Goal: Complete application form: Complete application form

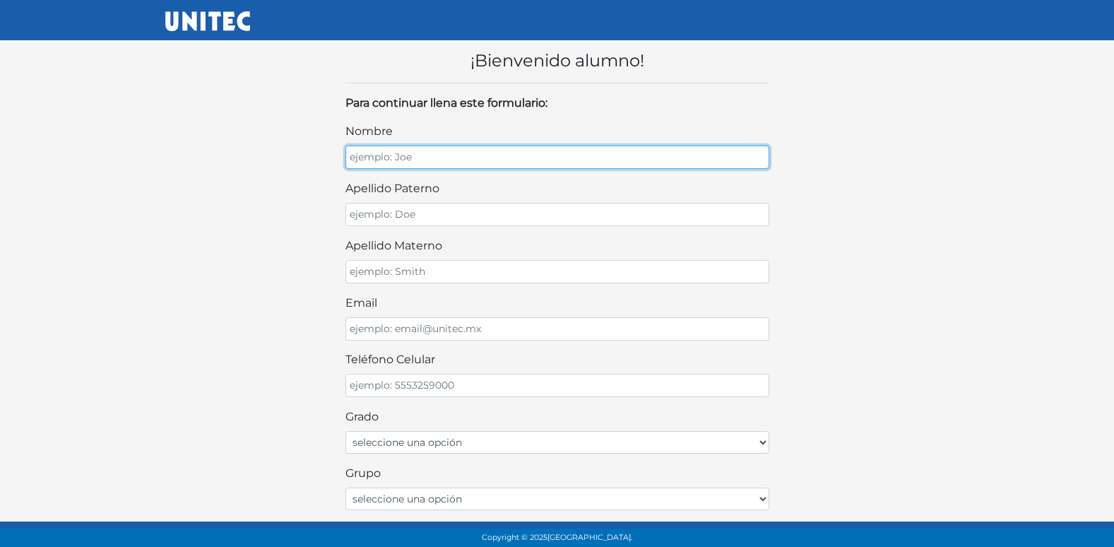
click at [413, 155] on input "nombre" at bounding box center [557, 157] width 424 height 23
type input "PEDRO"
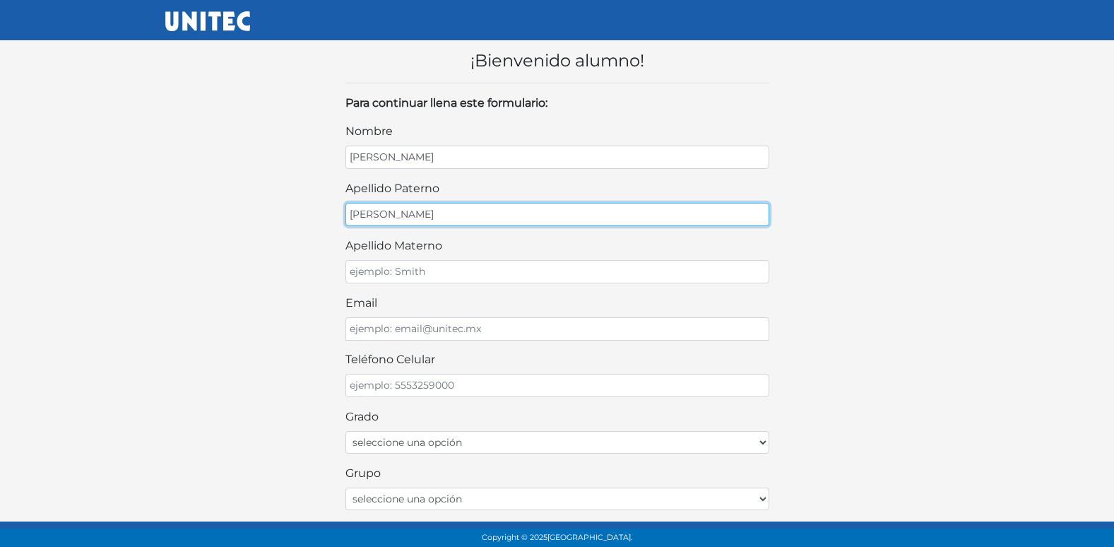
type input "MARTINEZ"
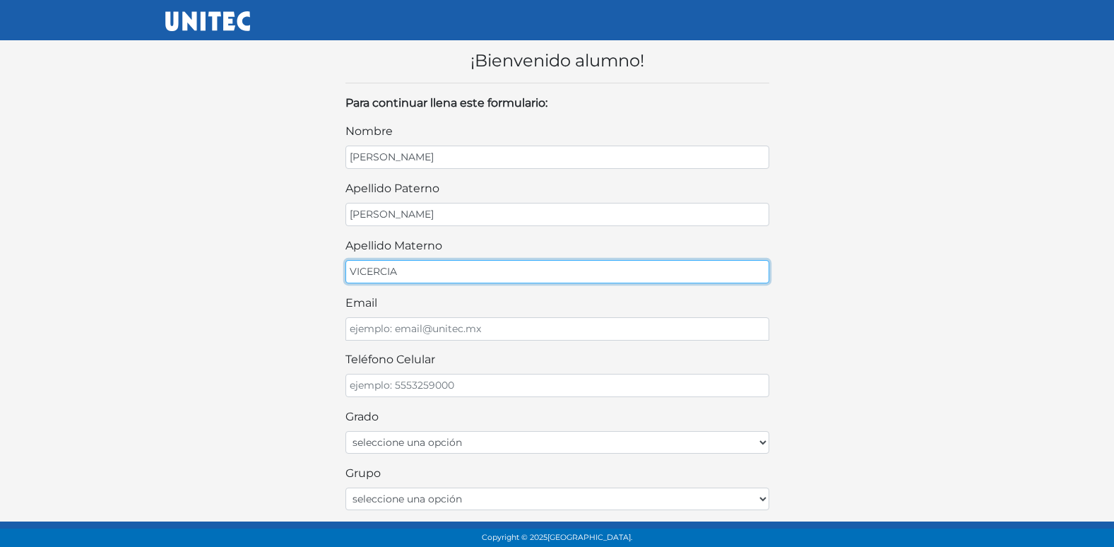
type input "VICERCIA"
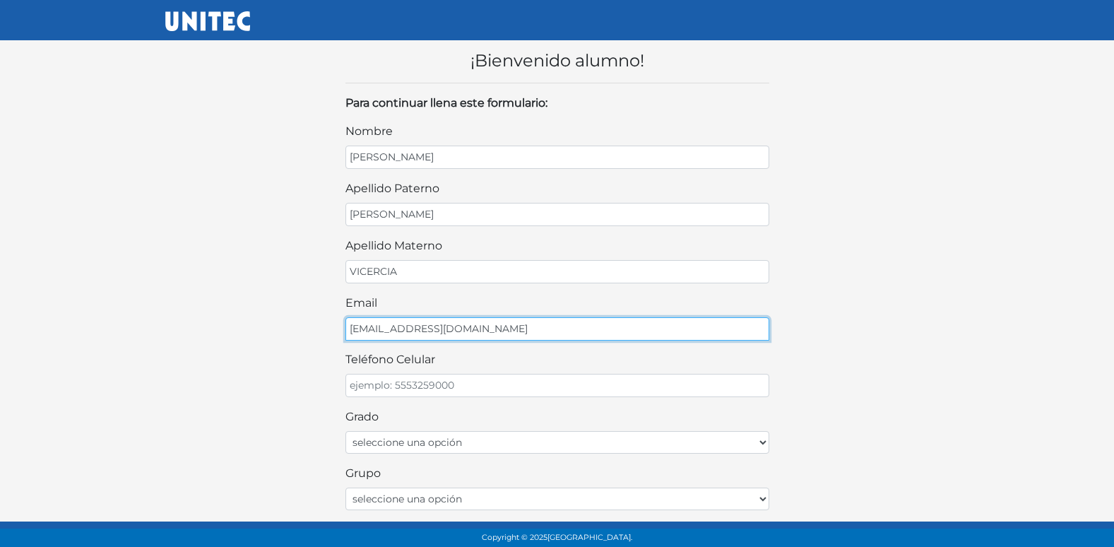
type input "VICERQUE33@GMAIL.COM"
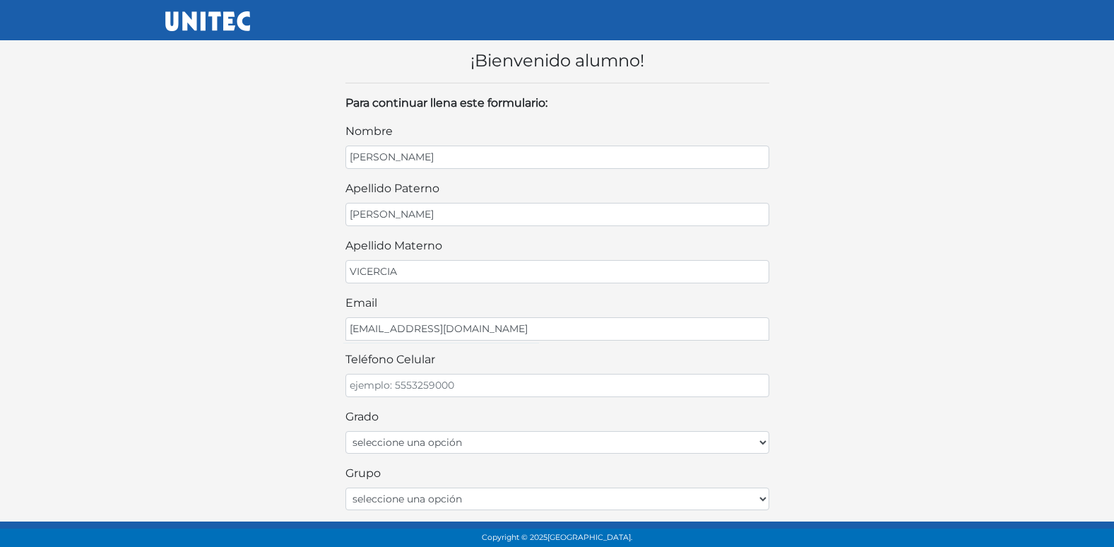
click at [577, 369] on div "teléfono celular" at bounding box center [557, 374] width 424 height 46
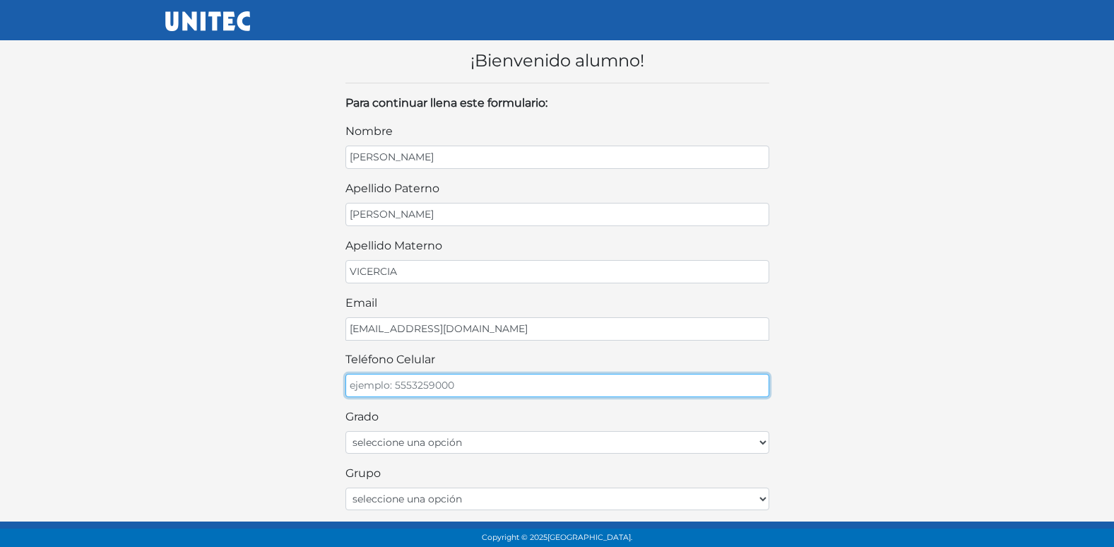
click at [567, 387] on input "teléfono celular" at bounding box center [557, 385] width 424 height 23
type input "5590098887"
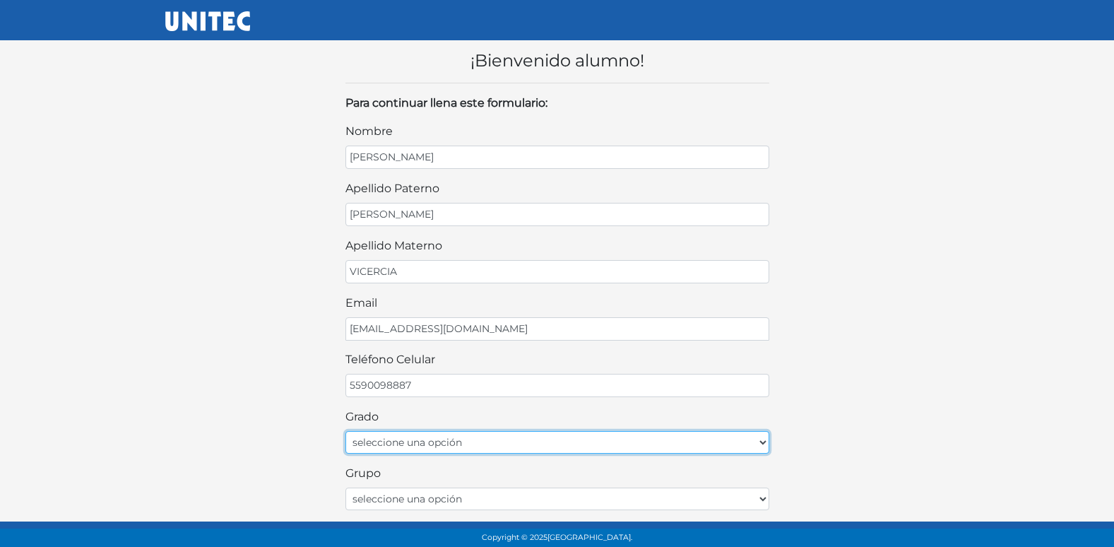
click at [505, 440] on select "seleccione una opción Primer grado Segundo grado Tercer grado Cuarto grado Quin…" at bounding box center [557, 442] width 424 height 23
select select "2do"
click at [345, 431] on select "seleccione una opción Primer grado Segundo grado Tercer grado Cuarto grado Quin…" at bounding box center [557, 442] width 424 height 23
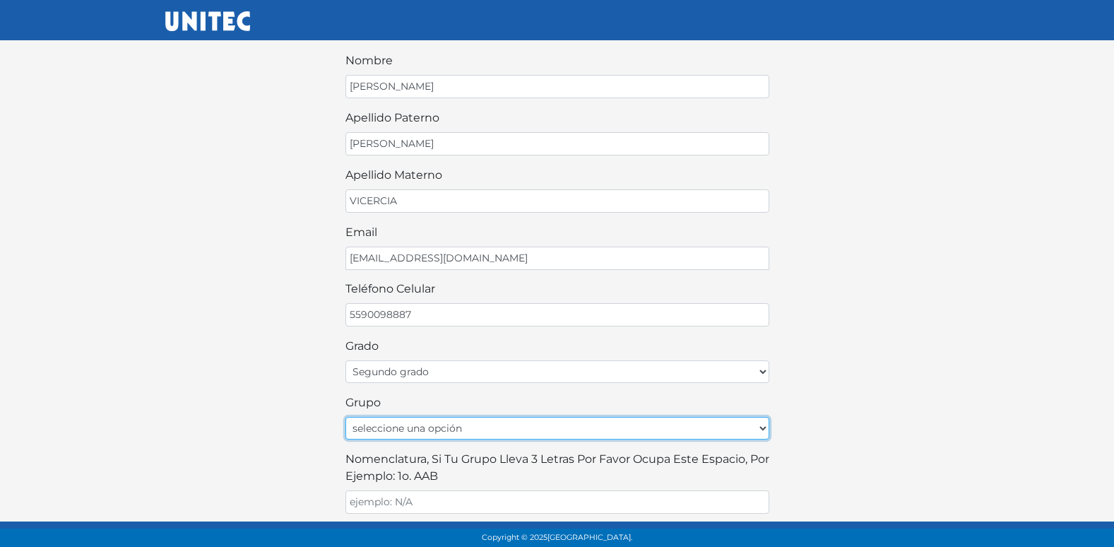
click at [453, 424] on select "seleccione una opción A B C D E F G H I J K L M N O P Q R S T U V W X Y Z" at bounding box center [557, 428] width 424 height 23
select select "A"
click at [345, 417] on select "seleccione una opción A B C D E F G H I J K L M N O P Q R S T U V W X Y Z" at bounding box center [557, 428] width 424 height 23
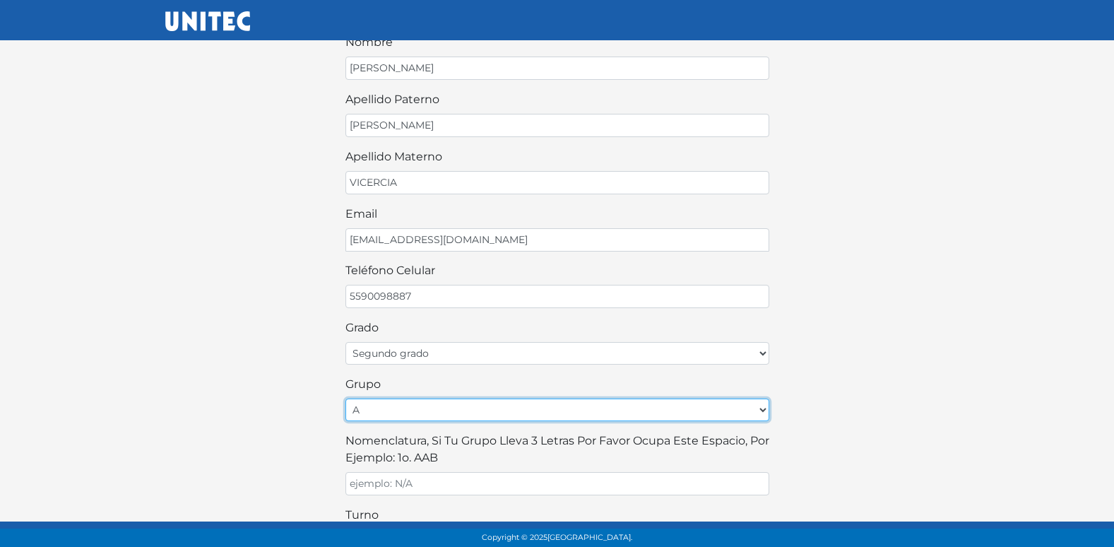
scroll to position [141, 0]
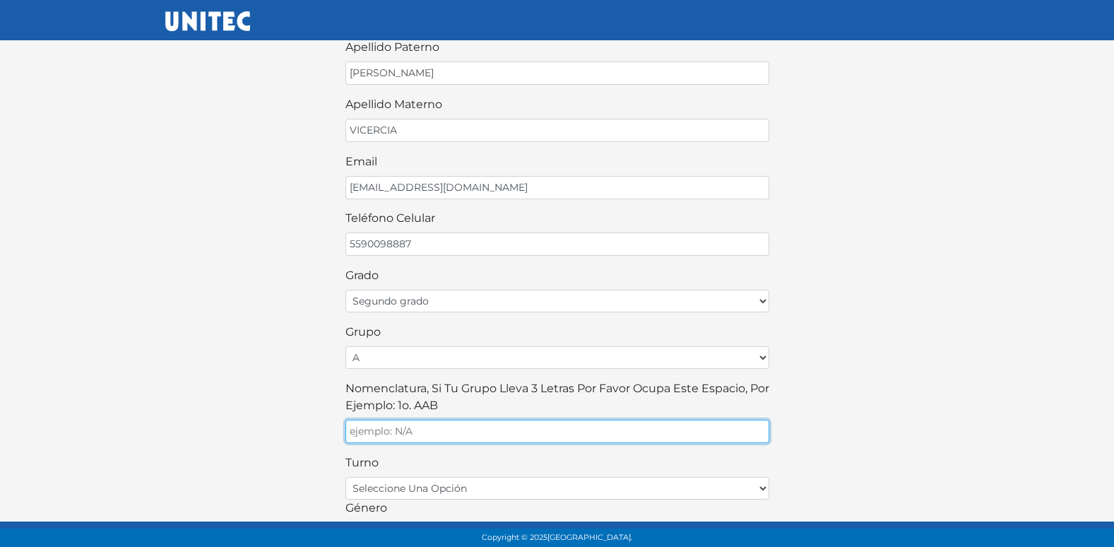
click at [437, 433] on input "Nomenclatura, si tu grupo lleva 3 letras por favor ocupa este espacio, por ejem…" at bounding box center [557, 431] width 424 height 23
type input "A"
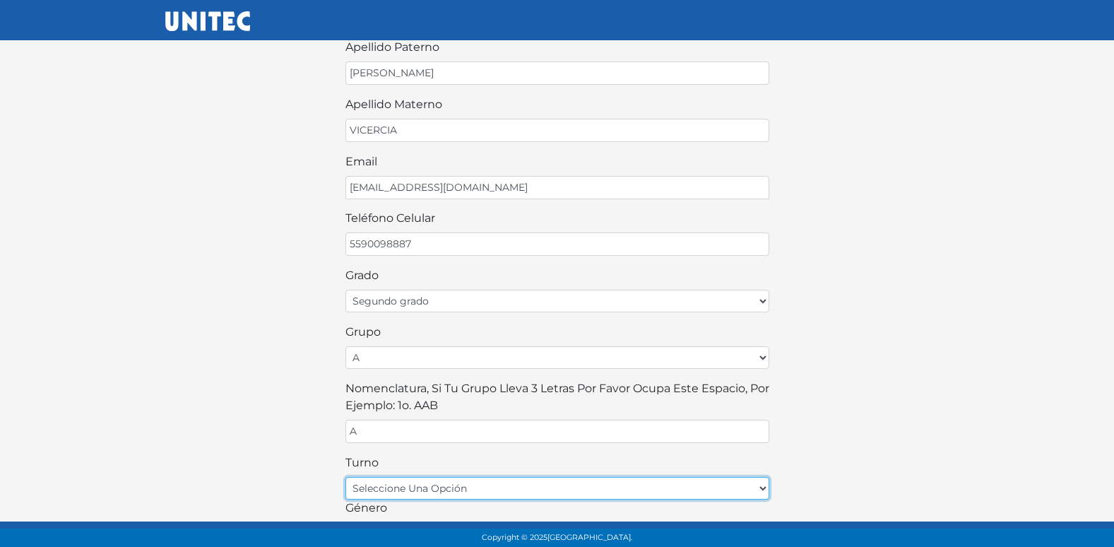
click at [416, 487] on select "seleccione una opción matutino vespertino" at bounding box center [557, 488] width 424 height 23
select select "matutino"
click at [345, 477] on select "seleccione una opción matutino vespertino" at bounding box center [557, 488] width 424 height 23
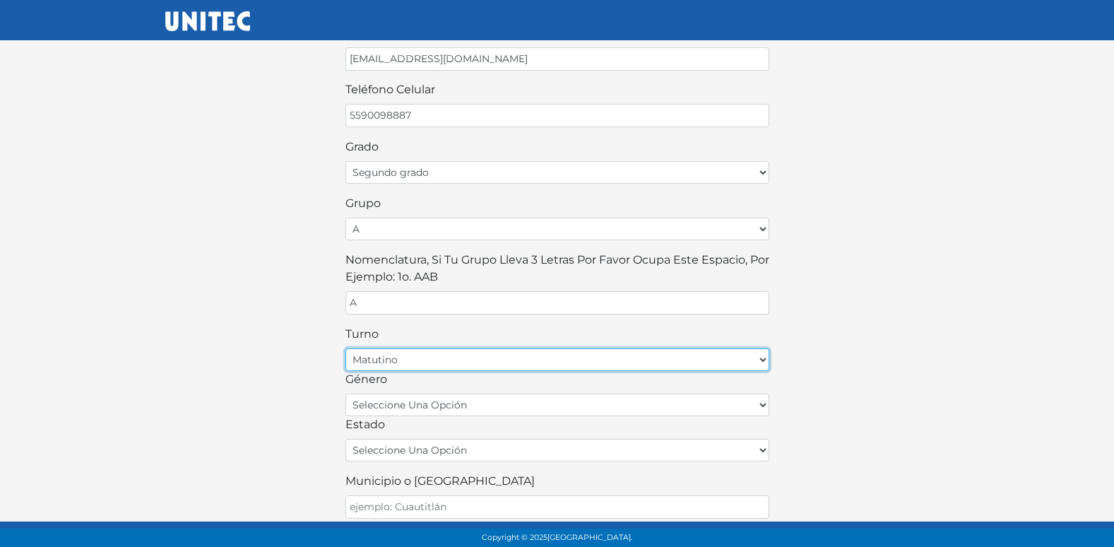
scroll to position [283, 0]
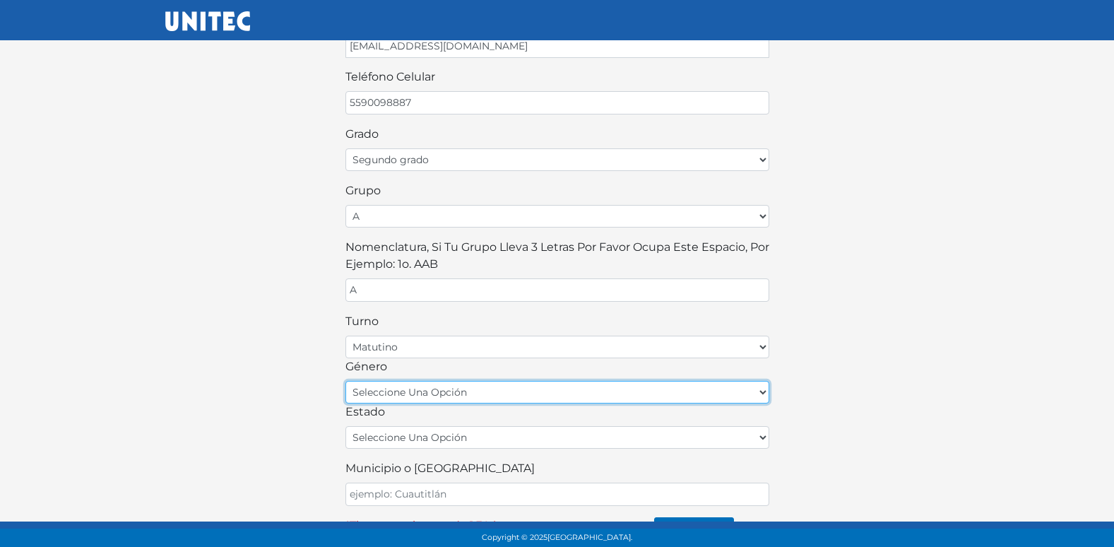
click at [454, 396] on select "seleccione una opción femenino masculino" at bounding box center [557, 392] width 424 height 23
select select "M"
click at [345, 381] on select "seleccione una opción femenino masculino" at bounding box center [557, 392] width 424 height 23
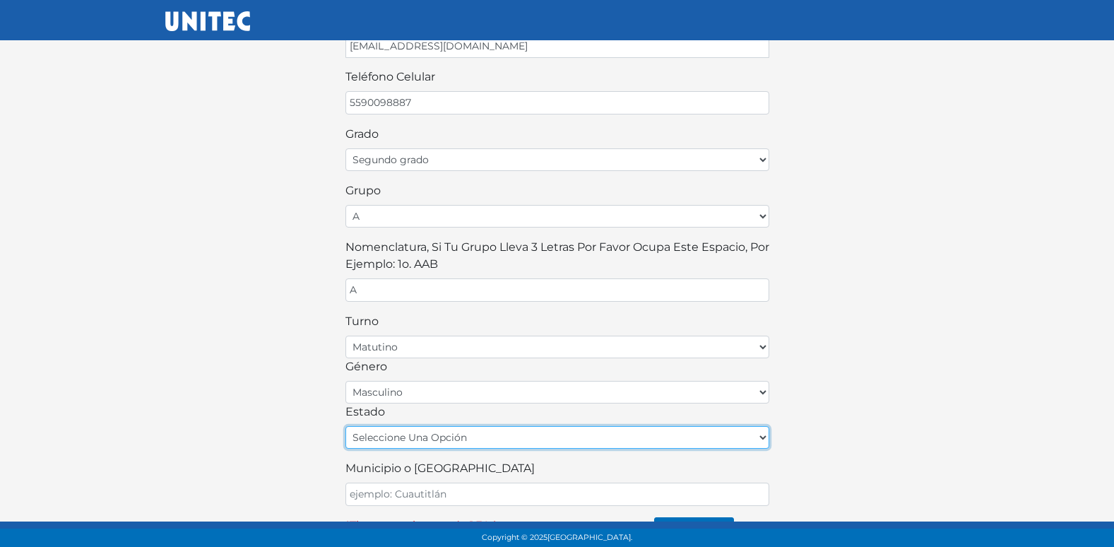
click at [480, 437] on select "seleccione una opción Aguascalientes Baja California Baja California Sur Campec…" at bounding box center [557, 437] width 424 height 23
select select "MEX"
click at [345, 426] on select "seleccione una opción Aguascalientes Baja California Baja California Sur Campec…" at bounding box center [557, 437] width 424 height 23
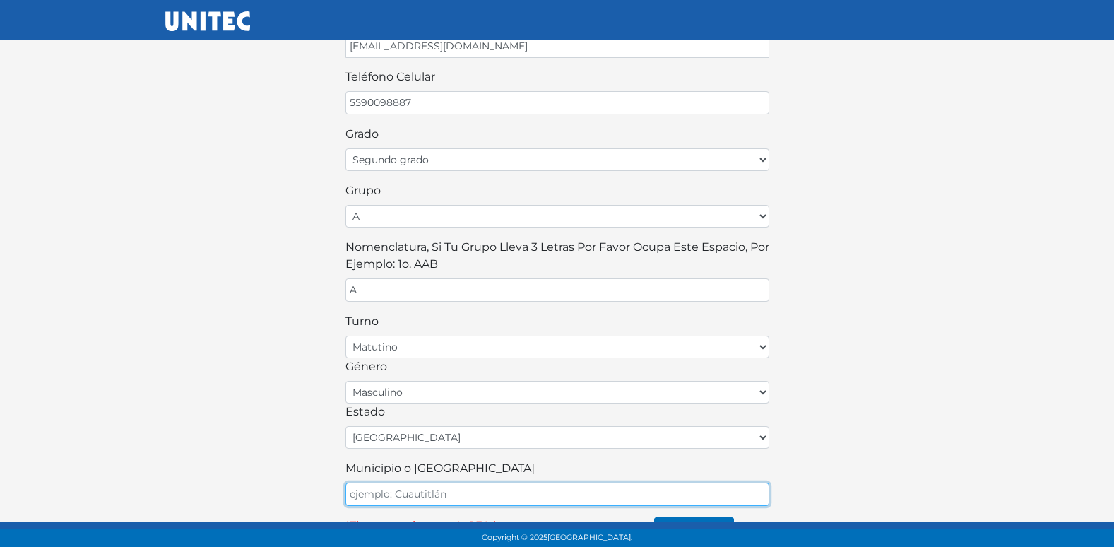
click at [419, 489] on input "Municipio o Alcaldía" at bounding box center [557, 493] width 424 height 23
type input "ECATEPEC"
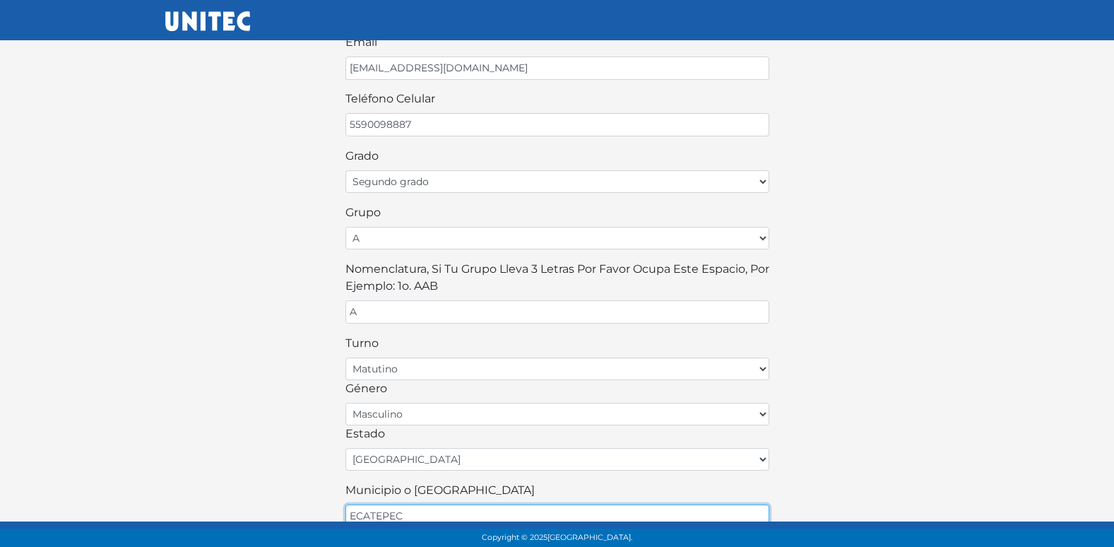
scroll to position [311, 0]
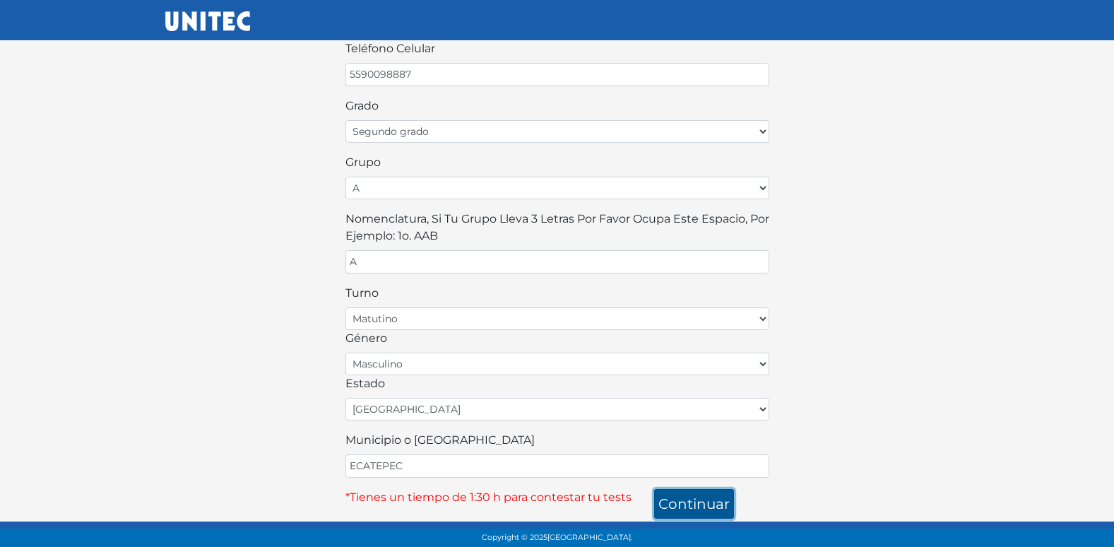
click at [698, 494] on button "continuar" at bounding box center [694, 504] width 80 height 30
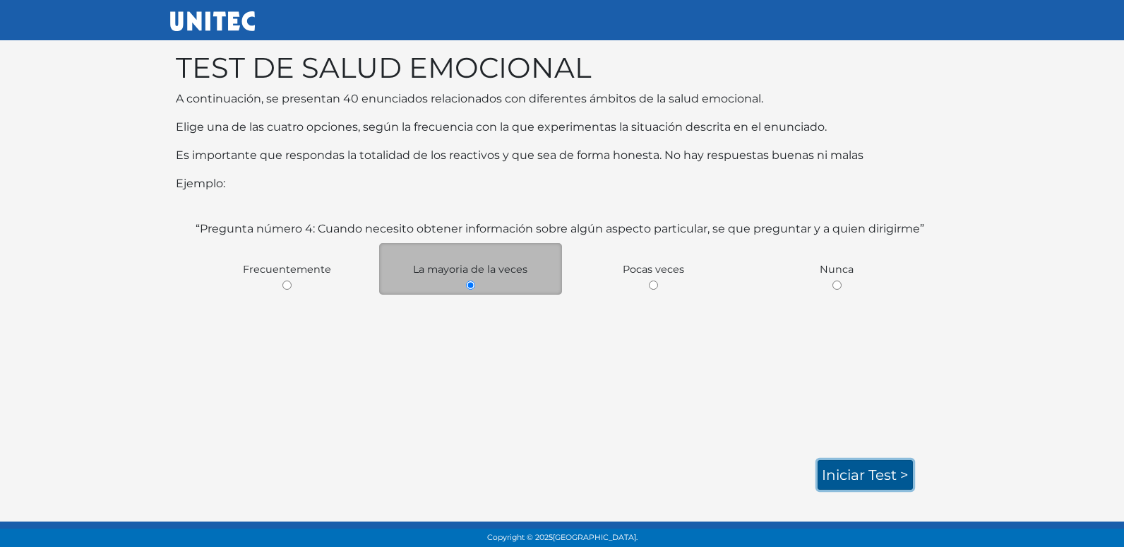
click at [879, 468] on link "Iniciar test >" at bounding box center [865, 475] width 95 height 30
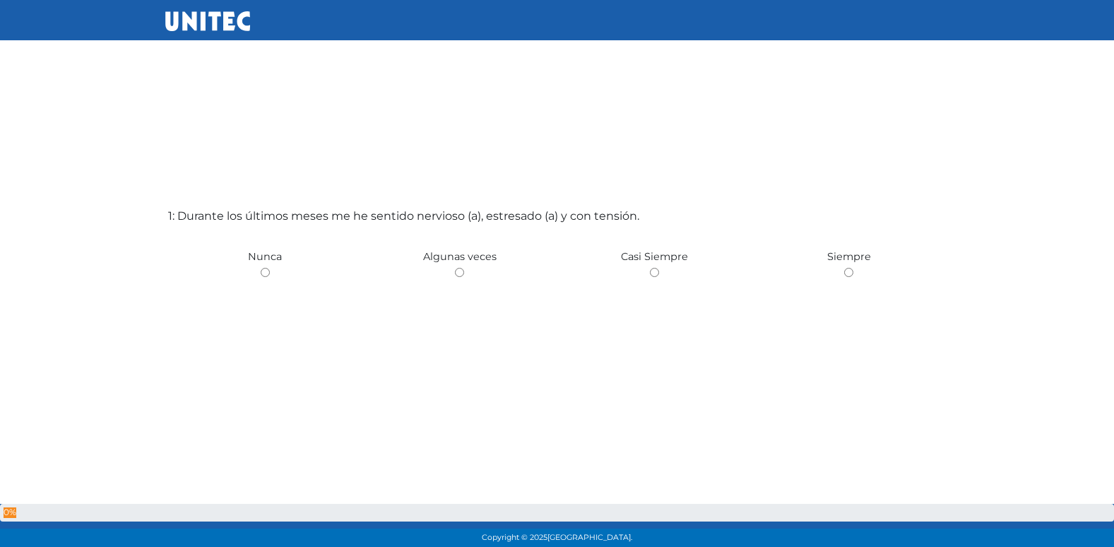
click at [455, 268] on input "radio" at bounding box center [459, 272] width 9 height 9
radio input "true"
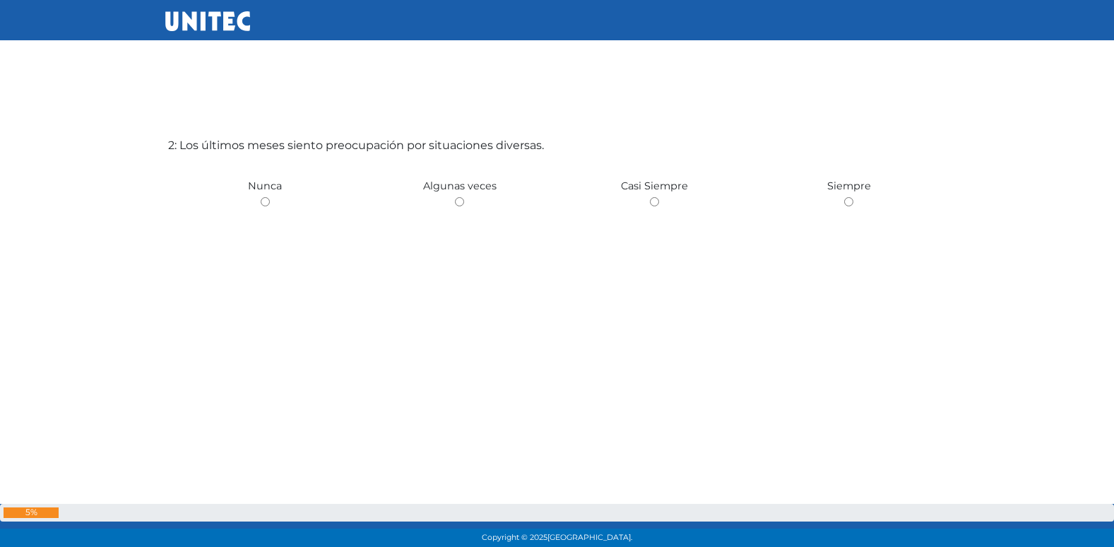
click at [455, 197] on input "radio" at bounding box center [459, 201] width 9 height 9
radio input "true"
click at [455, 197] on input "radio" at bounding box center [459, 201] width 9 height 9
radio input "true"
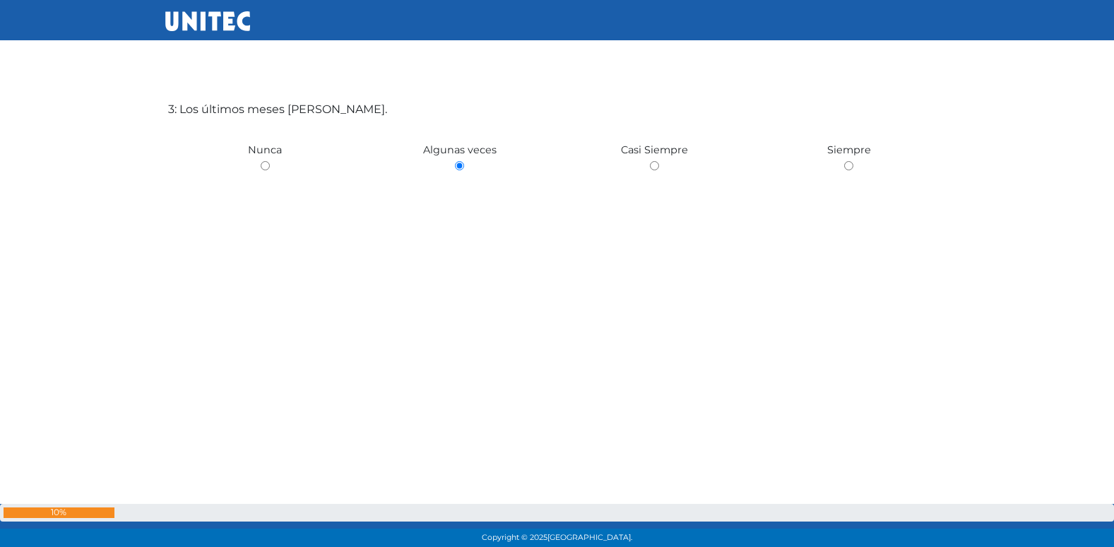
scroll to position [1214, 0]
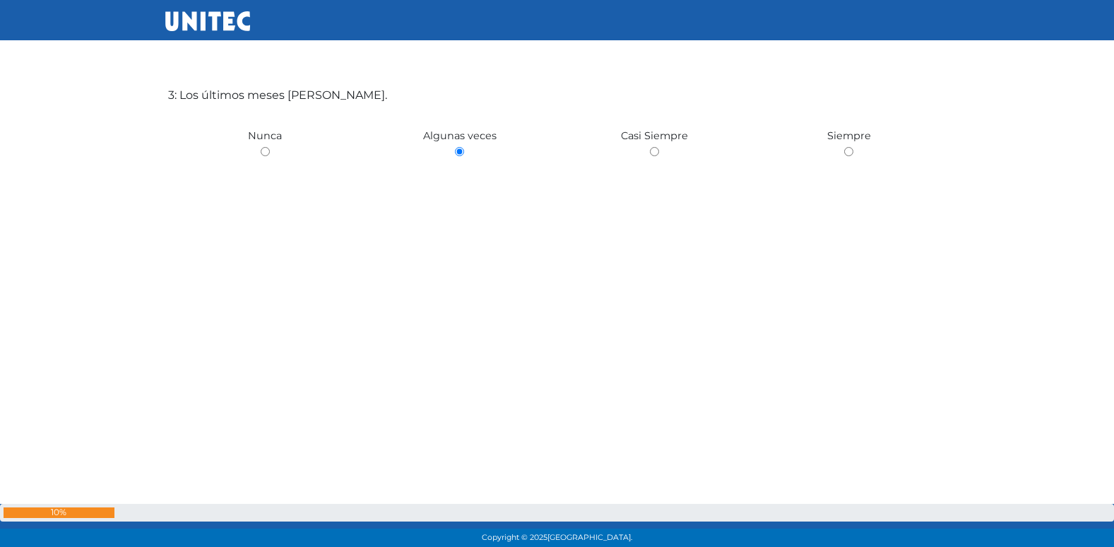
radio input "true"
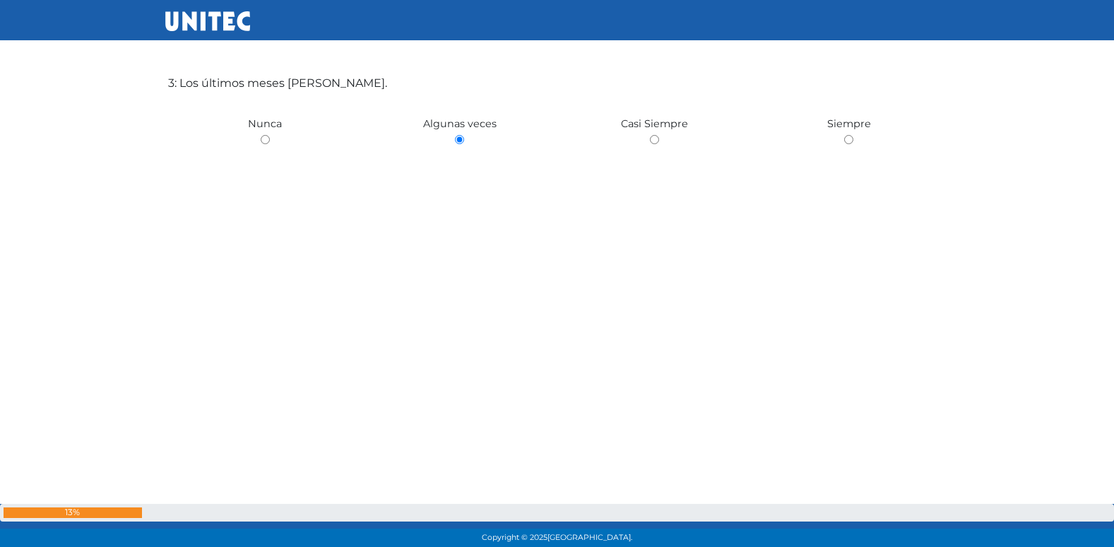
radio input "true"
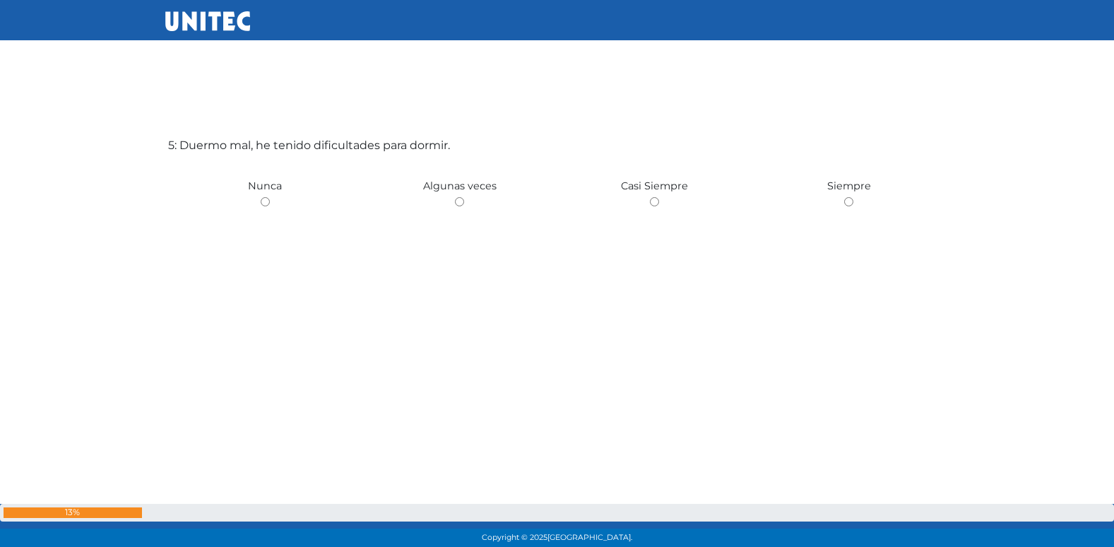
click at [455, 197] on input "radio" at bounding box center [459, 201] width 9 height 9
radio input "true"
click at [261, 197] on input "radio" at bounding box center [265, 201] width 9 height 9
radio input "true"
click at [455, 197] on input "radio" at bounding box center [459, 201] width 9 height 9
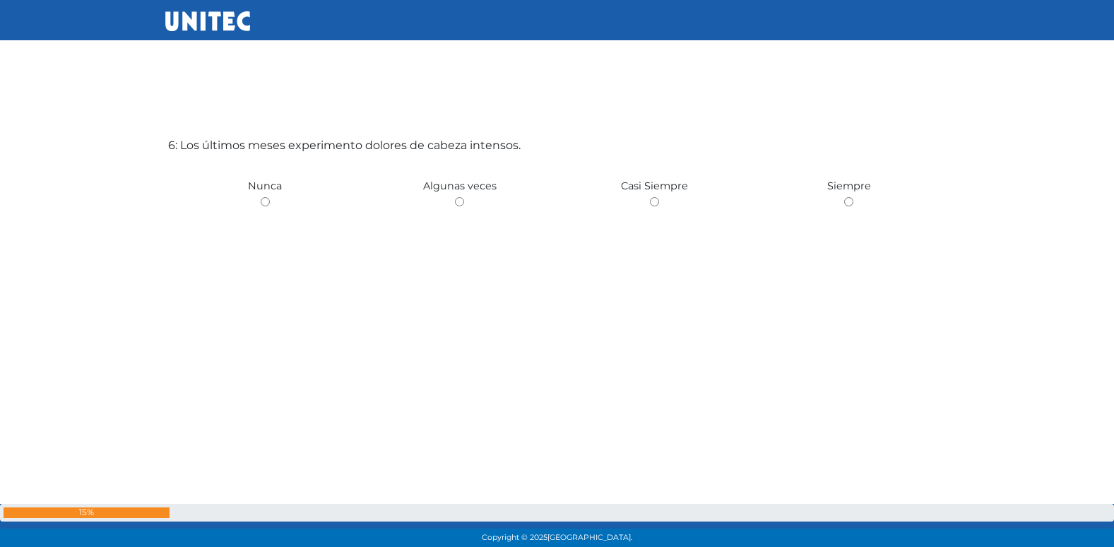
radio input "true"
click at [261, 197] on input "radio" at bounding box center [265, 201] width 9 height 9
radio input "true"
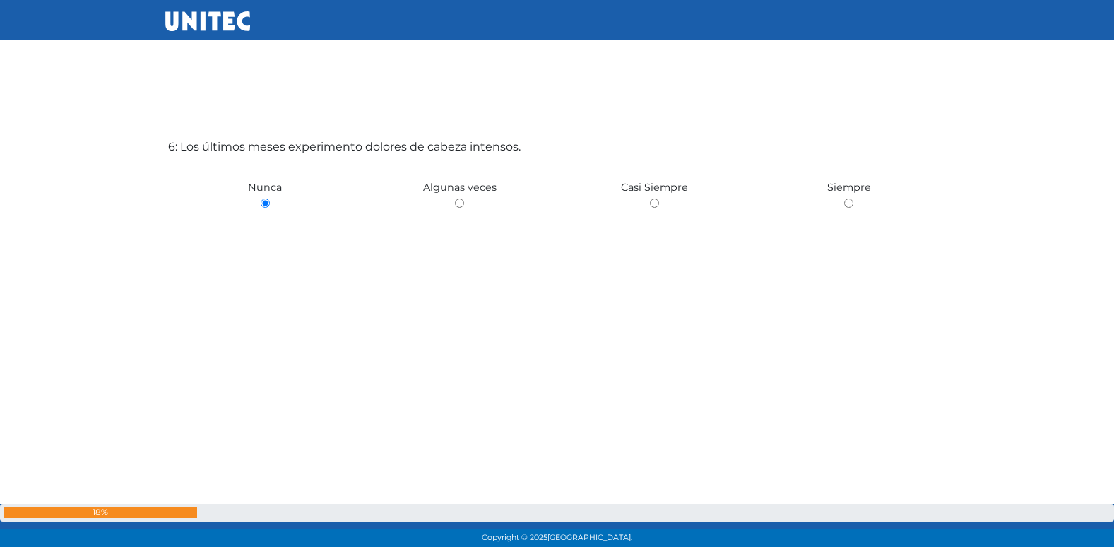
radio input "true"
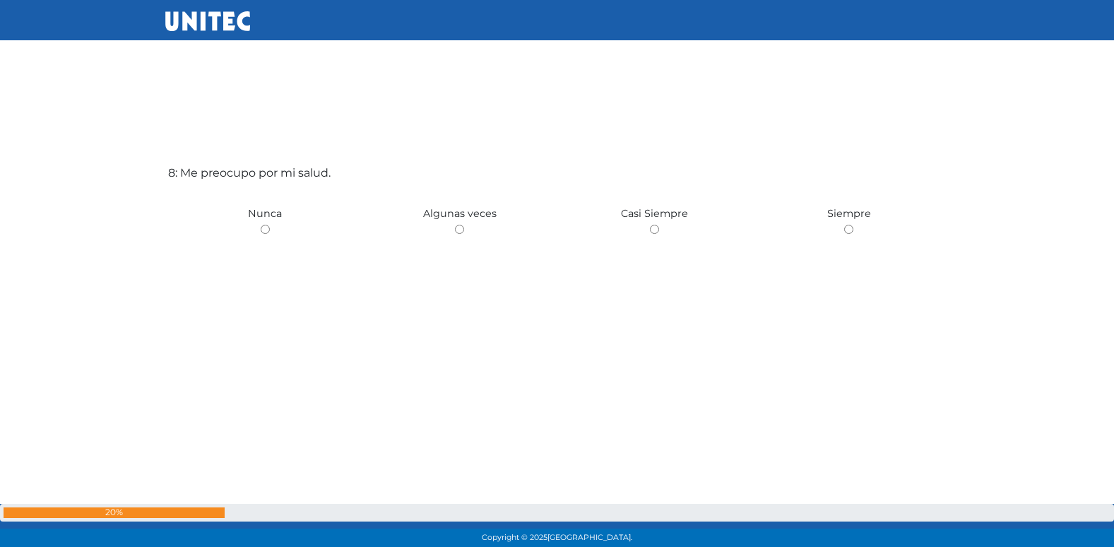
scroll to position [3898, 0]
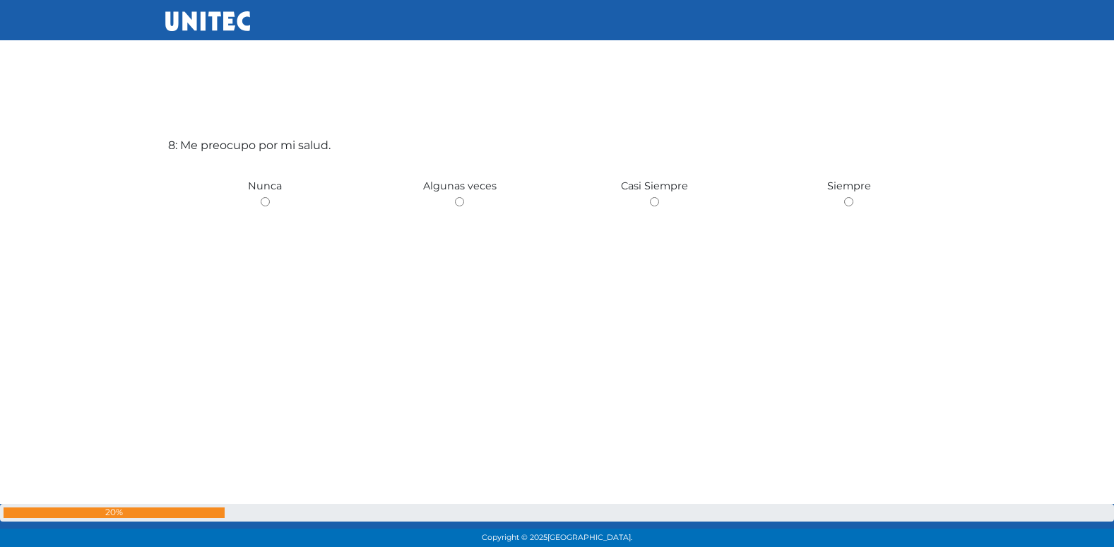
click at [455, 197] on input "radio" at bounding box center [459, 201] width 9 height 9
radio input "true"
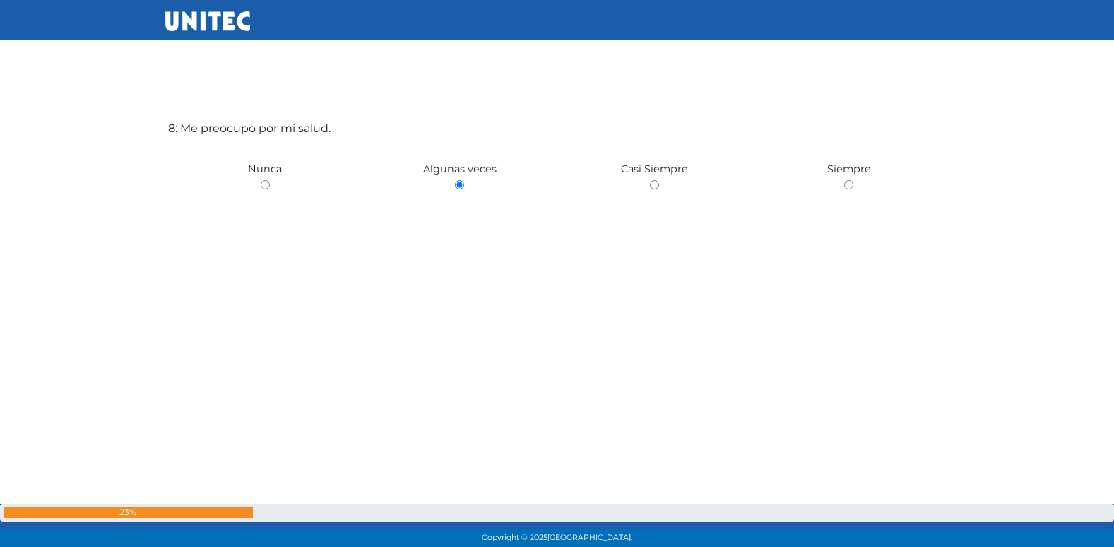
click at [650, 180] on input "radio" at bounding box center [654, 184] width 9 height 9
radio input "true"
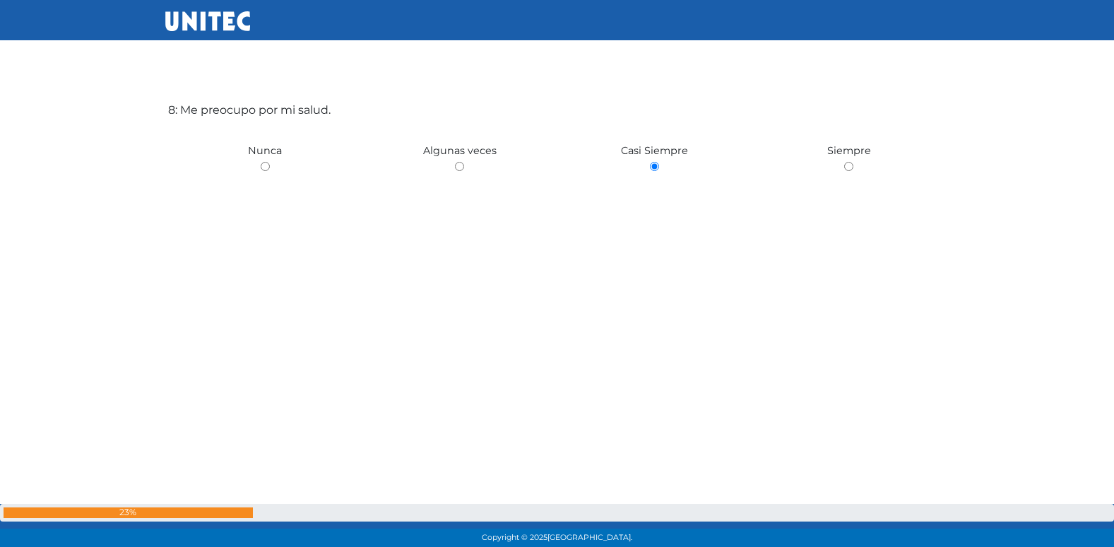
click at [844, 162] on input "radio" at bounding box center [848, 166] width 9 height 9
radio input "true"
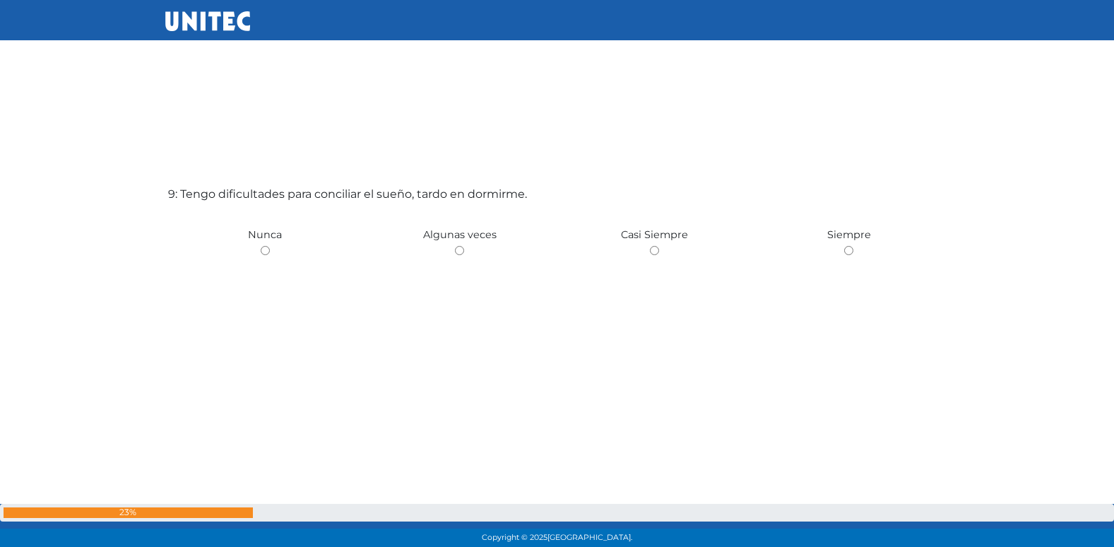
scroll to position [4444, 0]
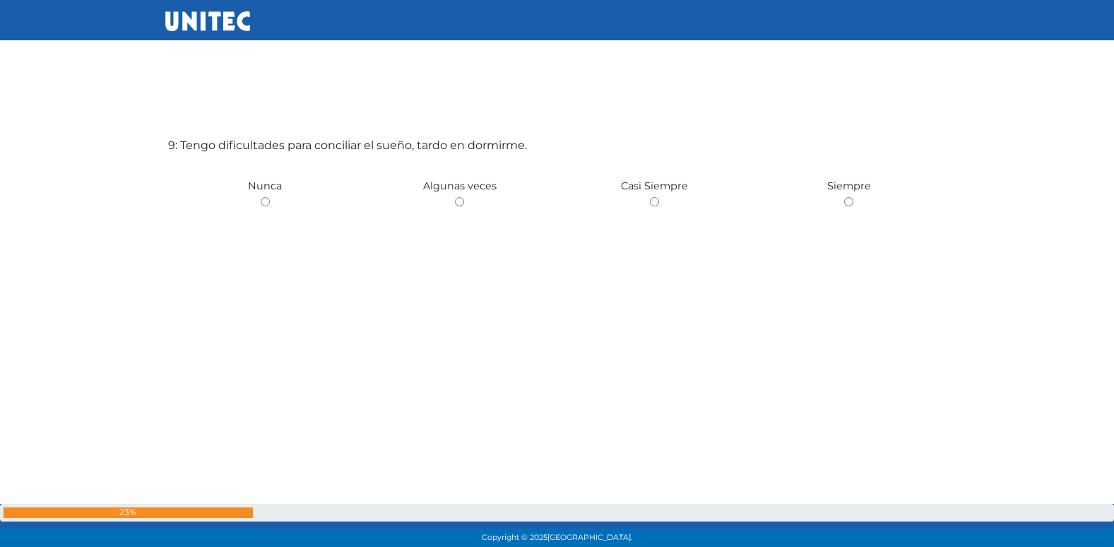
click at [455, 197] on input "radio" at bounding box center [459, 201] width 9 height 9
radio input "true"
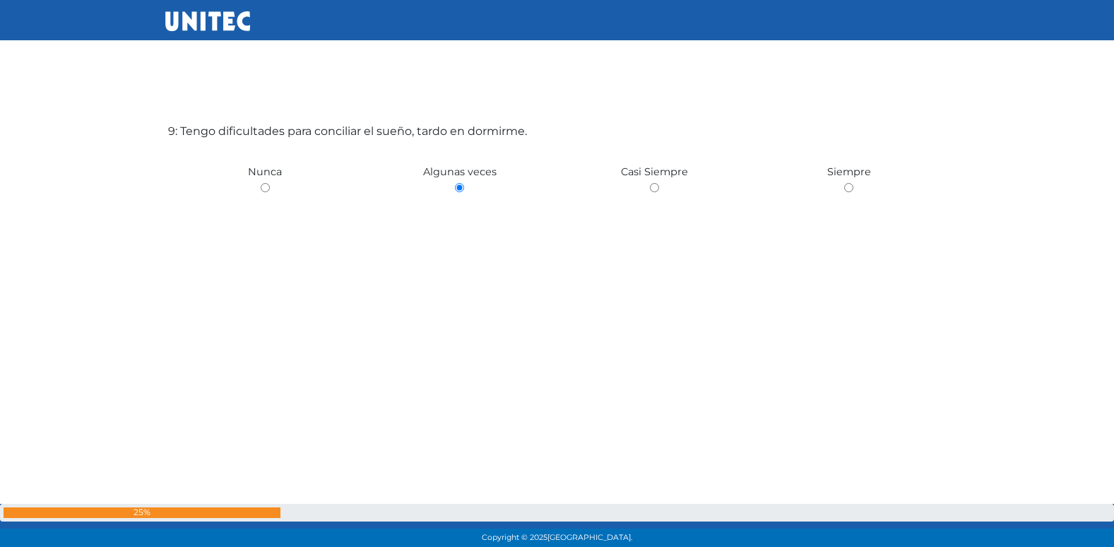
click at [261, 183] on input "radio" at bounding box center [265, 187] width 9 height 9
radio input "true"
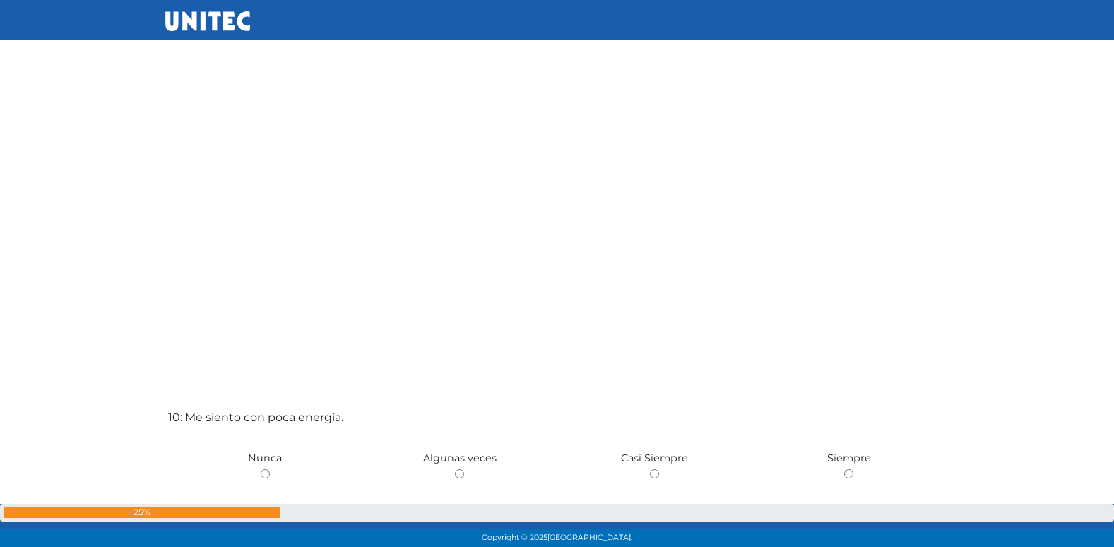
scroll to position [4991, 0]
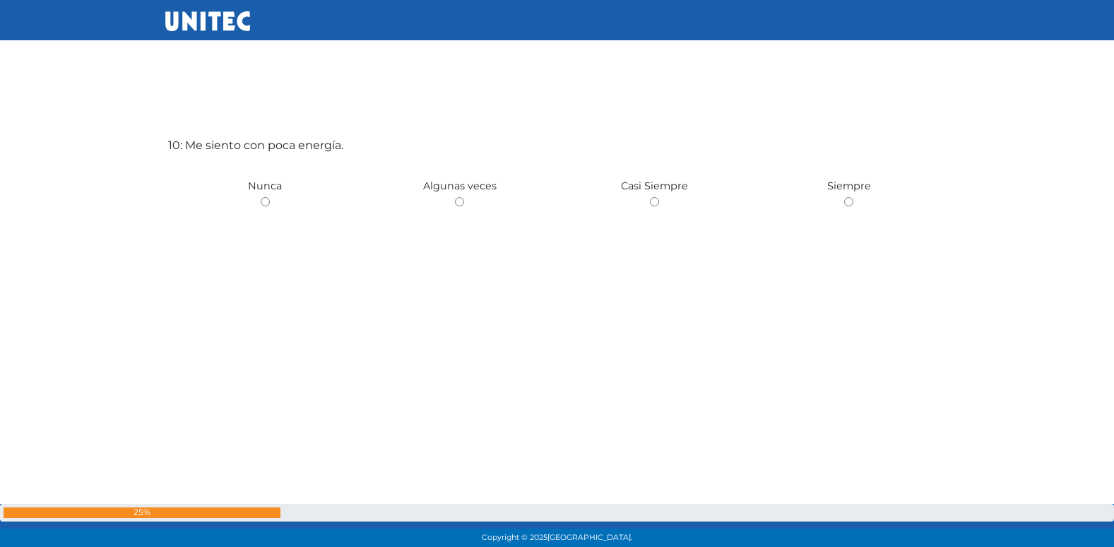
click at [455, 197] on input "radio" at bounding box center [459, 201] width 9 height 9
radio input "true"
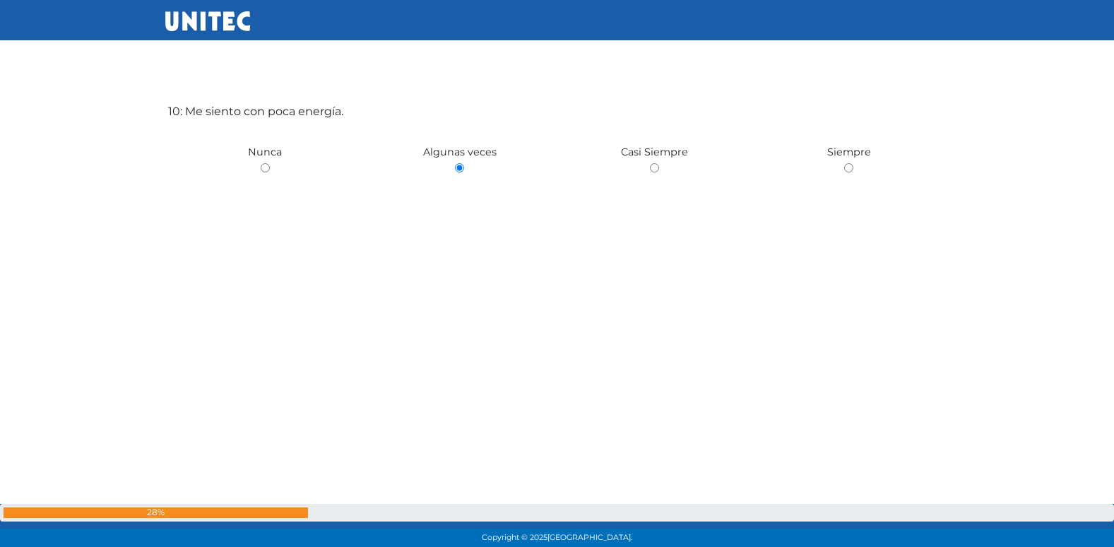
scroll to position [5040, 0]
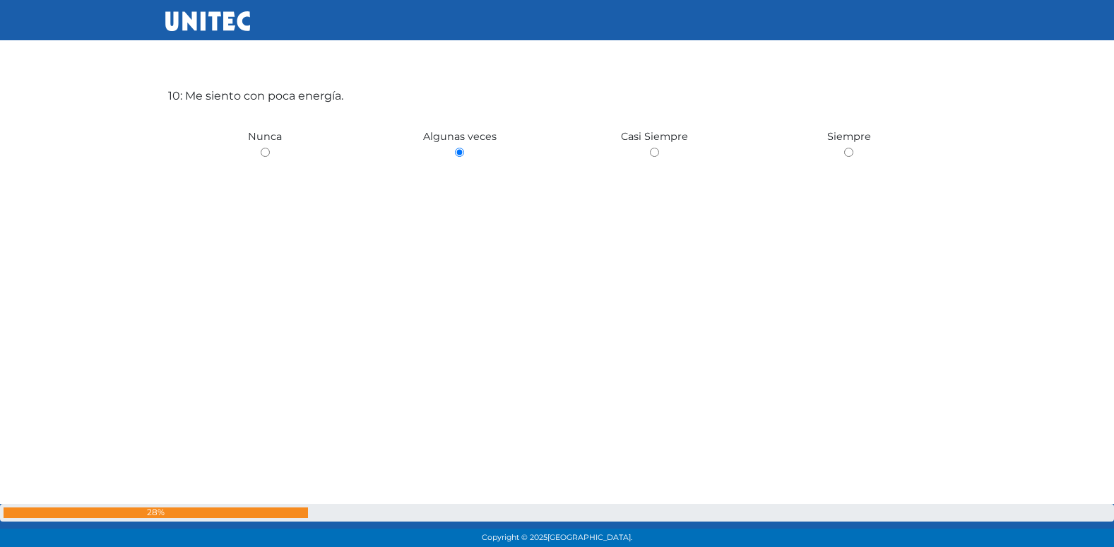
radio input "true"
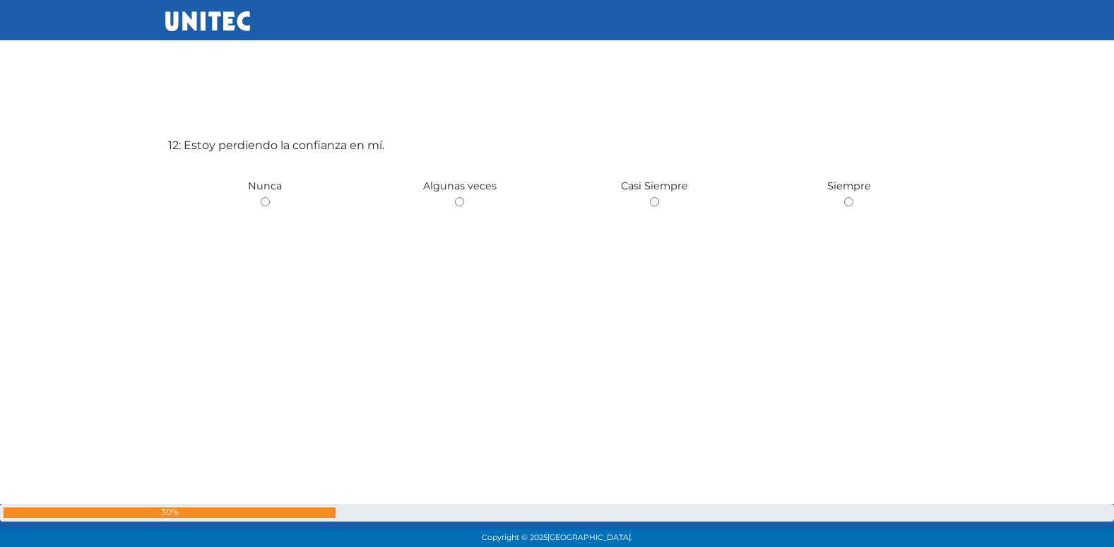
click at [455, 197] on input "radio" at bounding box center [459, 201] width 9 height 9
radio input "true"
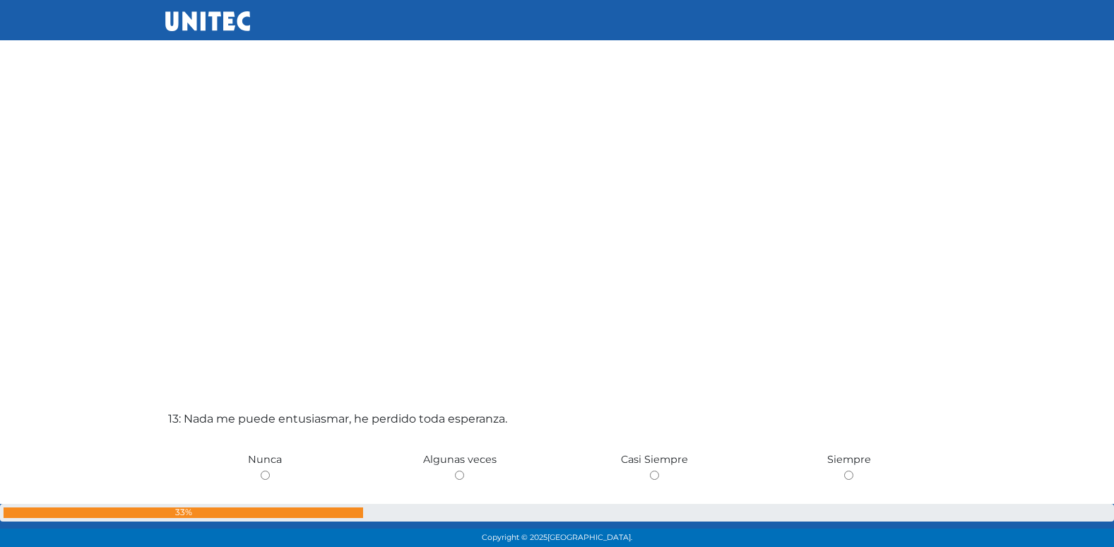
click at [455, 470] on input "radio" at bounding box center [459, 474] width 9 height 9
radio input "true"
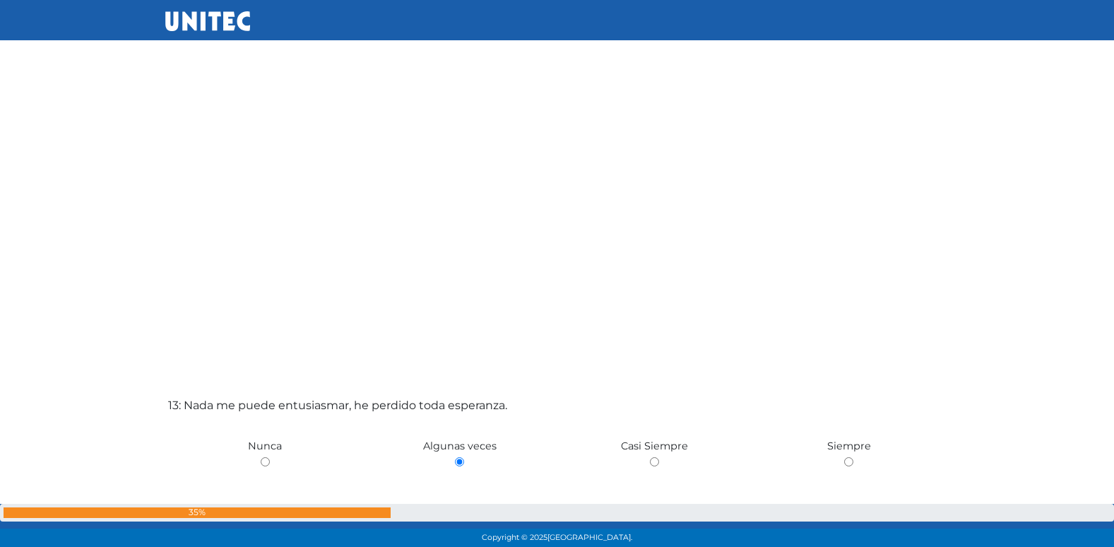
radio input "true"
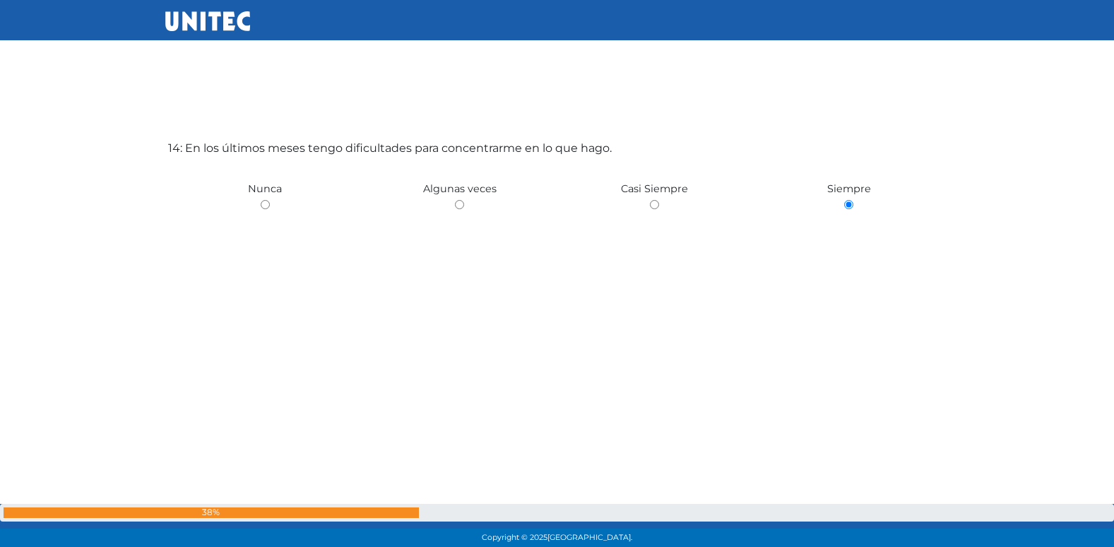
scroll to position [7089, 0]
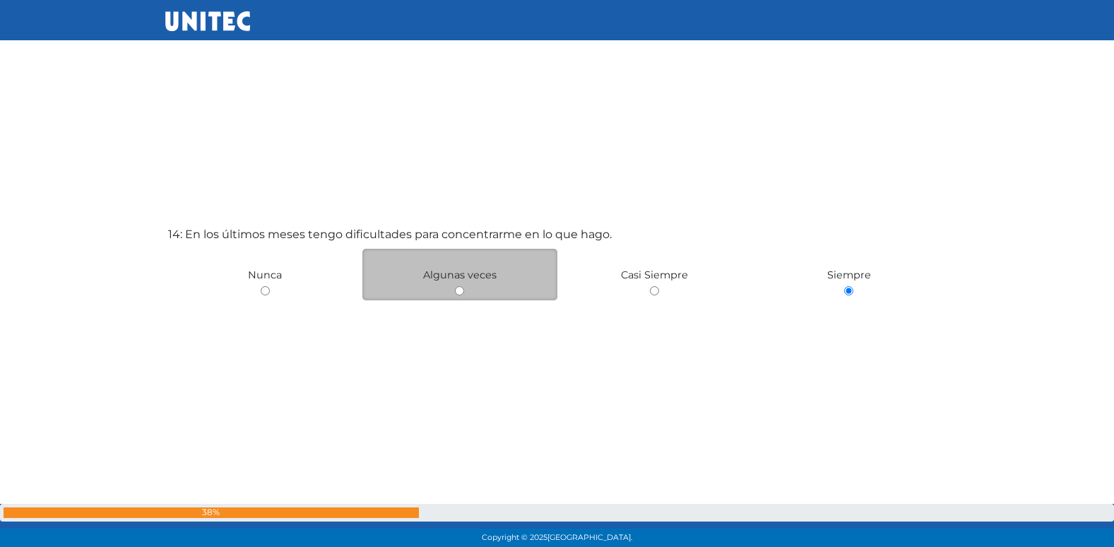
click at [459, 291] on input "radio" at bounding box center [459, 290] width 9 height 9
radio input "true"
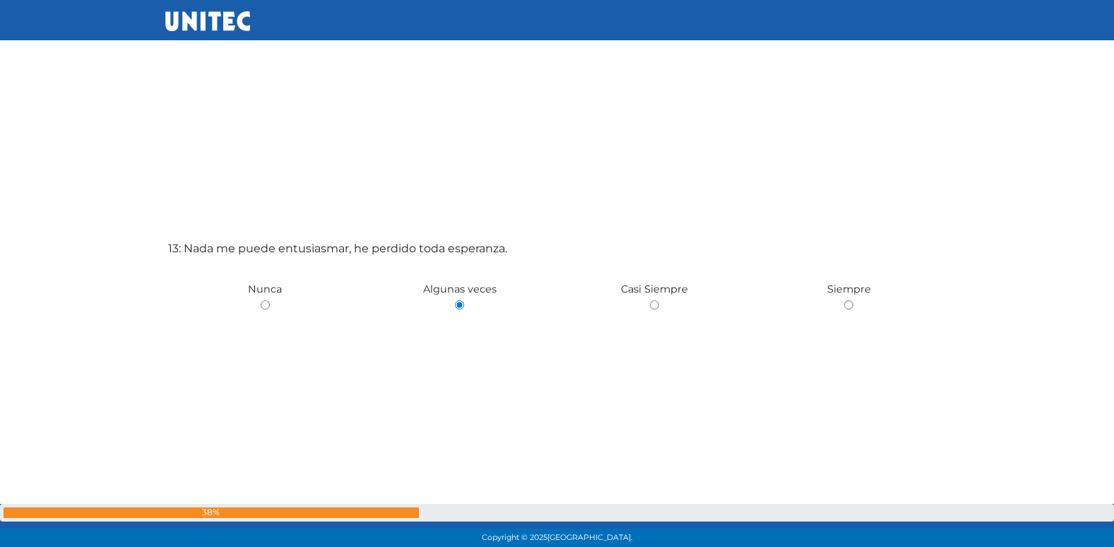
scroll to position [6524, 0]
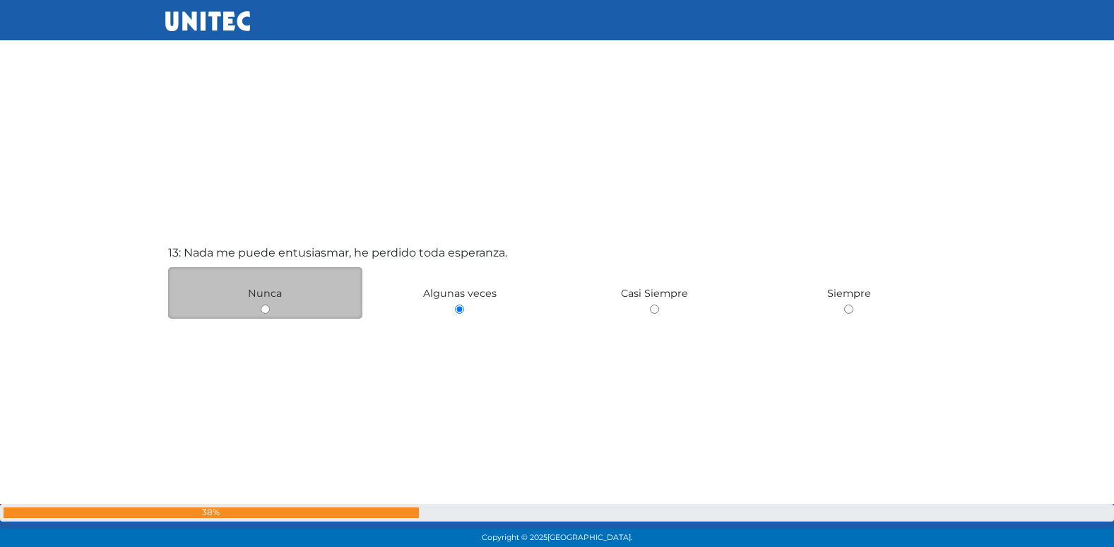
click at [264, 309] on input "radio" at bounding box center [265, 308] width 9 height 9
radio input "true"
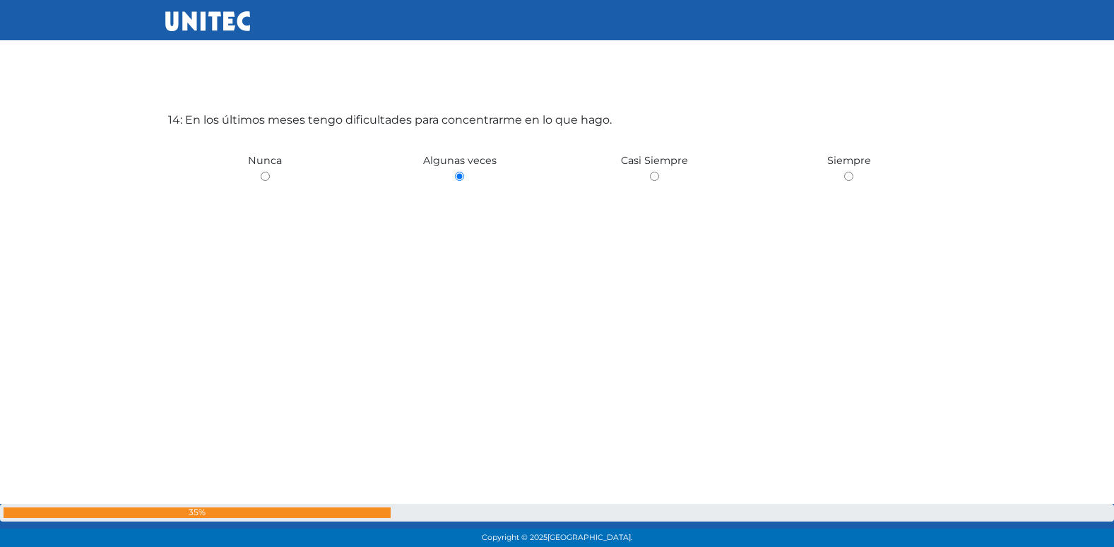
scroll to position [7474, 0]
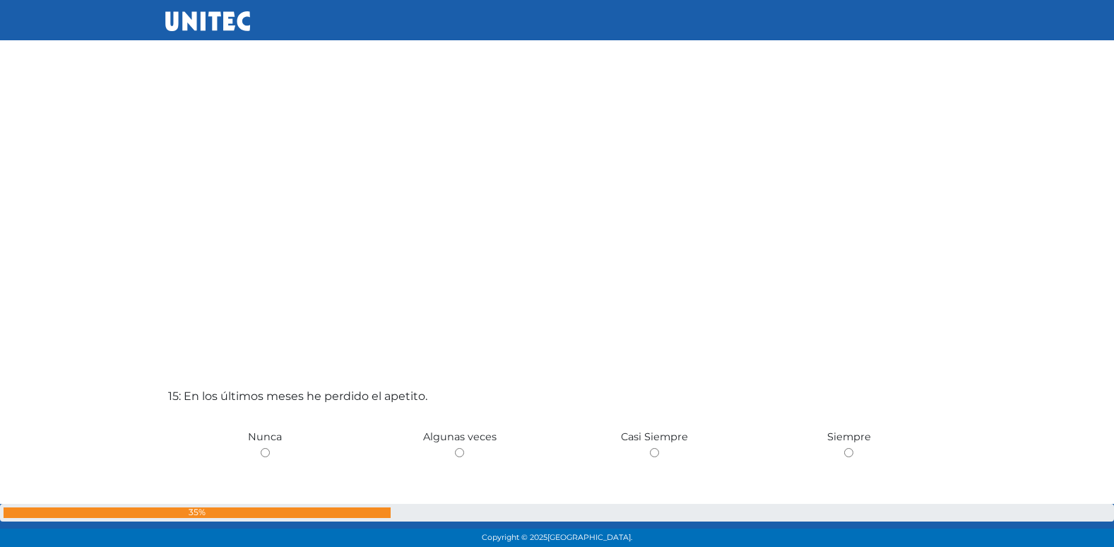
click at [455, 448] on input "radio" at bounding box center [459, 452] width 9 height 9
radio input "true"
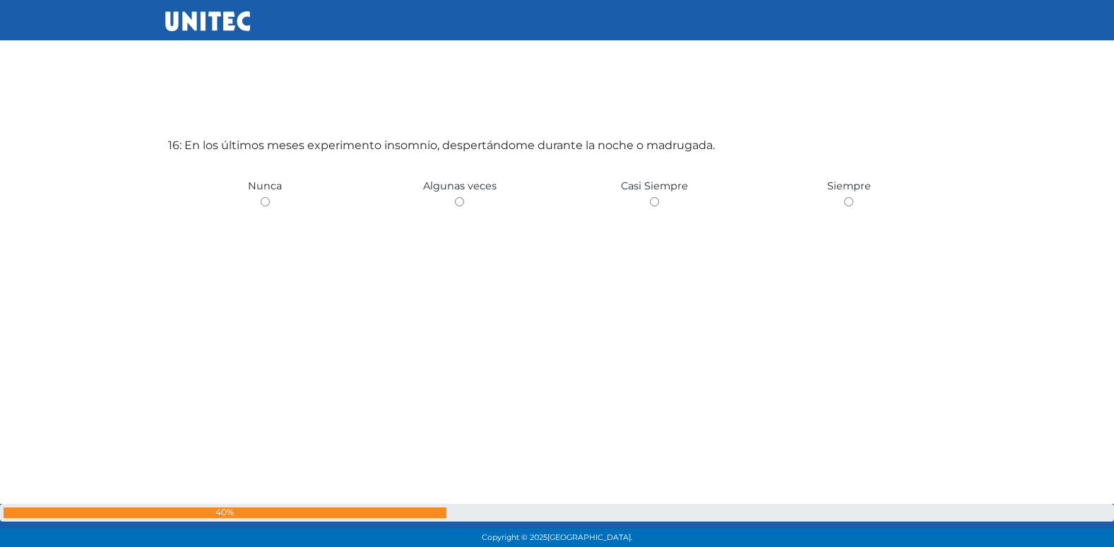
click at [455, 197] on input "radio" at bounding box center [459, 201] width 9 height 9
radio input "true"
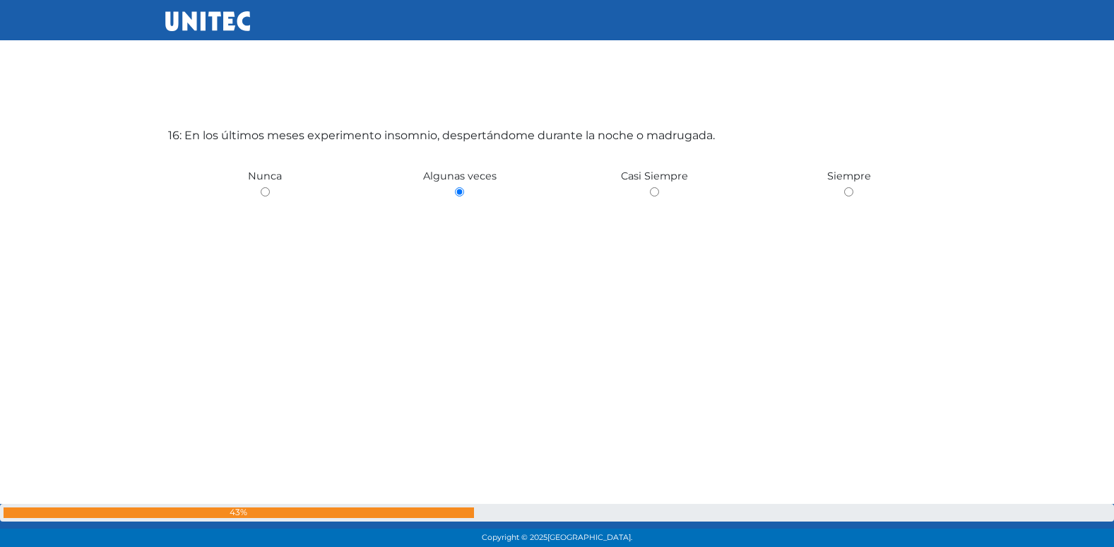
click at [261, 187] on input "radio" at bounding box center [265, 191] width 9 height 9
radio input "true"
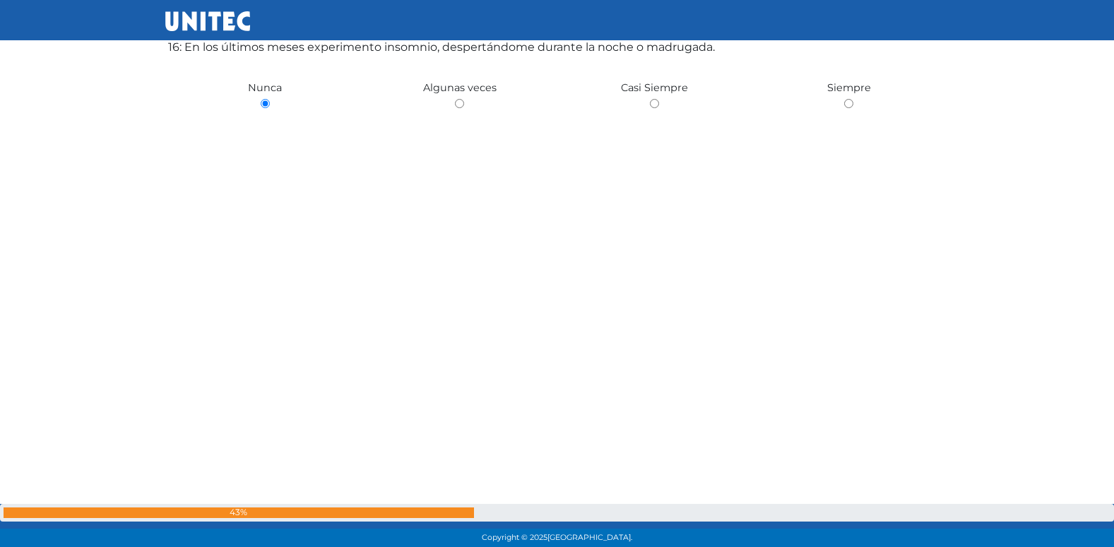
scroll to position [8371, 0]
radio input "true"
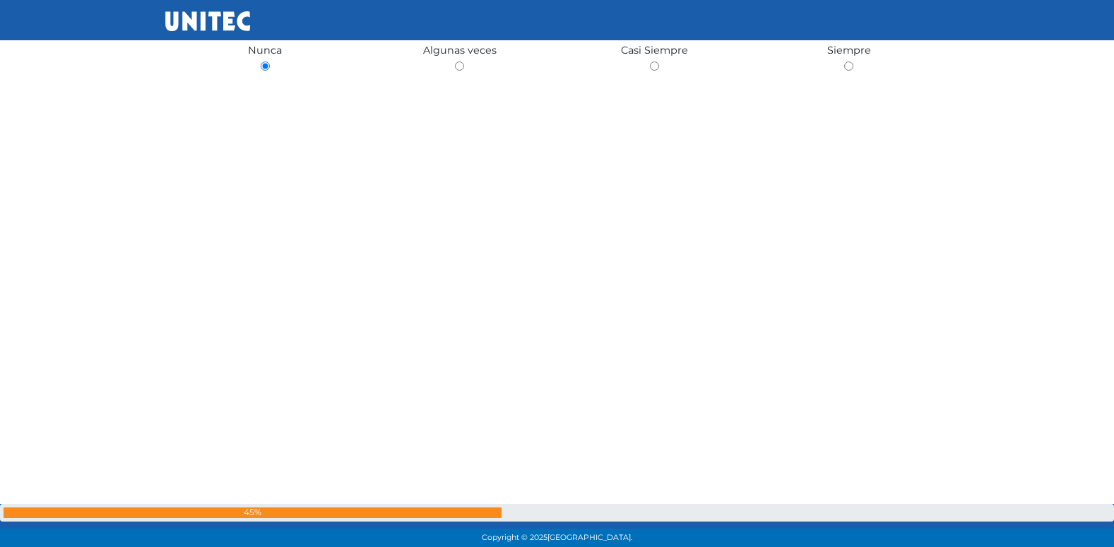
radio input "true"
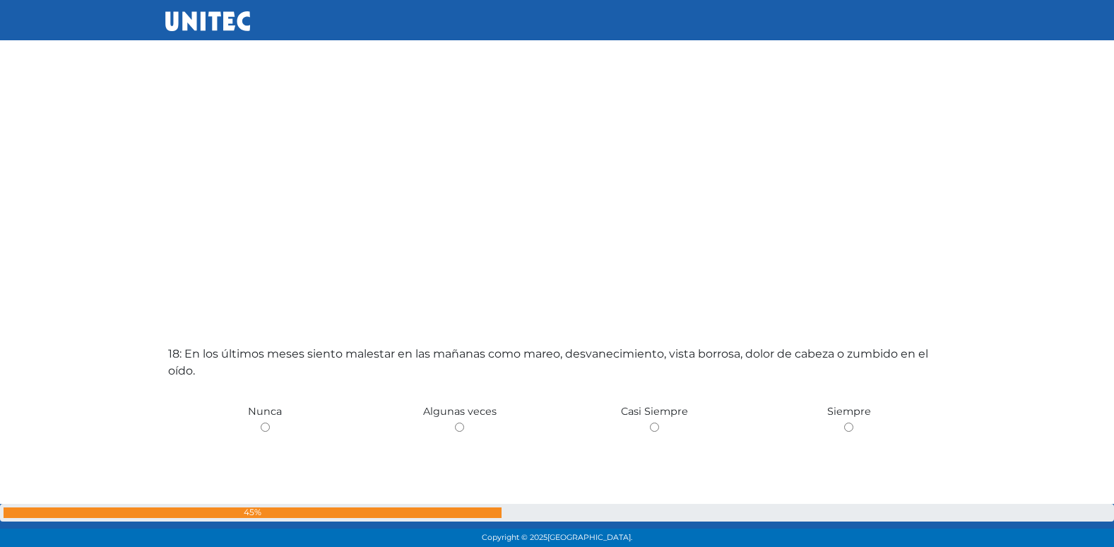
scroll to position [9131, 0]
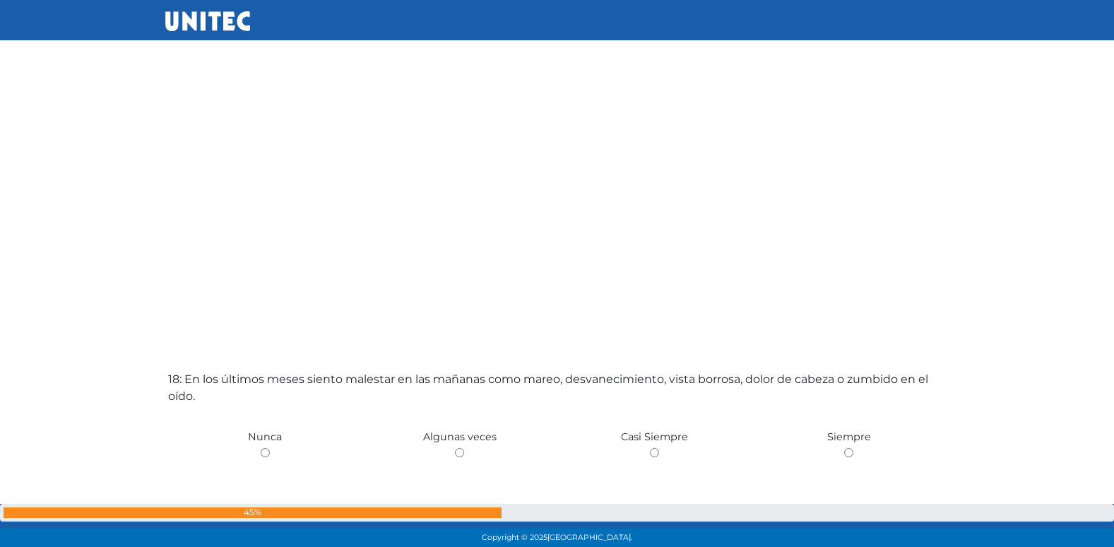
click at [455, 448] on input "radio" at bounding box center [459, 452] width 9 height 9
radio input "true"
click at [261, 448] on input "radio" at bounding box center [265, 452] width 9 height 9
radio input "true"
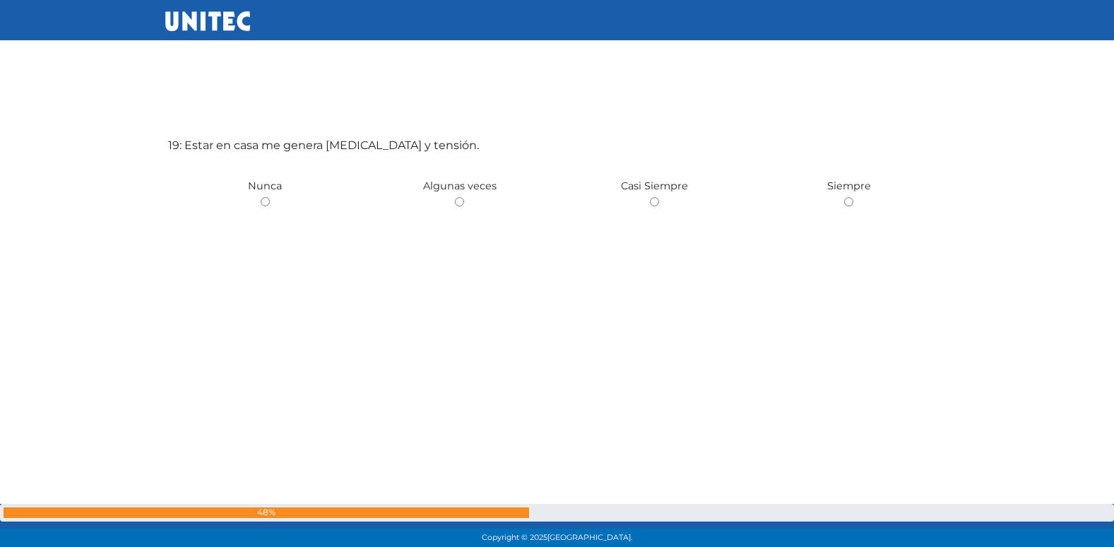
click at [455, 197] on input "radio" at bounding box center [459, 201] width 9 height 9
radio input "true"
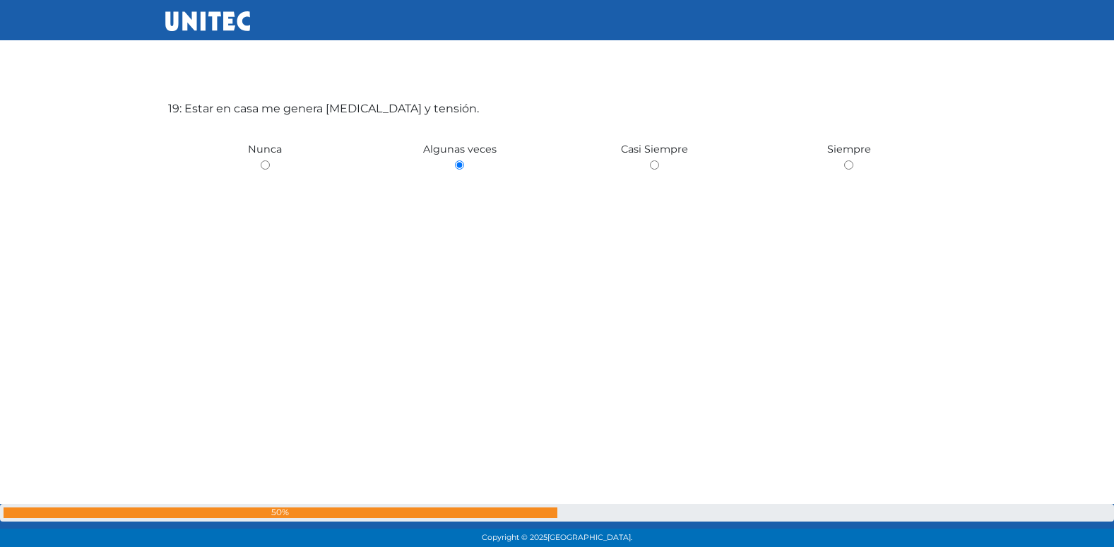
scroll to position [9961, 0]
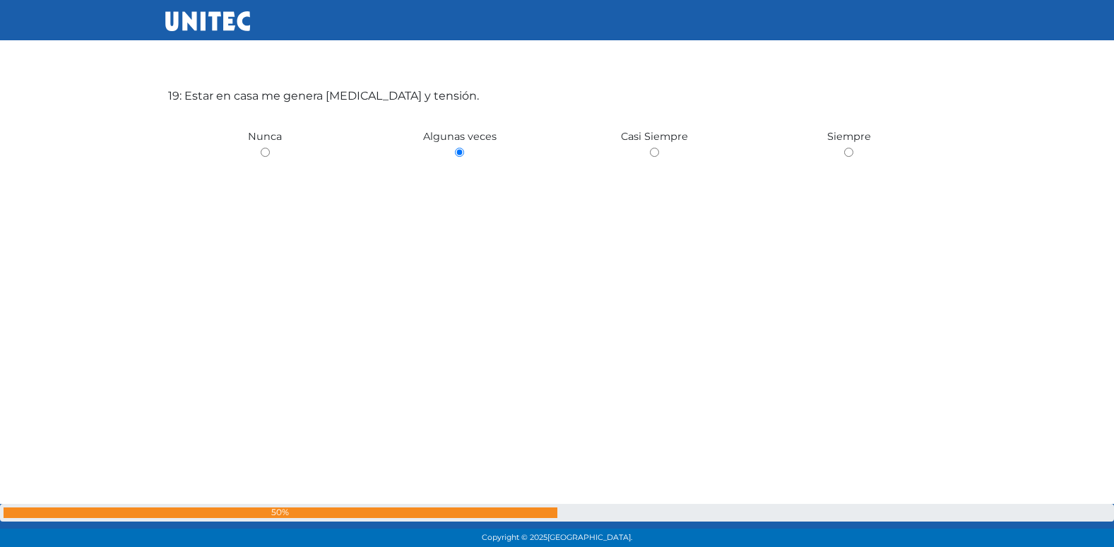
radio input "true"
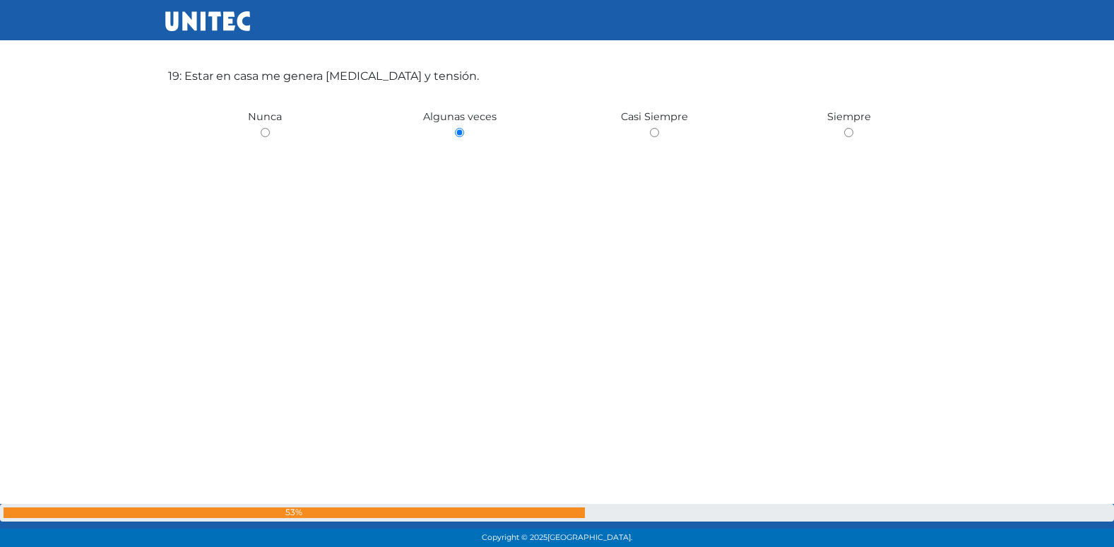
radio input "true"
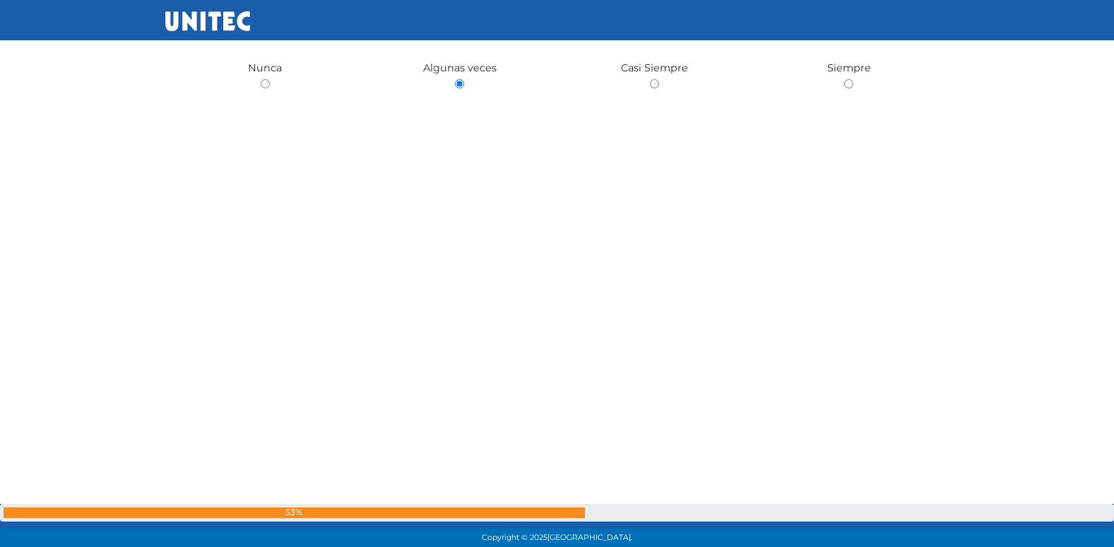
radio input "true"
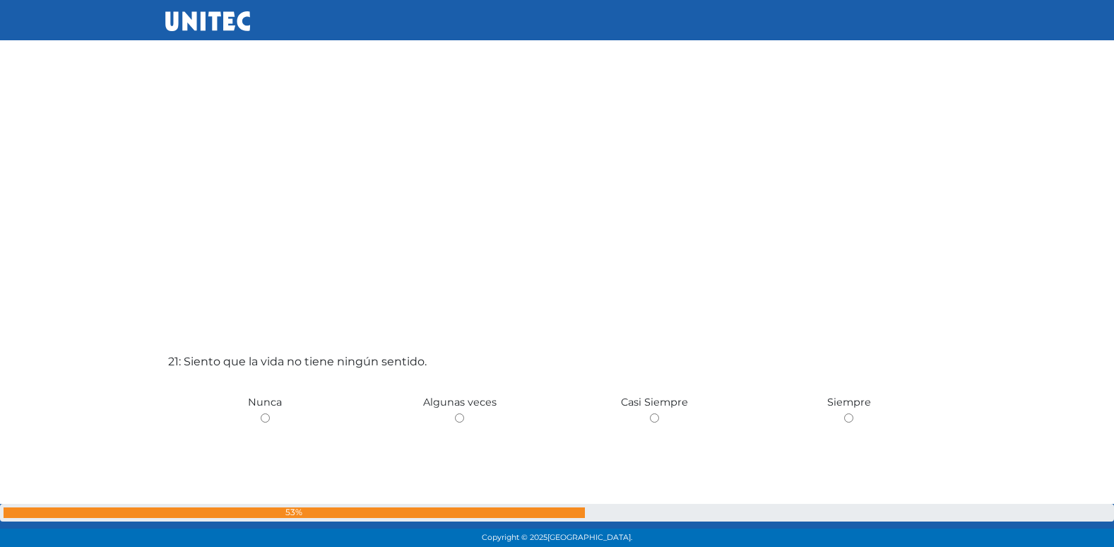
scroll to position [10754, 0]
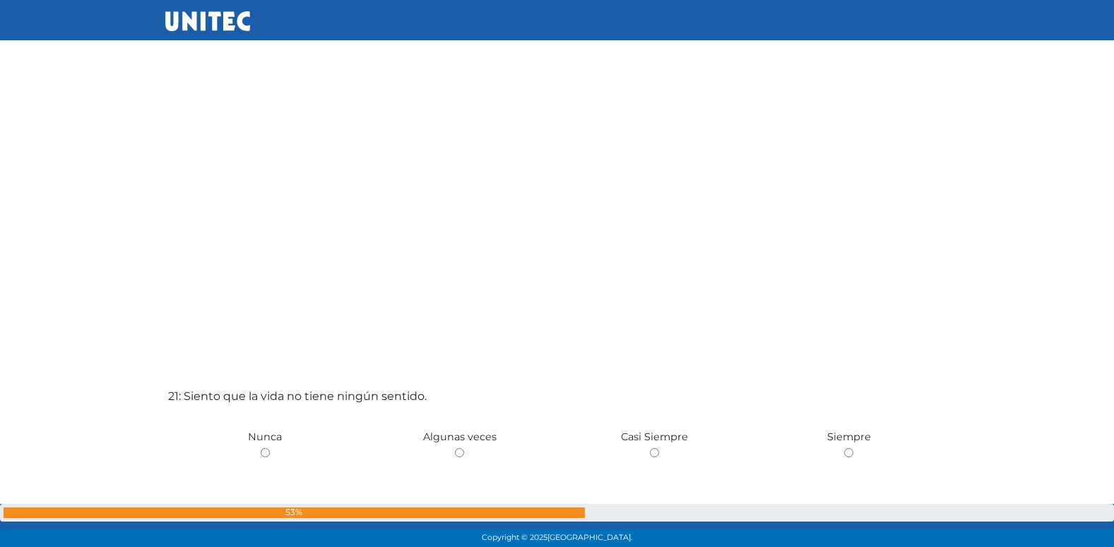
click at [455, 448] on input "radio" at bounding box center [459, 452] width 9 height 9
radio input "true"
click at [261, 448] on input "radio" at bounding box center [265, 452] width 9 height 9
radio input "true"
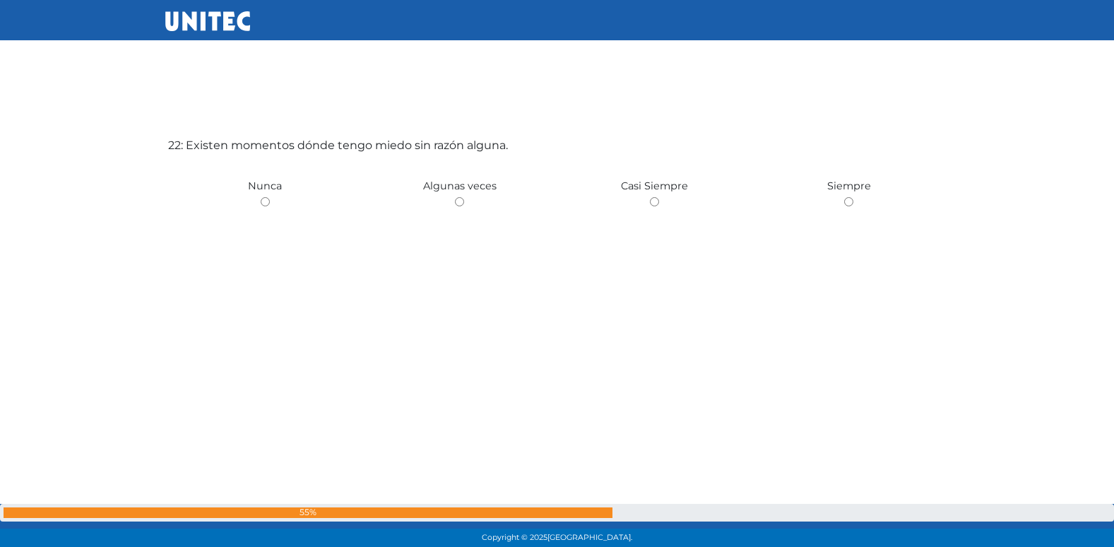
click at [455, 197] on input "radio" at bounding box center [459, 201] width 9 height 9
radio input "true"
click at [261, 197] on input "radio" at bounding box center [265, 201] width 9 height 9
radio input "true"
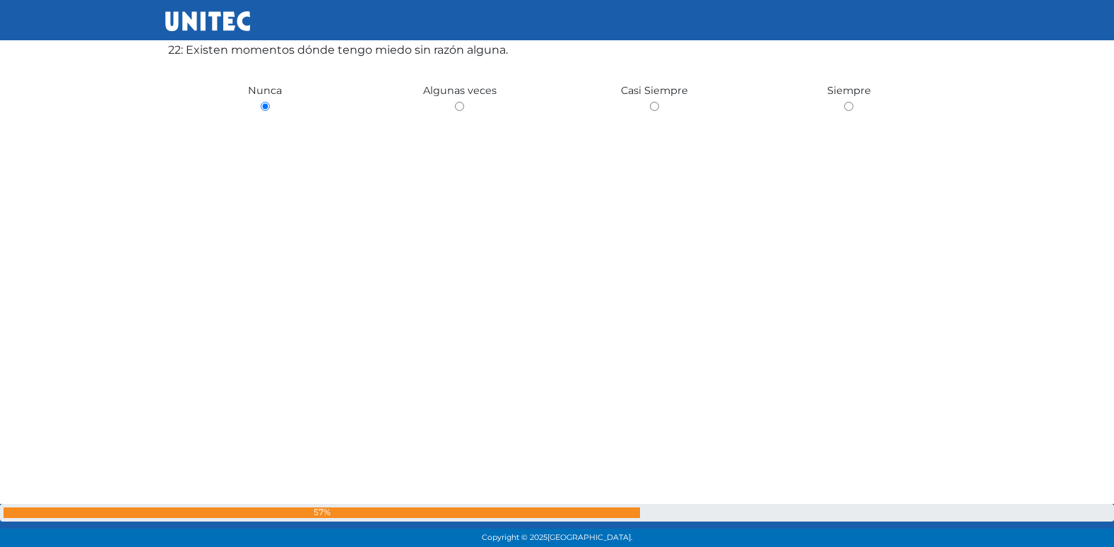
scroll to position [11651, 0]
radio input "true"
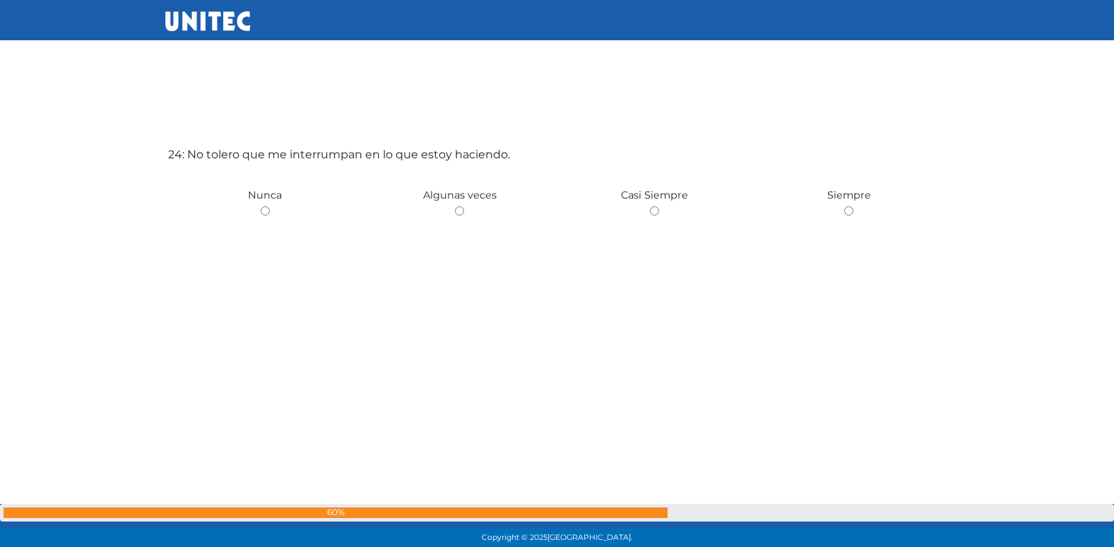
scroll to position [12645, 0]
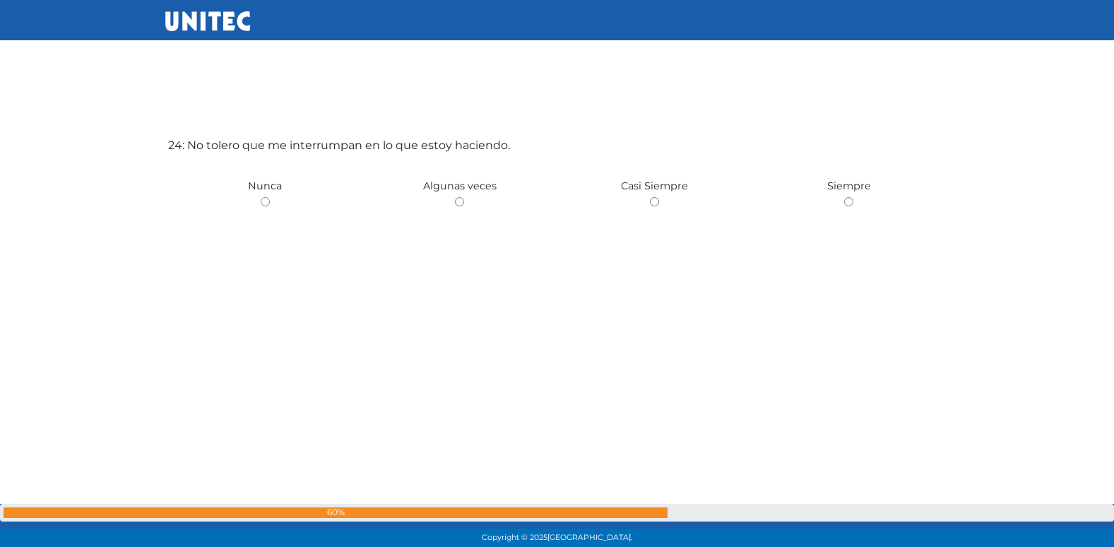
click at [455, 197] on input "radio" at bounding box center [459, 201] width 9 height 9
radio input "true"
click at [455, 197] on input "radio" at bounding box center [459, 201] width 9 height 9
radio input "true"
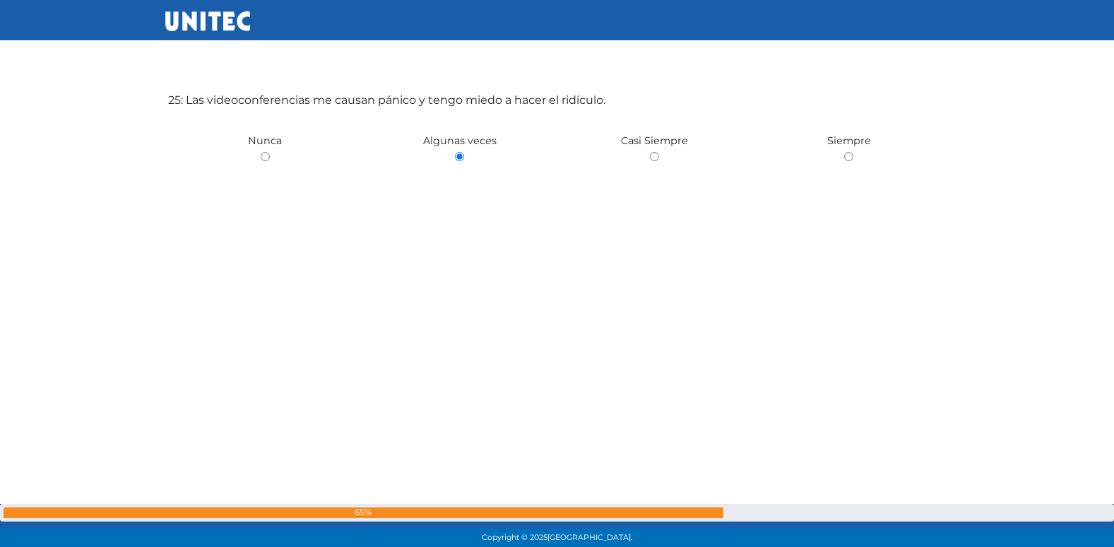
scroll to position [13241, 0]
radio input "true"
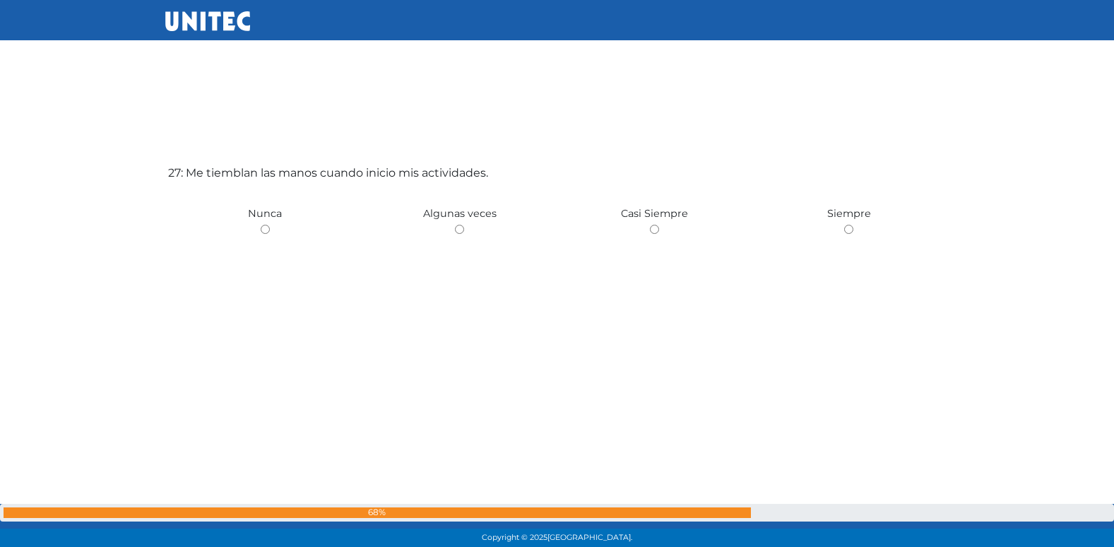
scroll to position [14285, 0]
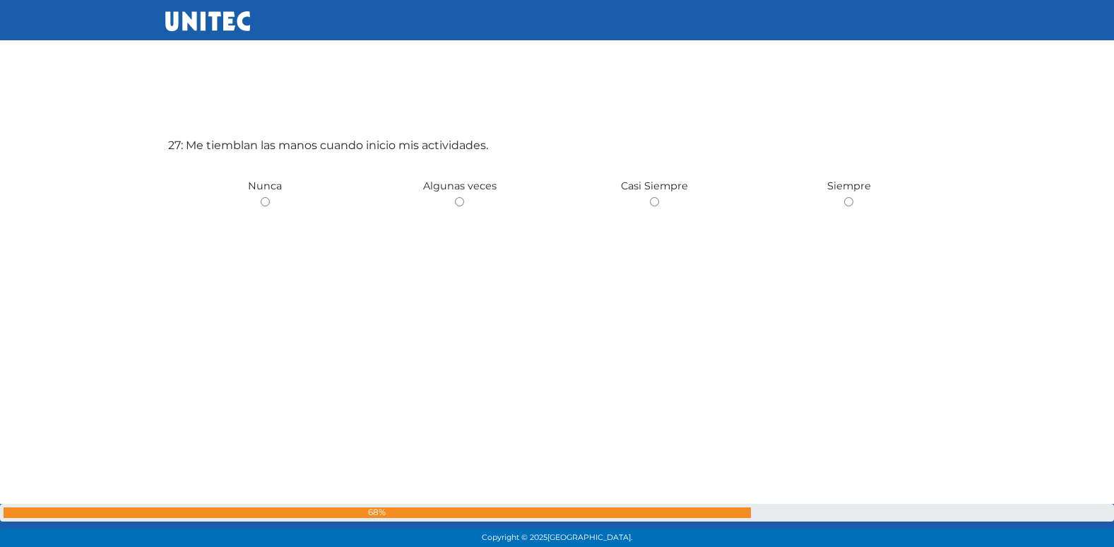
click at [455, 197] on input "radio" at bounding box center [459, 201] width 9 height 9
radio input "true"
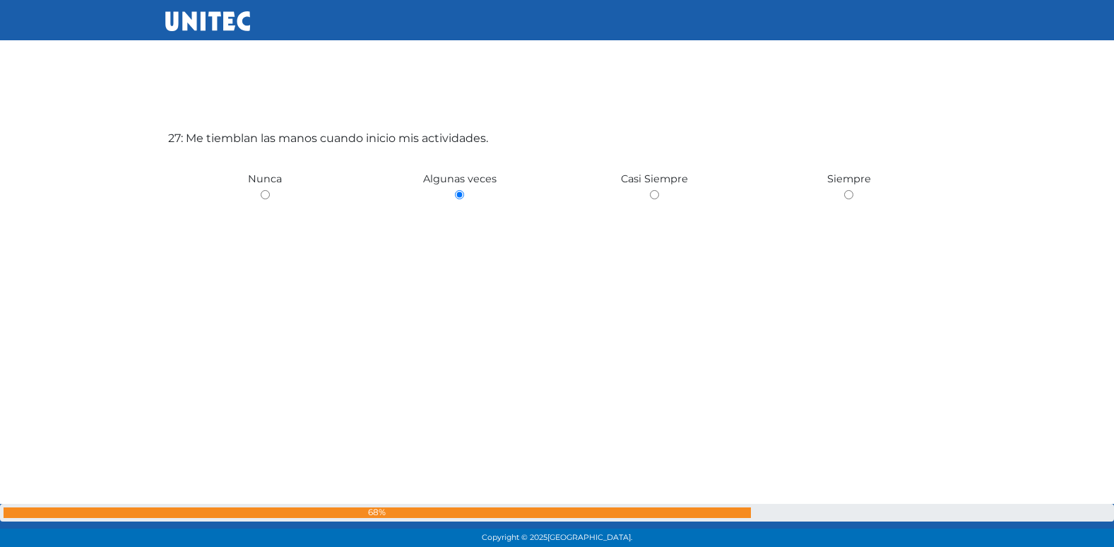
click at [261, 190] on input "radio" at bounding box center [265, 194] width 9 height 9
radio input "true"
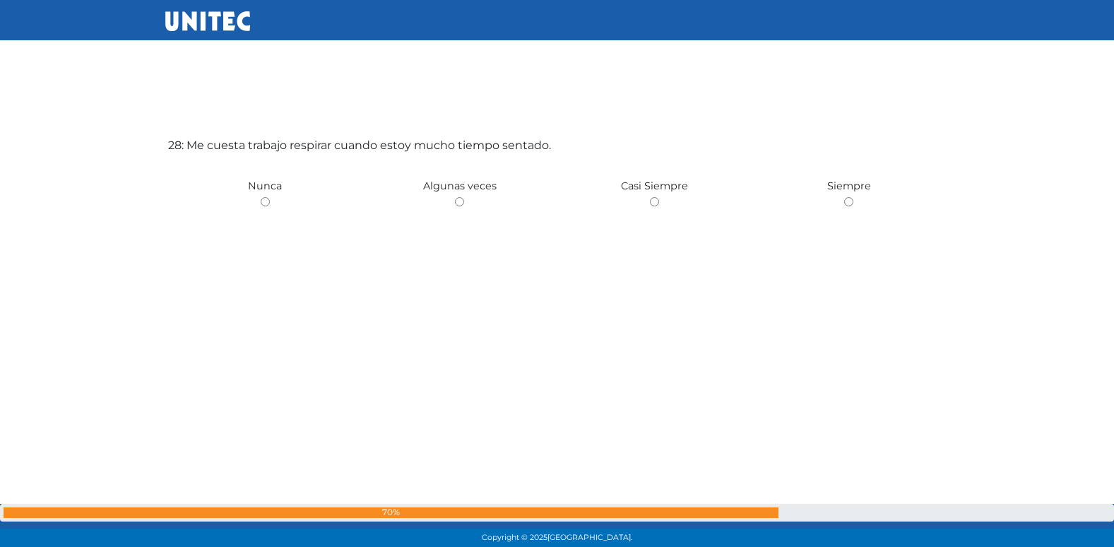
click at [455, 197] on input "radio" at bounding box center [459, 201] width 9 height 9
radio input "true"
click at [261, 198] on input "radio" at bounding box center [265, 202] width 9 height 9
radio input "true"
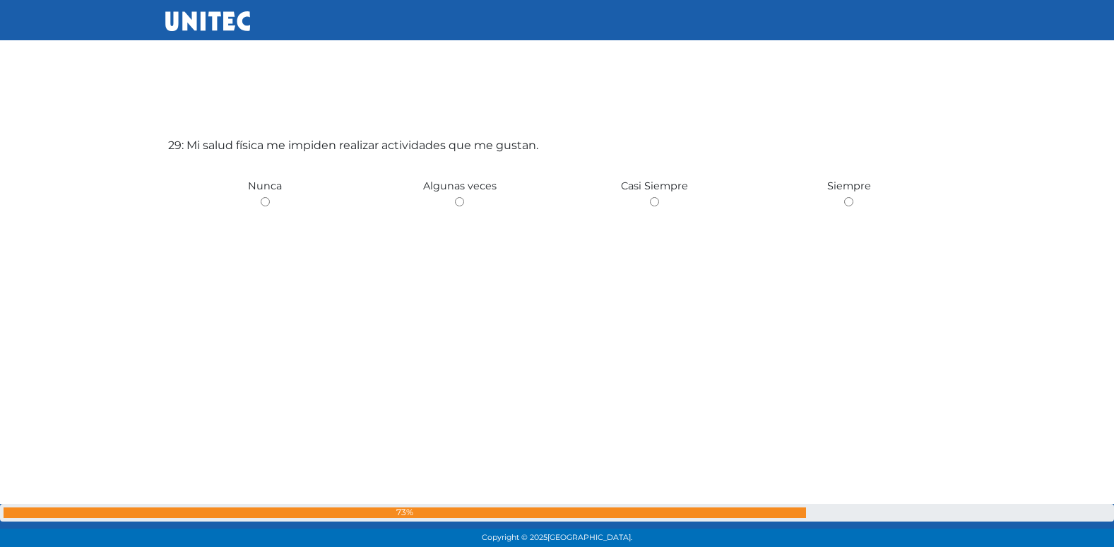
click at [455, 197] on input "radio" at bounding box center [459, 201] width 9 height 9
radio input "true"
click at [261, 197] on input "radio" at bounding box center [265, 201] width 9 height 9
radio input "true"
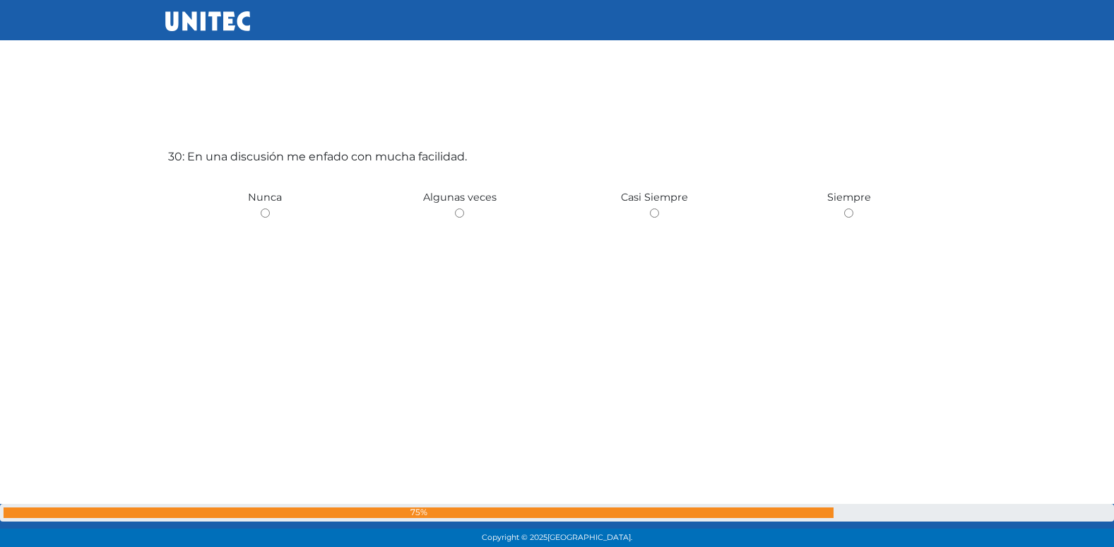
scroll to position [15925, 0]
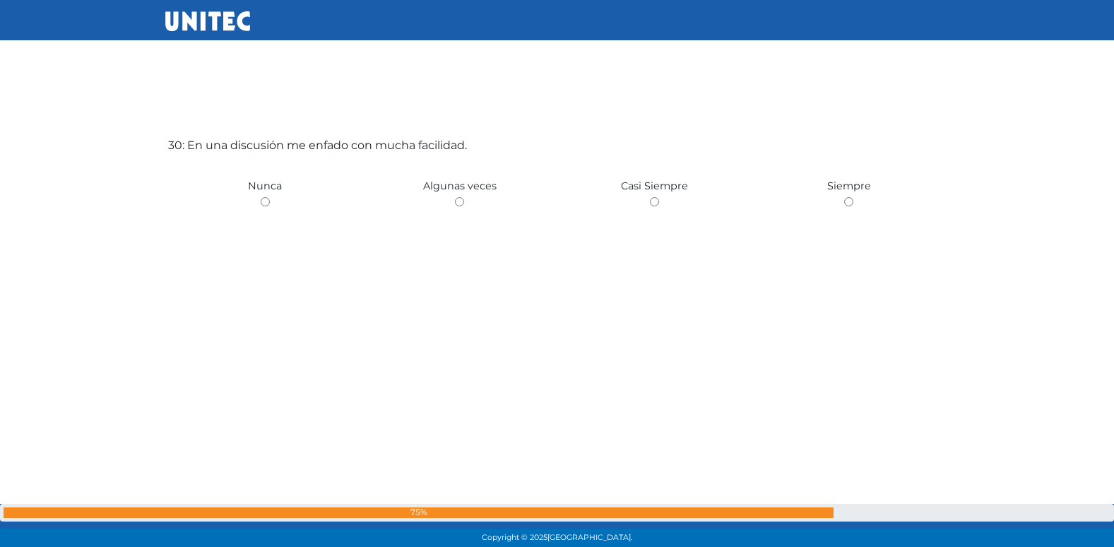
click at [455, 197] on input "radio" at bounding box center [459, 201] width 9 height 9
radio input "true"
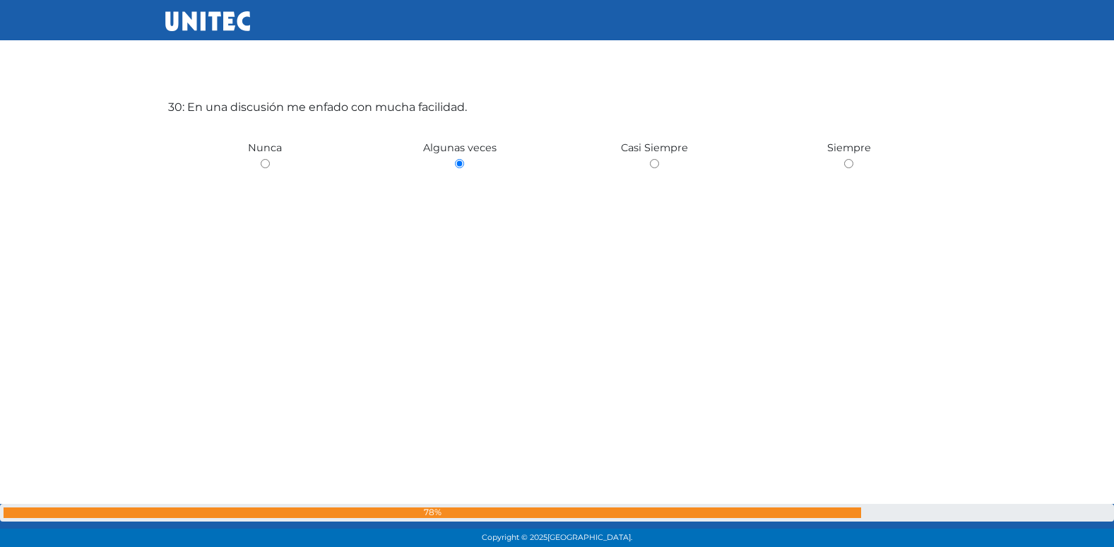
scroll to position [15973, 0]
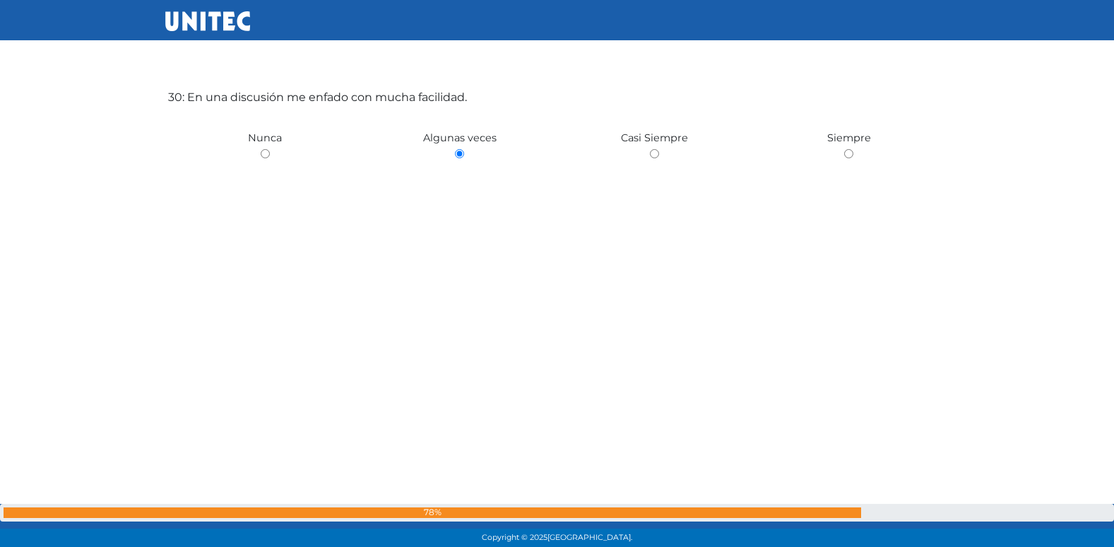
radio input "true"
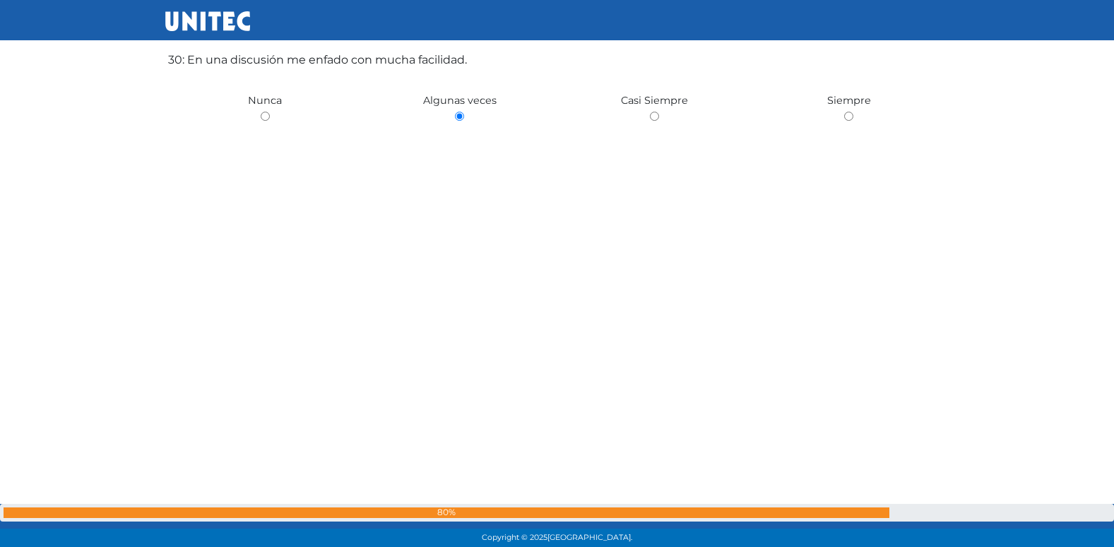
scroll to position [16023, 0]
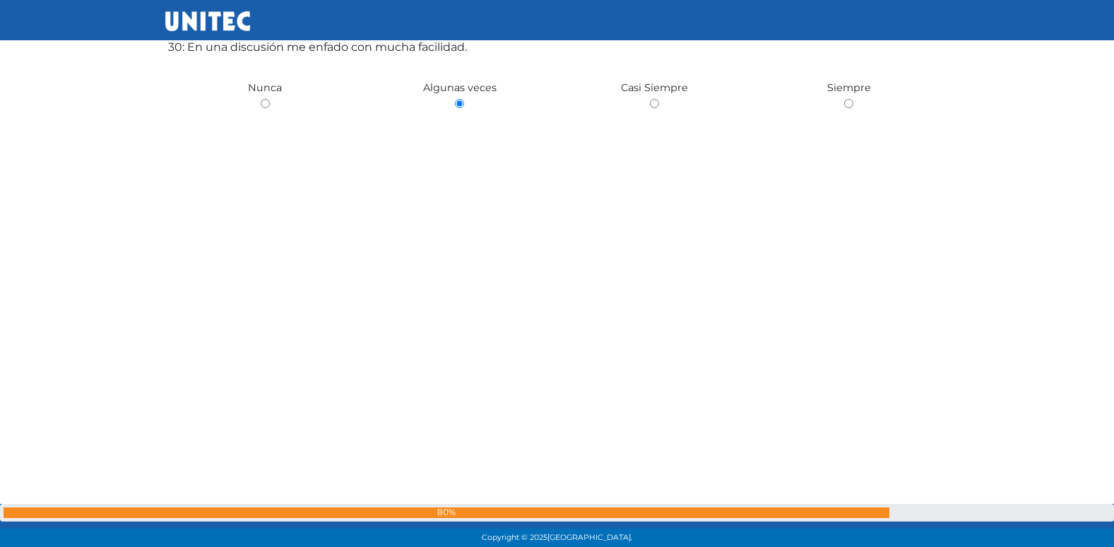
radio input "true"
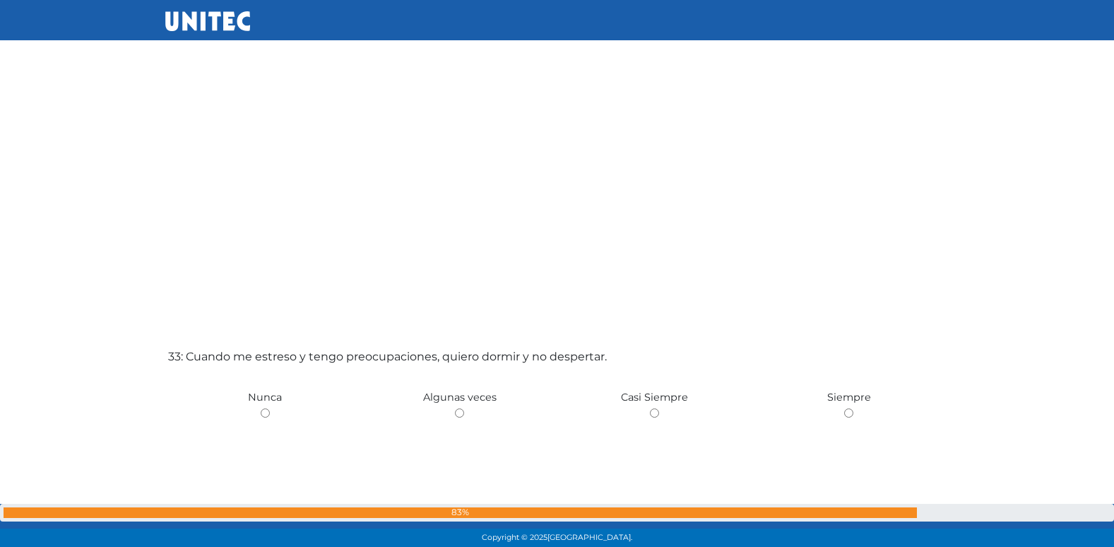
scroll to position [17565, 0]
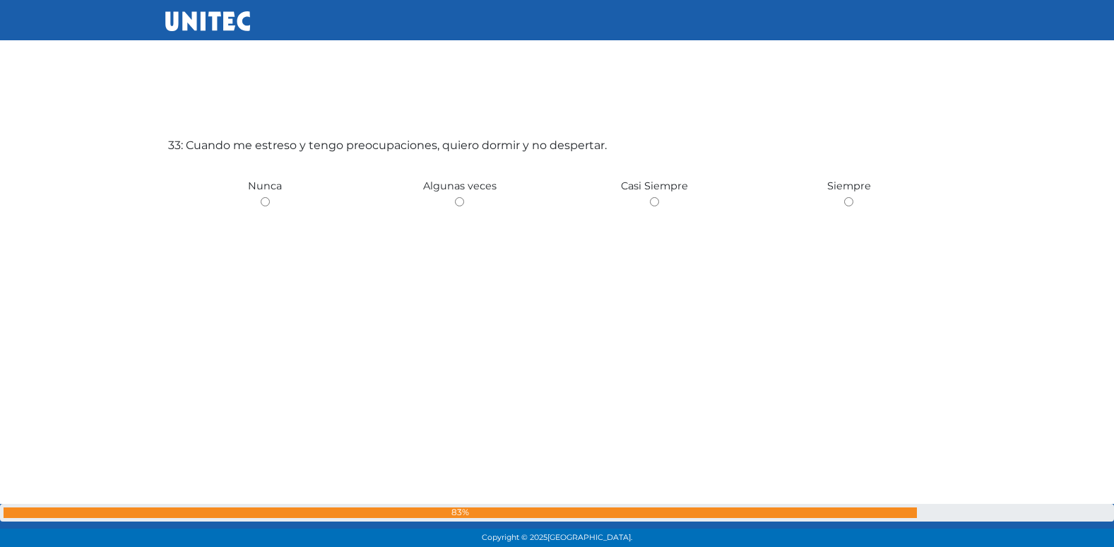
click at [455, 197] on input "radio" at bounding box center [459, 201] width 9 height 9
radio input "true"
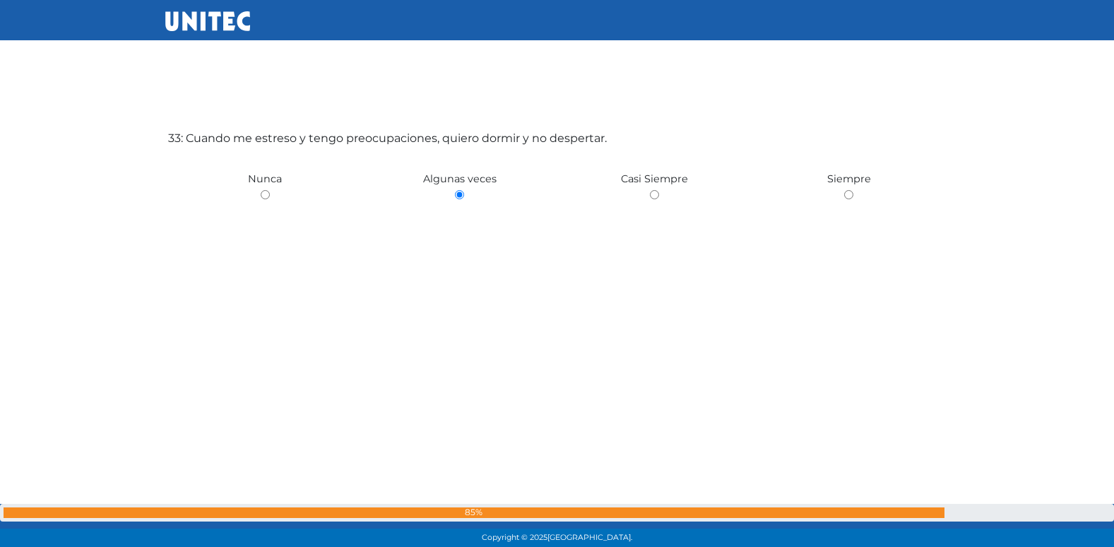
click at [261, 190] on input "radio" at bounding box center [265, 194] width 9 height 9
radio input "true"
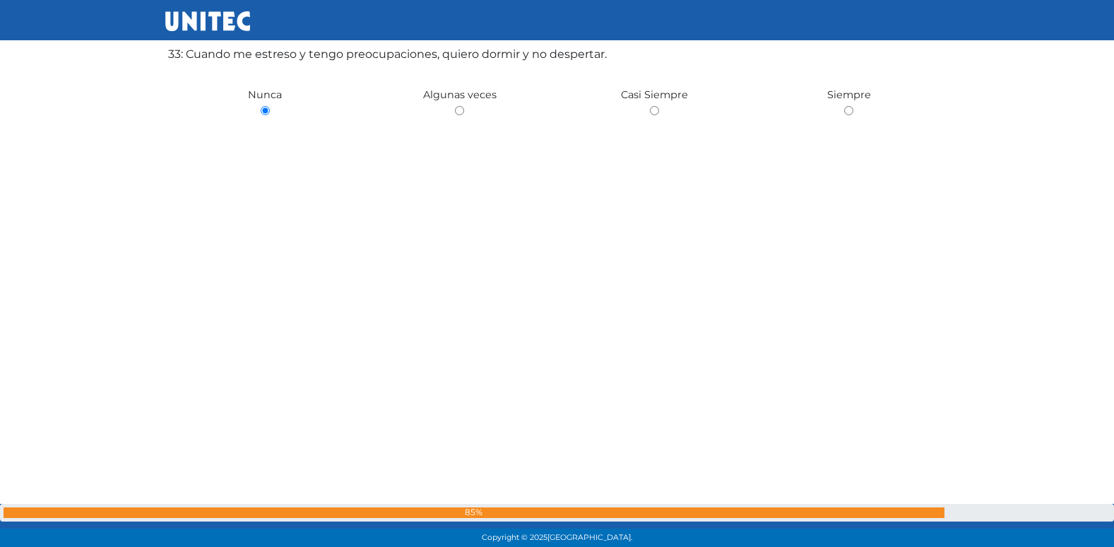
scroll to position [17665, 0]
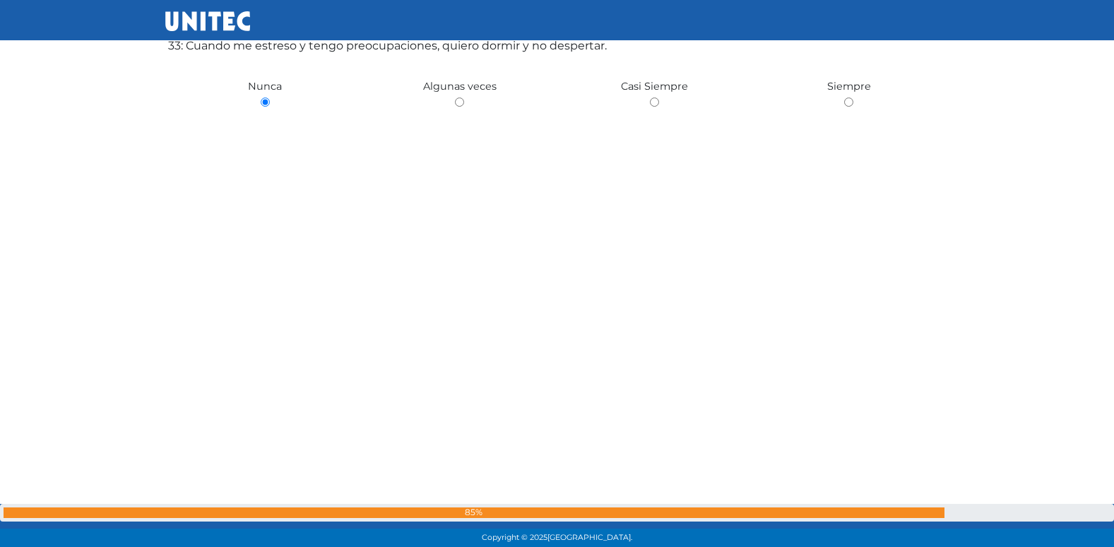
radio input "true"
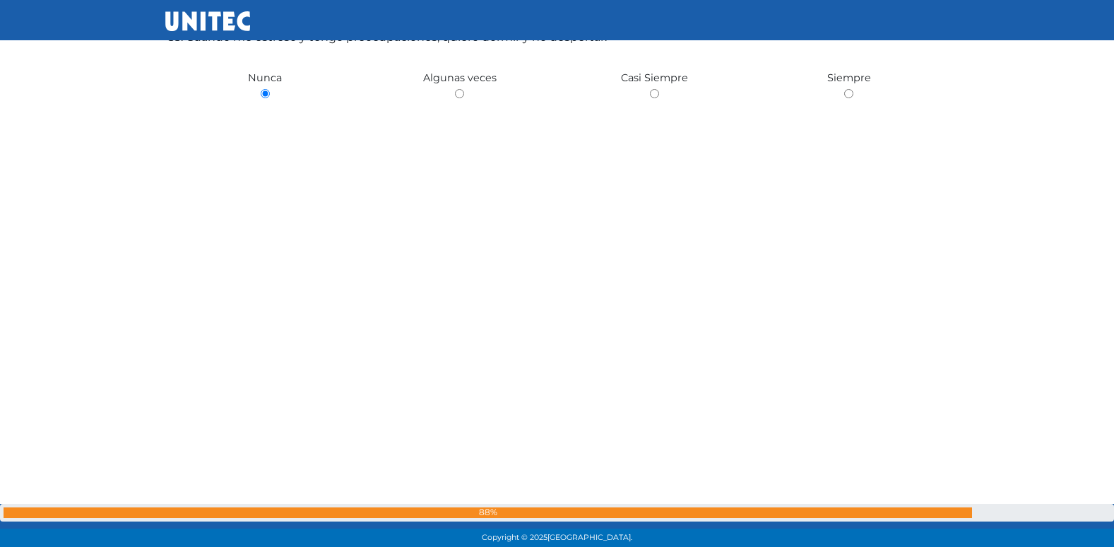
radio input "true"
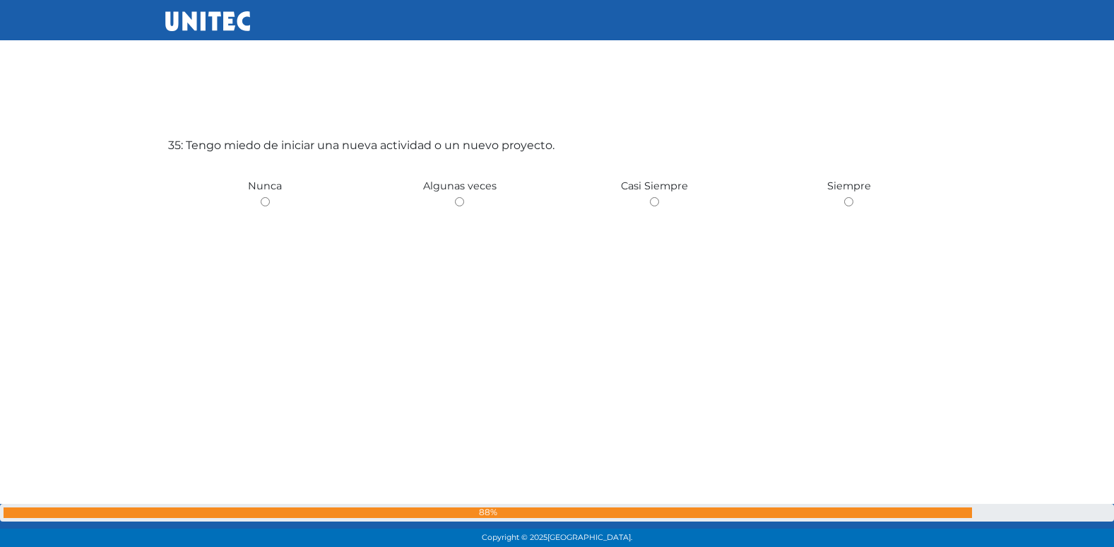
click at [455, 197] on input "radio" at bounding box center [459, 201] width 9 height 9
radio input "true"
click at [261, 197] on input "radio" at bounding box center [265, 201] width 9 height 9
radio input "true"
click at [455, 197] on input "radio" at bounding box center [459, 201] width 9 height 9
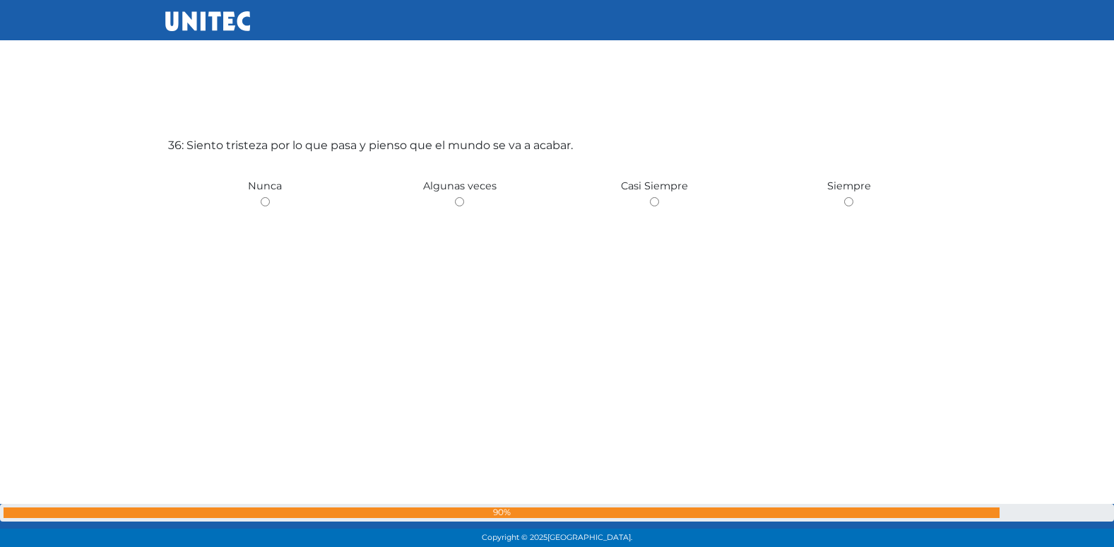
radio input "true"
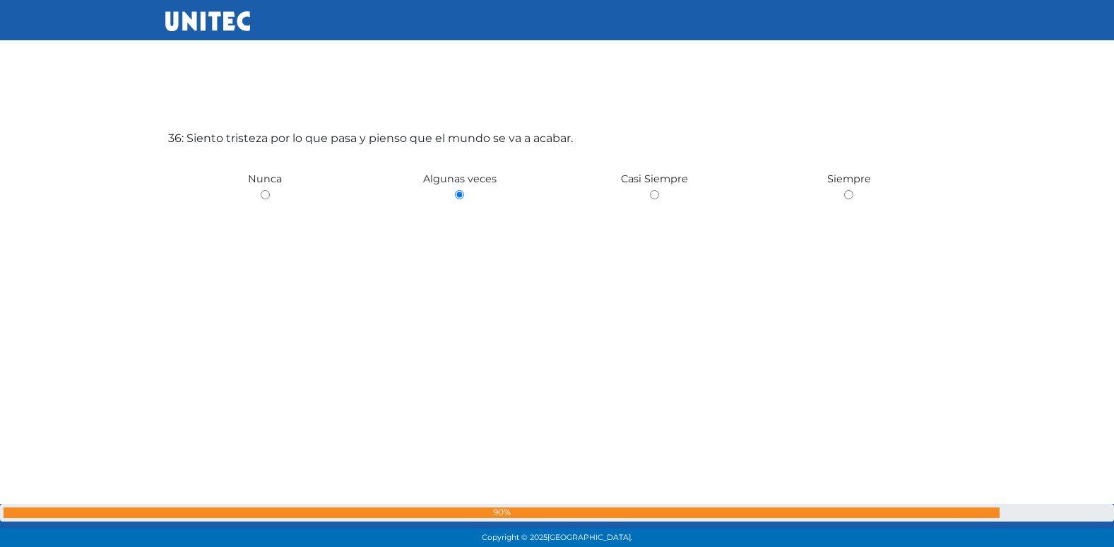
click at [261, 190] on input "radio" at bounding box center [265, 194] width 9 height 9
radio input "true"
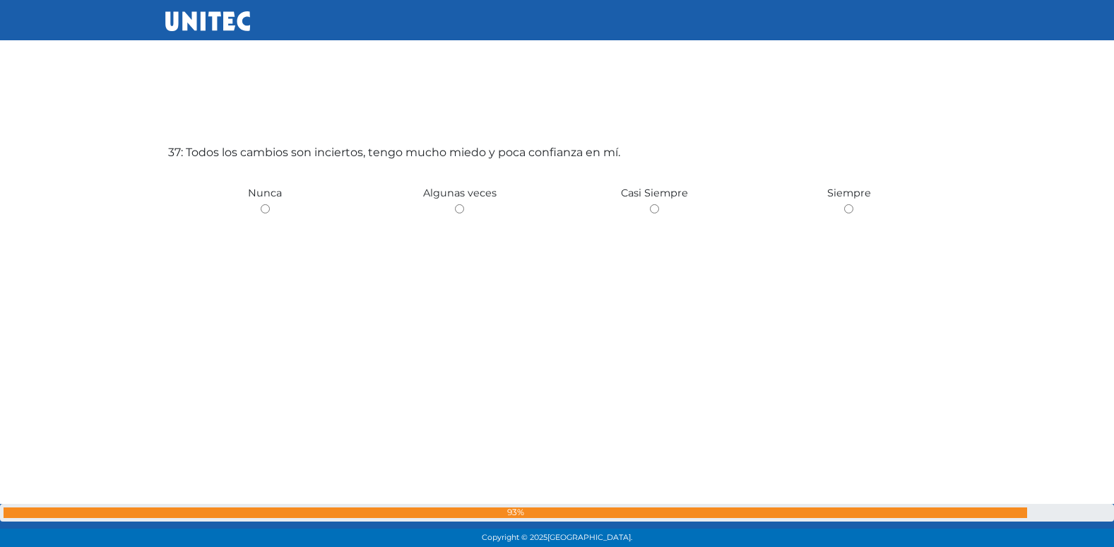
scroll to position [19752, 0]
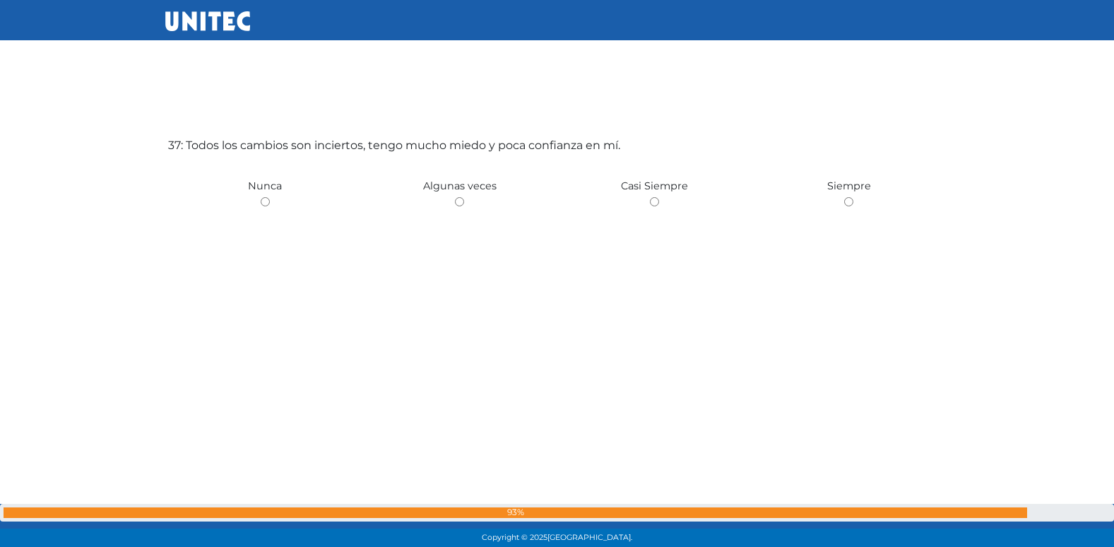
click at [455, 197] on input "radio" at bounding box center [459, 201] width 9 height 9
radio input "true"
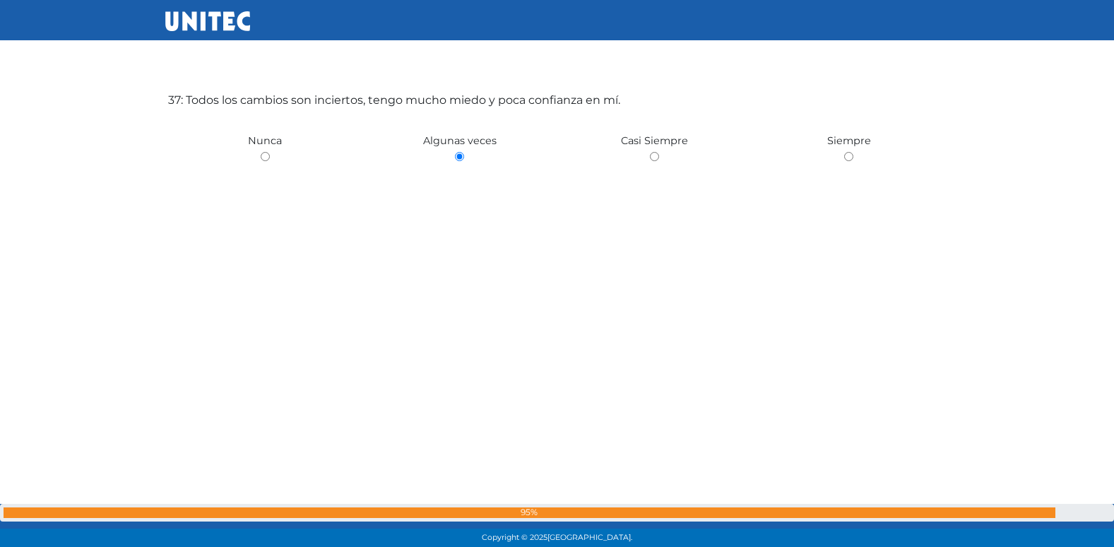
scroll to position [19801, 0]
radio input "true"
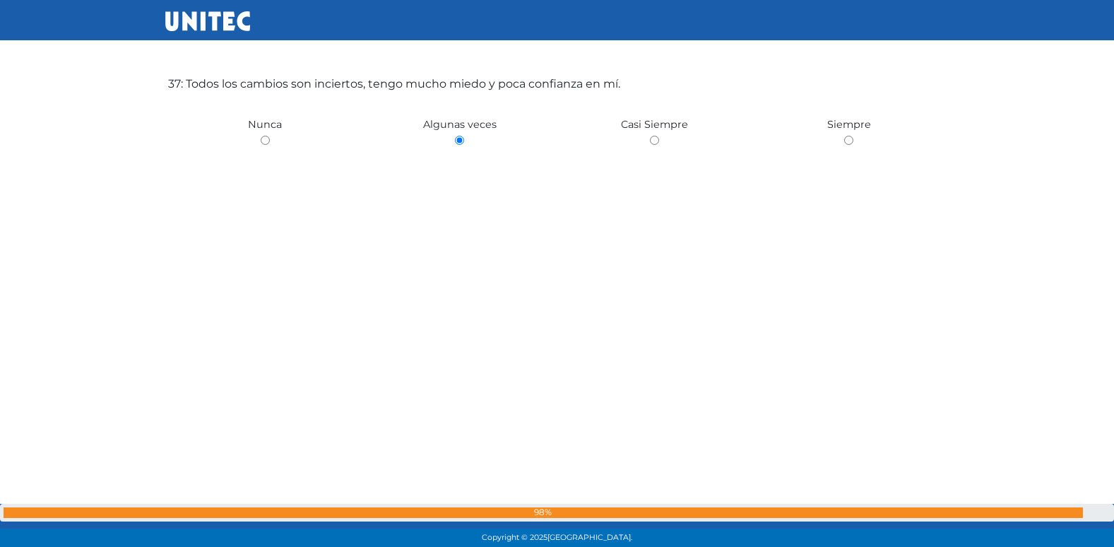
radio input "true"
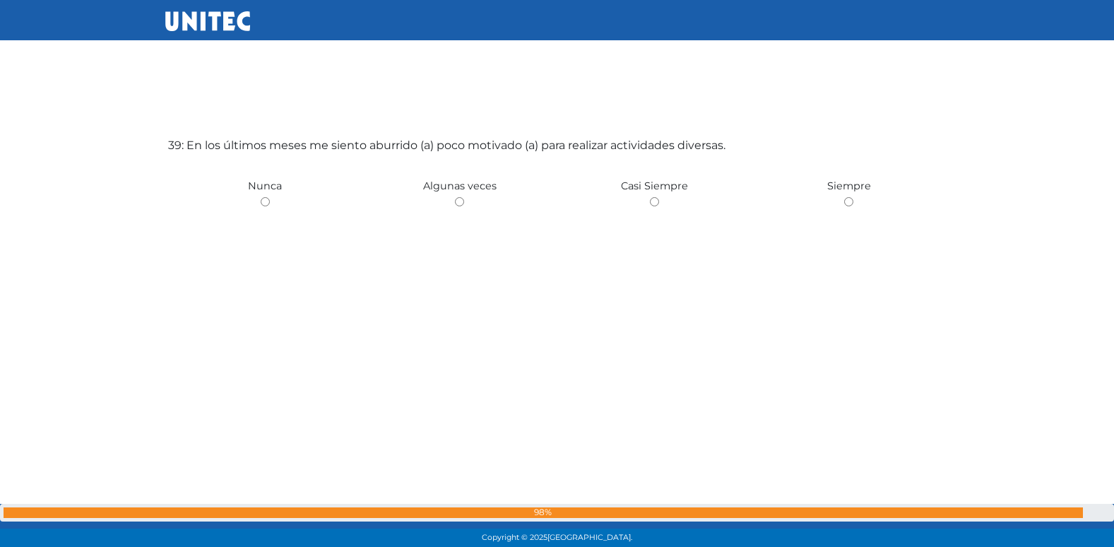
click at [455, 197] on input "radio" at bounding box center [459, 201] width 9 height 9
radio input "true"
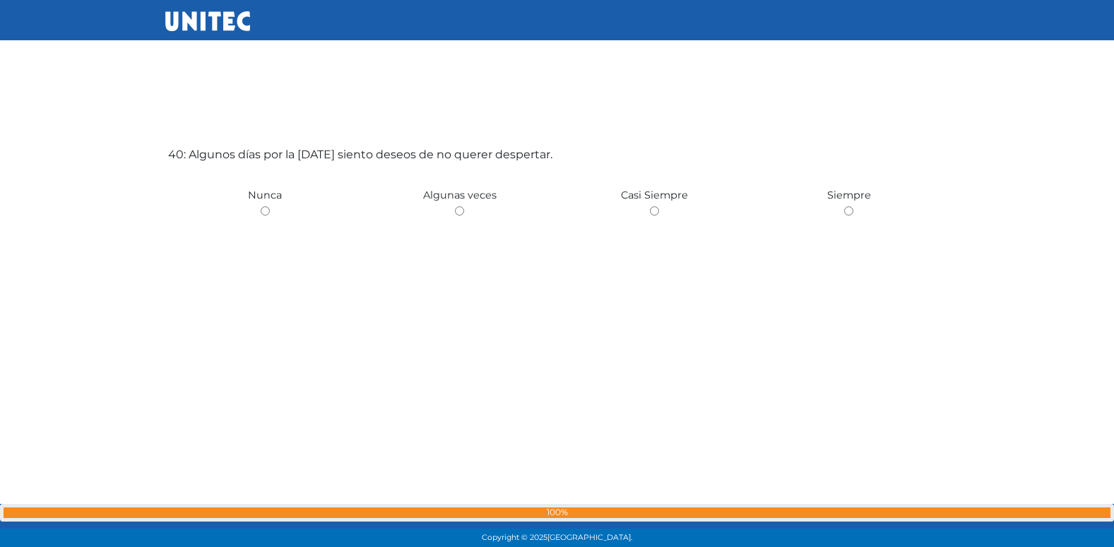
scroll to position [21392, 0]
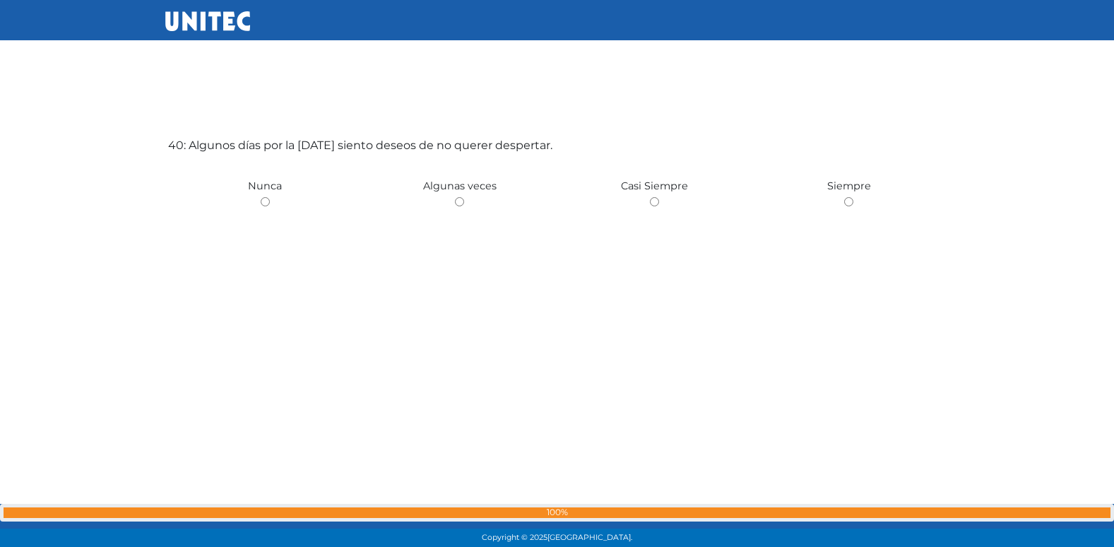
click at [455, 197] on input "radio" at bounding box center [459, 201] width 9 height 9
radio input "true"
click at [261, 197] on input "radio" at bounding box center [265, 201] width 9 height 9
radio input "true"
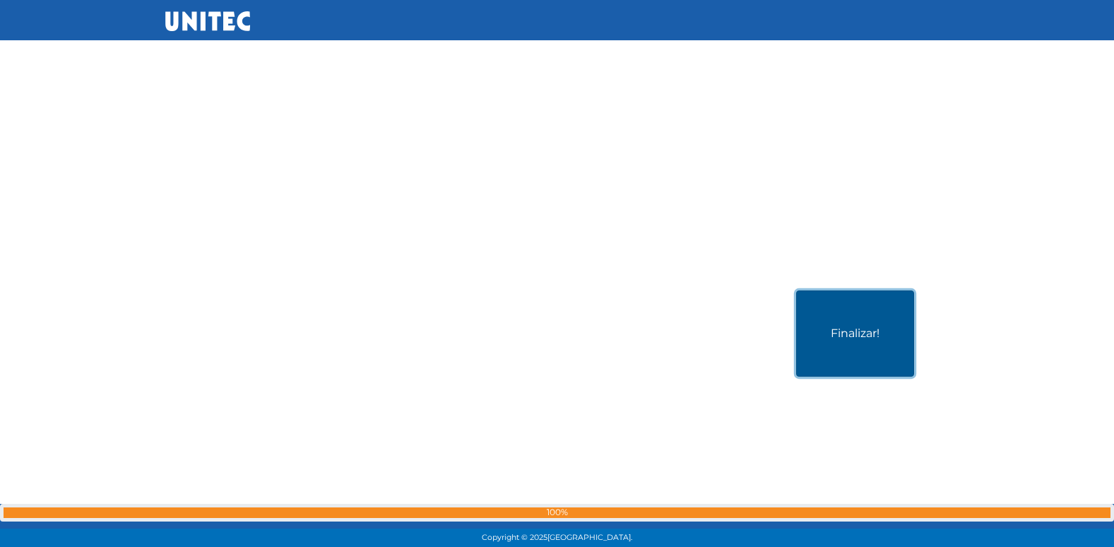
scroll to position [21845, 0]
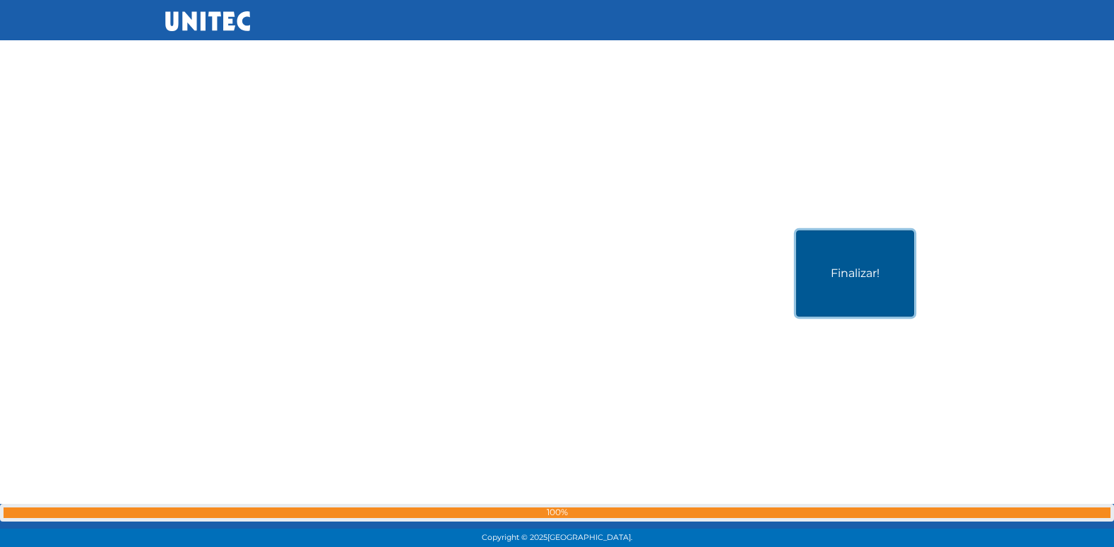
click at [867, 290] on button "Finalizar!" at bounding box center [855, 273] width 118 height 86
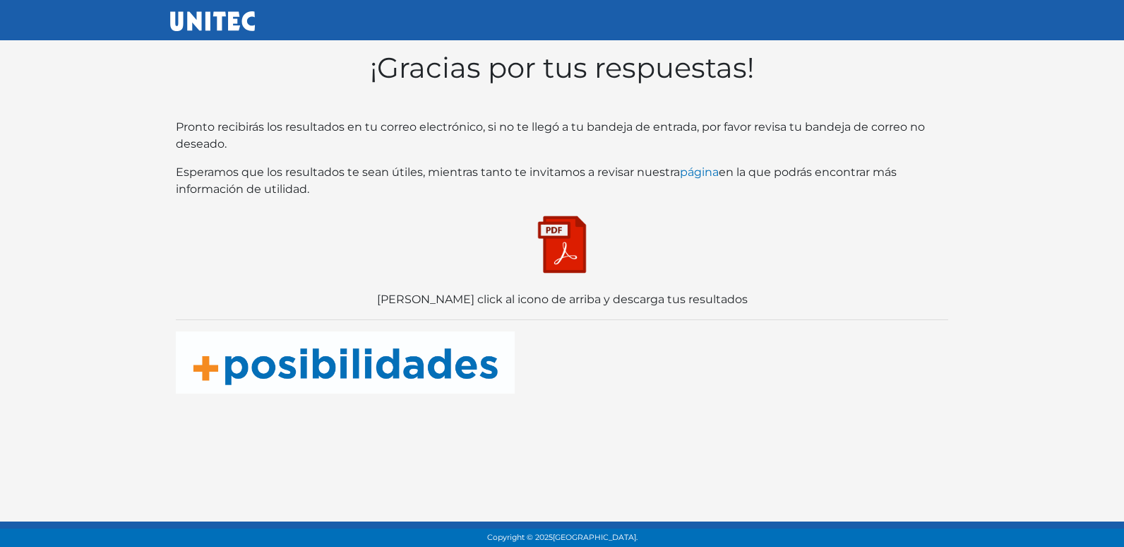
click at [568, 261] on img at bounding box center [562, 244] width 71 height 71
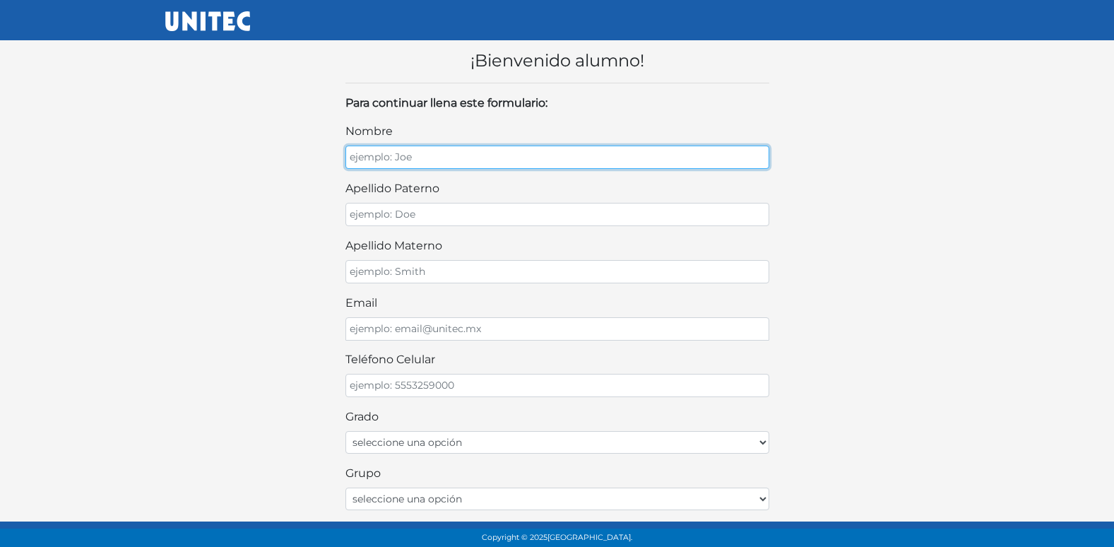
click at [420, 155] on input "nombre" at bounding box center [557, 157] width 424 height 23
type input "PAOLA SOFIA"
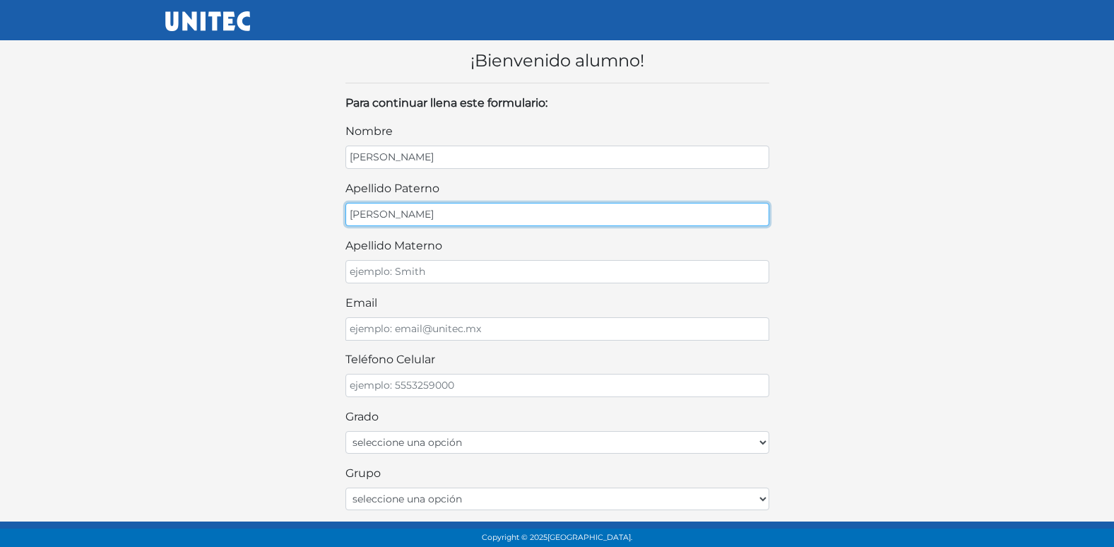
type input "HERRERA"
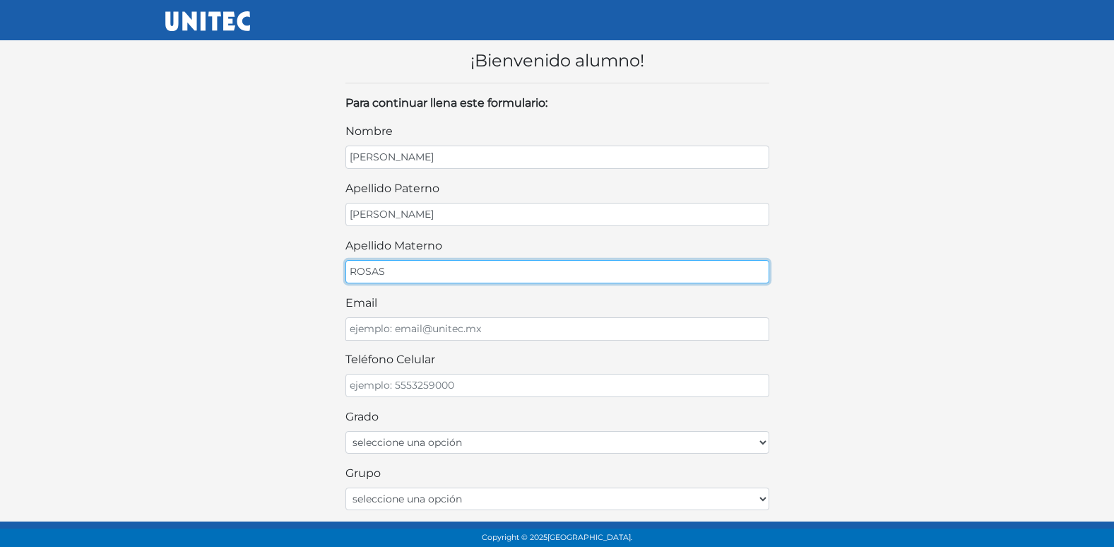
type input "ROSAS"
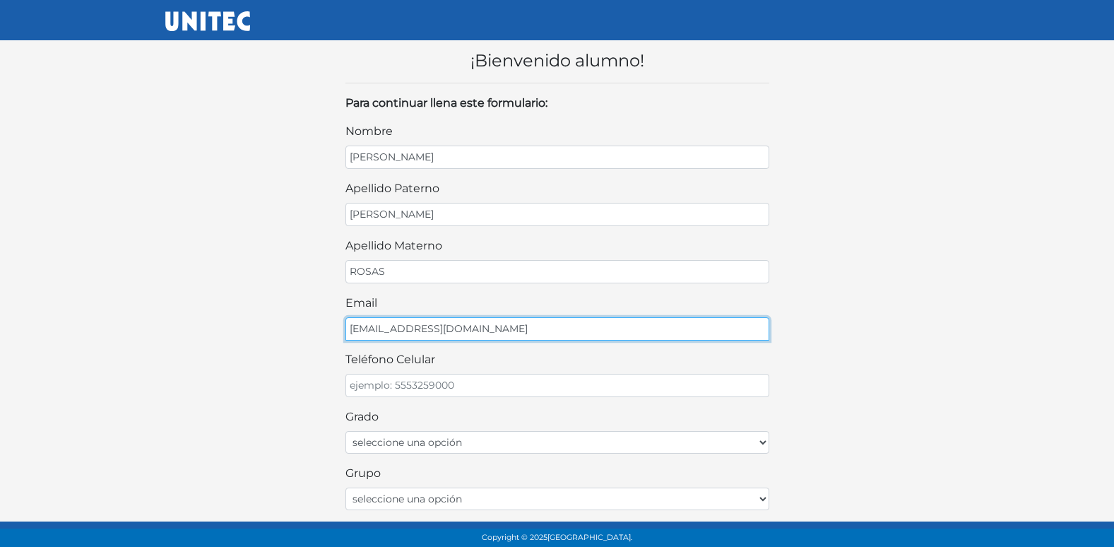
type input "ROSASPAO@GMAIL.COM"
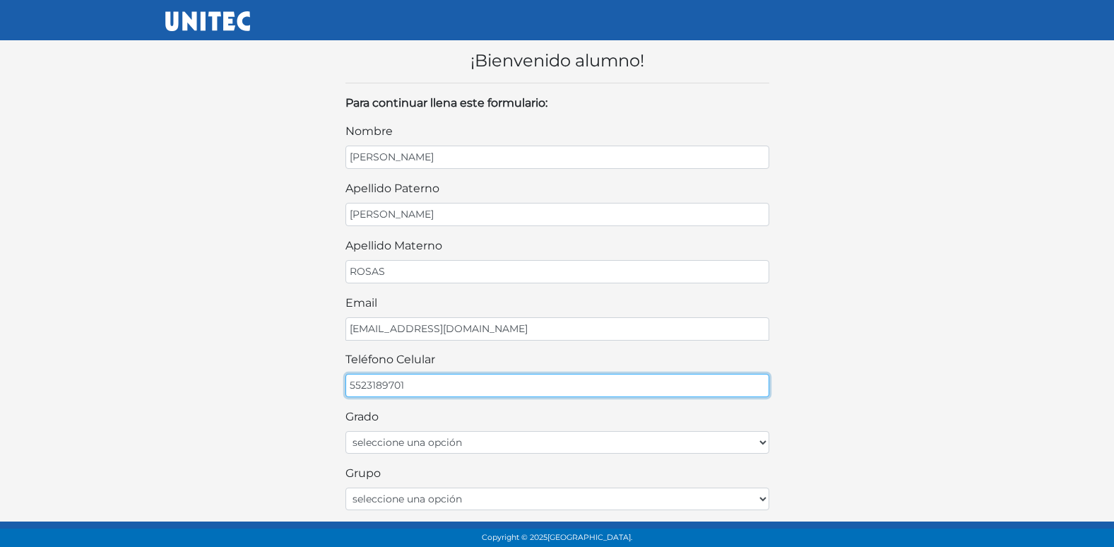
type input "5523189701"
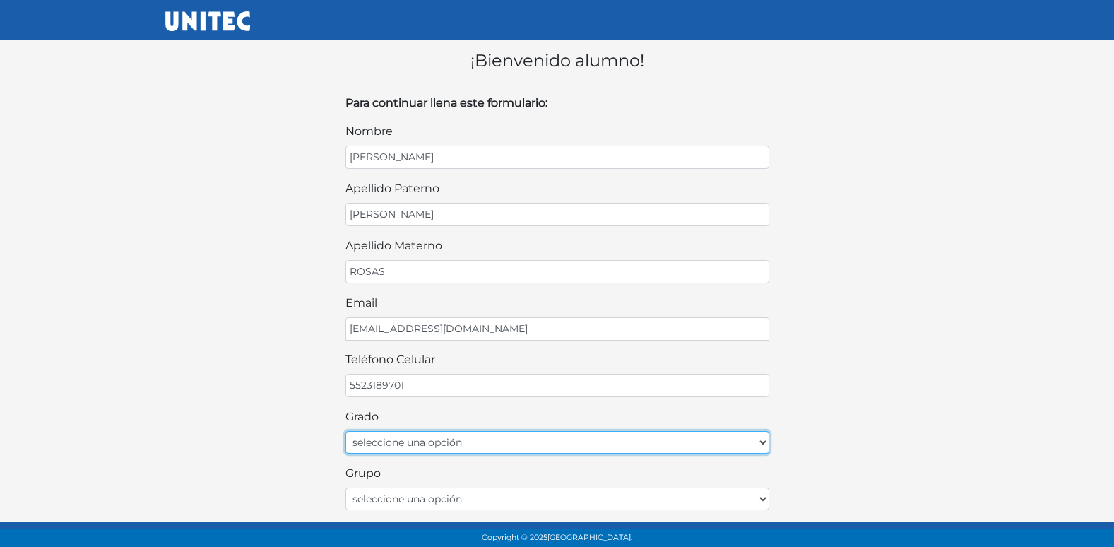
click at [449, 451] on select "seleccione una opción Primer grado Segundo grado Tercer grado Cuarto grado Quin…" at bounding box center [557, 442] width 424 height 23
select select "2do"
click at [345, 431] on select "seleccione una opción Primer grado Segundo grado Tercer grado Cuarto grado Quin…" at bounding box center [557, 442] width 424 height 23
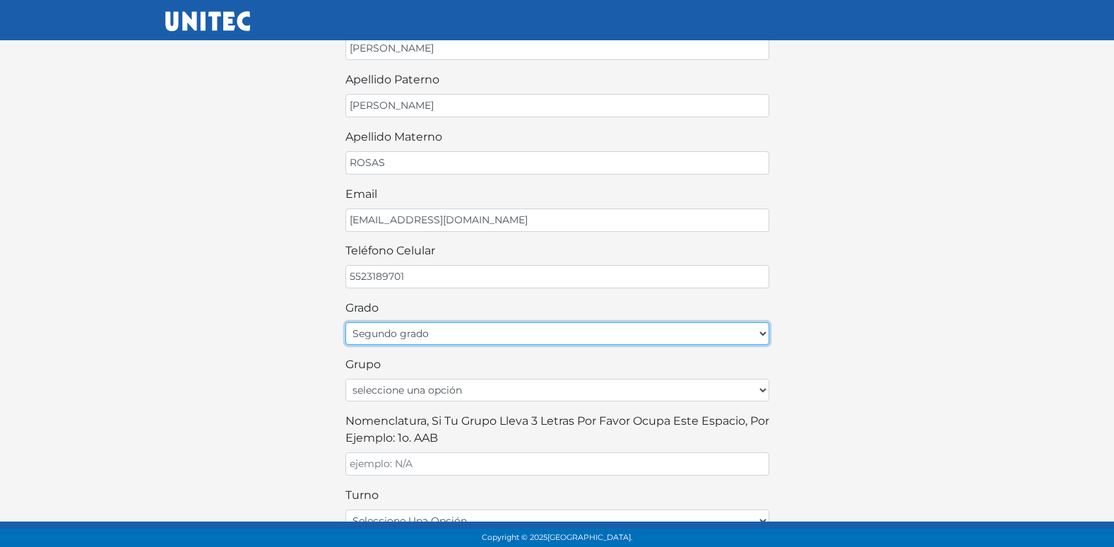
scroll to position [141, 0]
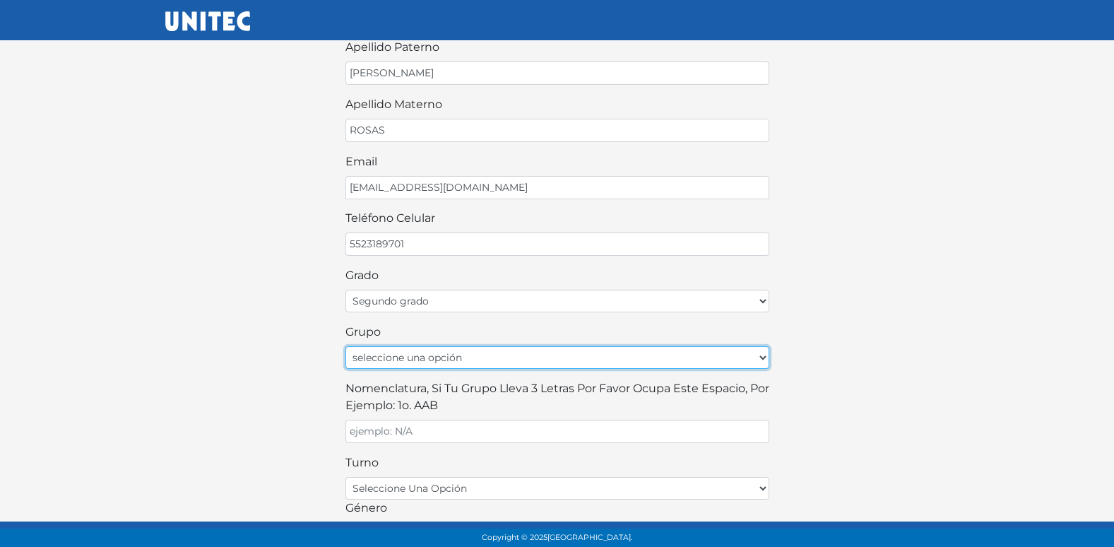
click at [458, 362] on select "seleccione una opción A B C D E F G H I J K L M N O P Q R S T U V W X Y Z" at bounding box center [557, 357] width 424 height 23
select select "A"
click at [345, 346] on select "seleccione una opción A B C D E F G H I J K L M N O P Q R S T U V W X Y Z" at bounding box center [557, 357] width 424 height 23
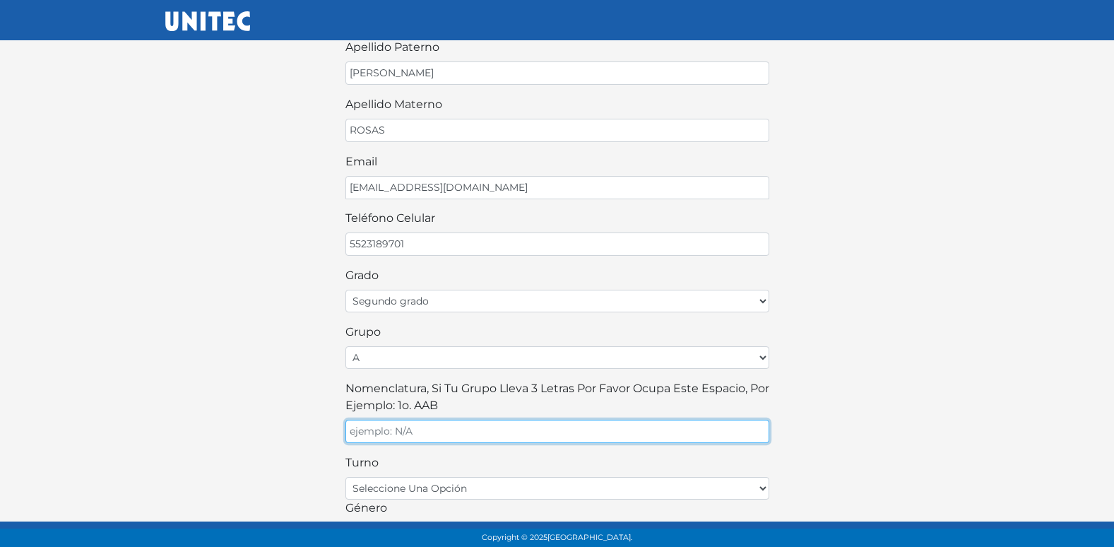
click at [429, 428] on input "Nomenclatura, si tu grupo lleva 3 letras por favor ocupa este espacio, por ejem…" at bounding box center [557, 431] width 424 height 23
type input "A"
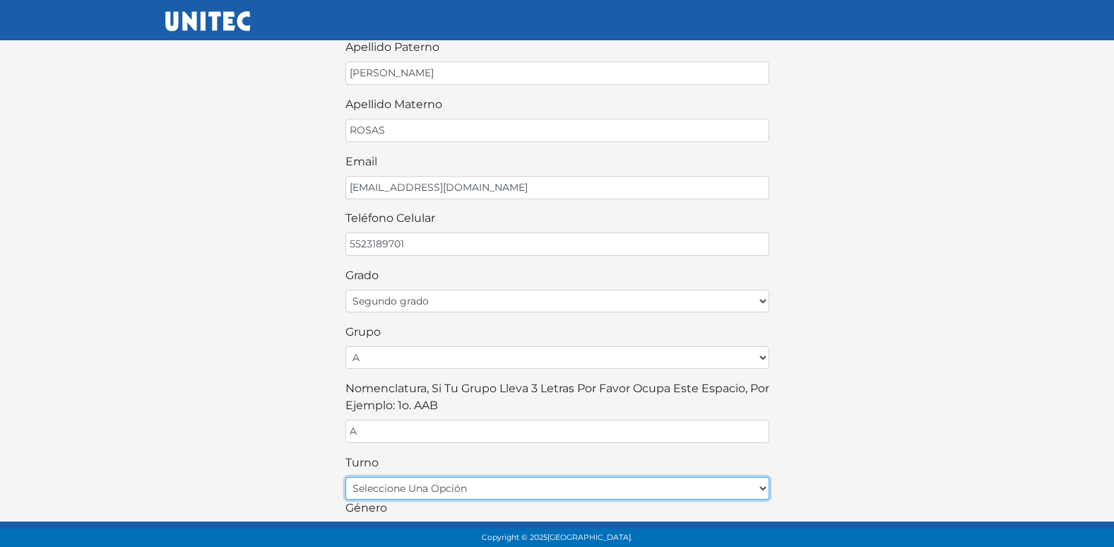
click at [481, 487] on select "seleccione una opción matutino vespertino" at bounding box center [557, 488] width 424 height 23
select select "matutino"
click at [345, 477] on select "seleccione una opción matutino vespertino" at bounding box center [557, 488] width 424 height 23
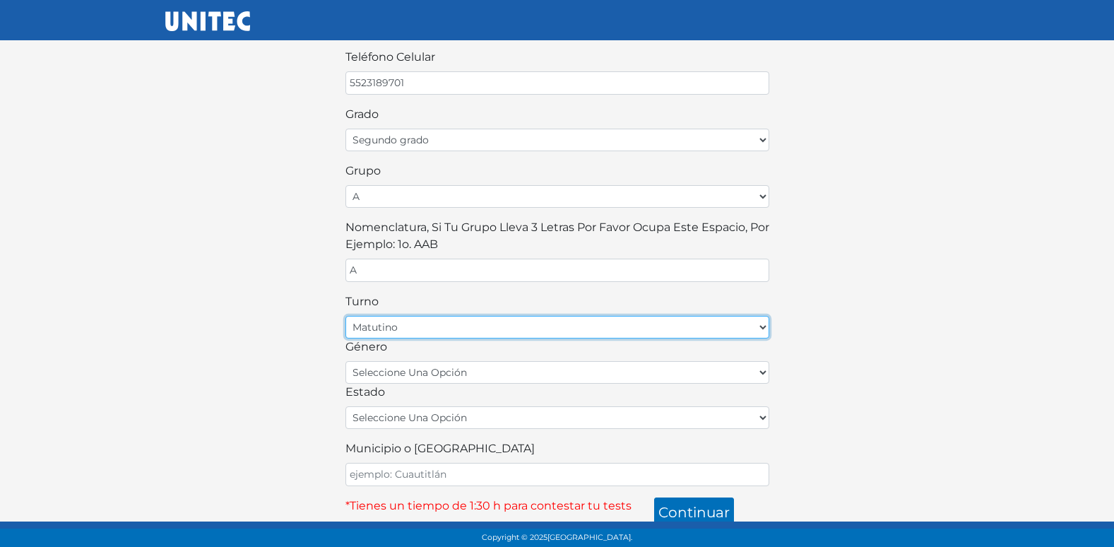
scroll to position [311, 0]
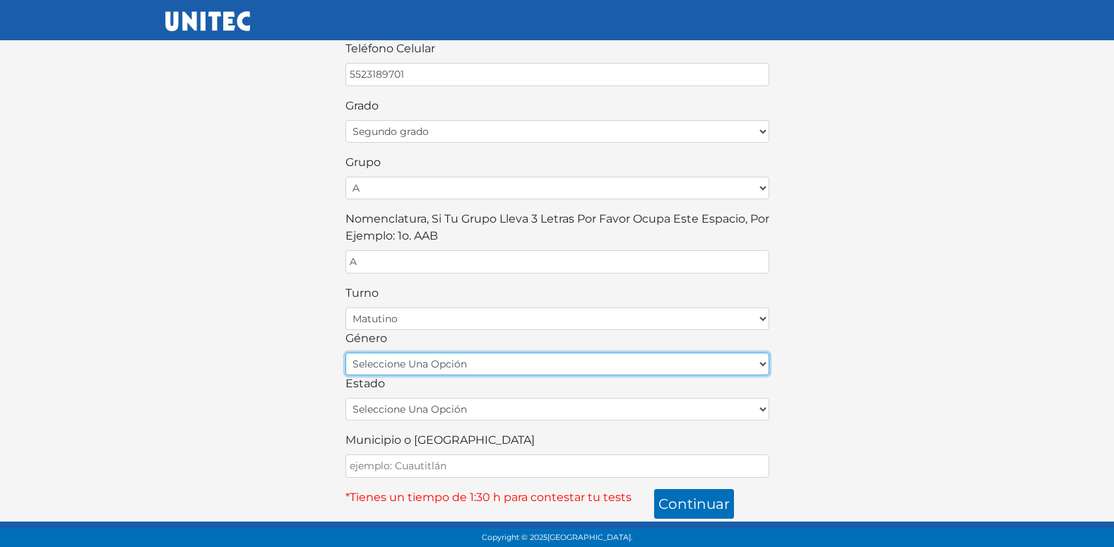
click at [441, 369] on select "seleccione una opción femenino masculino" at bounding box center [557, 363] width 424 height 23
select select "F"
click at [345, 352] on select "seleccione una opción femenino masculino" at bounding box center [557, 363] width 424 height 23
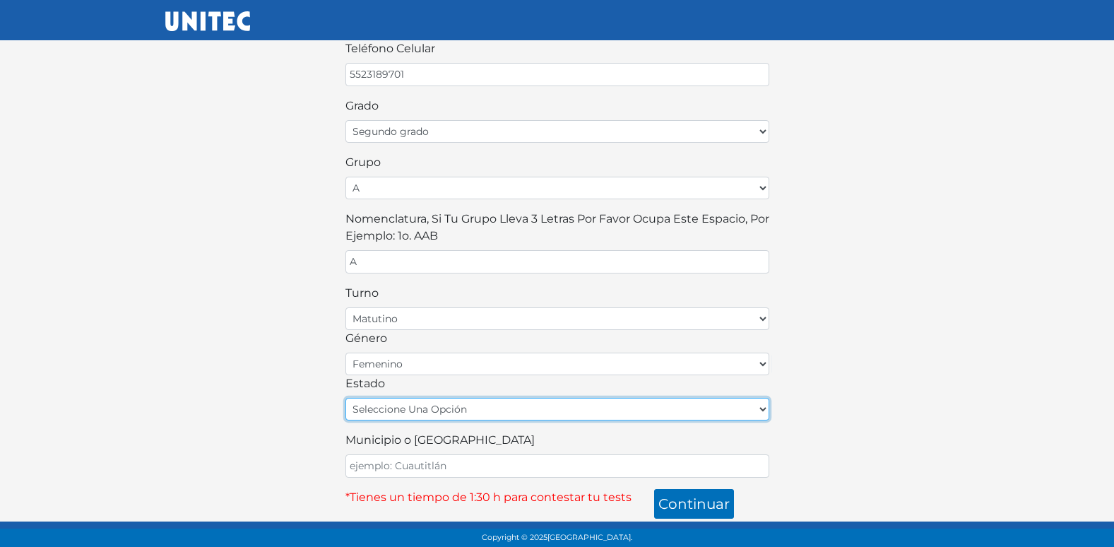
click at [501, 406] on select "seleccione una opción Aguascalientes Baja California Baja California Sur Campec…" at bounding box center [557, 409] width 424 height 23
select select "MEX"
click at [345, 398] on select "seleccione una opción Aguascalientes Baja California Baja California Sur Campec…" at bounding box center [557, 409] width 424 height 23
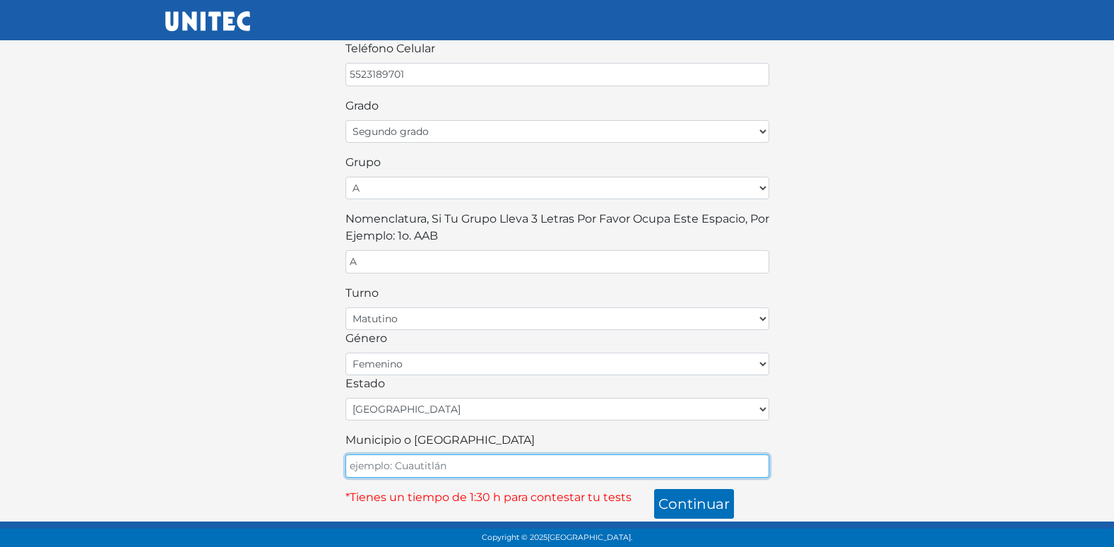
click at [449, 468] on input "Municipio o Alcaldía" at bounding box center [557, 465] width 424 height 23
type input "ECATEPEC"
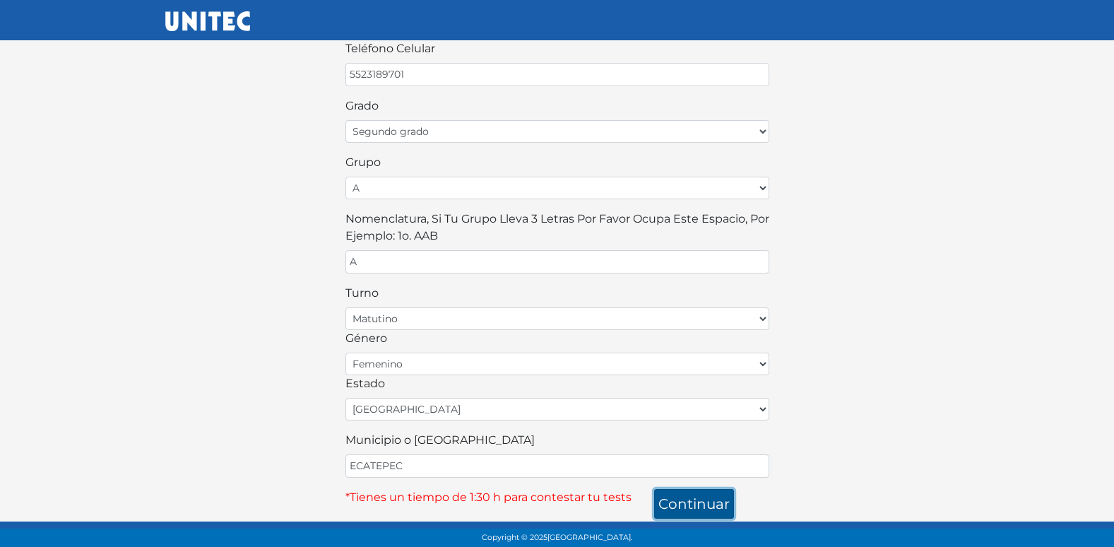
click at [699, 505] on button "continuar" at bounding box center [694, 504] width 80 height 30
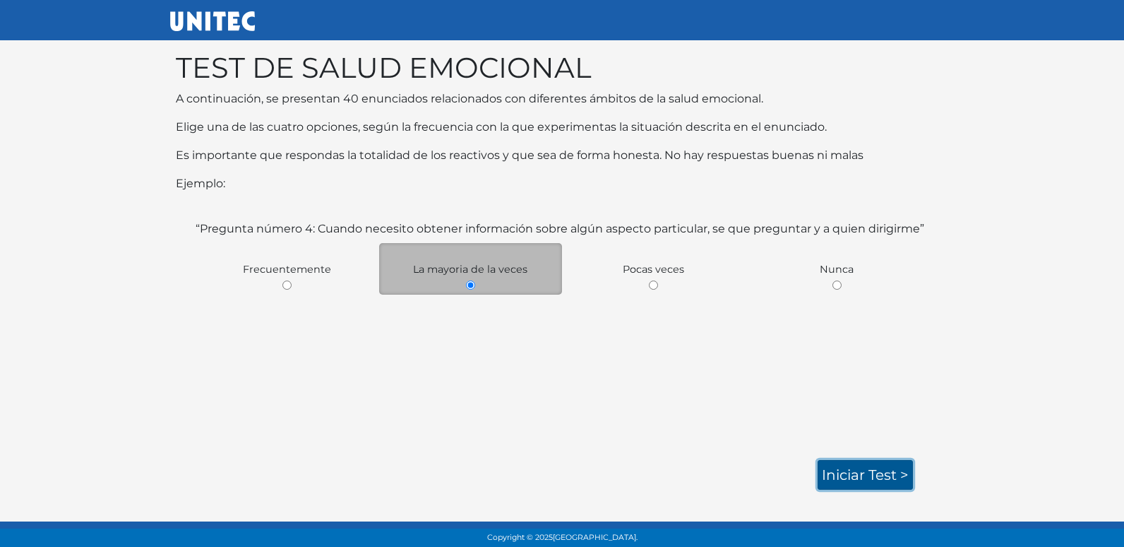
click at [851, 476] on link "Iniciar test >" at bounding box center [865, 475] width 95 height 30
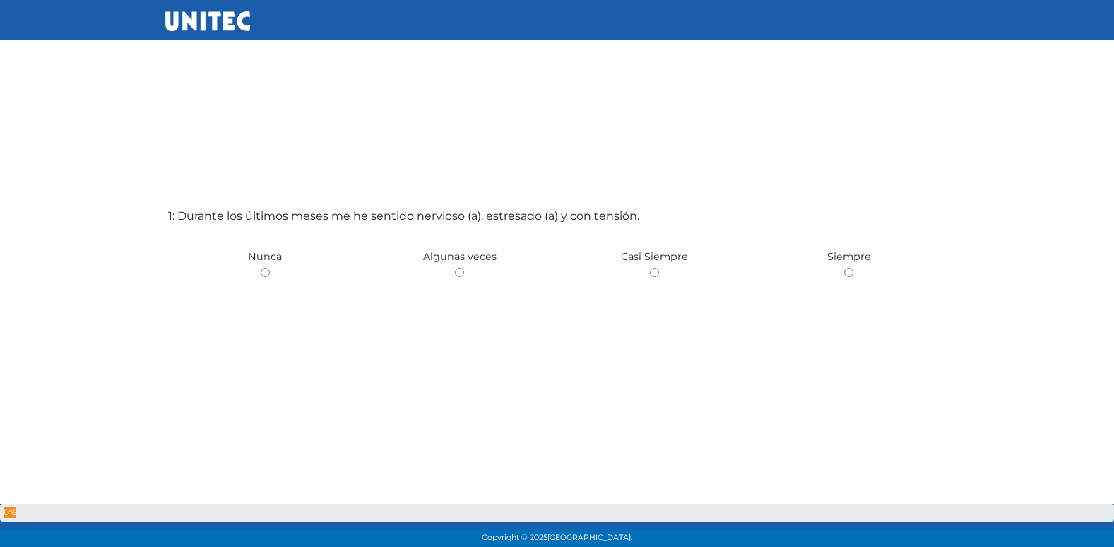
click at [455, 268] on input "radio" at bounding box center [459, 272] width 9 height 9
radio input "true"
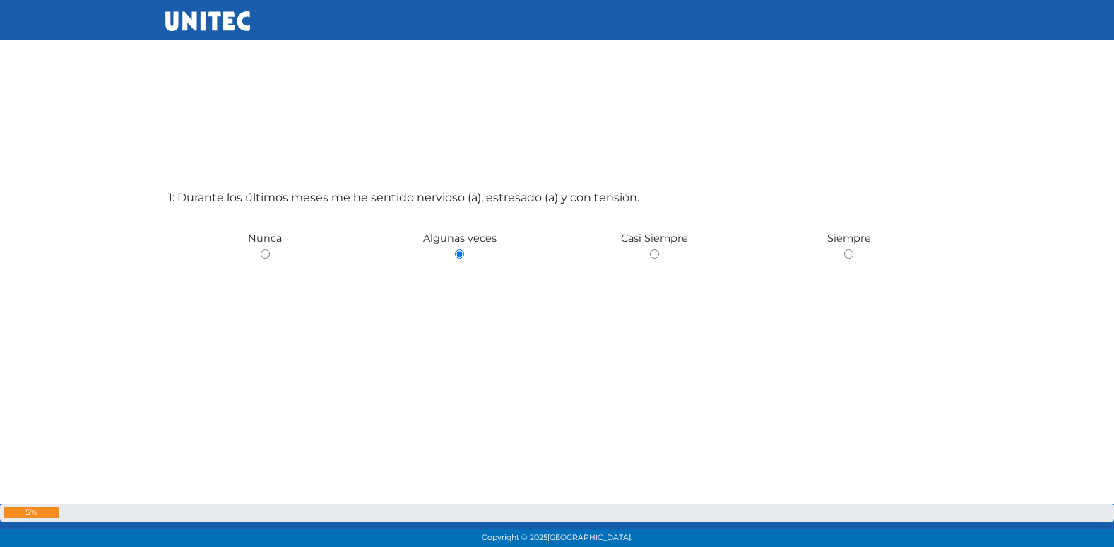
click at [650, 249] on input "radio" at bounding box center [654, 253] width 9 height 9
radio input "true"
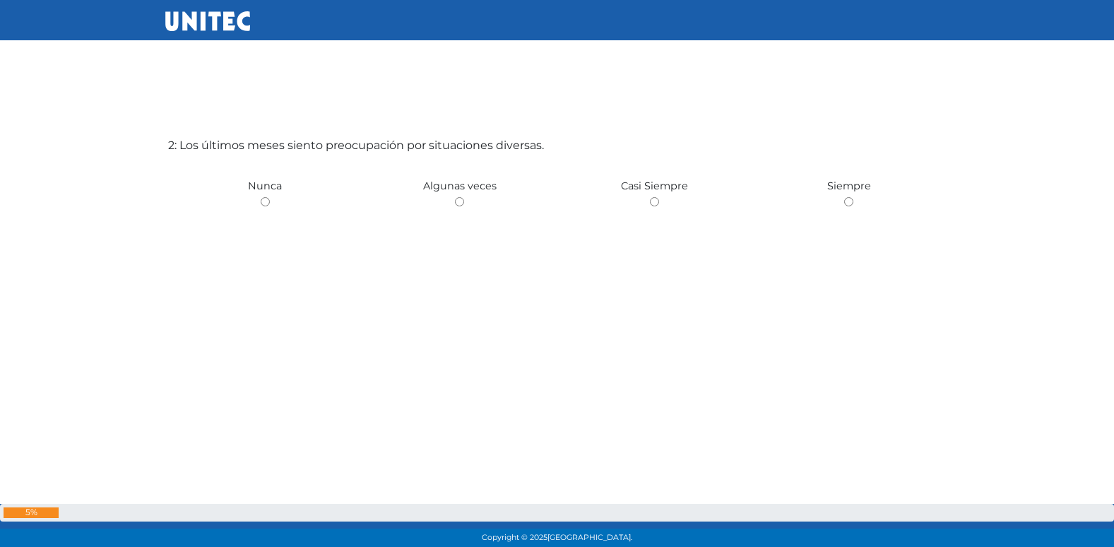
click at [455, 197] on input "radio" at bounding box center [459, 201] width 9 height 9
radio input "true"
click at [455, 197] on input "radio" at bounding box center [459, 201] width 9 height 9
radio input "true"
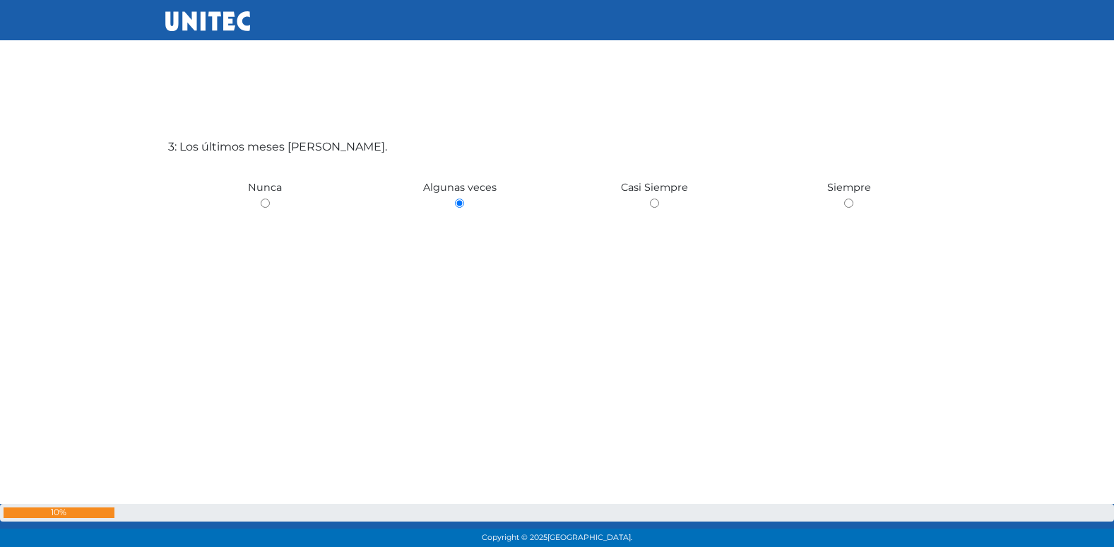
click at [650, 198] on input "radio" at bounding box center [654, 202] width 9 height 9
radio input "true"
click at [844, 198] on input "radio" at bounding box center [848, 202] width 9 height 9
radio input "true"
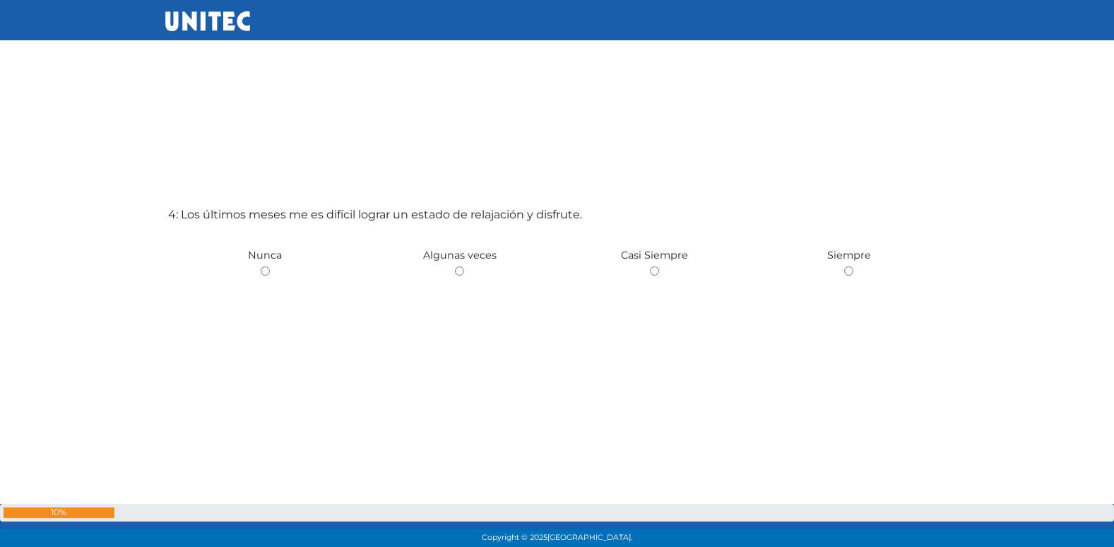
scroll to position [1711, 0]
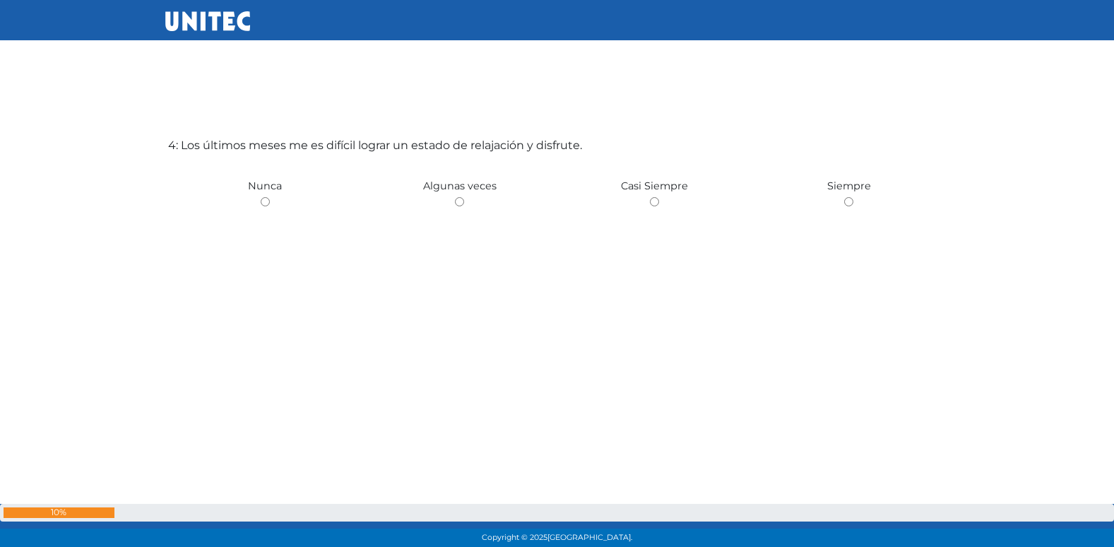
click at [455, 197] on input "radio" at bounding box center [459, 201] width 9 height 9
radio input "true"
click at [455, 197] on input "radio" at bounding box center [459, 201] width 9 height 9
radio input "true"
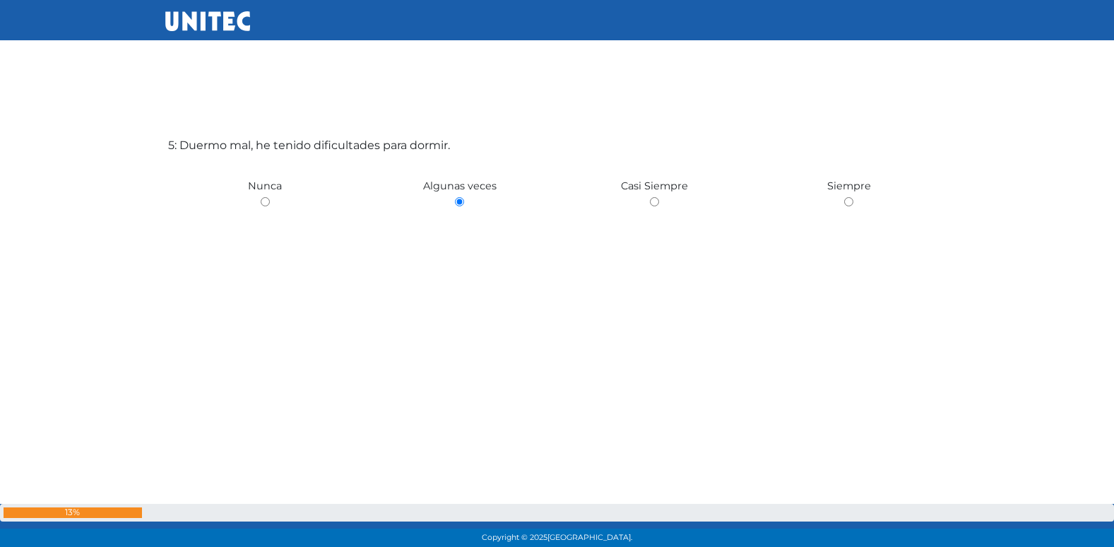
click at [261, 197] on input "radio" at bounding box center [265, 201] width 9 height 9
radio input "true"
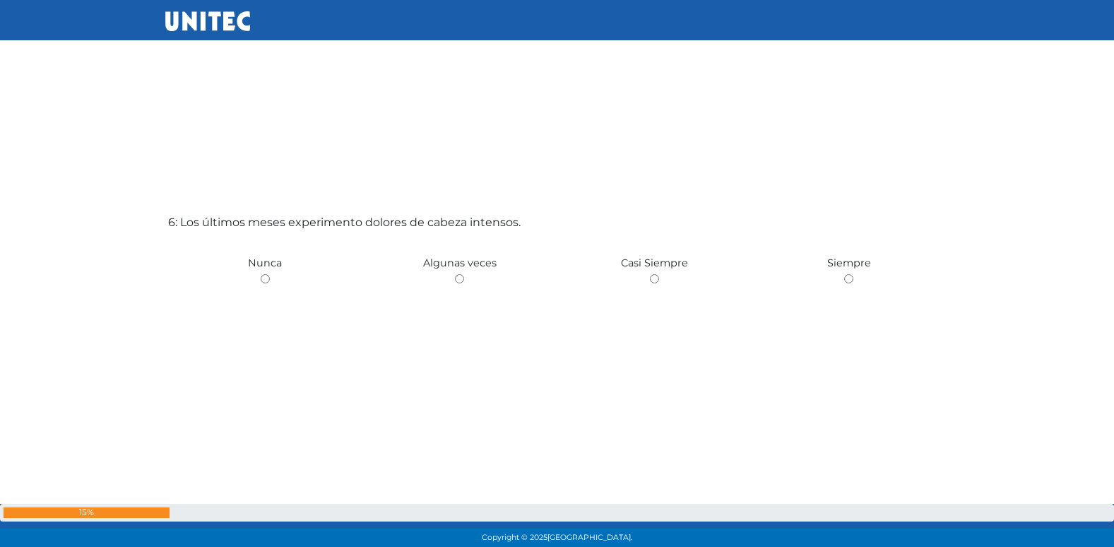
scroll to position [2804, 0]
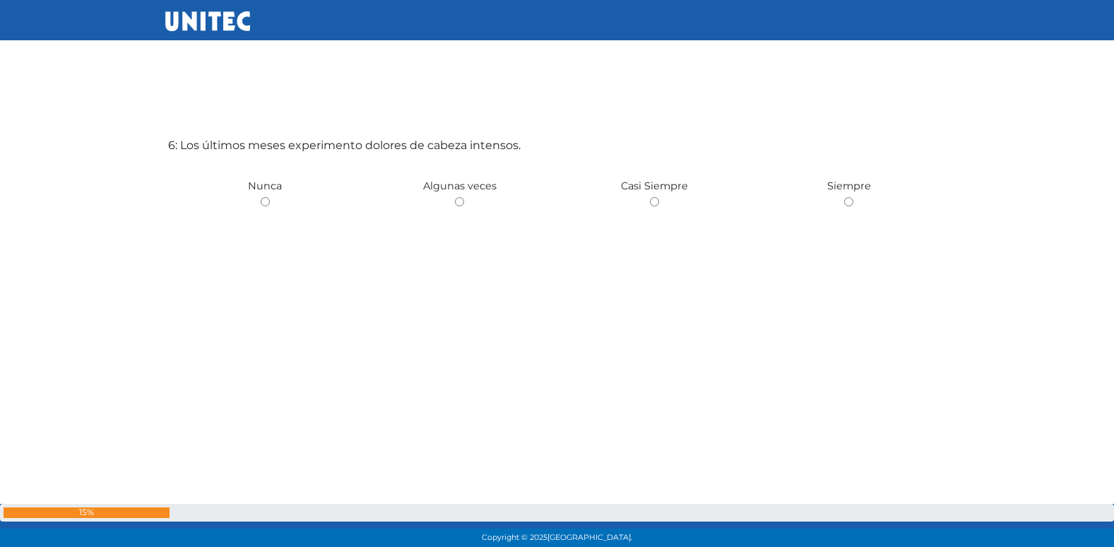
click at [455, 197] on input "radio" at bounding box center [459, 201] width 9 height 9
radio input "true"
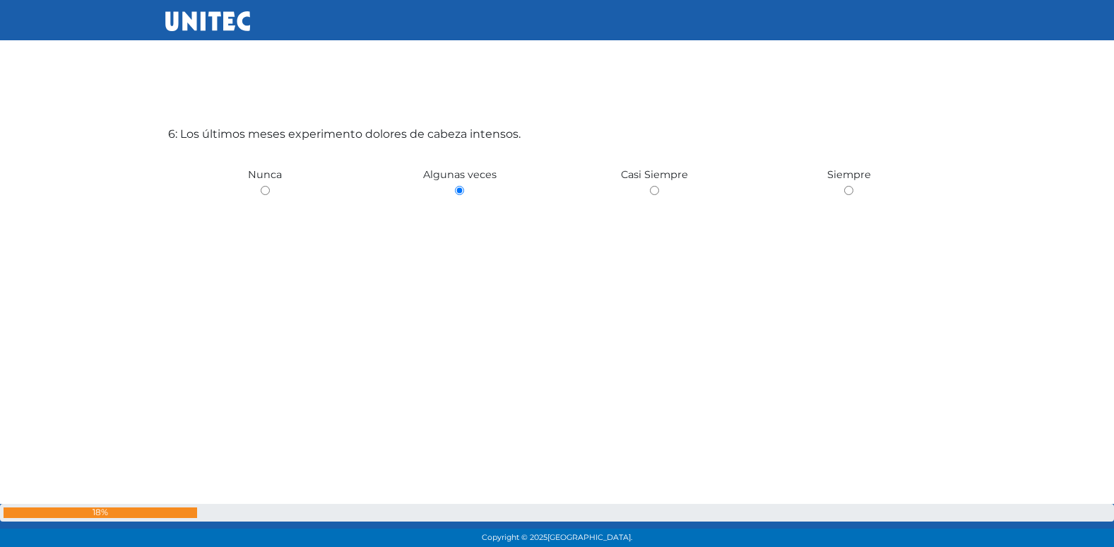
radio input "true"
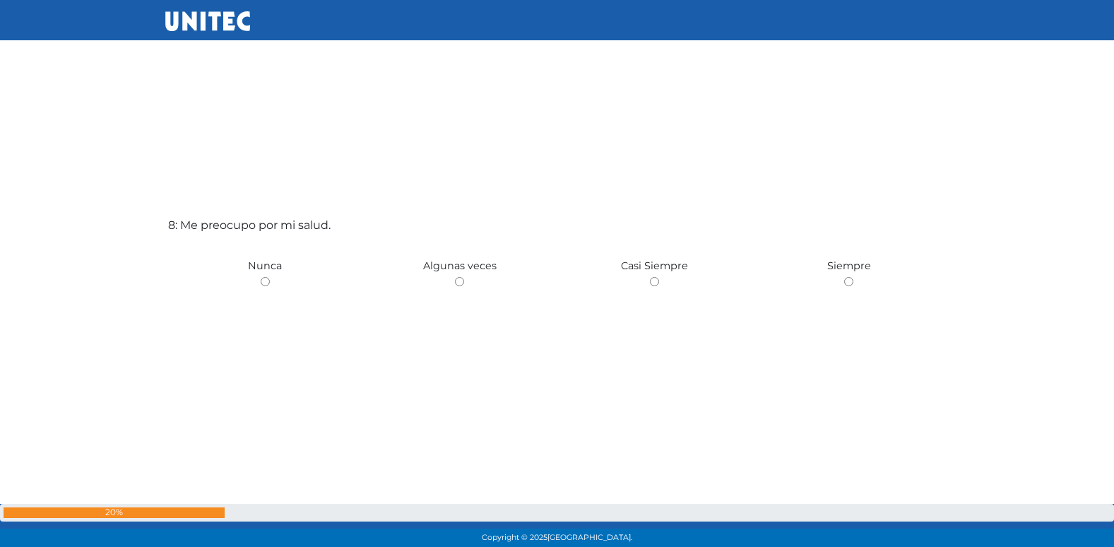
scroll to position [3898, 0]
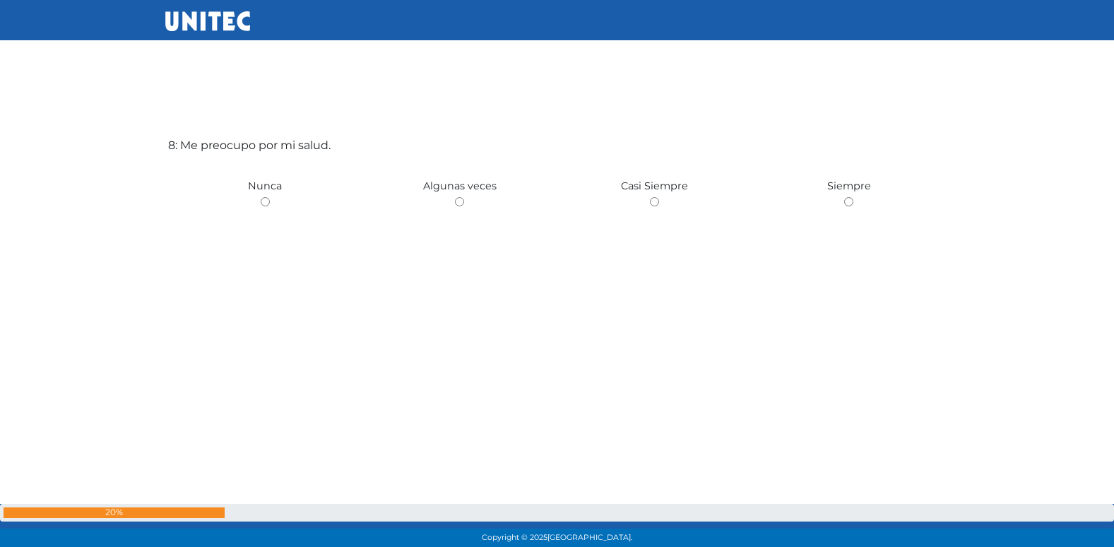
click at [455, 197] on input "radio" at bounding box center [459, 201] width 9 height 9
radio input "true"
click at [455, 197] on input "radio" at bounding box center [459, 201] width 9 height 9
radio input "true"
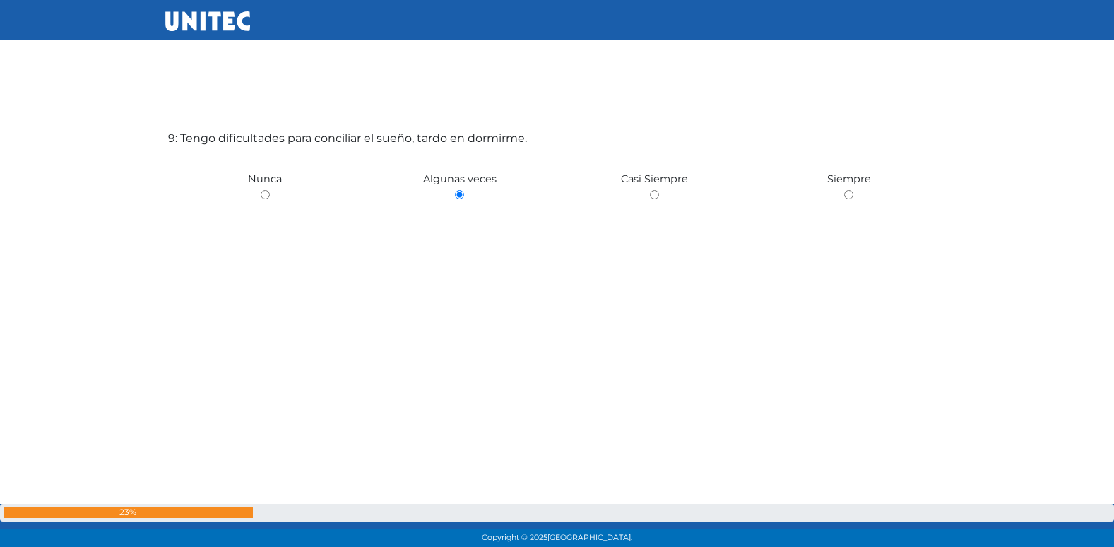
click at [261, 190] on input "radio" at bounding box center [265, 194] width 9 height 9
radio input "true"
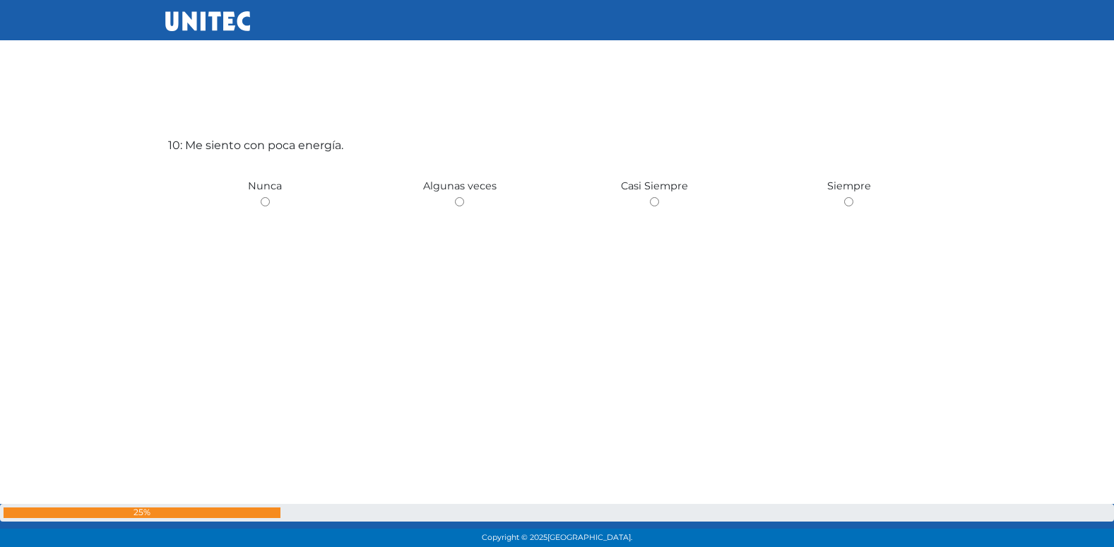
click at [455, 197] on input "radio" at bounding box center [459, 201] width 9 height 9
radio input "true"
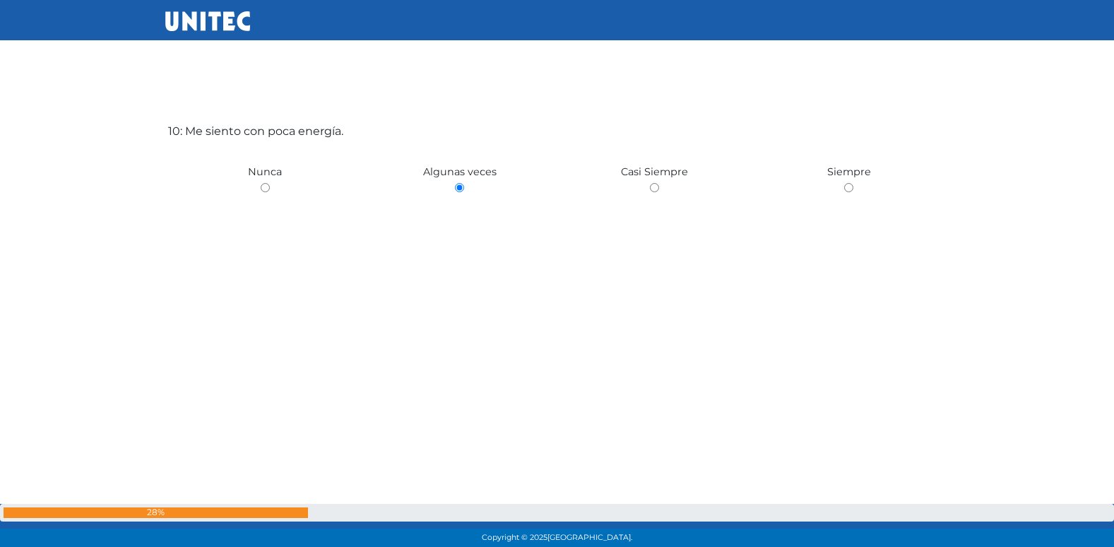
click at [650, 183] on input "radio" at bounding box center [654, 187] width 9 height 9
radio input "true"
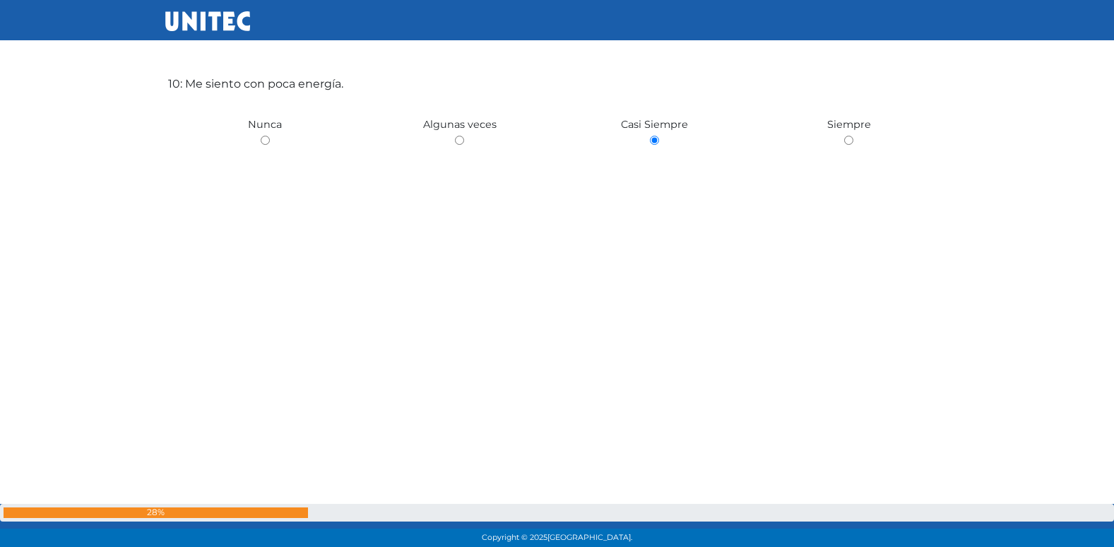
click at [844, 136] on input "radio" at bounding box center [848, 140] width 9 height 9
radio input "true"
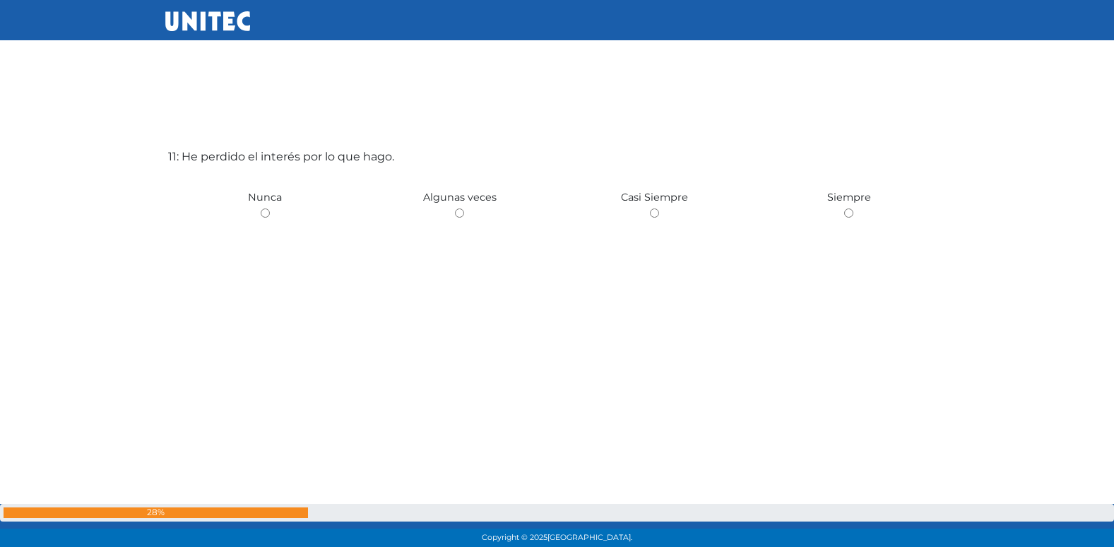
scroll to position [5538, 0]
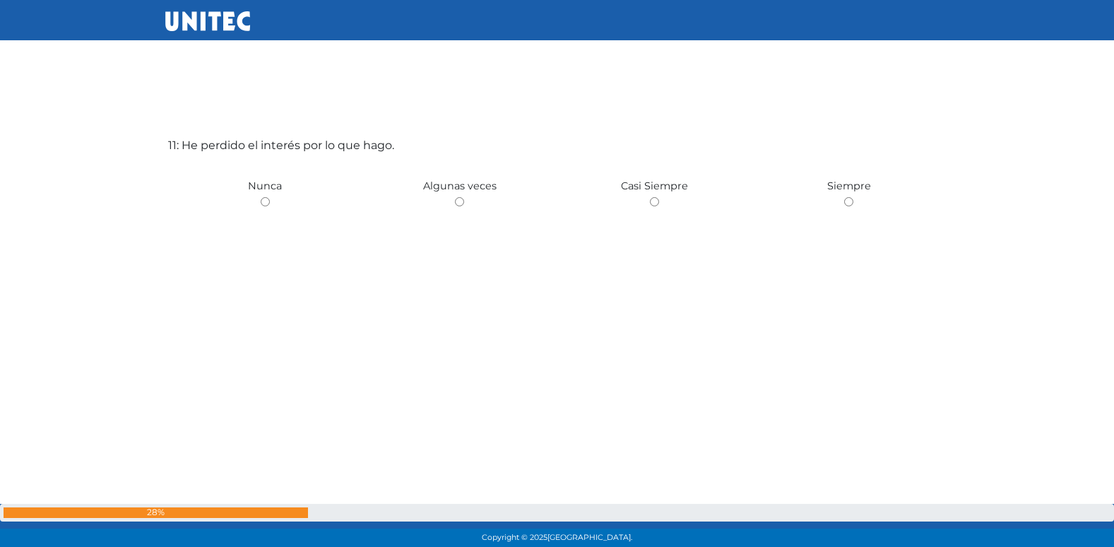
click at [455, 197] on input "radio" at bounding box center [459, 201] width 9 height 9
radio input "true"
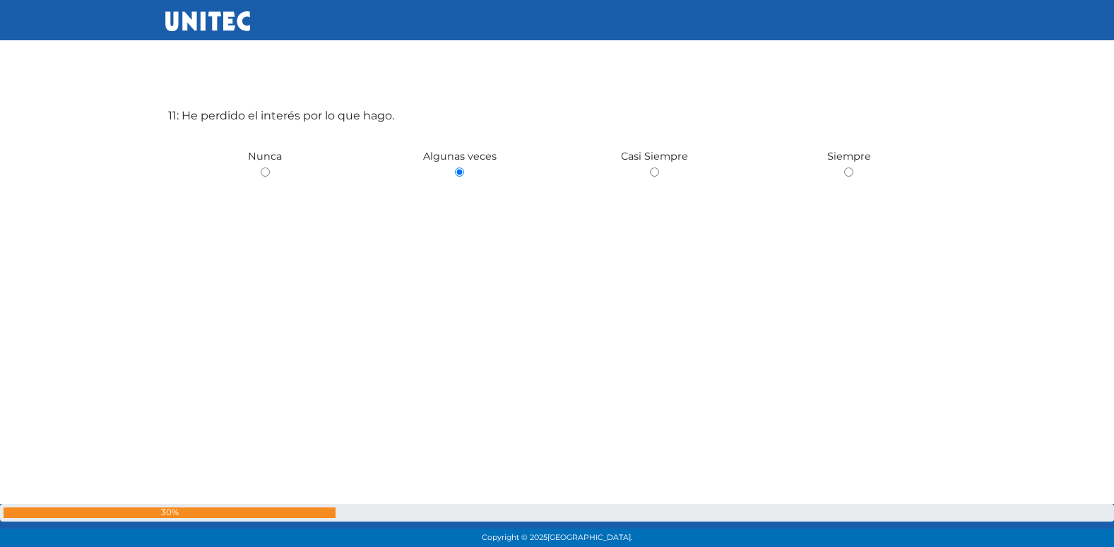
radio input "true"
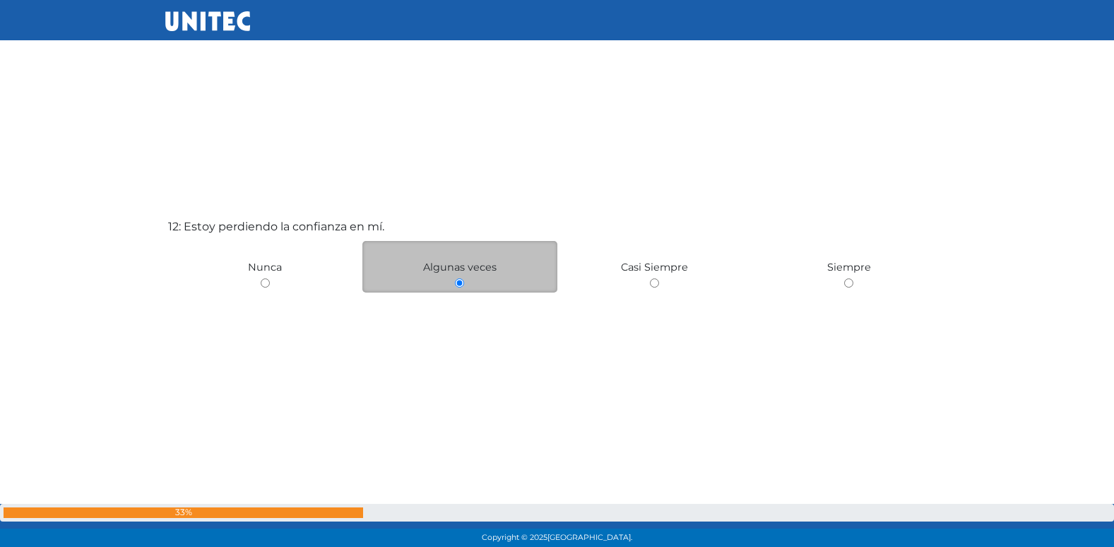
scroll to position [5995, 0]
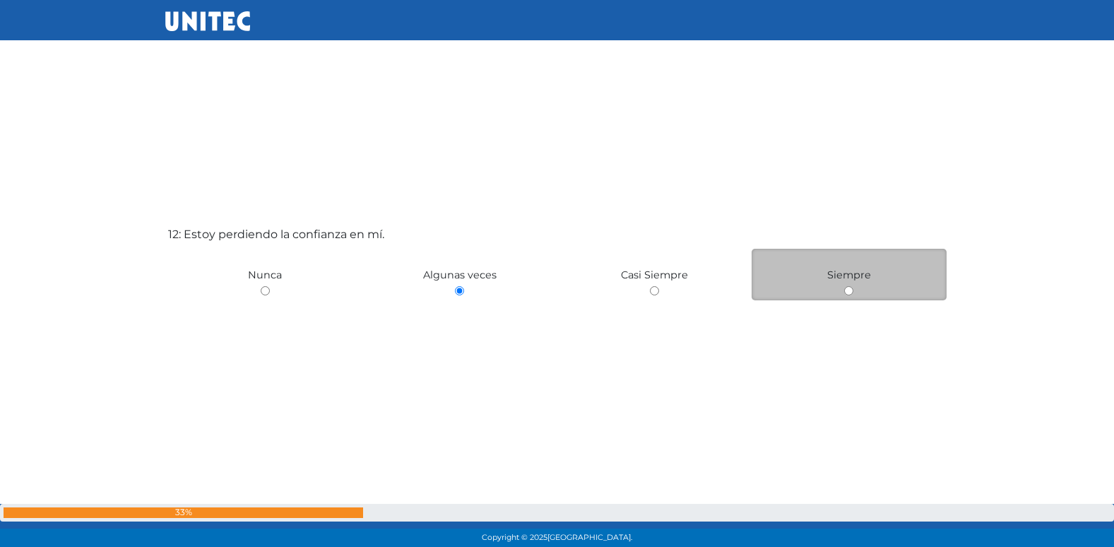
click at [845, 291] on input "radio" at bounding box center [848, 290] width 9 height 9
radio input "true"
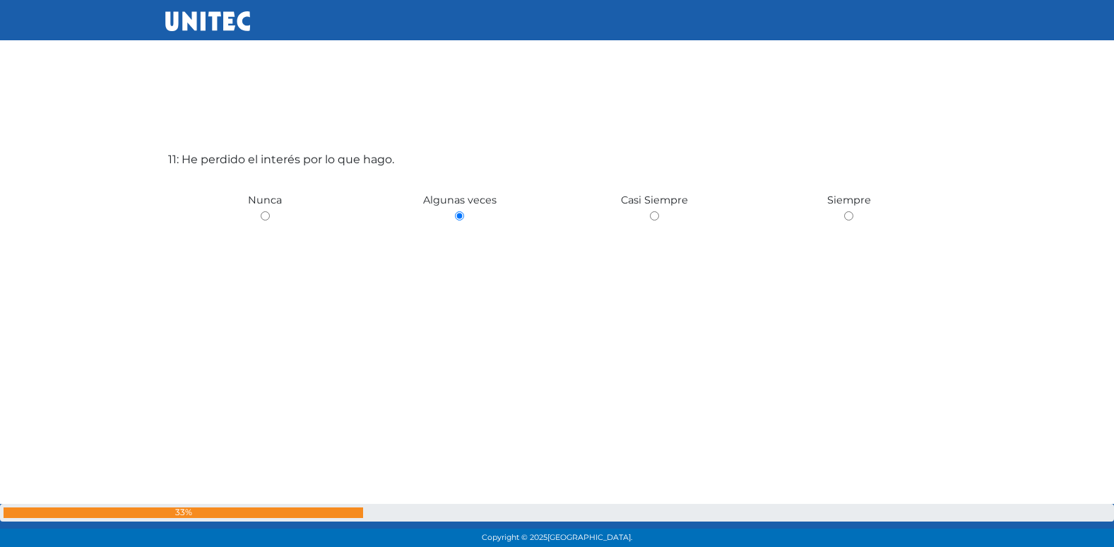
scroll to position [5501, 0]
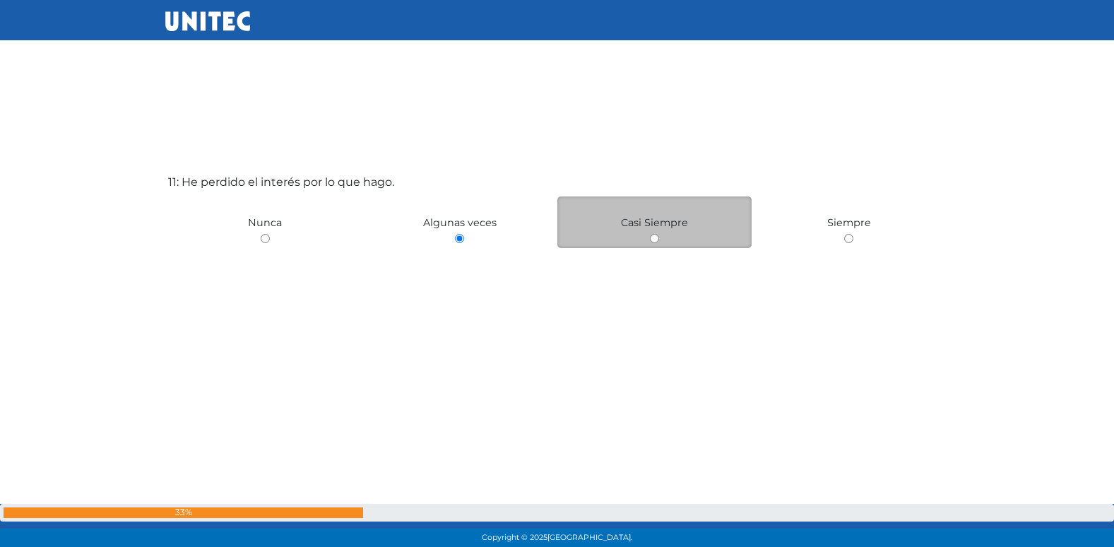
click at [654, 241] on input "radio" at bounding box center [654, 238] width 9 height 9
radio input "true"
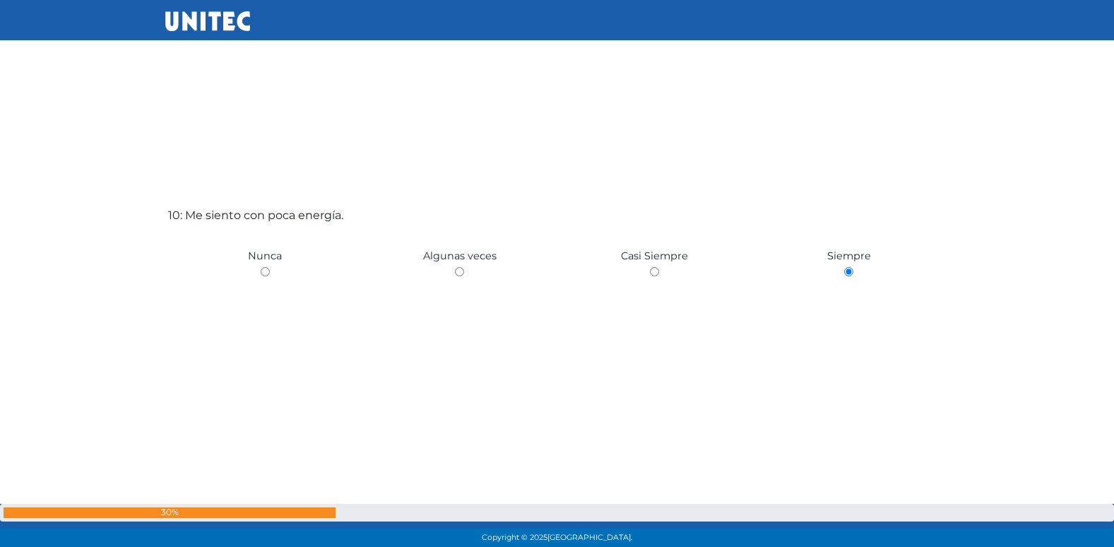
scroll to position [4915, 0]
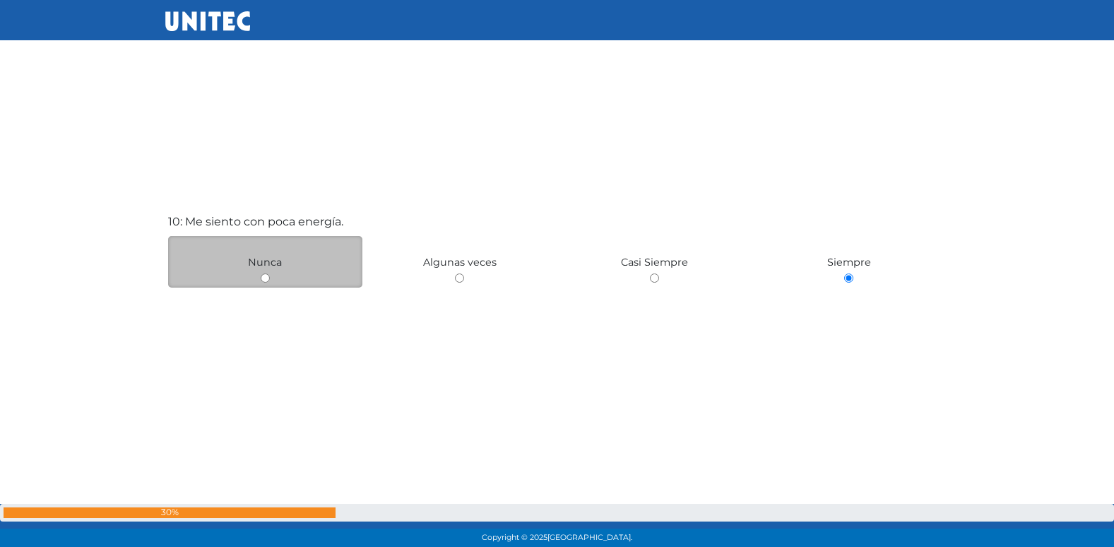
click at [262, 278] on input "radio" at bounding box center [265, 277] width 9 height 9
radio input "true"
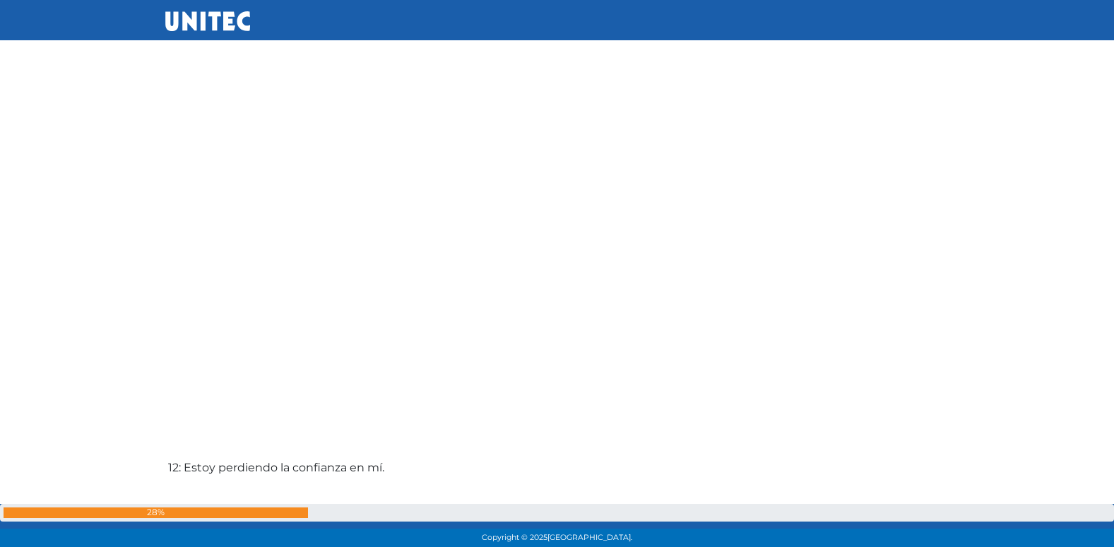
scroll to position [5954, 0]
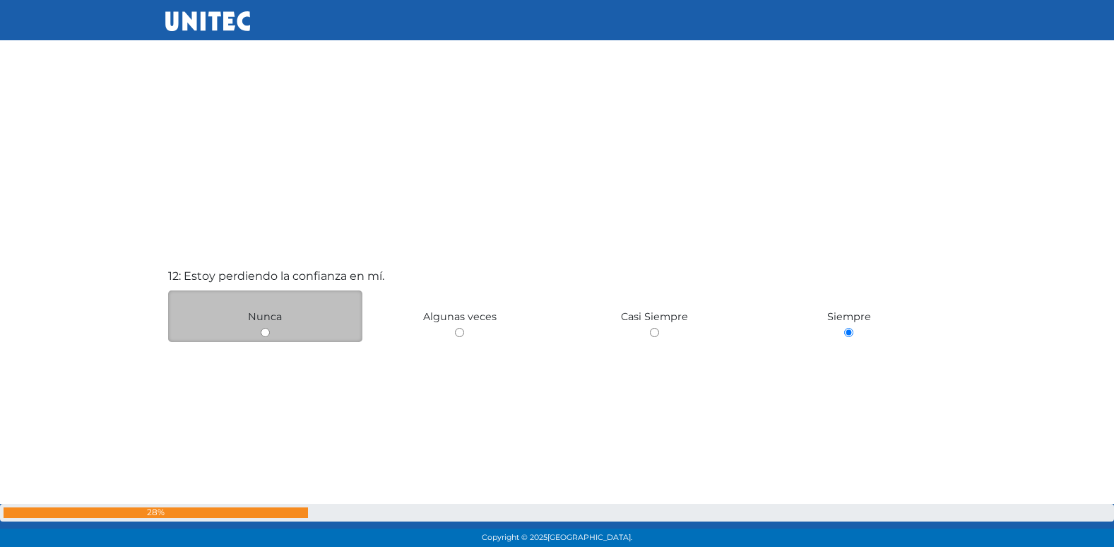
click at [314, 316] on div "Nunca" at bounding box center [265, 316] width 195 height 52
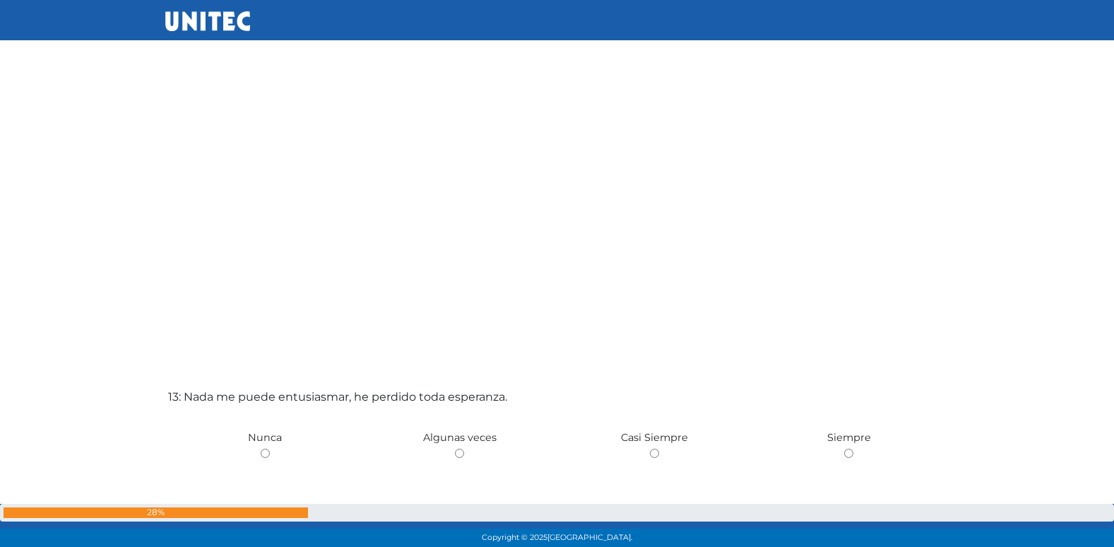
scroll to position [6380, 0]
click at [455, 448] on input "radio" at bounding box center [459, 452] width 9 height 9
radio input "true"
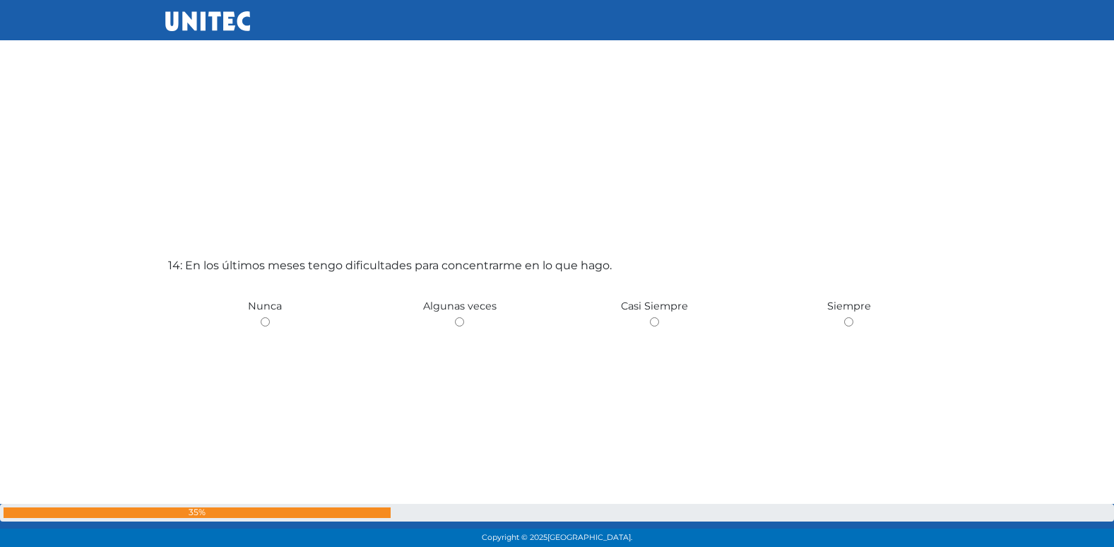
scroll to position [7050, 0]
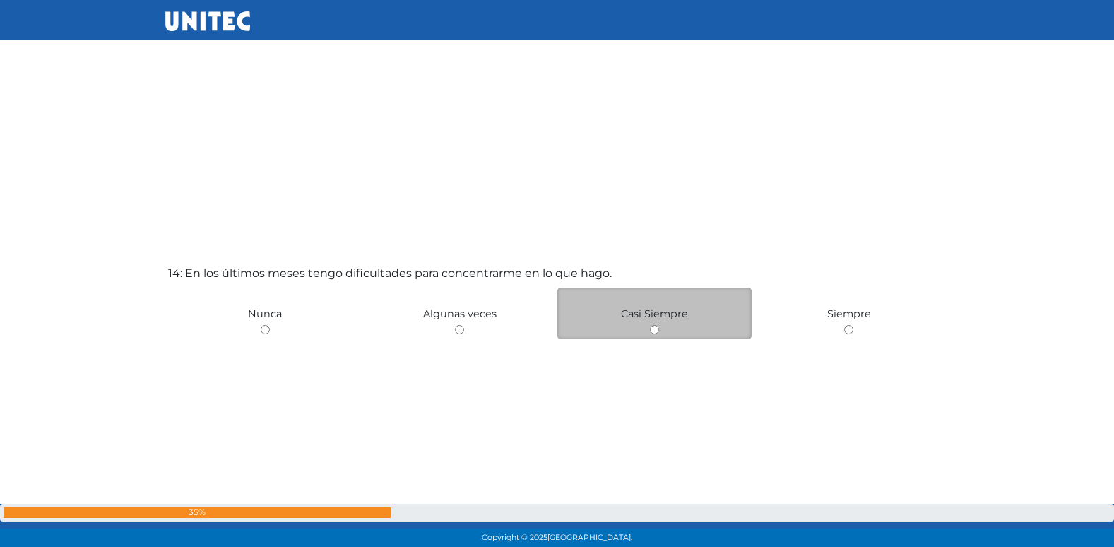
click at [658, 330] on input "radio" at bounding box center [654, 329] width 9 height 9
radio input "true"
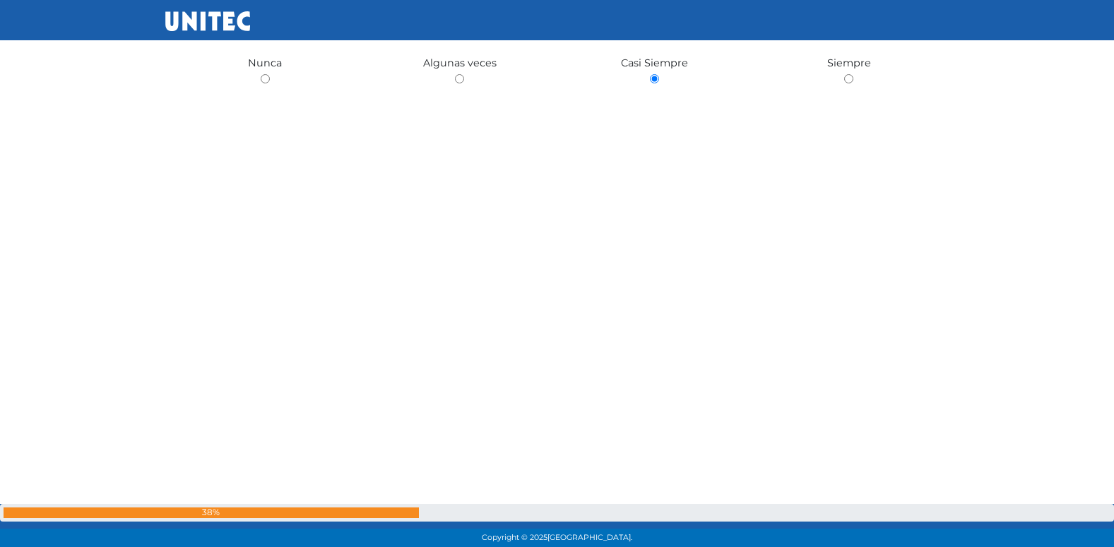
scroll to position [7474, 0]
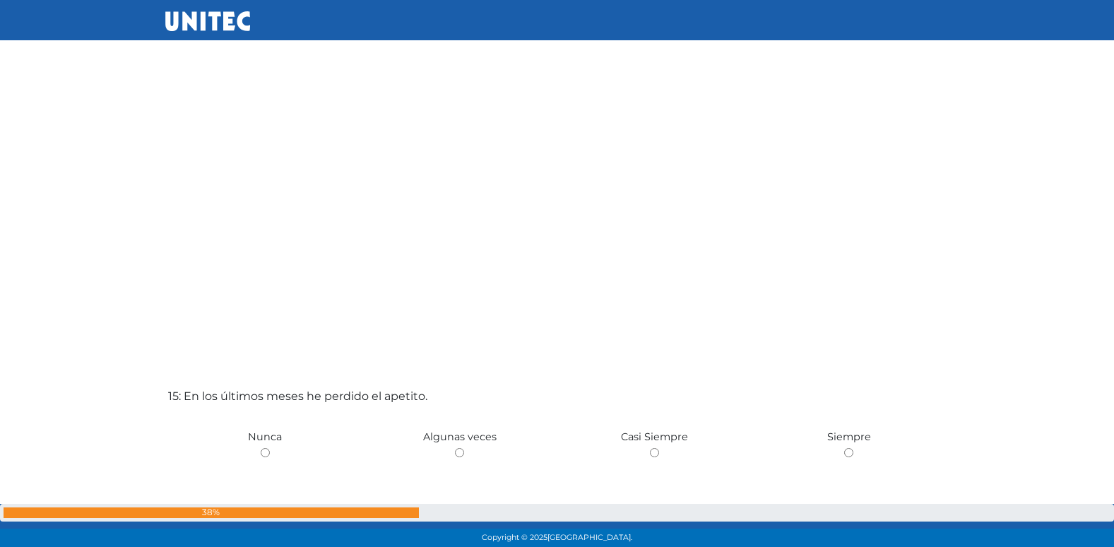
click at [455, 448] on input "radio" at bounding box center [459, 452] width 9 height 9
radio input "true"
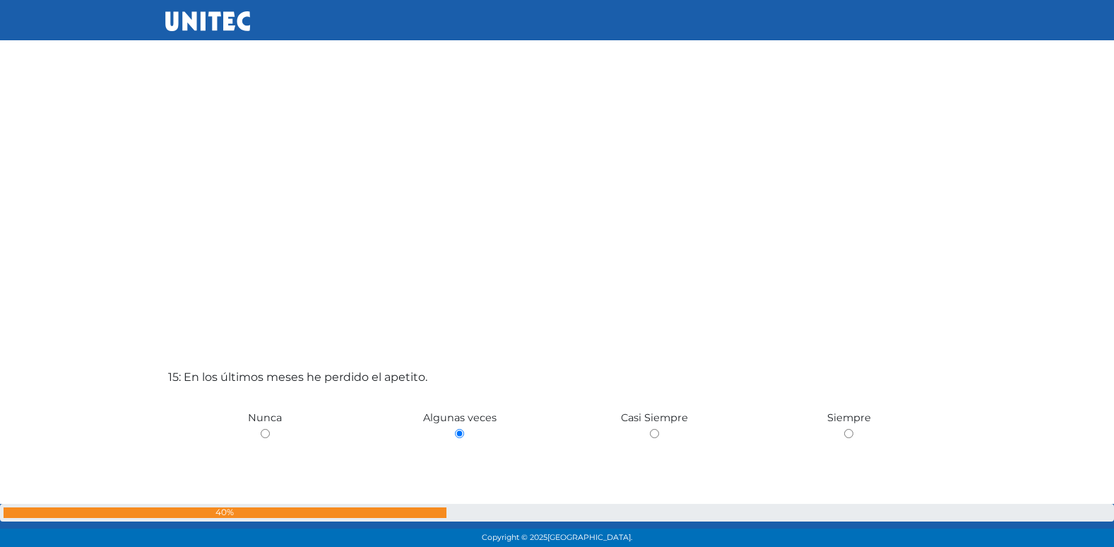
click at [650, 429] on input "radio" at bounding box center [654, 433] width 9 height 9
radio input "true"
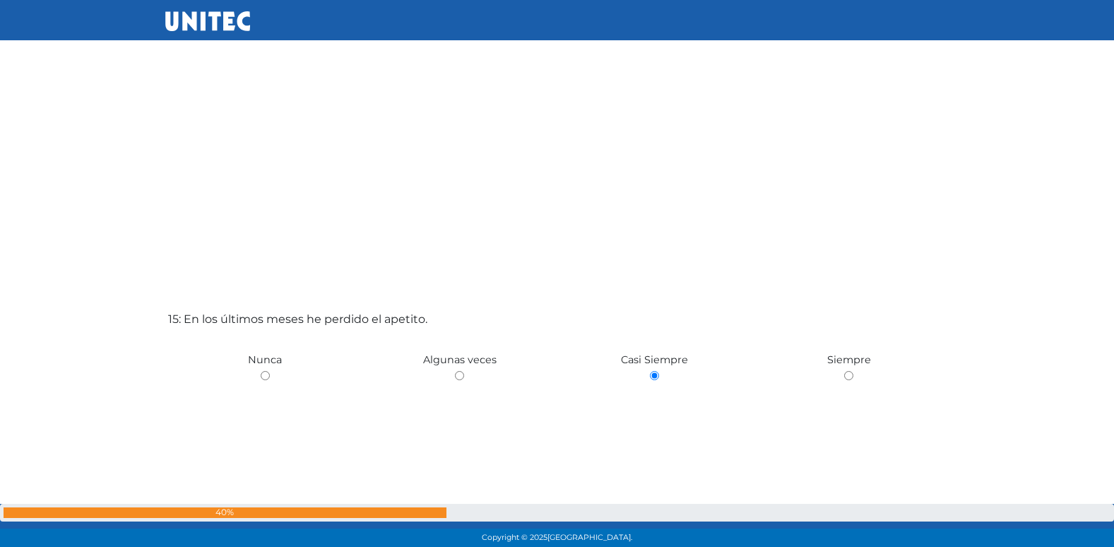
click at [844, 371] on input "radio" at bounding box center [848, 375] width 9 height 9
radio input "true"
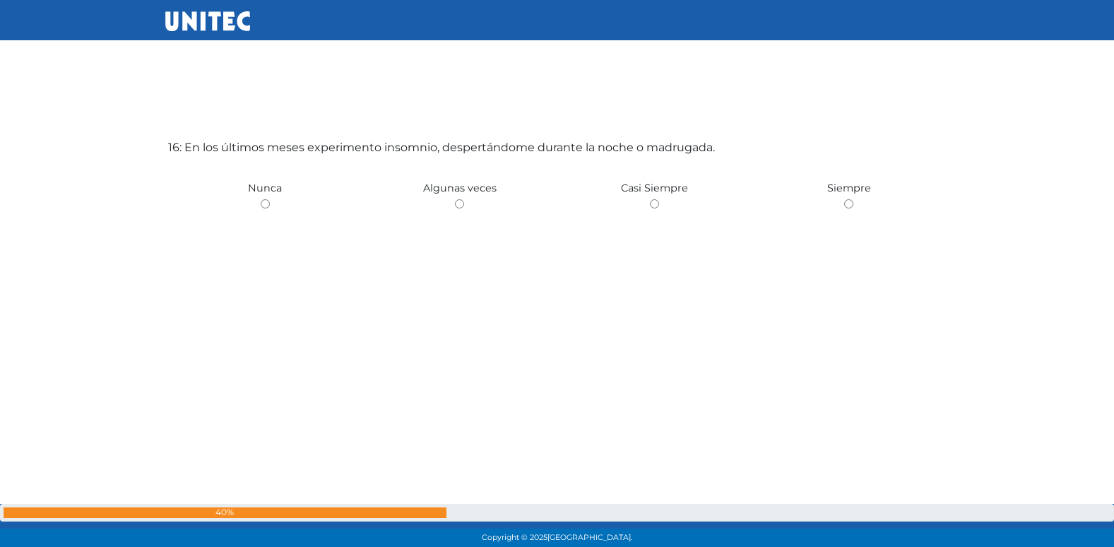
scroll to position [8271, 0]
click at [455, 197] on input "radio" at bounding box center [459, 201] width 9 height 9
radio input "true"
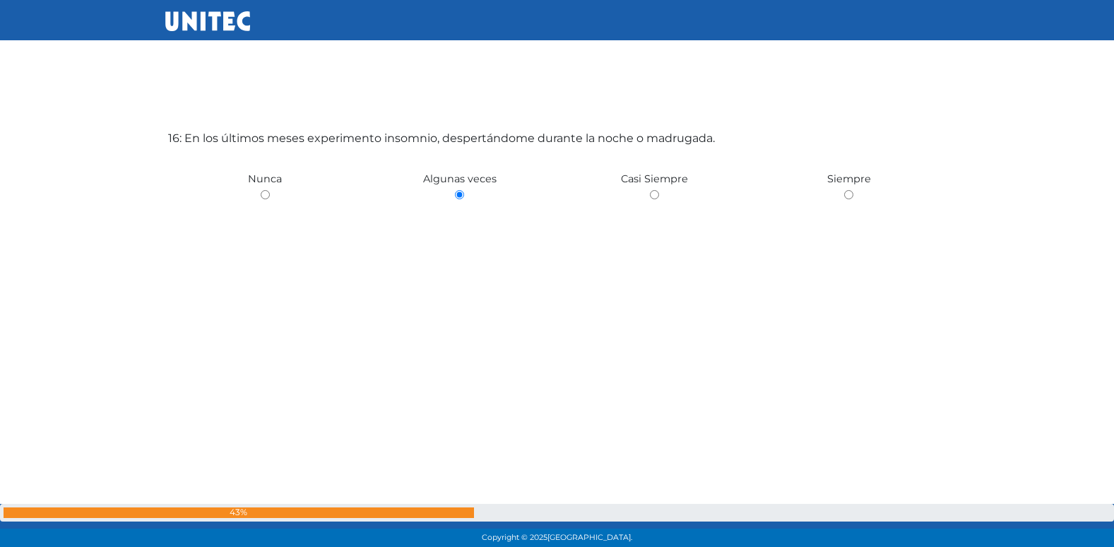
click at [261, 190] on input "radio" at bounding box center [265, 194] width 9 height 9
radio input "true"
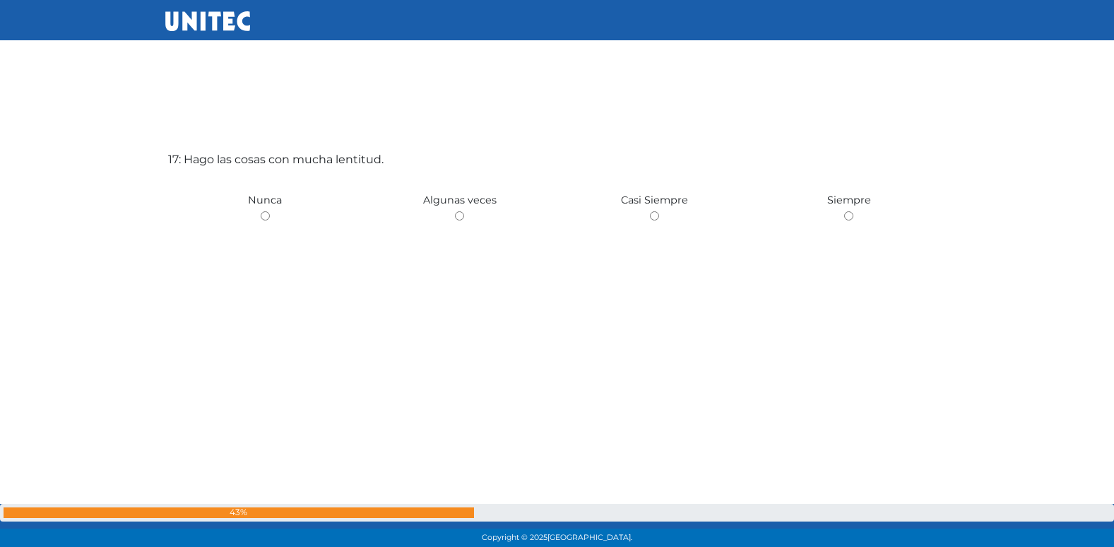
scroll to position [8818, 0]
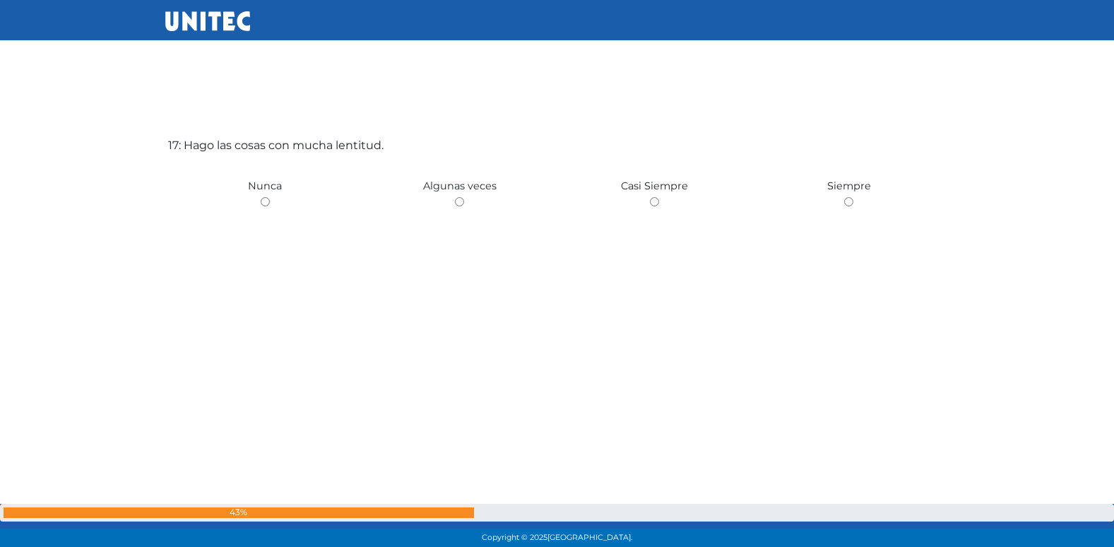
click at [455, 197] on input "radio" at bounding box center [459, 201] width 9 height 9
radio input "true"
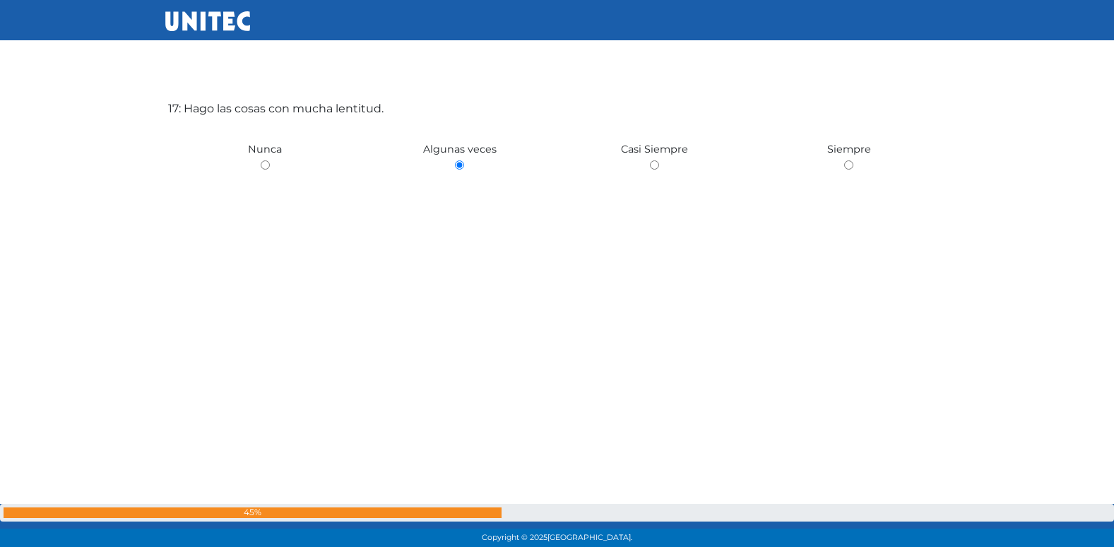
scroll to position [8867, 0]
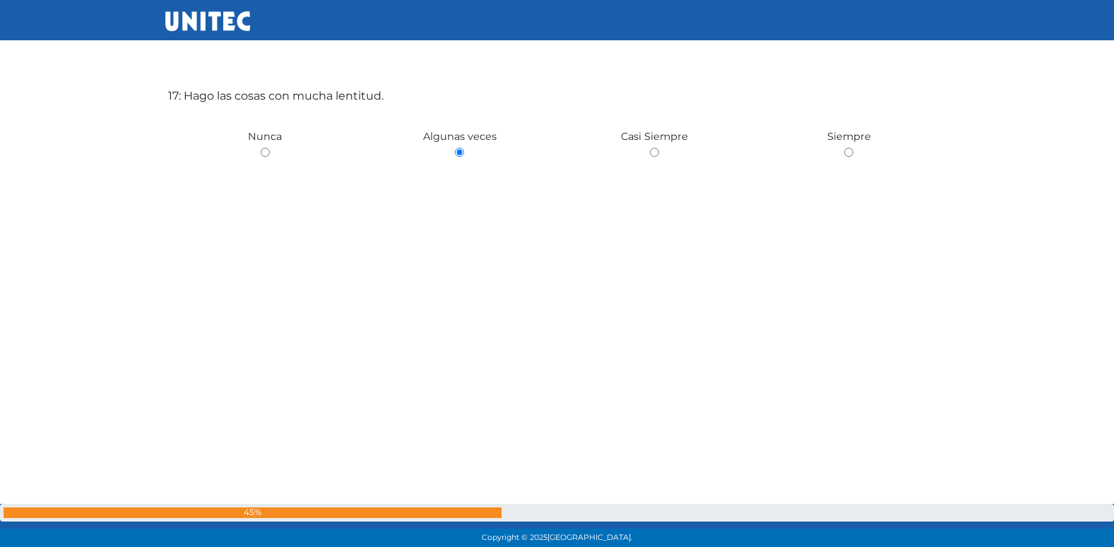
radio input "true"
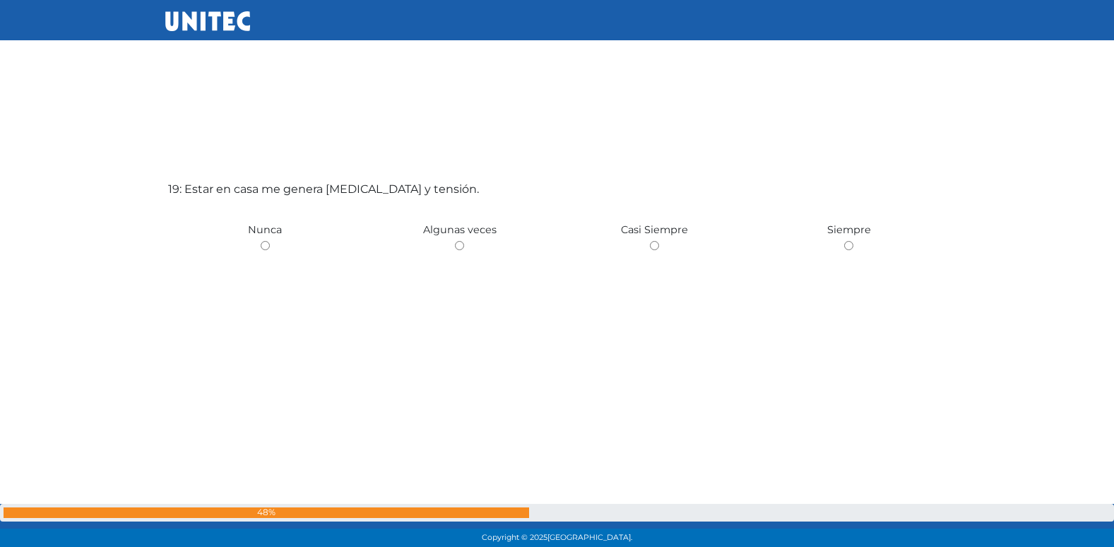
scroll to position [9911, 0]
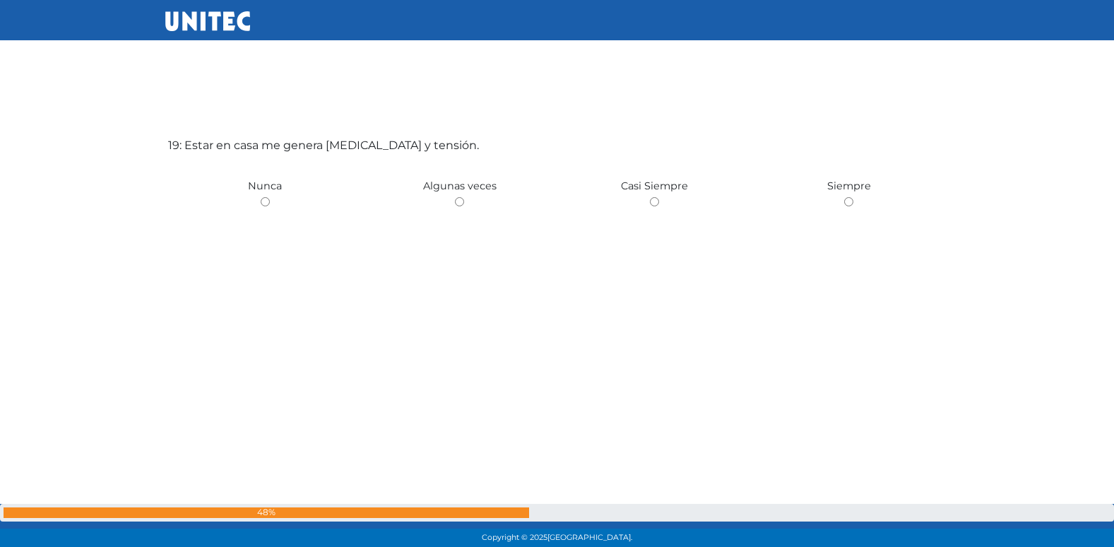
click at [455, 197] on input "radio" at bounding box center [459, 201] width 9 height 9
radio input "true"
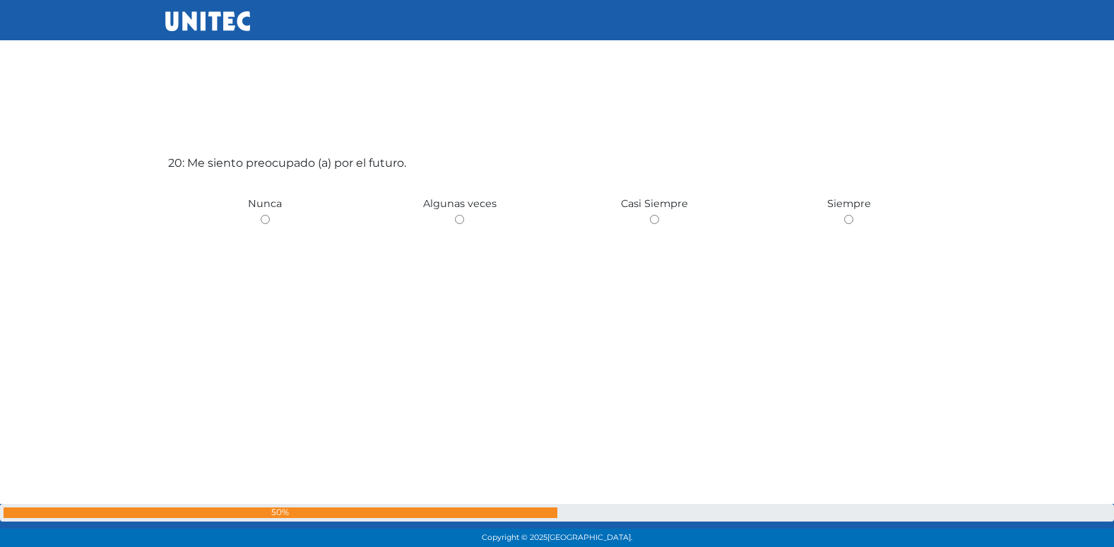
scroll to position [10458, 0]
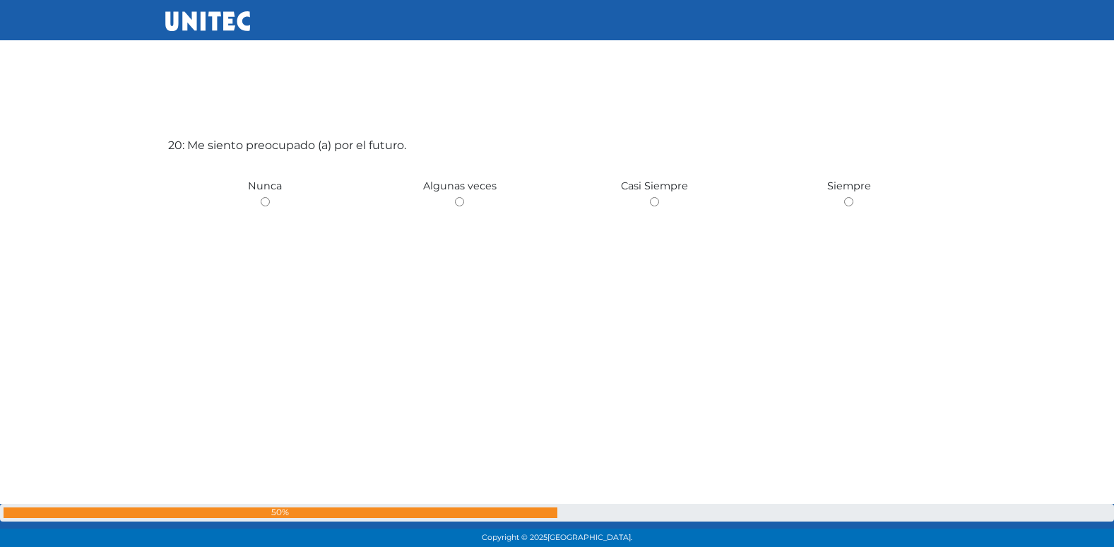
click at [455, 197] on input "radio" at bounding box center [459, 201] width 9 height 9
radio input "true"
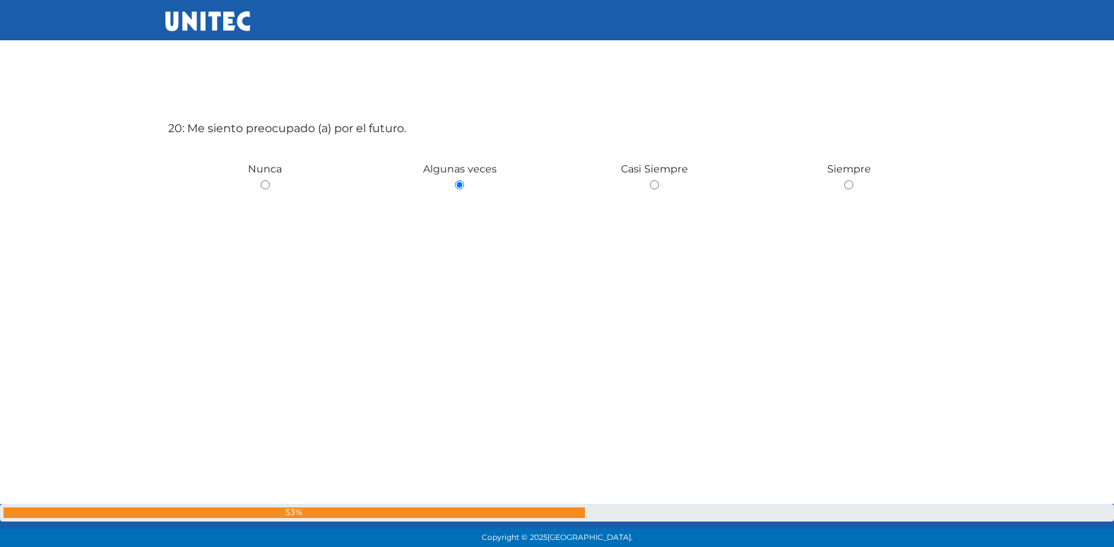
click at [650, 180] on input "radio" at bounding box center [654, 184] width 9 height 9
radio input "true"
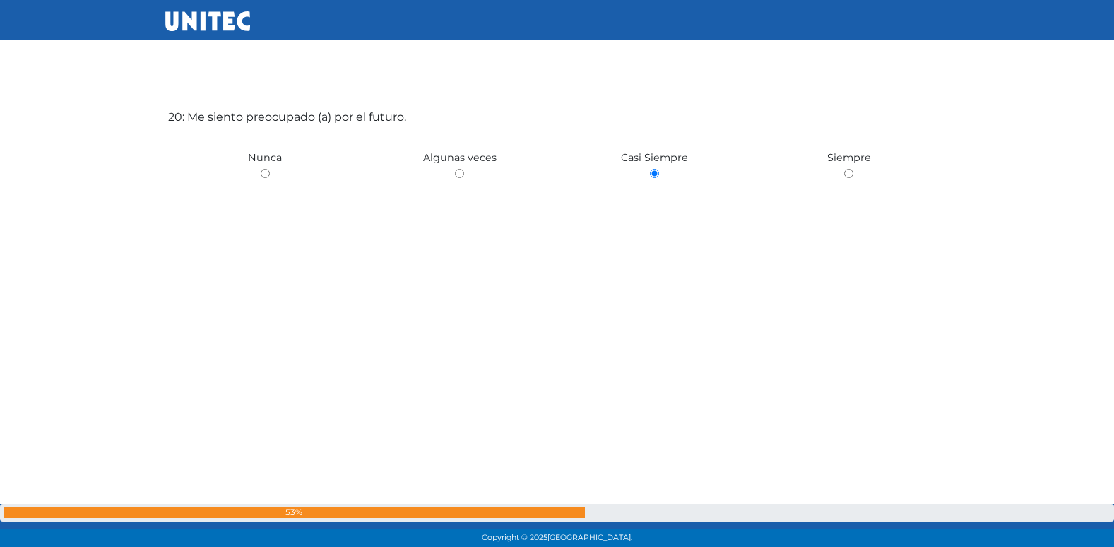
click at [844, 169] on input "radio" at bounding box center [848, 173] width 9 height 9
radio input "true"
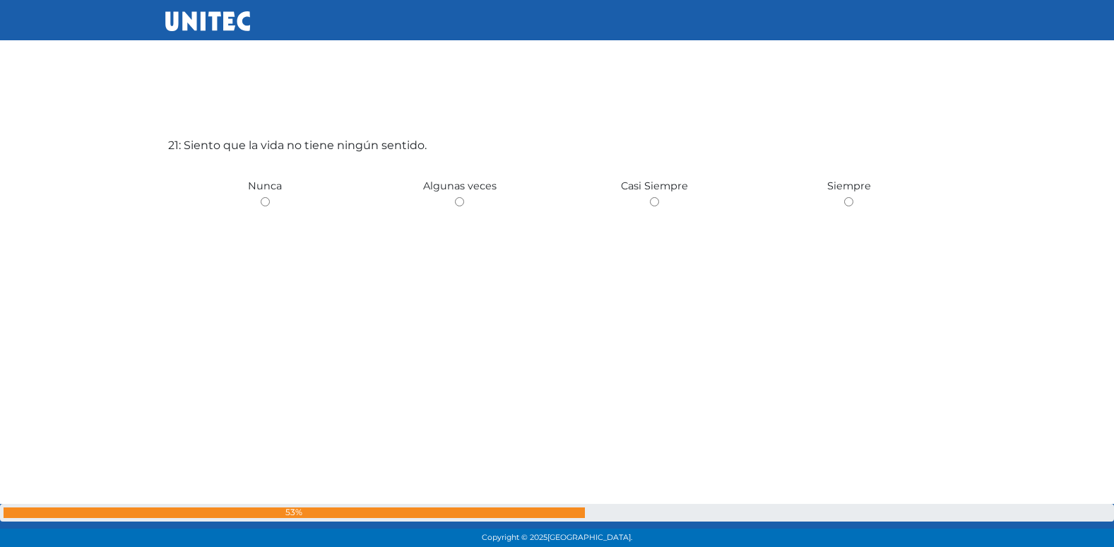
click at [455, 197] on input "radio" at bounding box center [459, 201] width 9 height 9
radio input "true"
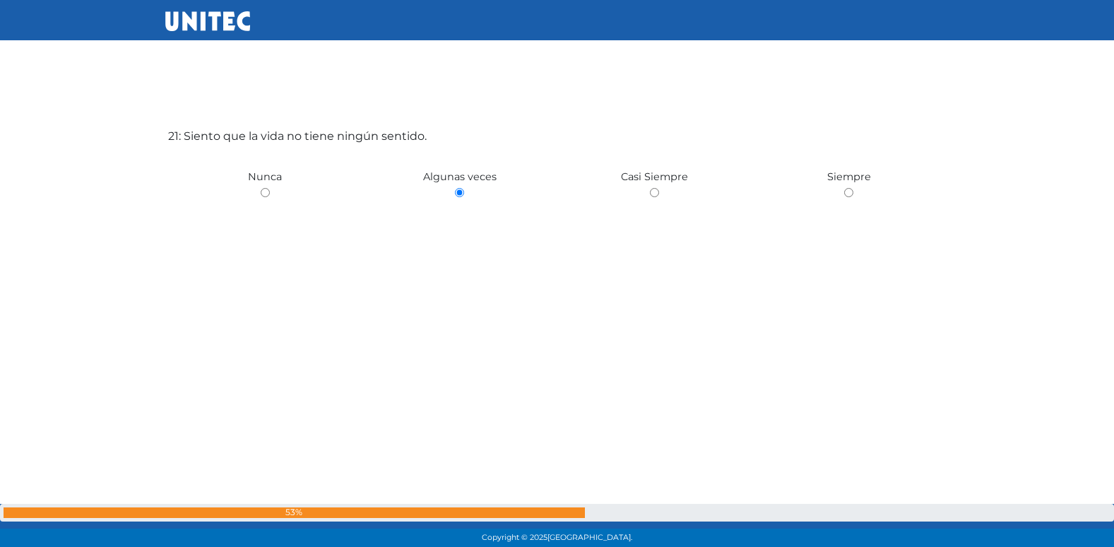
click at [261, 188] on input "radio" at bounding box center [265, 192] width 9 height 9
radio input "true"
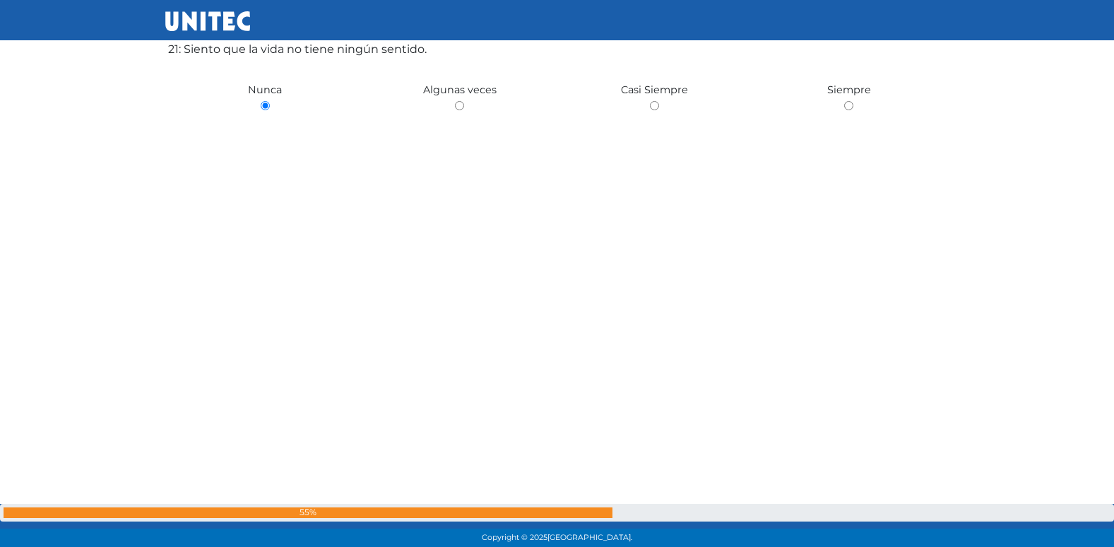
scroll to position [11105, 0]
radio input "true"
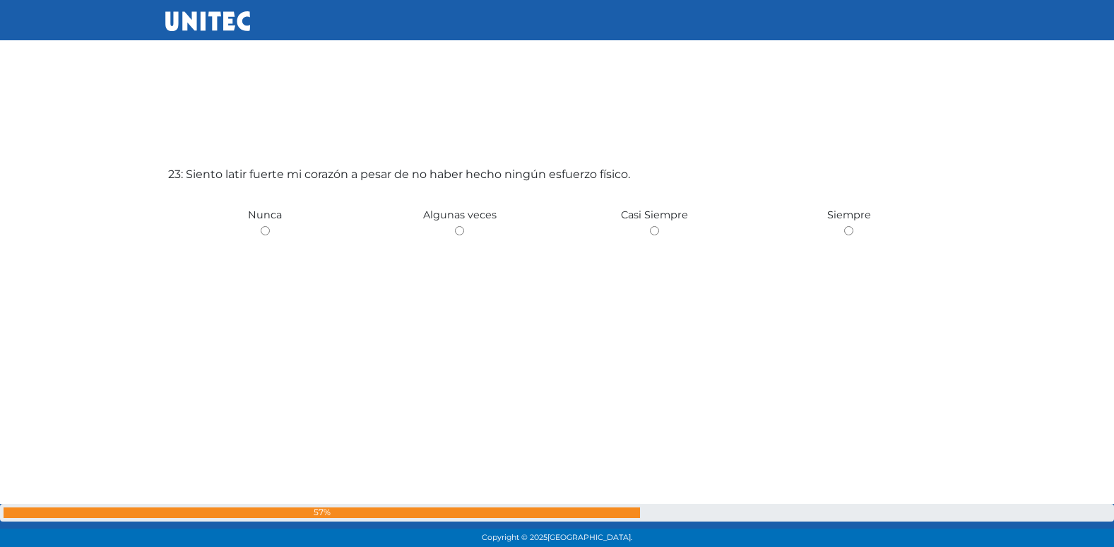
scroll to position [12098, 0]
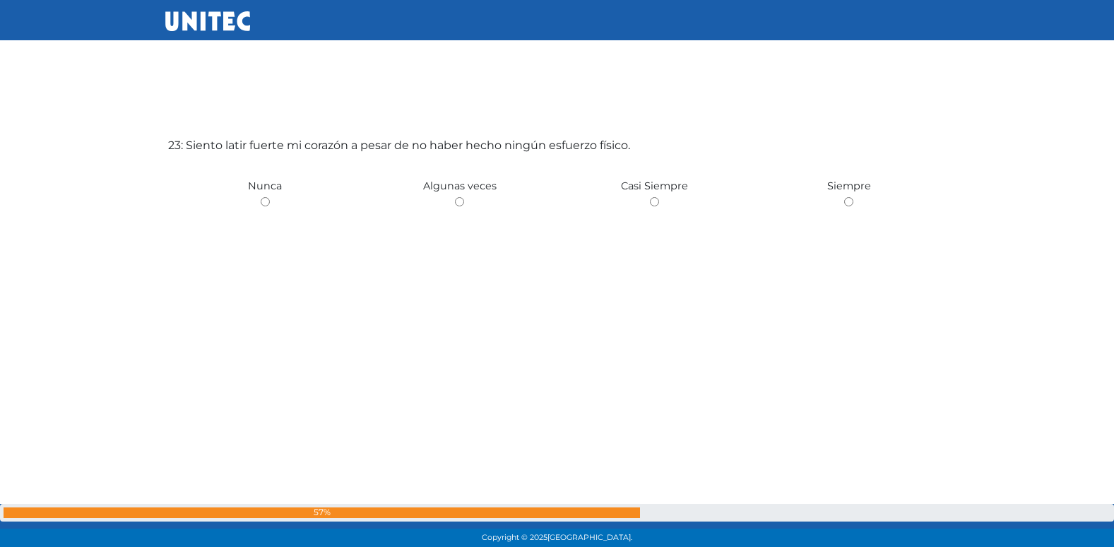
click at [455, 197] on input "radio" at bounding box center [459, 201] width 9 height 9
radio input "true"
click at [650, 198] on input "radio" at bounding box center [654, 202] width 9 height 9
radio input "true"
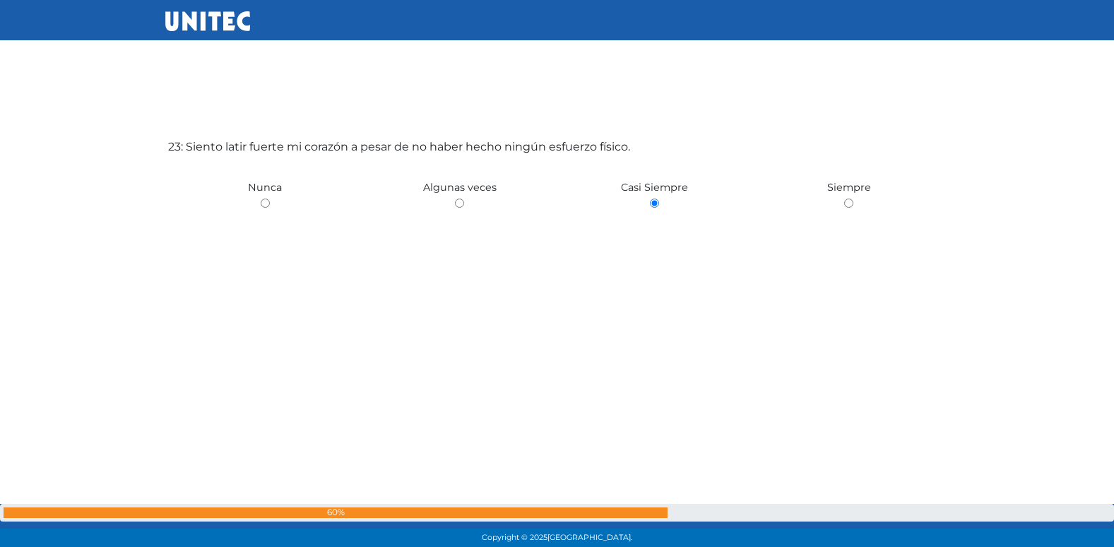
click at [844, 198] on input "radio" at bounding box center [848, 202] width 9 height 9
radio input "true"
click at [650, 198] on input "radio" at bounding box center [654, 202] width 9 height 9
radio input "true"
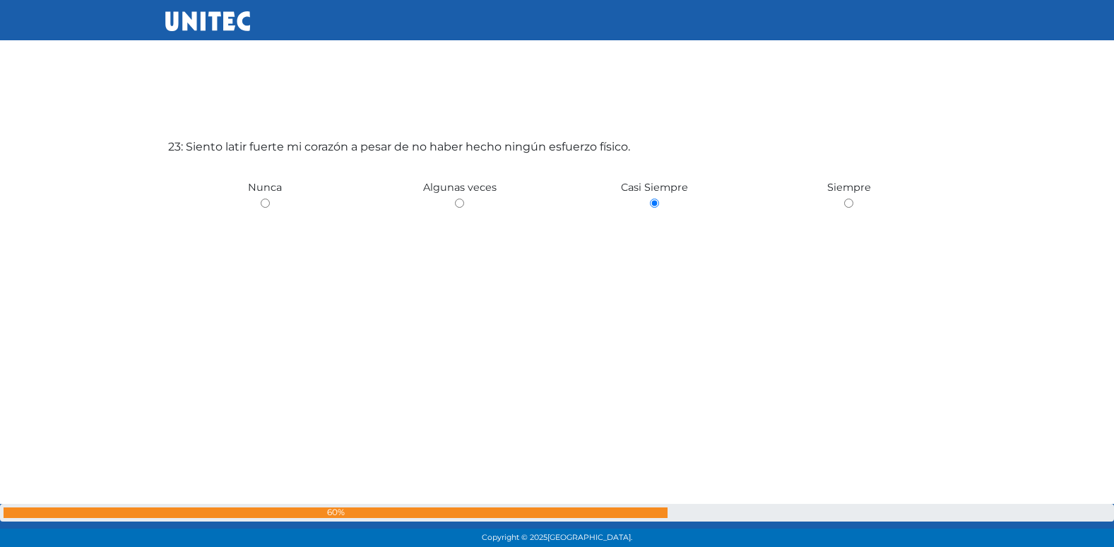
radio input "true"
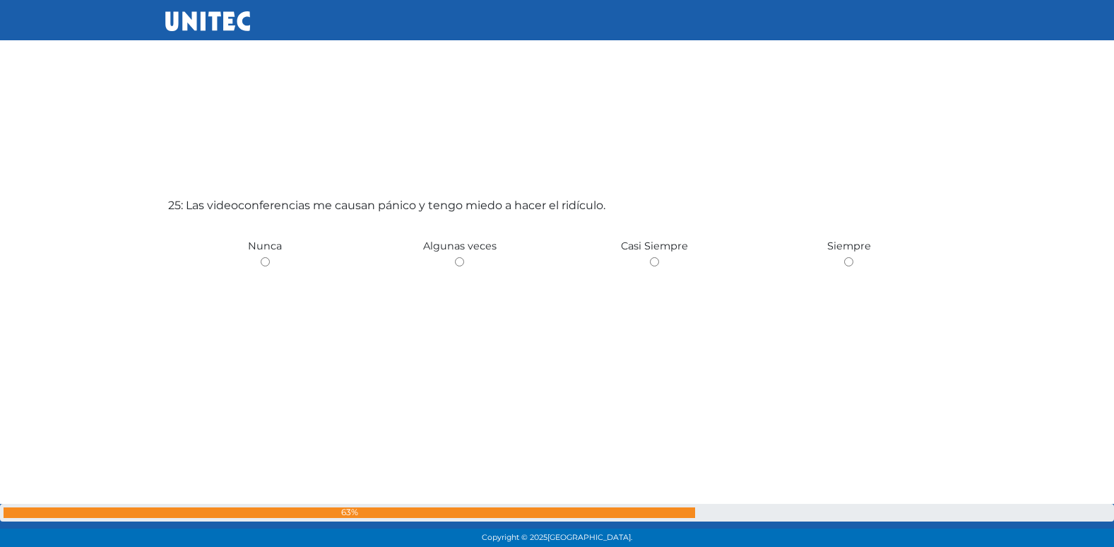
scroll to position [13191, 0]
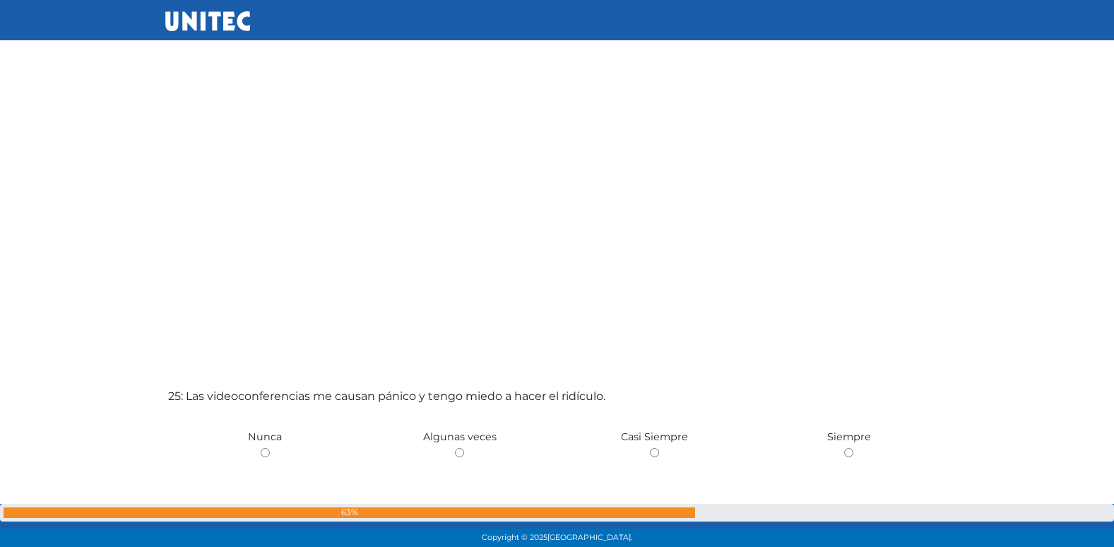
click at [455, 448] on input "radio" at bounding box center [459, 452] width 9 height 9
radio input "true"
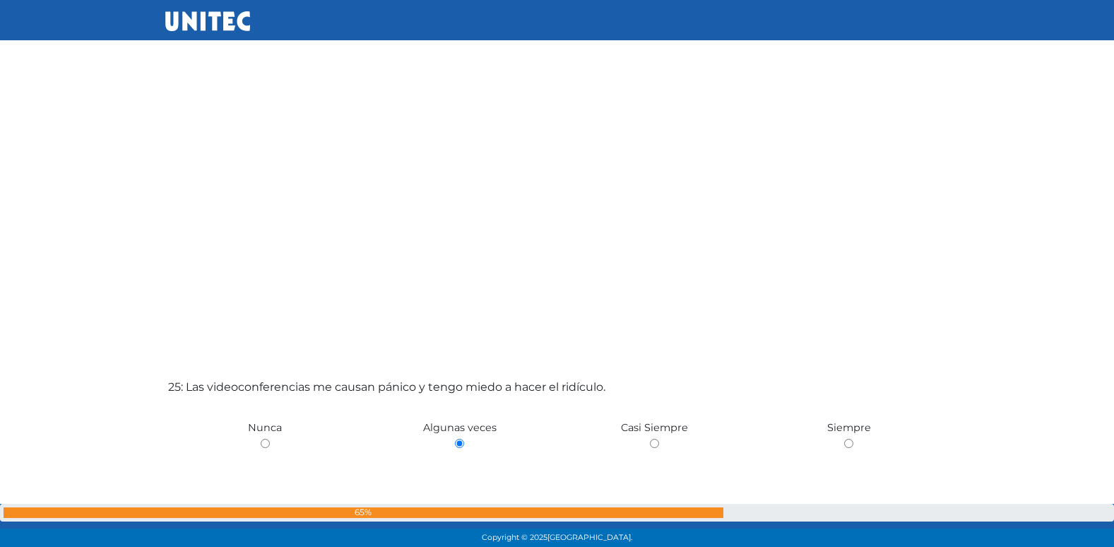
click at [650, 439] on input "radio" at bounding box center [654, 443] width 9 height 9
radio input "true"
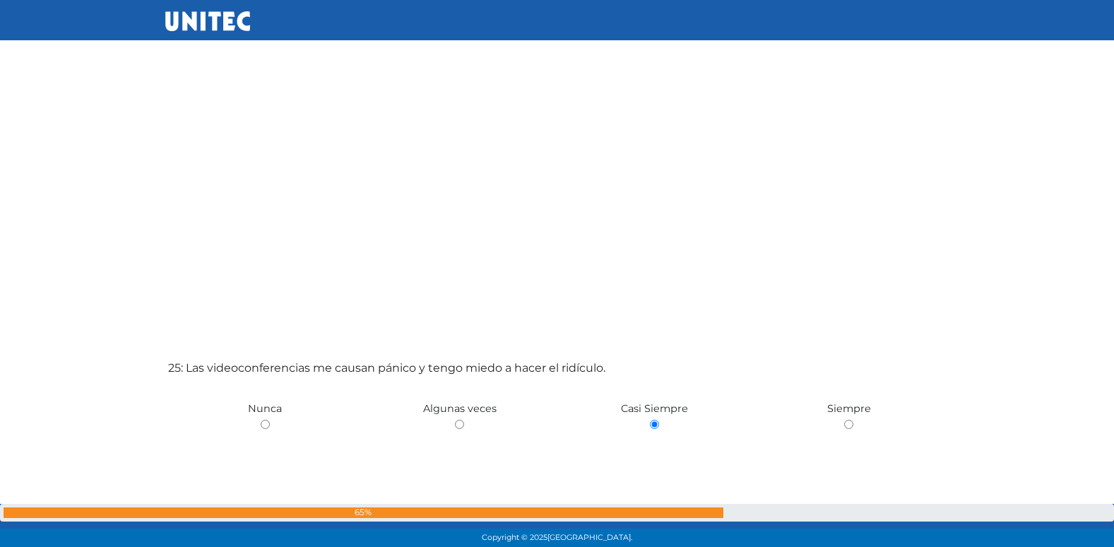
click at [844, 420] on input "radio" at bounding box center [848, 424] width 9 height 9
radio input "true"
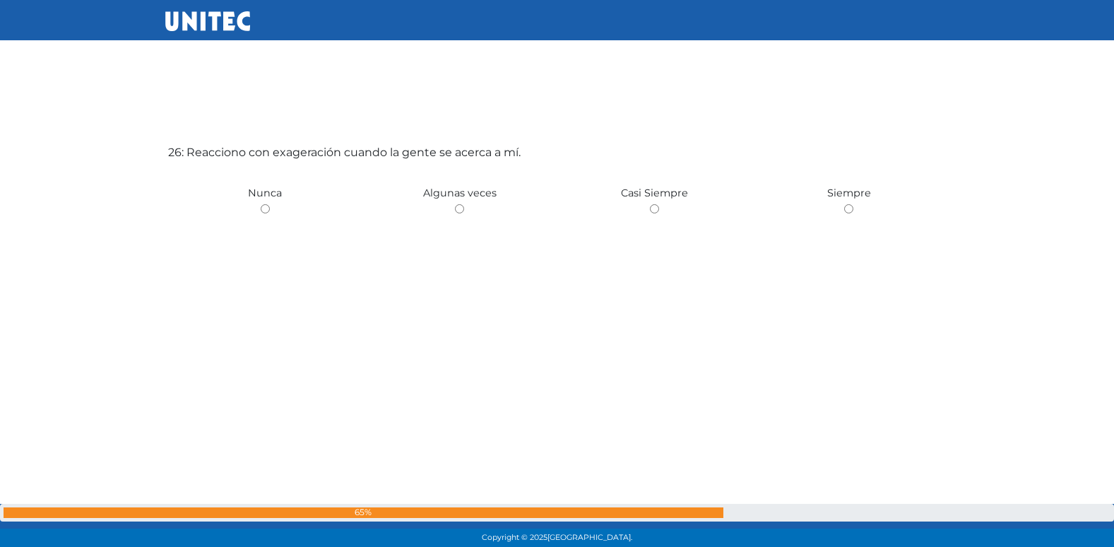
scroll to position [13738, 0]
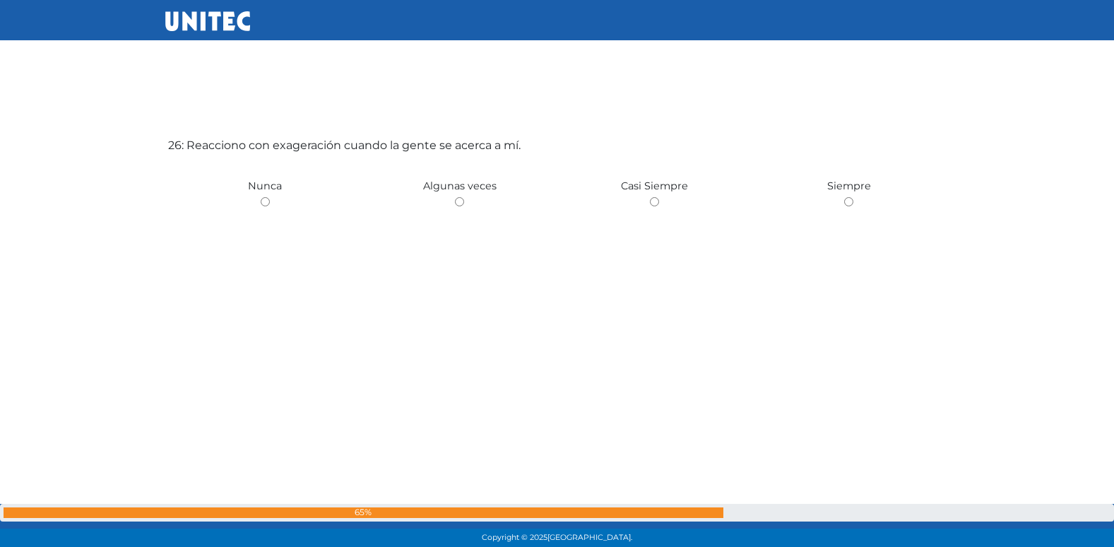
click at [455, 197] on input "radio" at bounding box center [459, 201] width 9 height 9
radio input "true"
click at [261, 197] on input "radio" at bounding box center [265, 201] width 9 height 9
radio input "true"
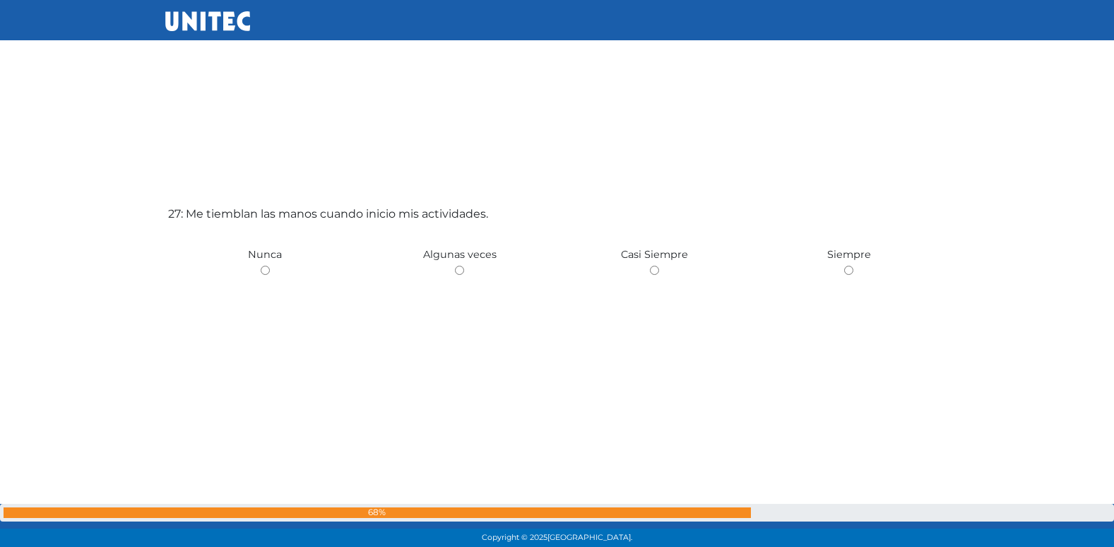
scroll to position [14285, 0]
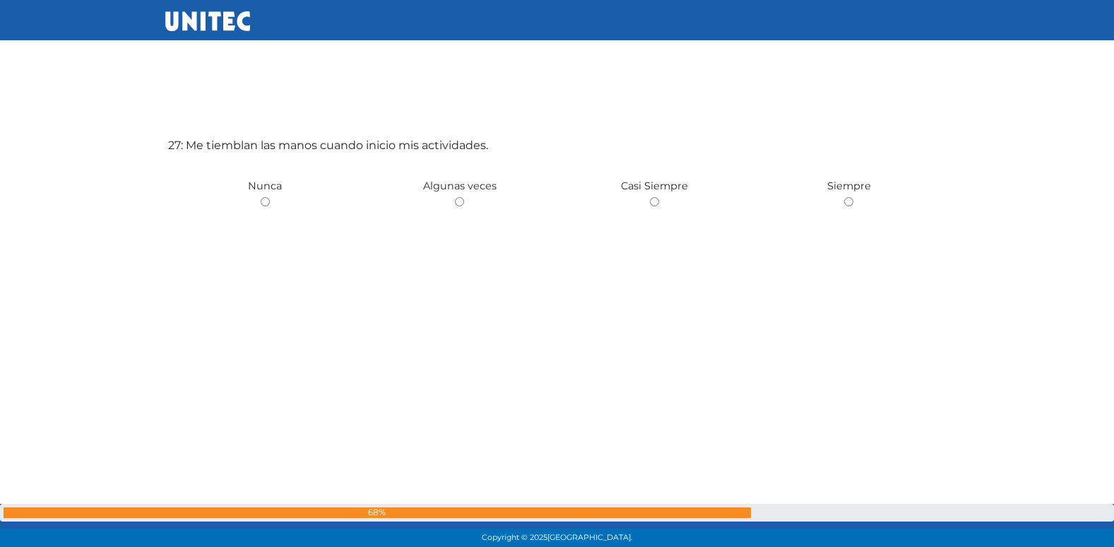
click at [455, 197] on input "radio" at bounding box center [459, 201] width 9 height 9
radio input "true"
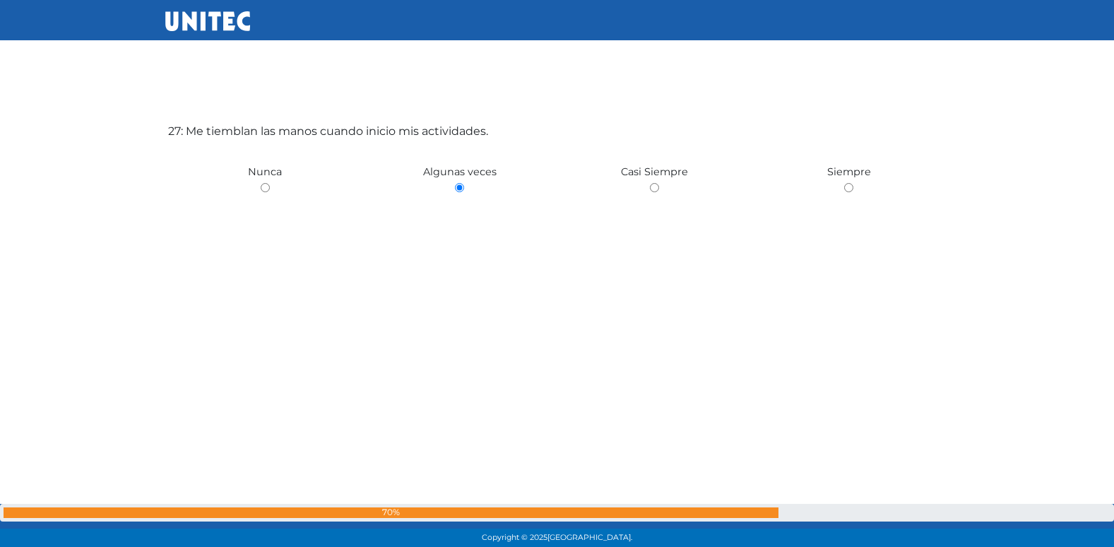
click at [650, 183] on input "radio" at bounding box center [654, 187] width 9 height 9
radio input "true"
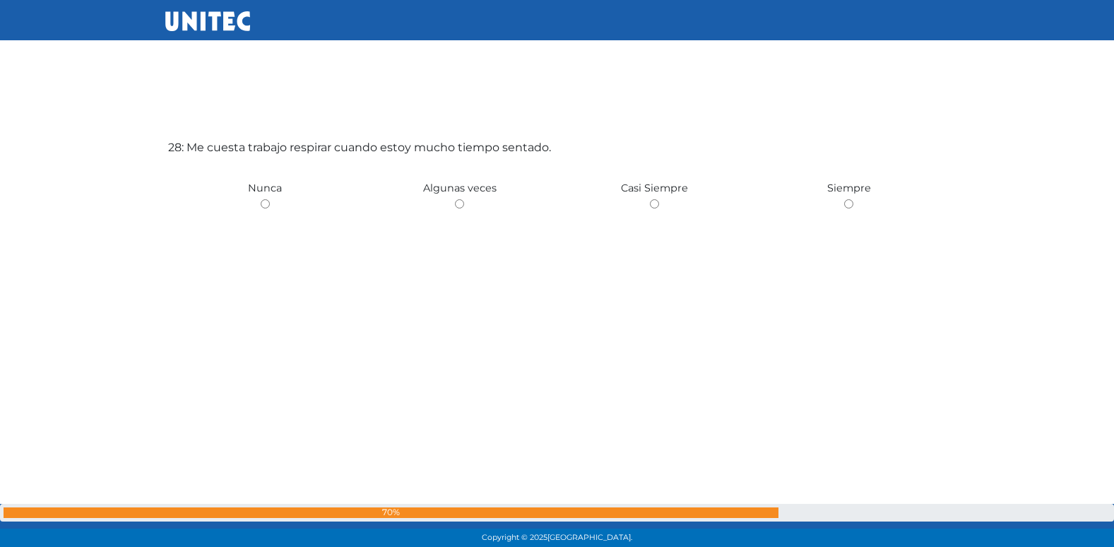
scroll to position [14832, 0]
click at [455, 197] on input "radio" at bounding box center [459, 201] width 9 height 9
radio input "true"
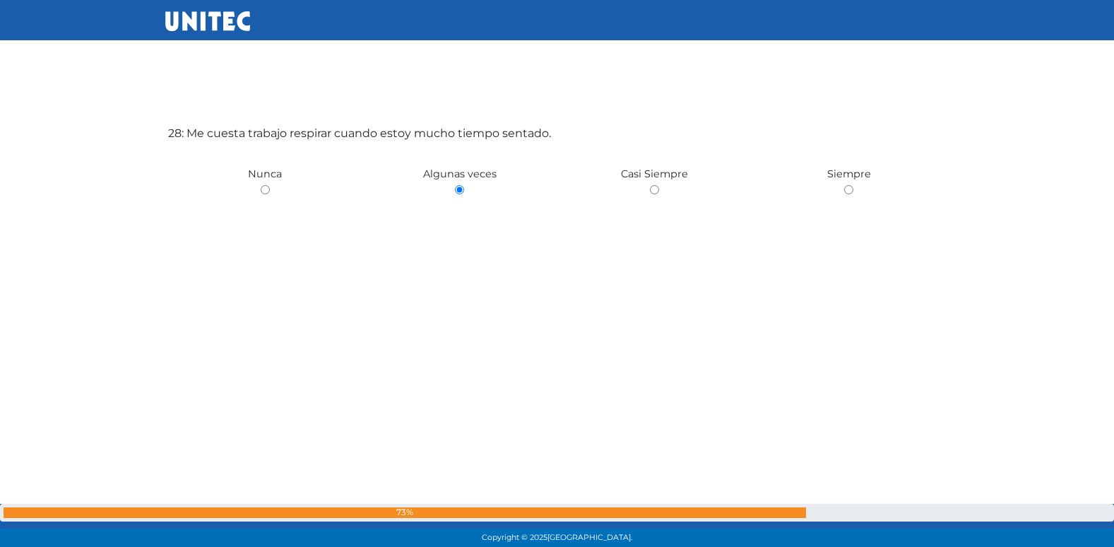
click at [261, 185] on input "radio" at bounding box center [265, 189] width 9 height 9
radio input "true"
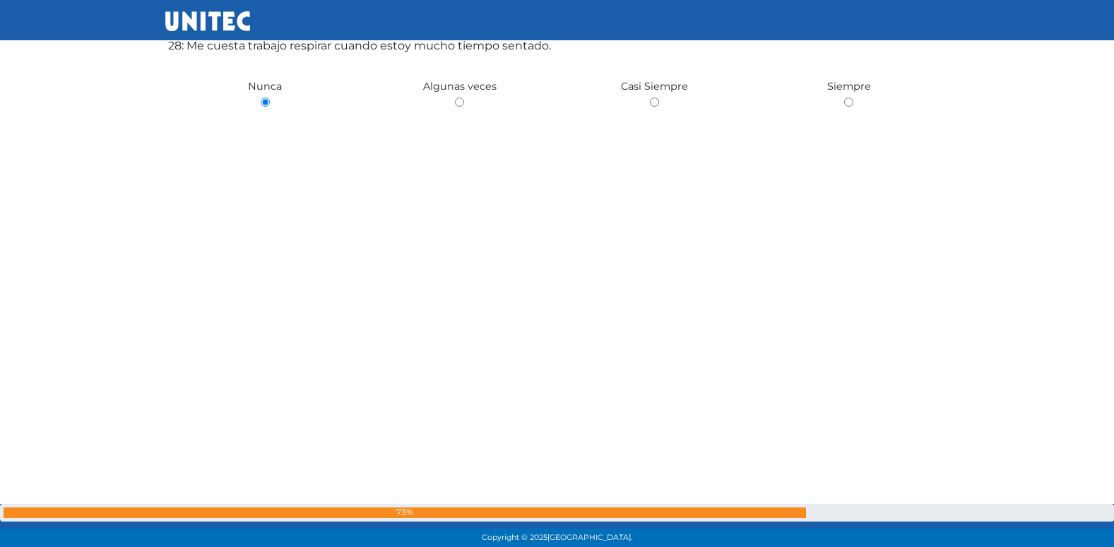
radio input "true"
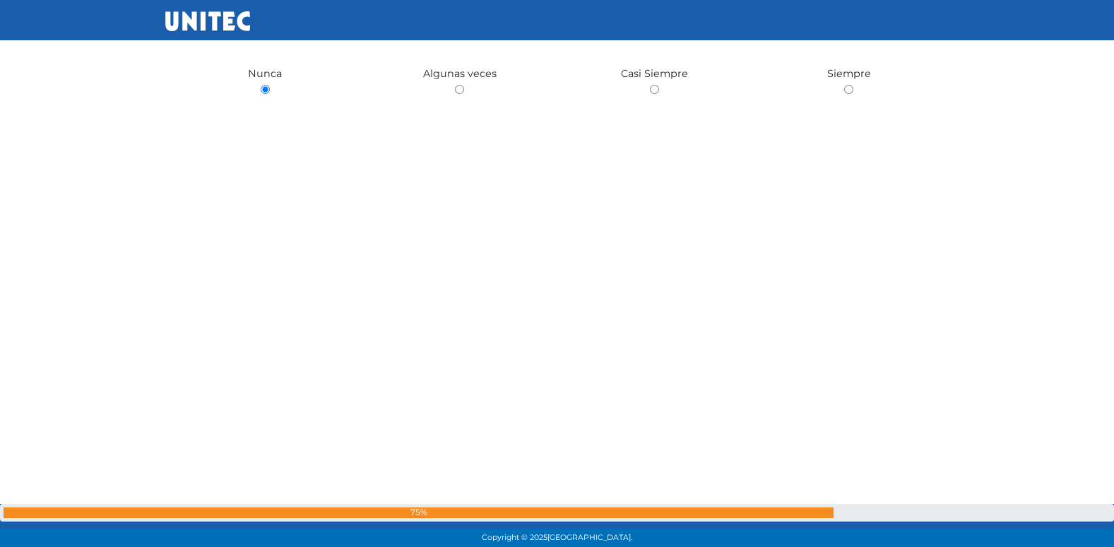
radio input "true"
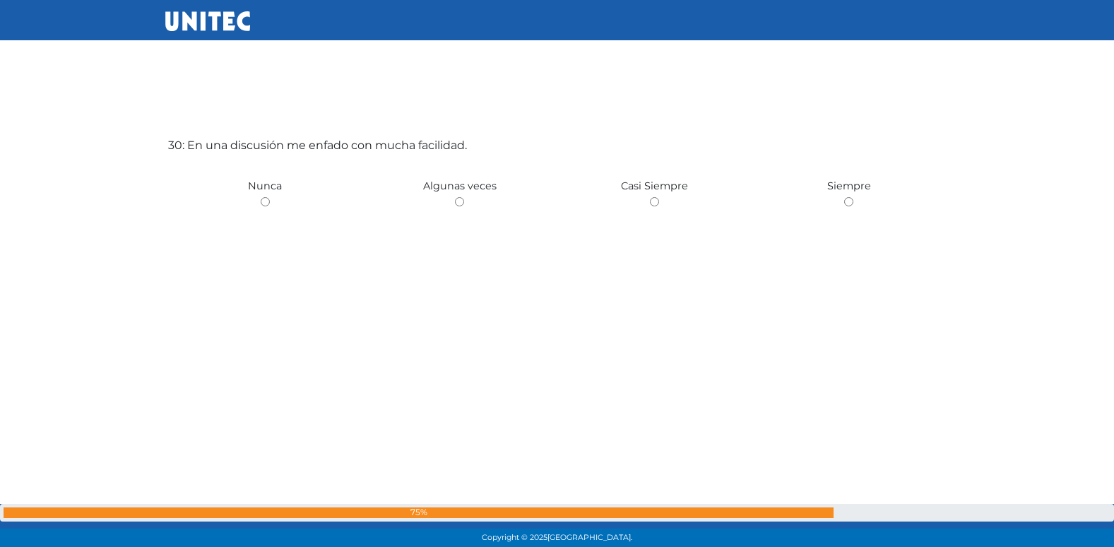
click at [455, 197] on input "radio" at bounding box center [459, 201] width 9 height 9
radio input "true"
click at [650, 198] on input "radio" at bounding box center [654, 202] width 9 height 9
radio input "true"
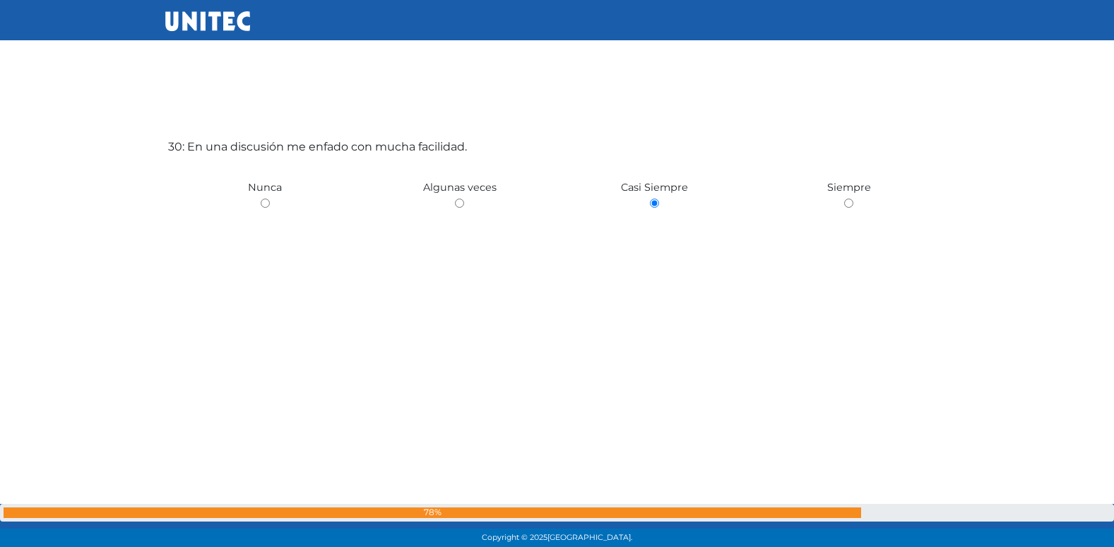
click at [844, 198] on input "radio" at bounding box center [848, 202] width 9 height 9
radio input "true"
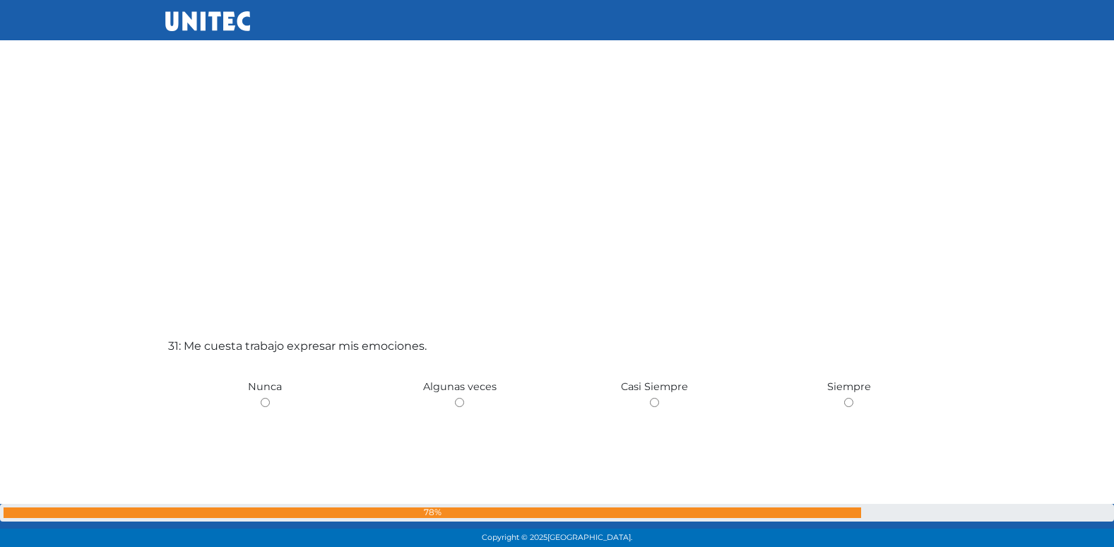
scroll to position [16221, 0]
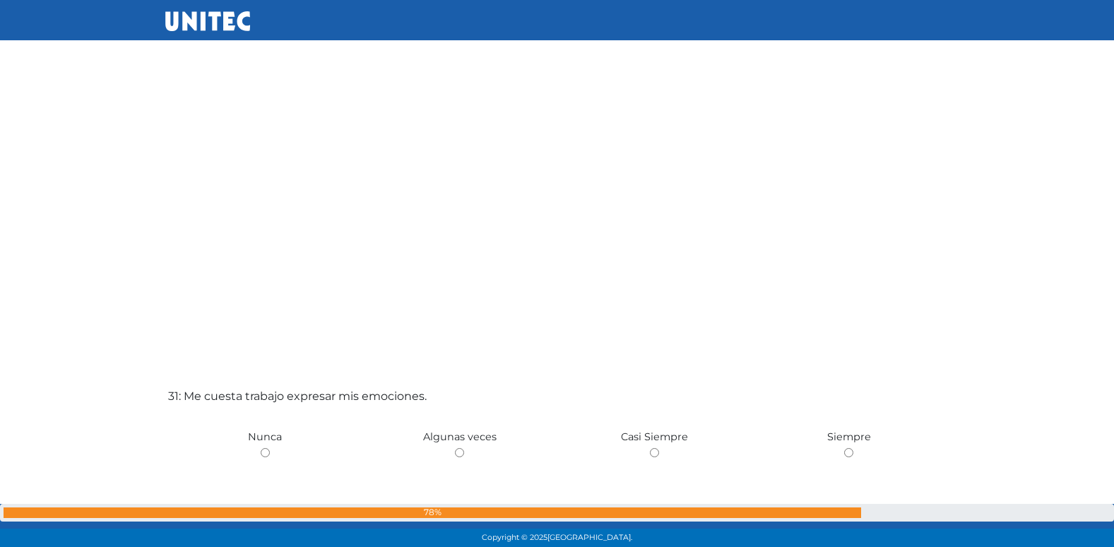
click at [455, 448] on input "radio" at bounding box center [459, 452] width 9 height 9
radio input "true"
click at [650, 448] on input "radio" at bounding box center [654, 452] width 9 height 9
radio input "true"
click at [844, 448] on input "radio" at bounding box center [848, 452] width 9 height 9
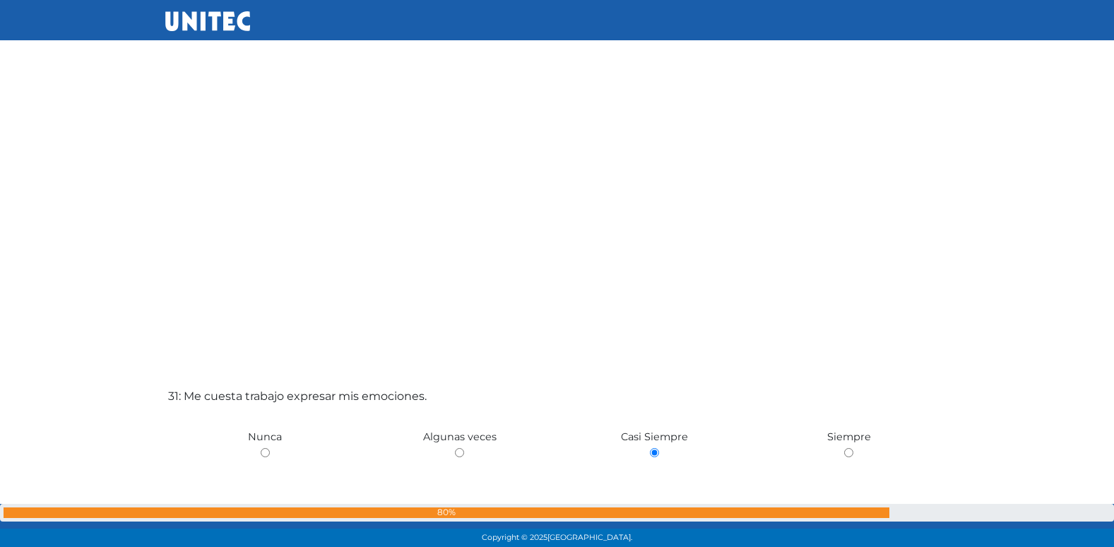
radio input "true"
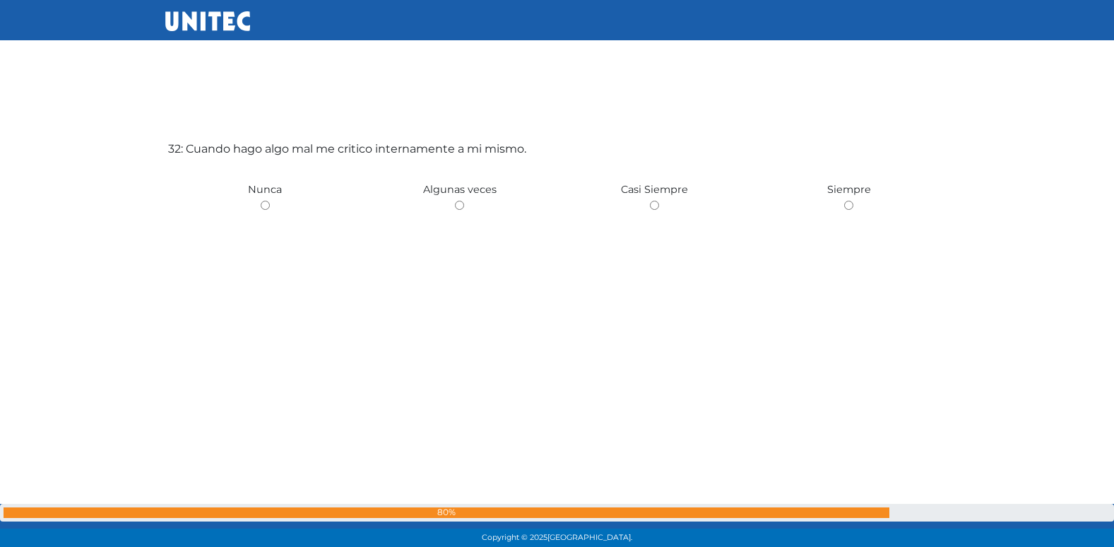
scroll to position [17018, 0]
click at [455, 197] on input "radio" at bounding box center [459, 201] width 9 height 9
radio input "true"
click at [650, 197] on input "radio" at bounding box center [654, 201] width 9 height 9
radio input "true"
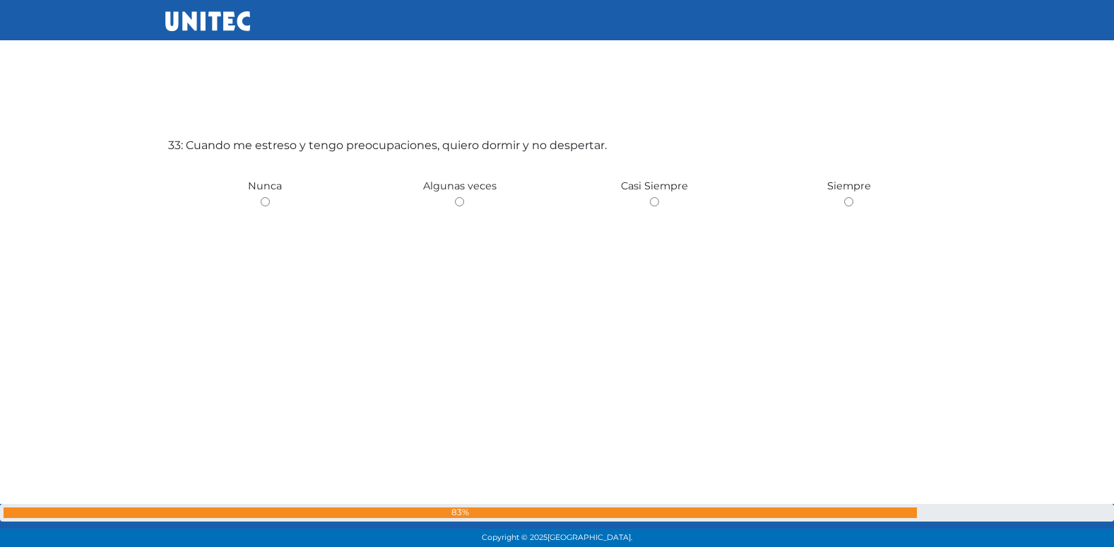
click at [455, 197] on input "radio" at bounding box center [459, 201] width 9 height 9
radio input "true"
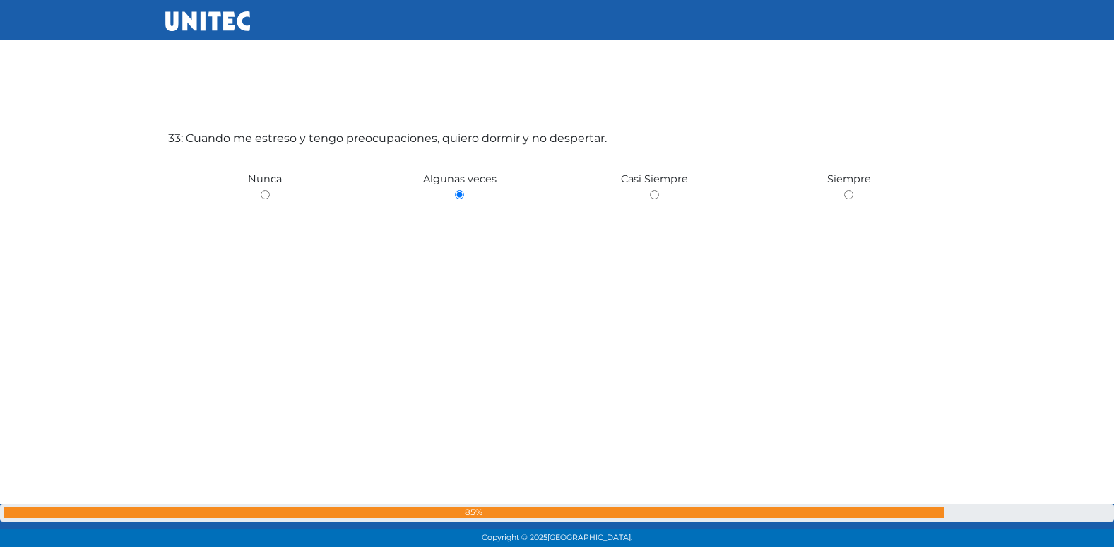
click at [650, 190] on input "radio" at bounding box center [654, 194] width 9 height 9
radio input "true"
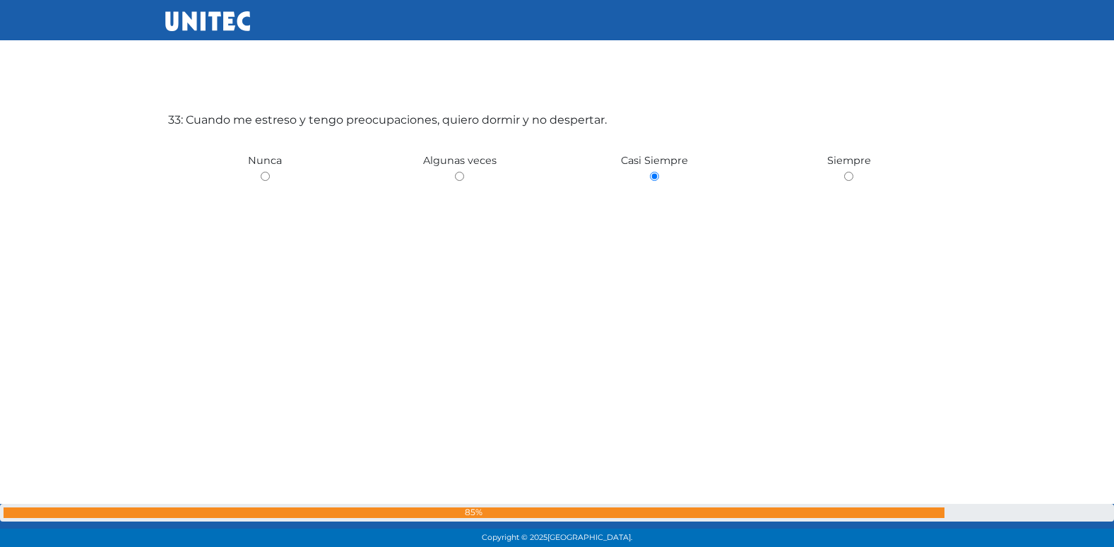
click at [844, 172] on input "radio" at bounding box center [848, 176] width 9 height 9
radio input "true"
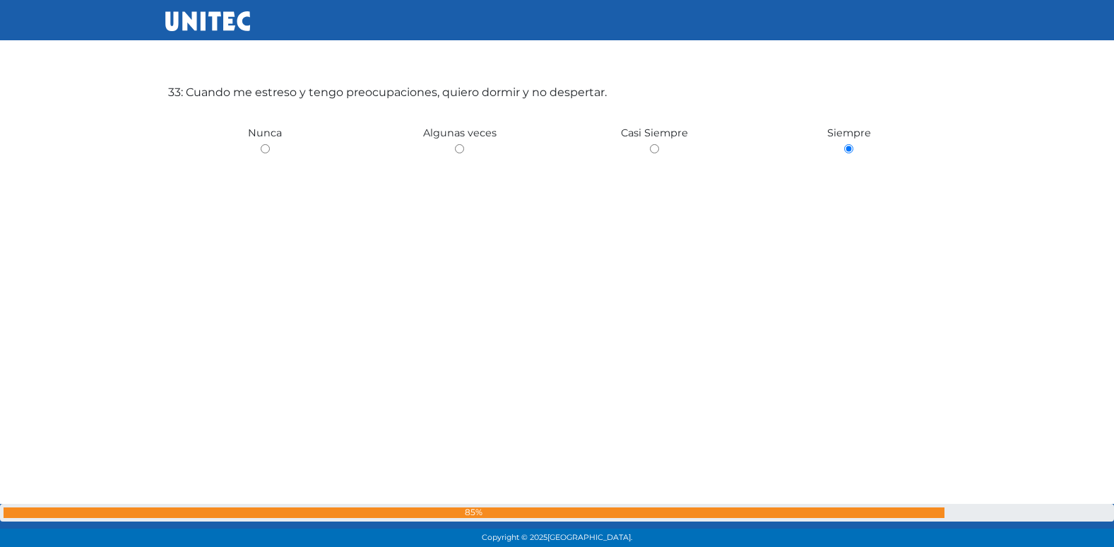
click at [650, 144] on input "radio" at bounding box center [654, 148] width 9 height 9
radio input "true"
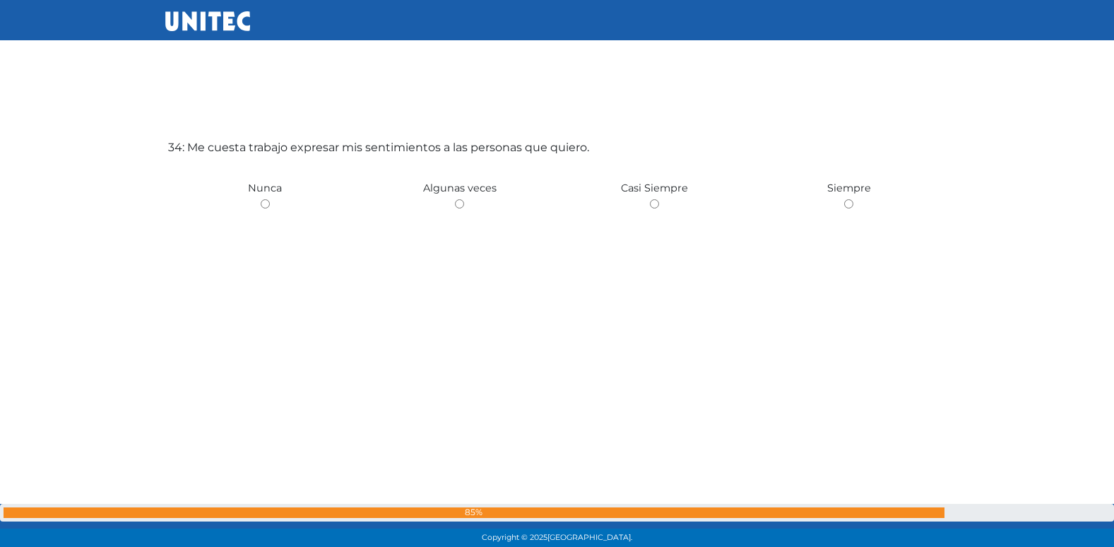
scroll to position [18112, 0]
click at [455, 197] on input "radio" at bounding box center [459, 201] width 9 height 9
radio input "true"
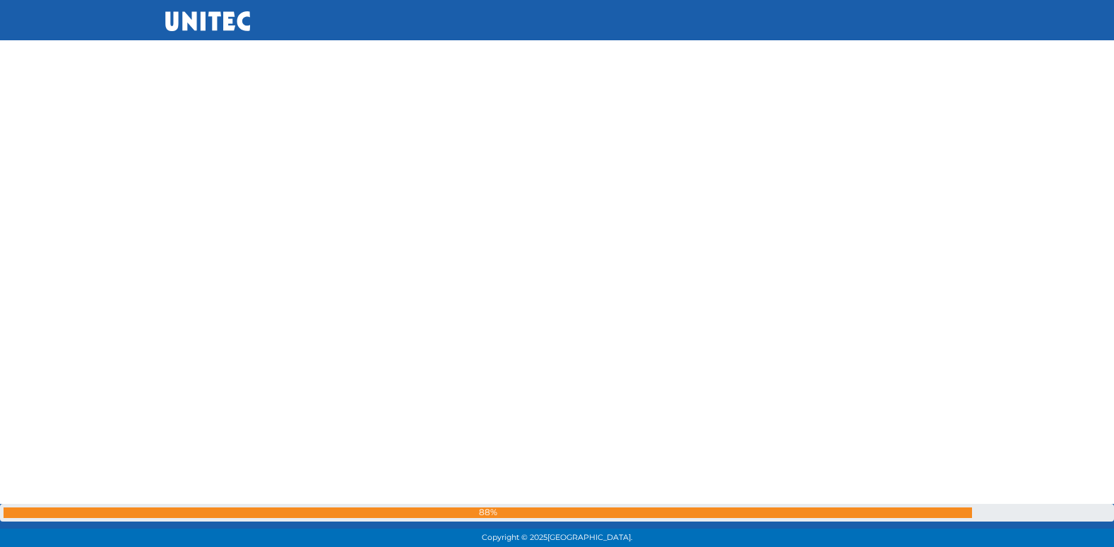
scroll to position [18601, 0]
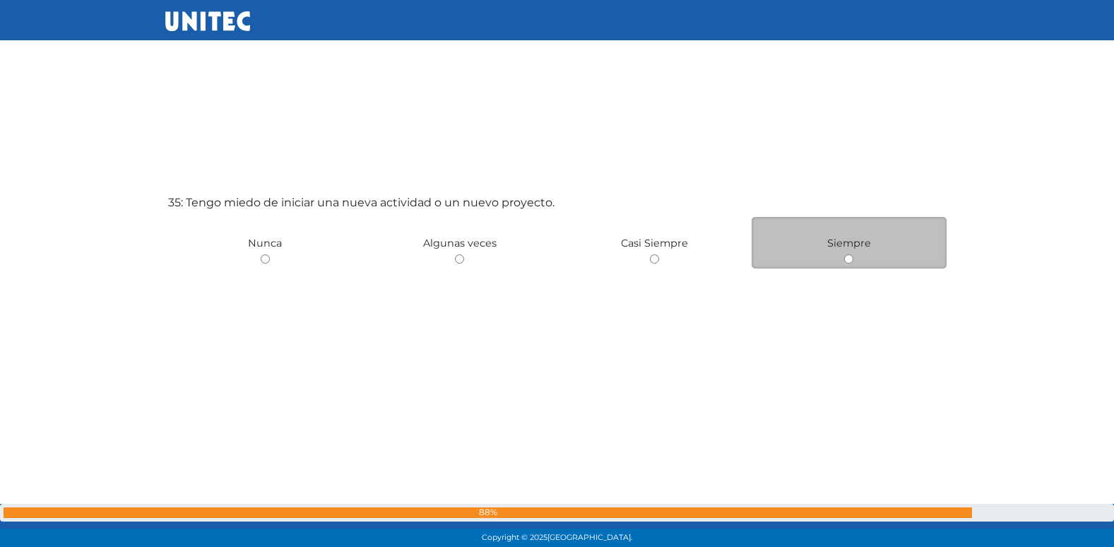
click at [843, 259] on div "Siempre" at bounding box center [849, 243] width 195 height 52
click at [850, 259] on input "radio" at bounding box center [848, 258] width 9 height 9
radio input "true"
click at [850, 259] on input "radio" at bounding box center [848, 258] width 9 height 9
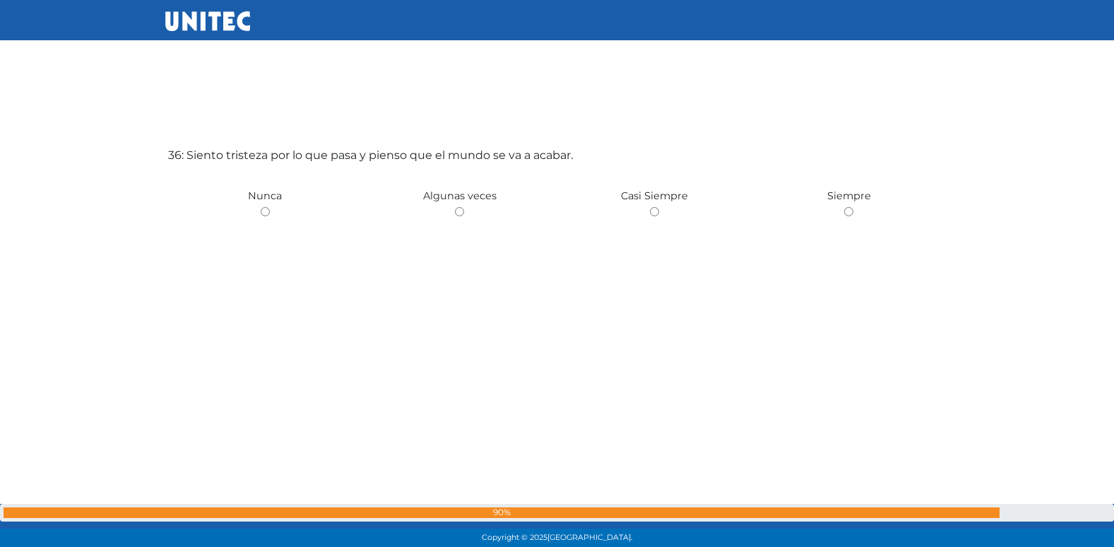
scroll to position [19205, 0]
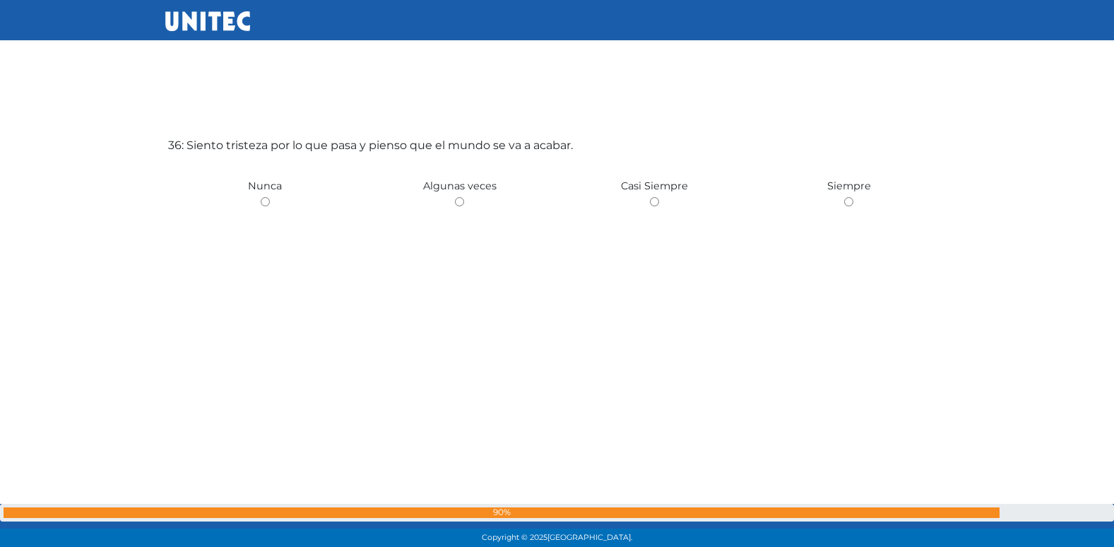
click at [455, 197] on input "radio" at bounding box center [459, 201] width 9 height 9
radio input "true"
click at [650, 198] on input "radio" at bounding box center [654, 202] width 9 height 9
radio input "true"
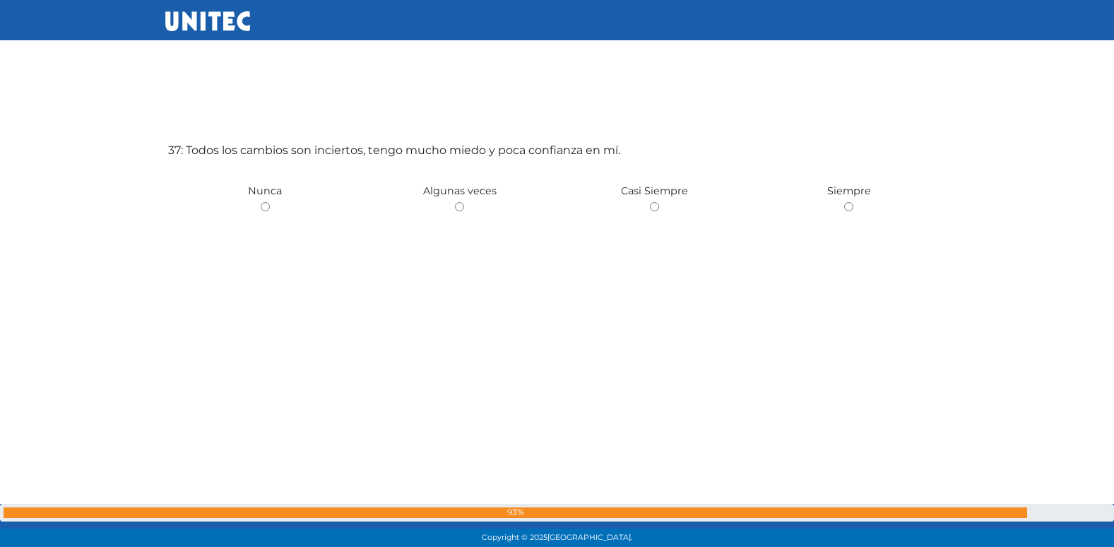
scroll to position [19752, 0]
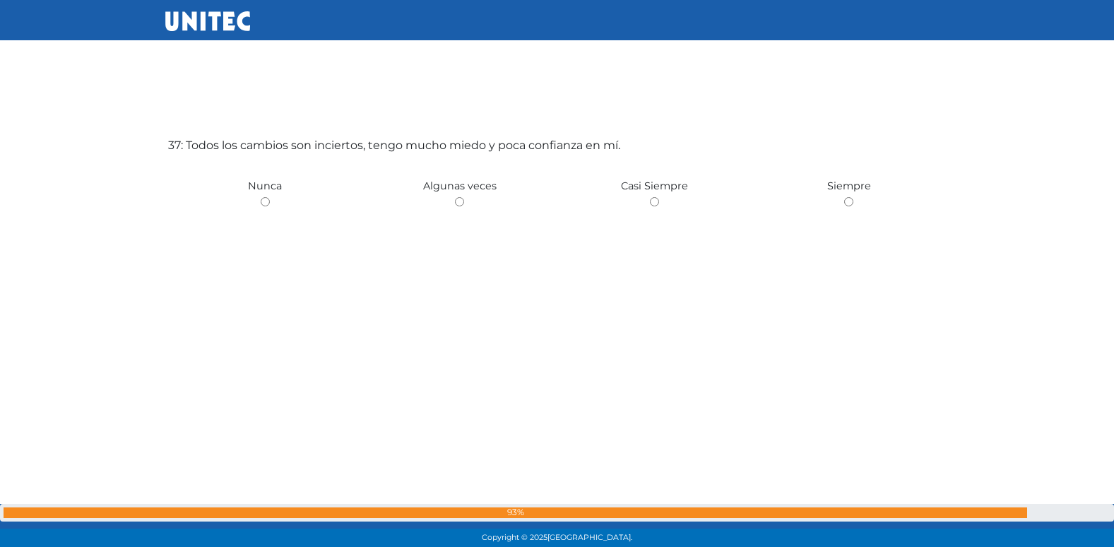
click at [455, 197] on input "radio" at bounding box center [459, 201] width 9 height 9
radio input "true"
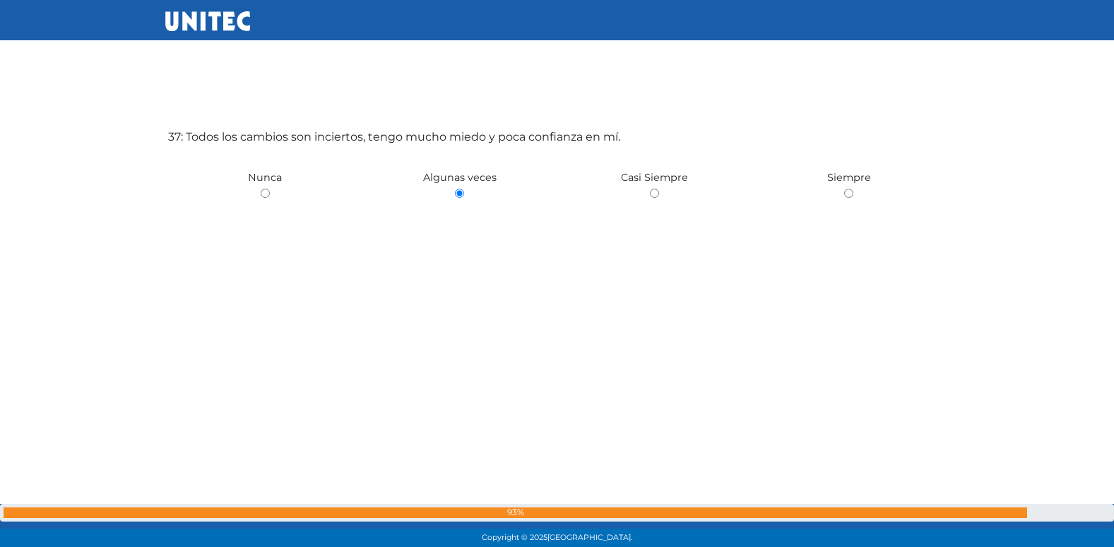
click at [650, 189] on input "radio" at bounding box center [654, 193] width 9 height 9
radio input "true"
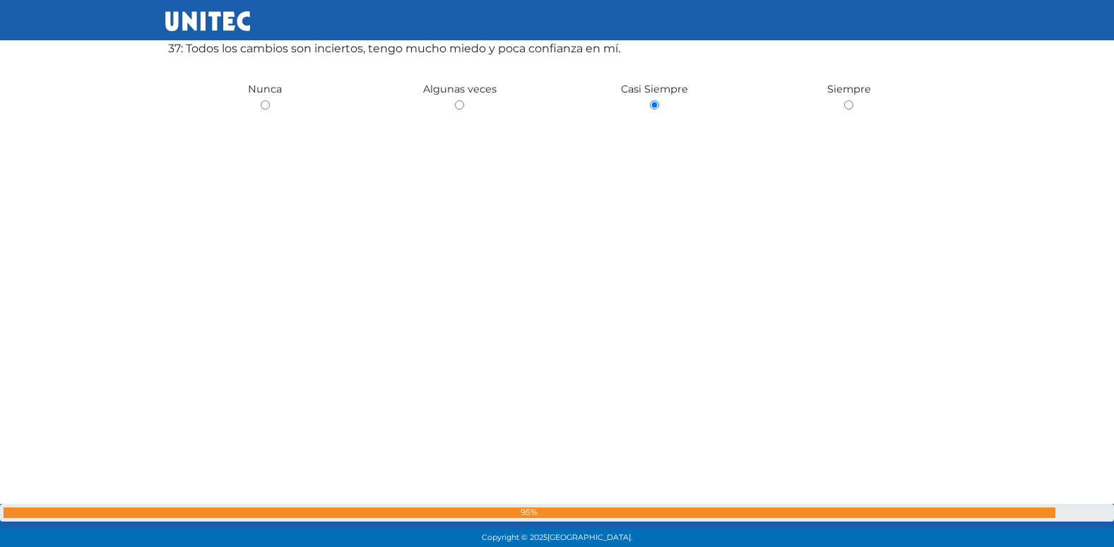
scroll to position [19850, 0]
radio input "true"
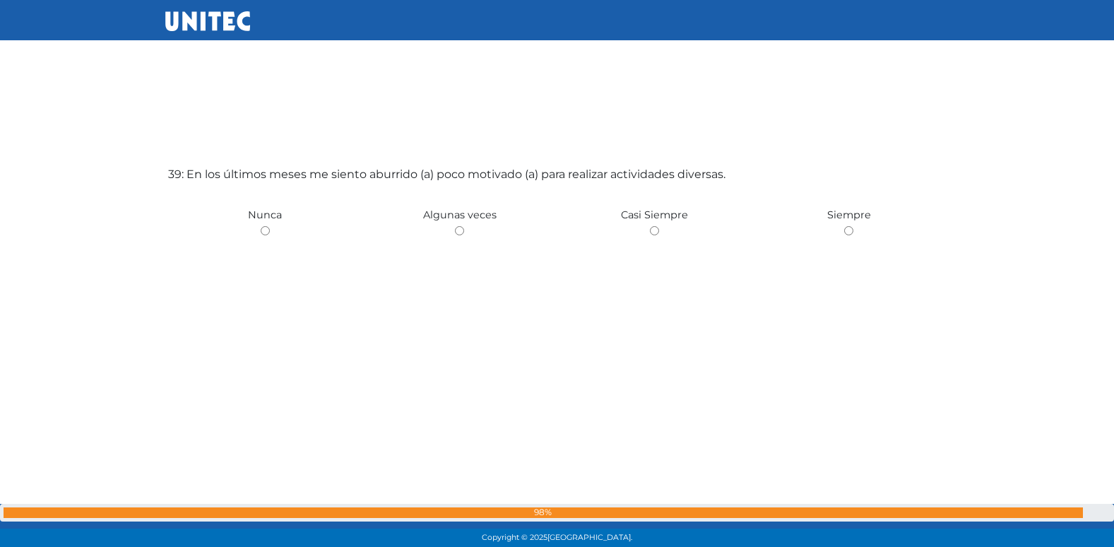
scroll to position [20845, 0]
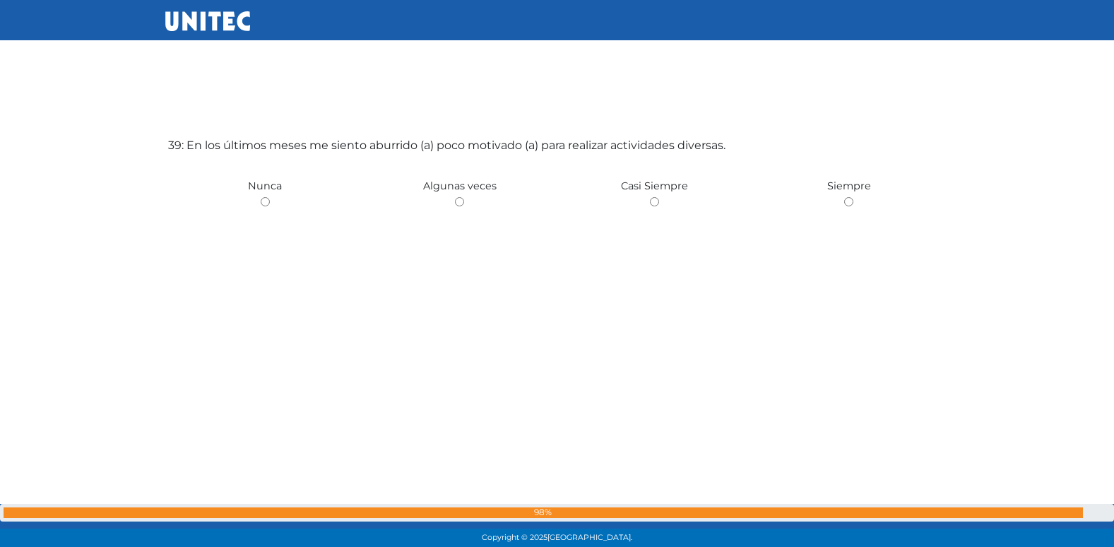
click at [455, 197] on input "radio" at bounding box center [459, 201] width 9 height 9
radio input "true"
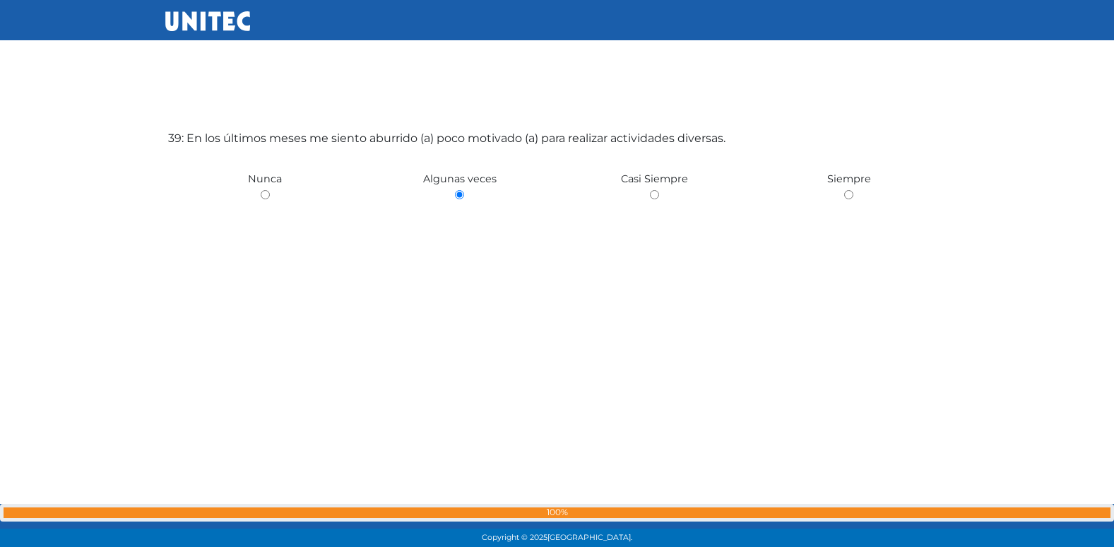
click at [650, 190] on input "radio" at bounding box center [654, 194] width 9 height 9
radio input "true"
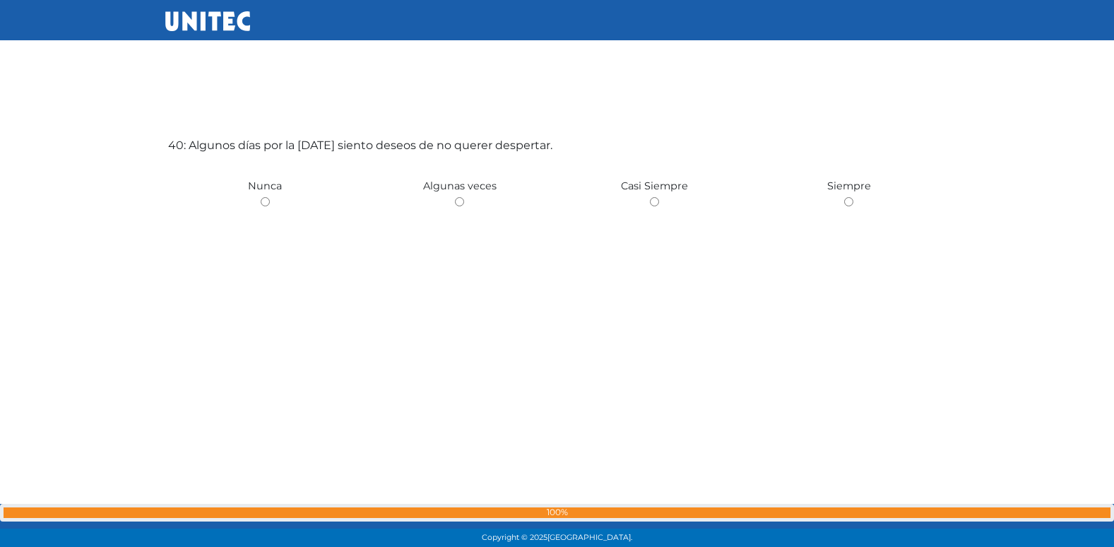
click at [455, 197] on input "radio" at bounding box center [459, 201] width 9 height 9
radio input "true"
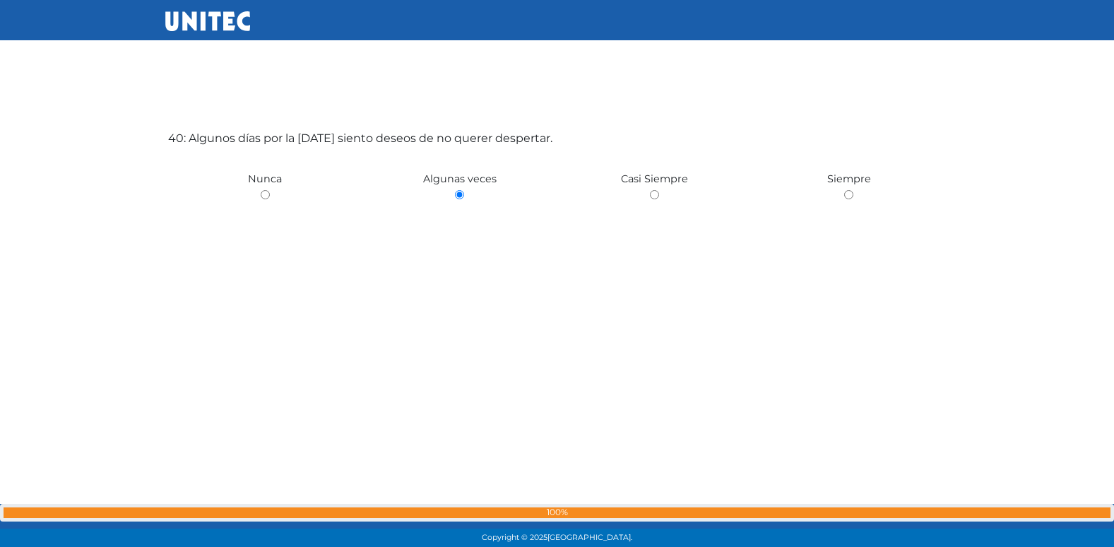
click at [650, 190] on input "radio" at bounding box center [654, 194] width 9 height 9
radio input "true"
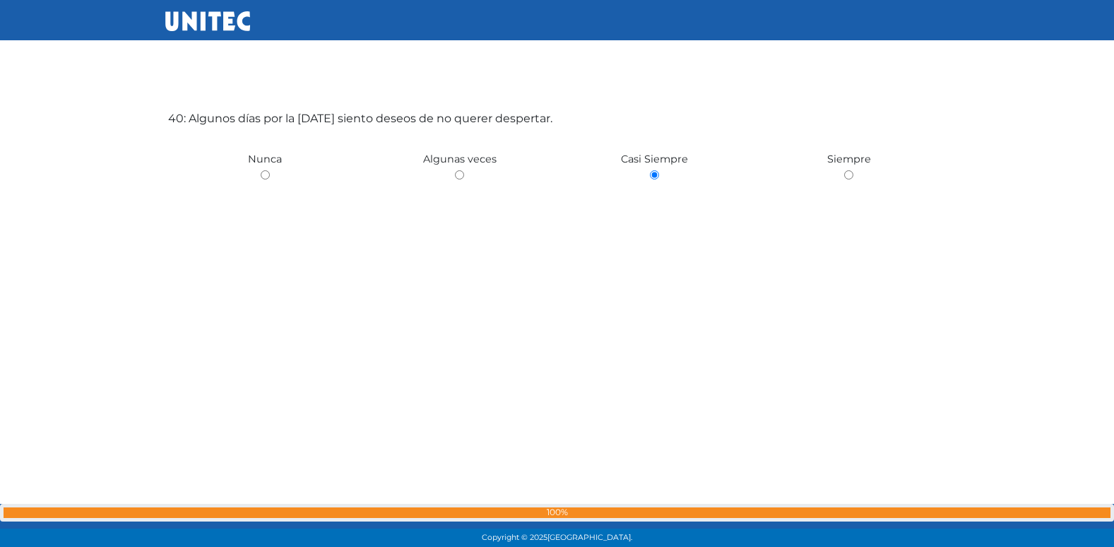
click at [844, 170] on input "radio" at bounding box center [848, 174] width 9 height 9
radio input "true"
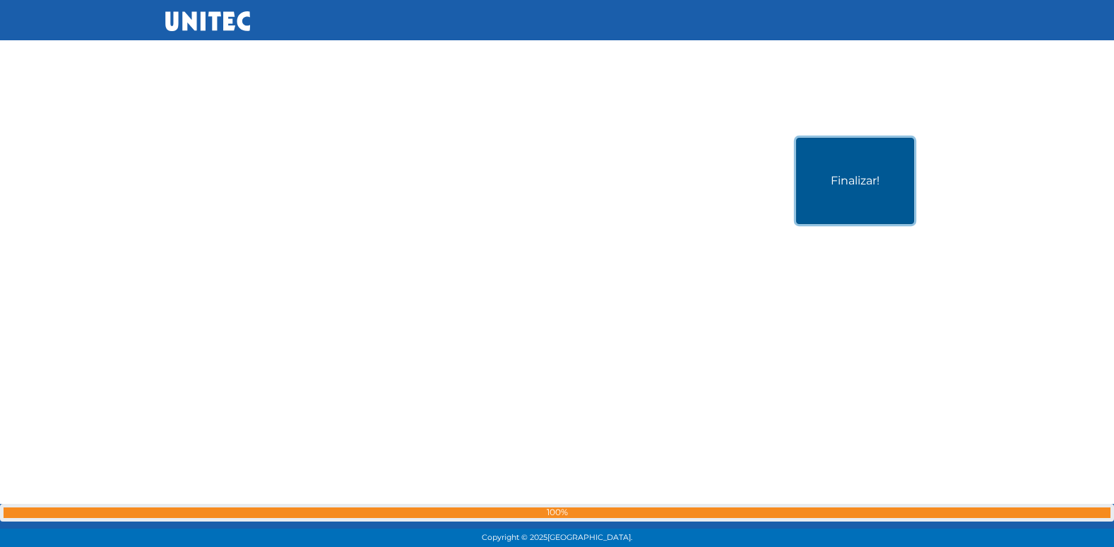
scroll to position [21939, 0]
click at [894, 151] on button "Finalizar!" at bounding box center [855, 180] width 118 height 86
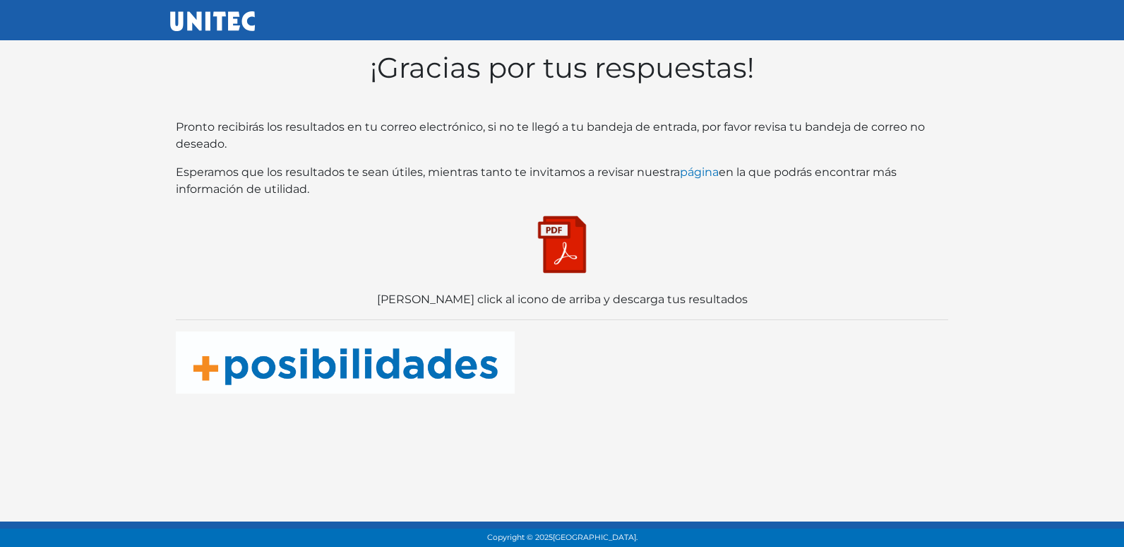
click at [571, 255] on img at bounding box center [562, 244] width 71 height 71
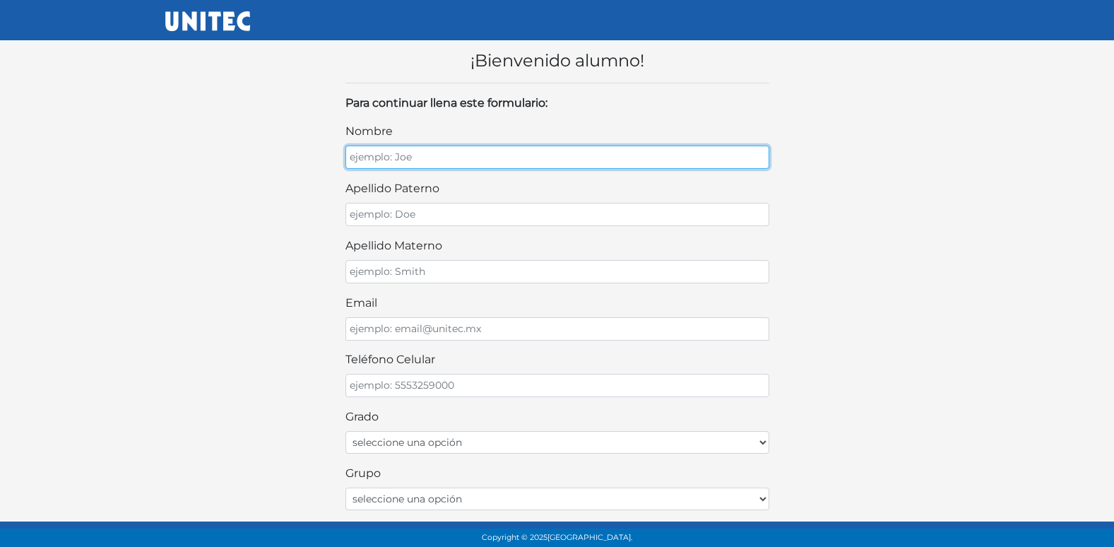
click at [444, 154] on input "nombre" at bounding box center [557, 157] width 424 height 23
type input "[PERSON_NAME]"
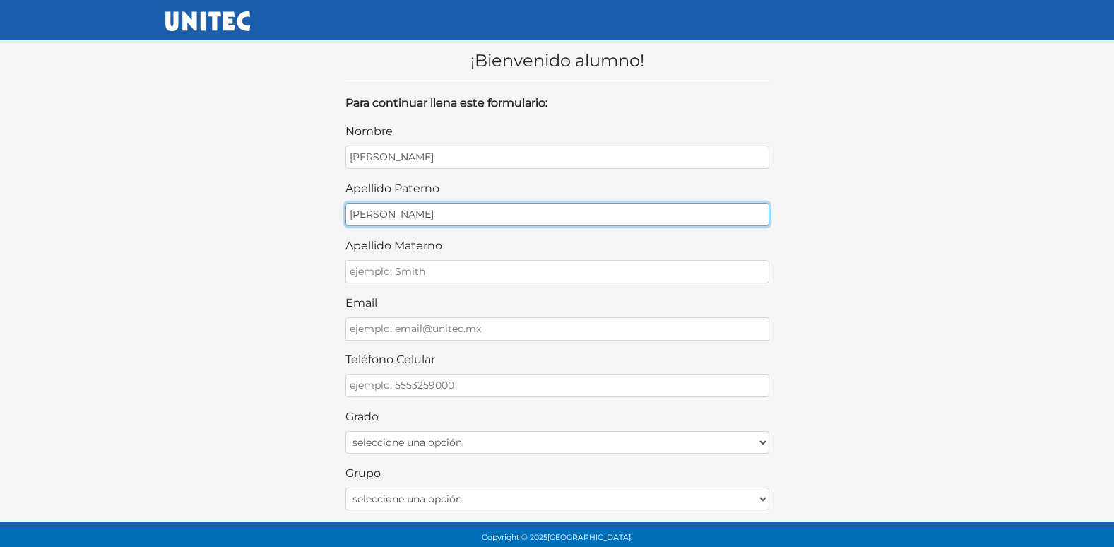
type input "[PERSON_NAME]"
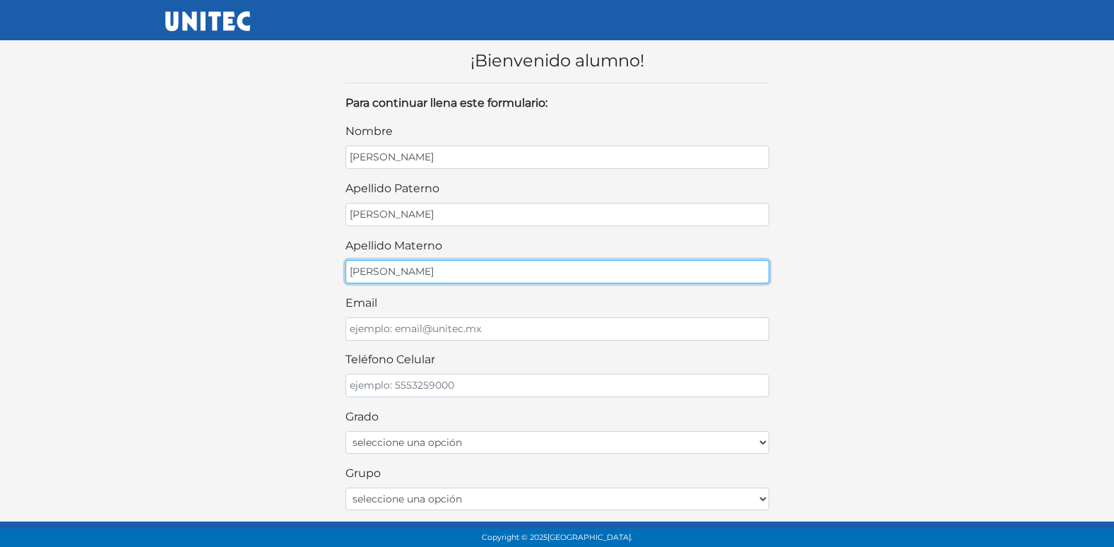
type input "[PERSON_NAME]"
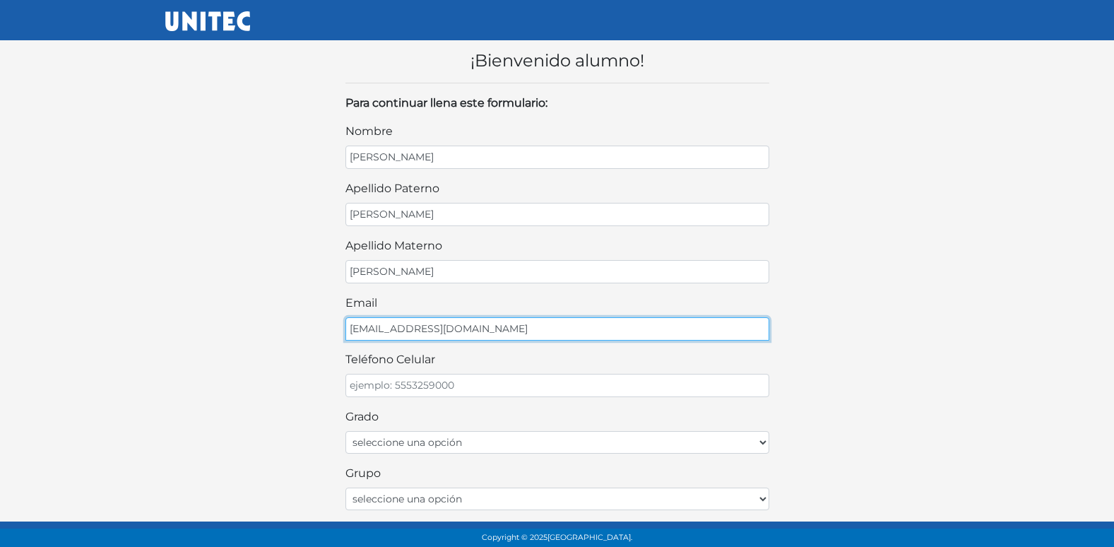
click at [362, 328] on input "[EMAIL_ADDRESS][DOMAIN_NAME]" at bounding box center [557, 328] width 424 height 23
type input "[EMAIL_ADDRESS][DOMAIN_NAME]"
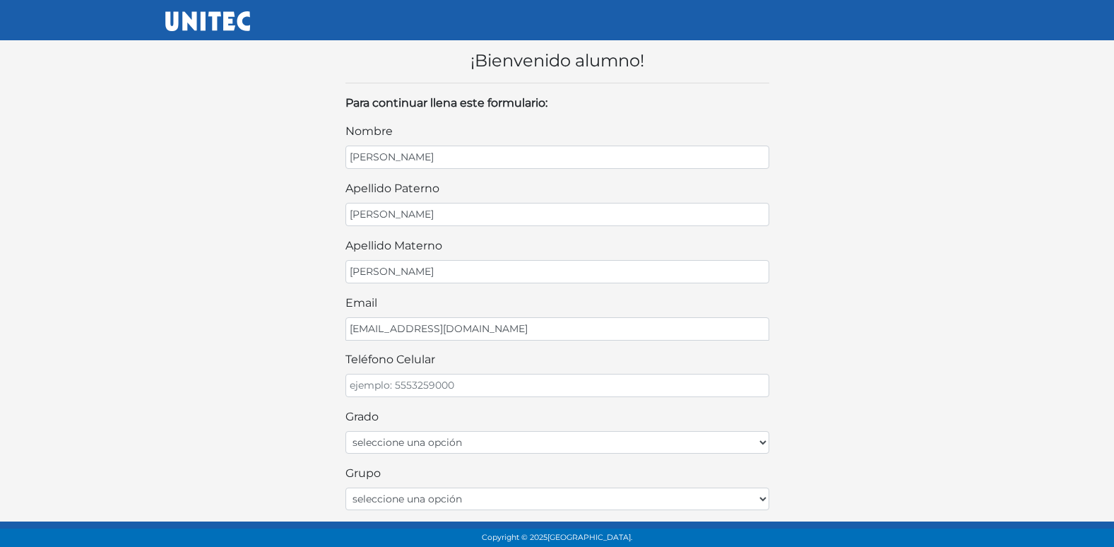
click at [574, 398] on div "nombre [PERSON_NAME] apellido [PERSON_NAME] apellido materno [PERSON_NAME] emai…" at bounding box center [557, 455] width 424 height 665
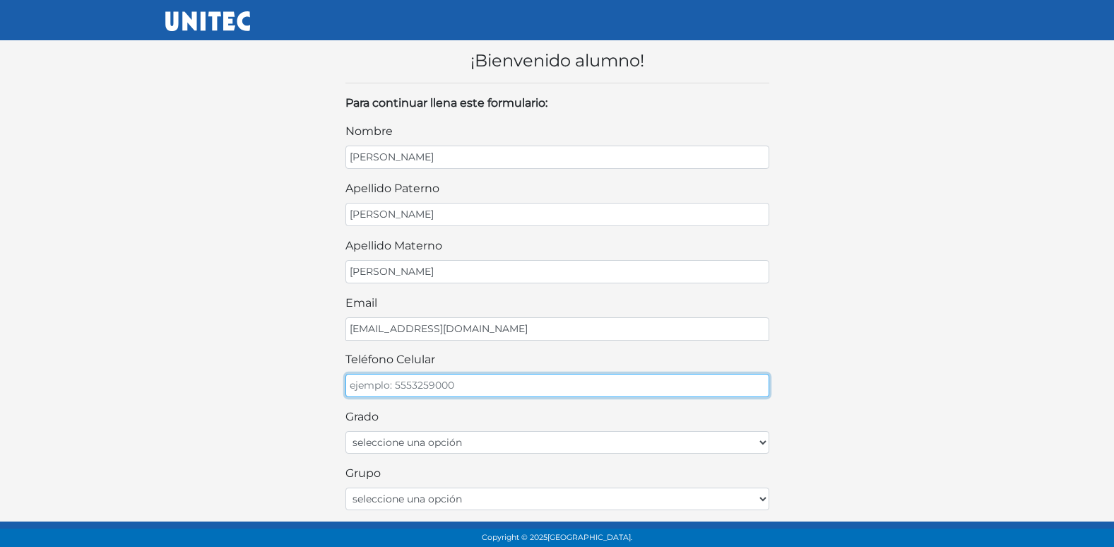
click at [574, 393] on input "teléfono celular" at bounding box center [557, 385] width 424 height 23
type input "5217478236"
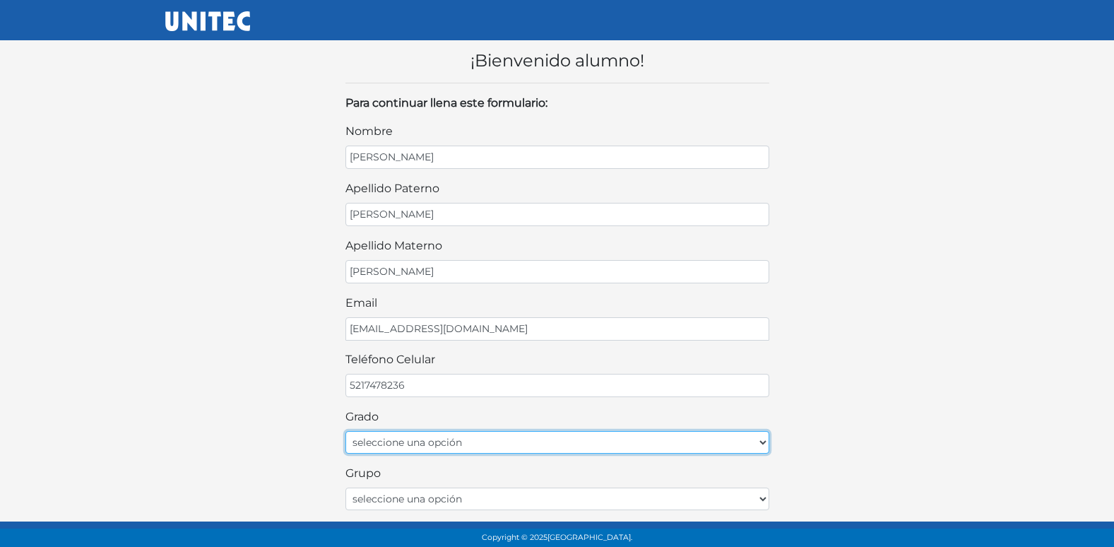
click at [489, 442] on select "seleccione una opción Primer grado Segundo grado Tercer grado Cuarto grado Quin…" at bounding box center [557, 442] width 424 height 23
select select "2do"
click at [345, 431] on select "seleccione una opción Primer grado Segundo grado Tercer grado Cuarto grado Quin…" at bounding box center [557, 442] width 424 height 23
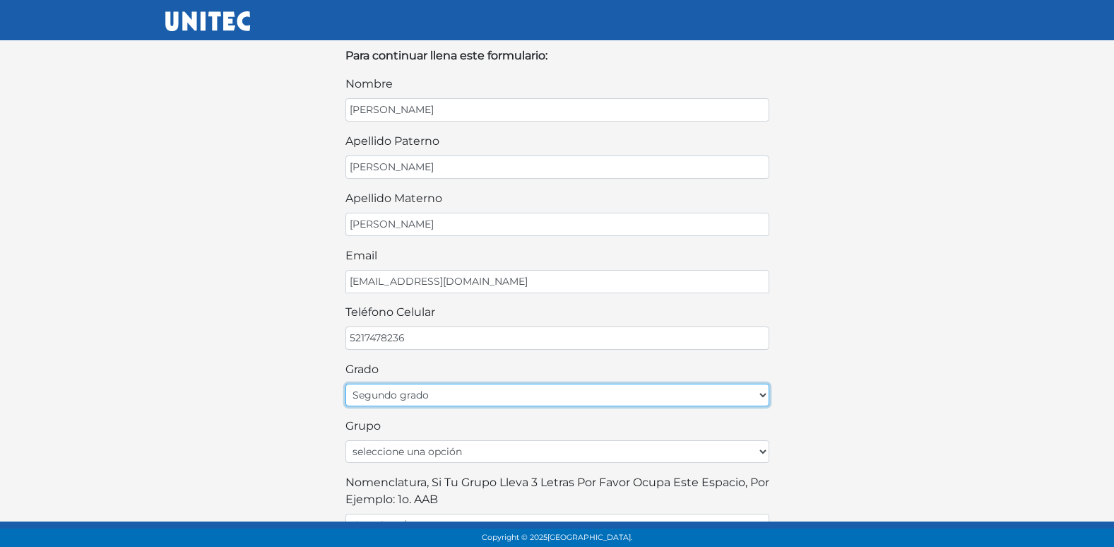
scroll to position [71, 0]
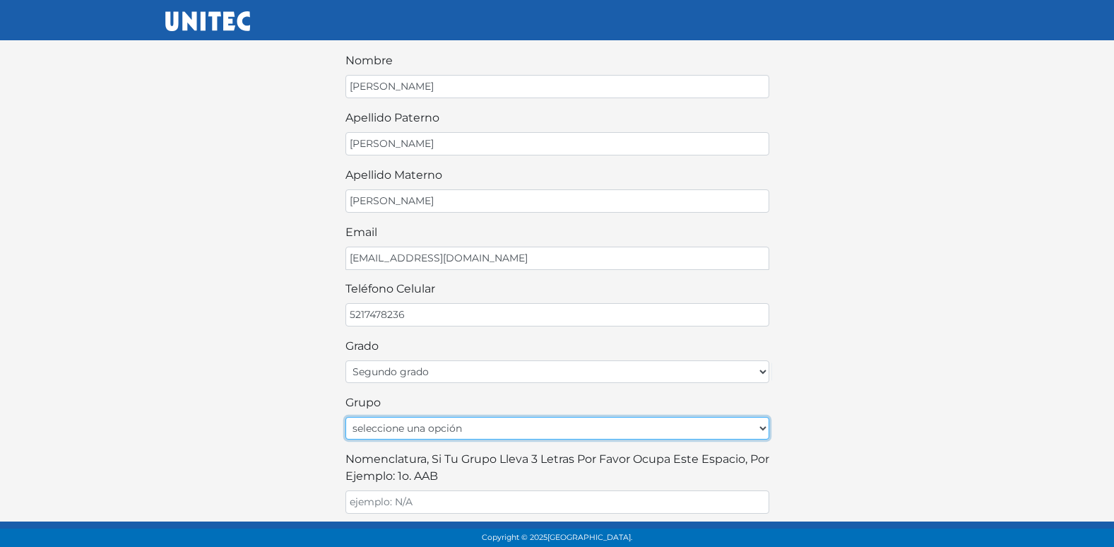
click at [493, 433] on select "seleccione una opción A B C D E F G H I J K L M N O P Q R S T U V W X Y Z" at bounding box center [557, 428] width 424 height 23
select select "A"
click at [345, 417] on select "seleccione una opción A B C D E F G H I J K L M N O P Q R S T U V W X Y Z" at bounding box center [557, 428] width 424 height 23
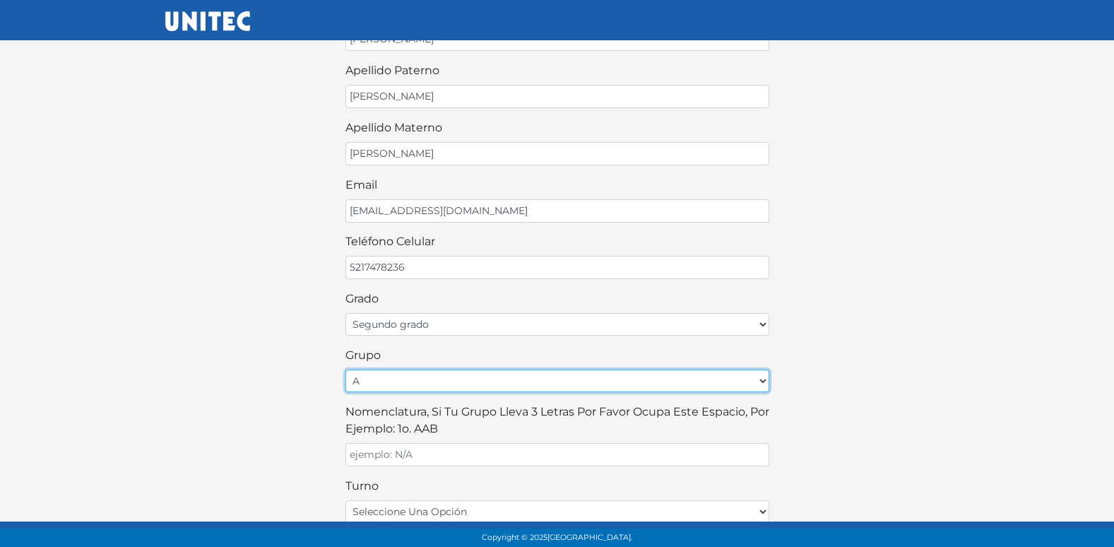
scroll to position [212, 0]
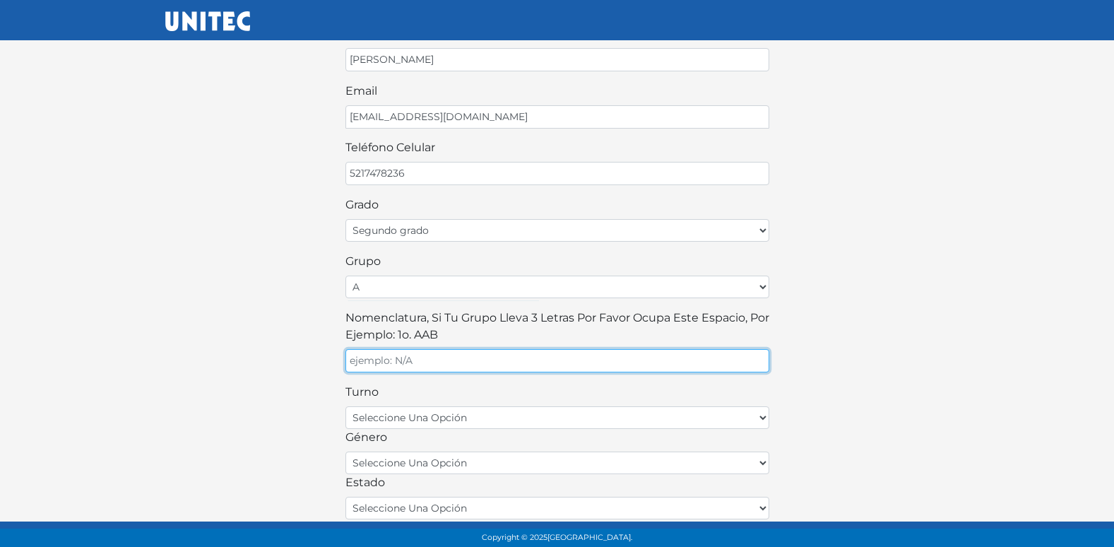
click at [463, 366] on input "Nomenclatura, si tu grupo lleva 3 letras por favor ocupa este espacio, por ejem…" at bounding box center [557, 360] width 424 height 23
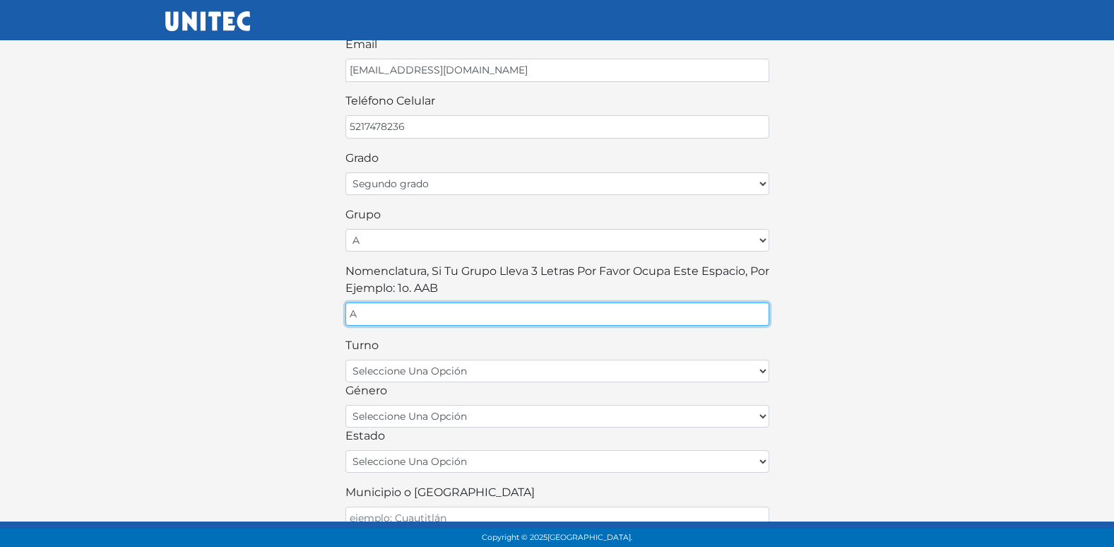
scroll to position [283, 0]
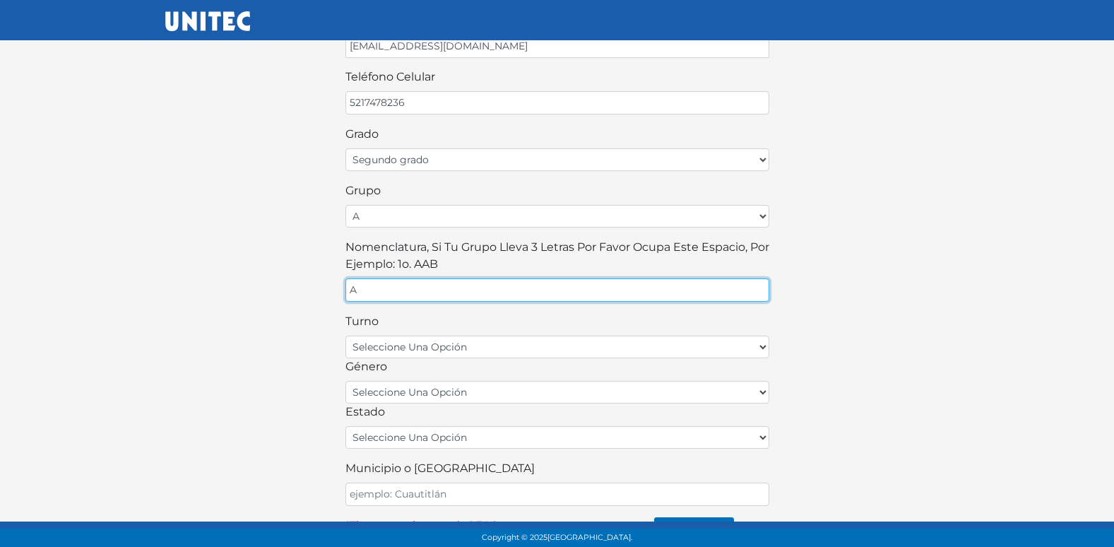
type input "A"
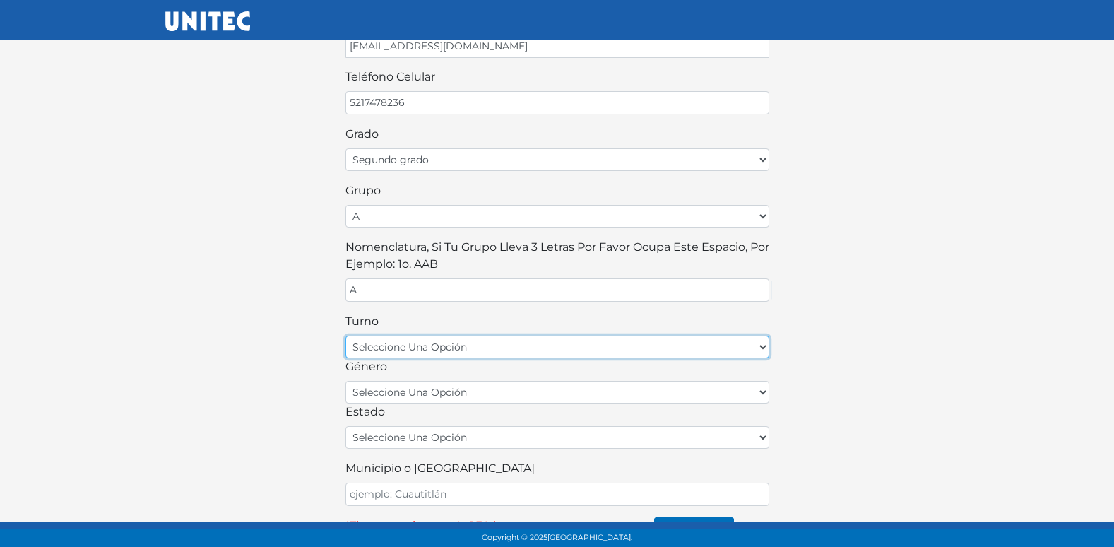
click at [486, 340] on select "seleccione una opción matutino vespertino" at bounding box center [557, 347] width 424 height 23
select select "matutino"
click at [345, 336] on select "seleccione una opción matutino vespertino" at bounding box center [557, 347] width 424 height 23
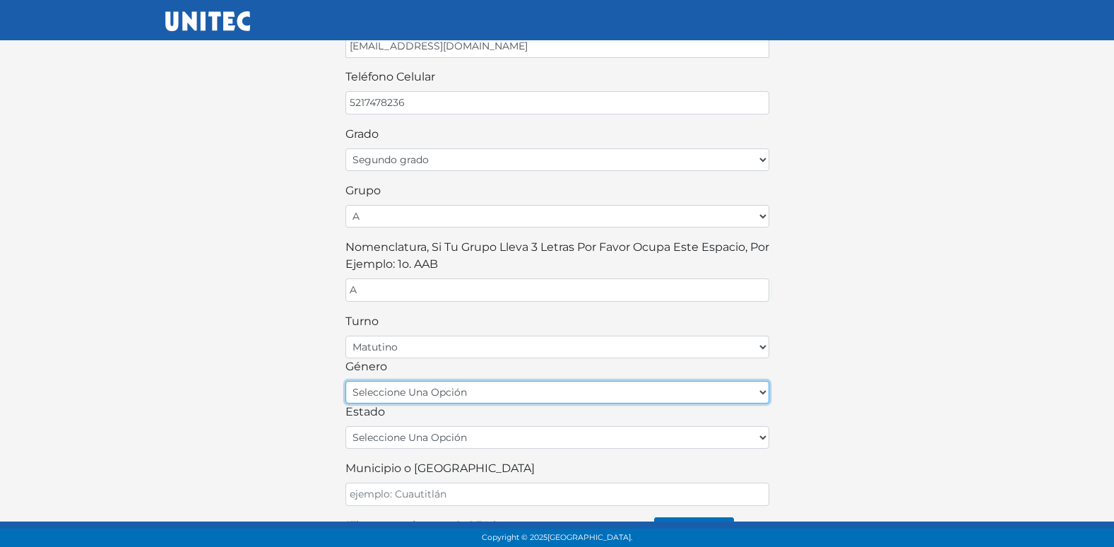
click at [396, 399] on select "seleccione una opción femenino masculino" at bounding box center [557, 392] width 424 height 23
select select "F"
click at [345, 381] on select "seleccione una opción femenino masculino" at bounding box center [557, 392] width 424 height 23
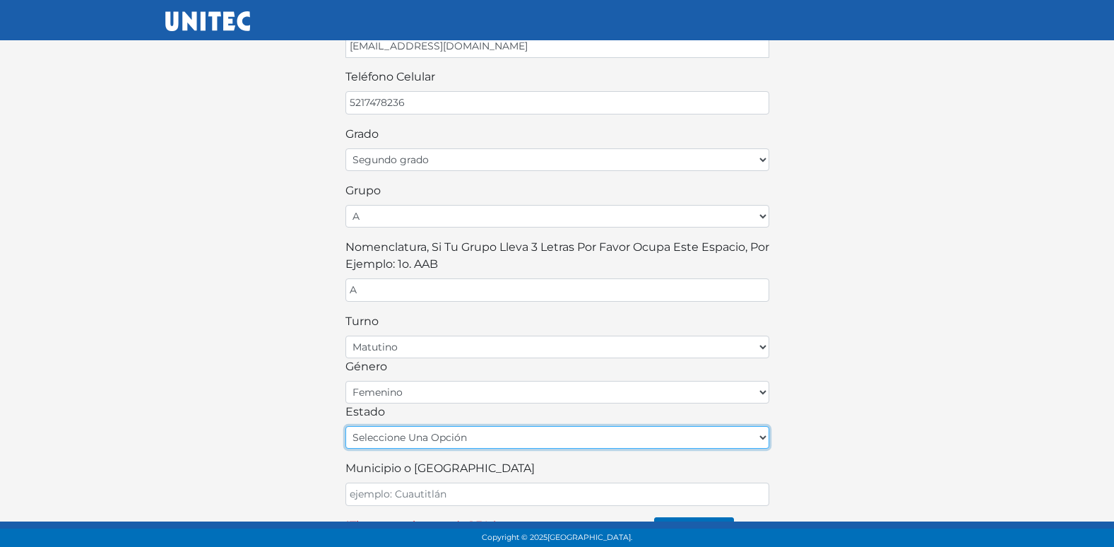
click at [420, 438] on select "seleccione una opción [GEOGRAPHIC_DATA] [GEOGRAPHIC_DATA][US_STATE] [GEOGRAPHIC…" at bounding box center [557, 437] width 424 height 23
select select "MEX"
click at [345, 426] on select "seleccione una opción [GEOGRAPHIC_DATA] [GEOGRAPHIC_DATA][US_STATE] [GEOGRAPHIC…" at bounding box center [557, 437] width 424 height 23
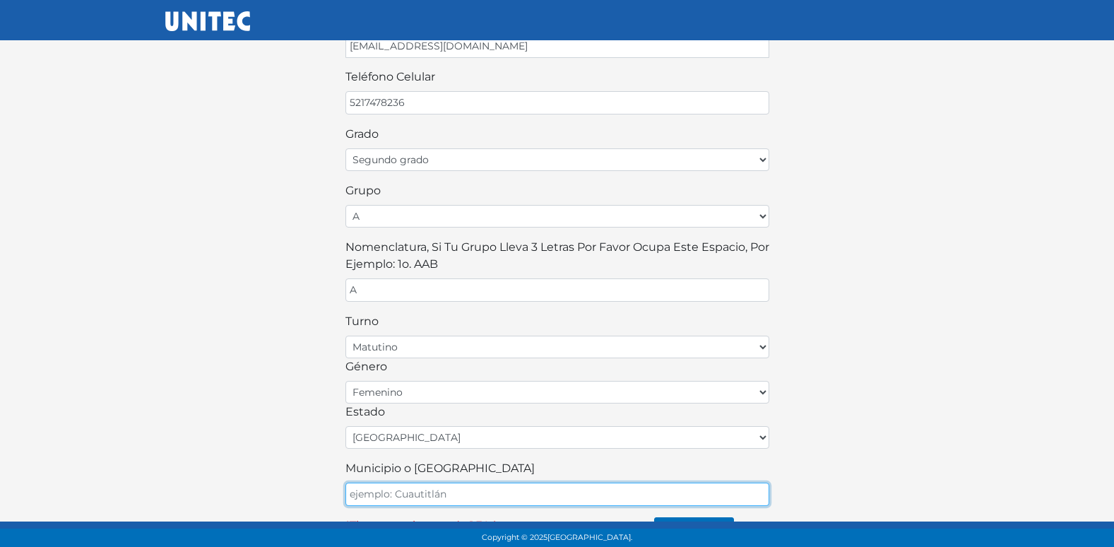
click at [405, 489] on input "Municipio o [GEOGRAPHIC_DATA]" at bounding box center [557, 493] width 424 height 23
type input "ECATEPEC"
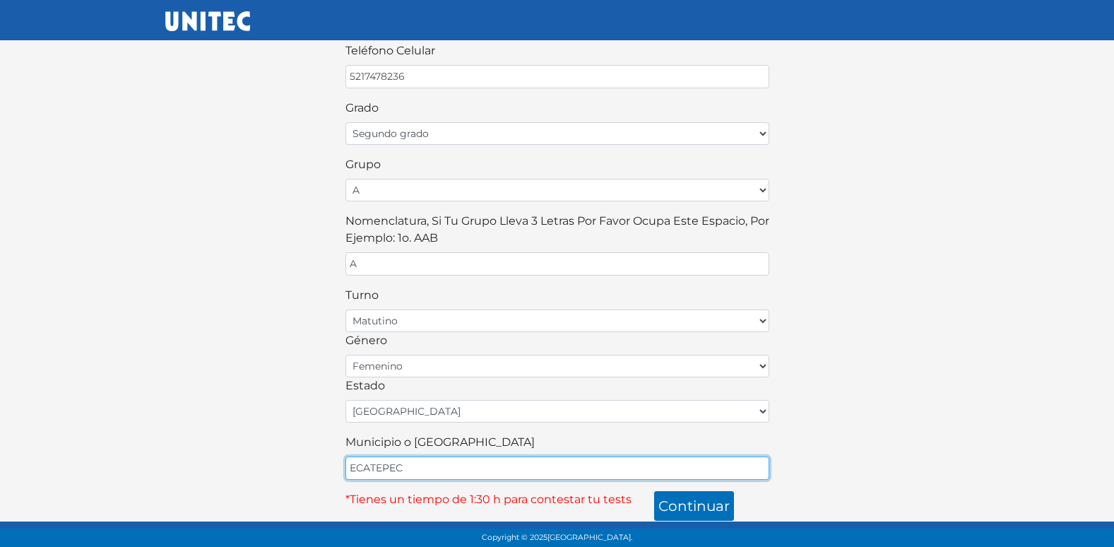
scroll to position [311, 0]
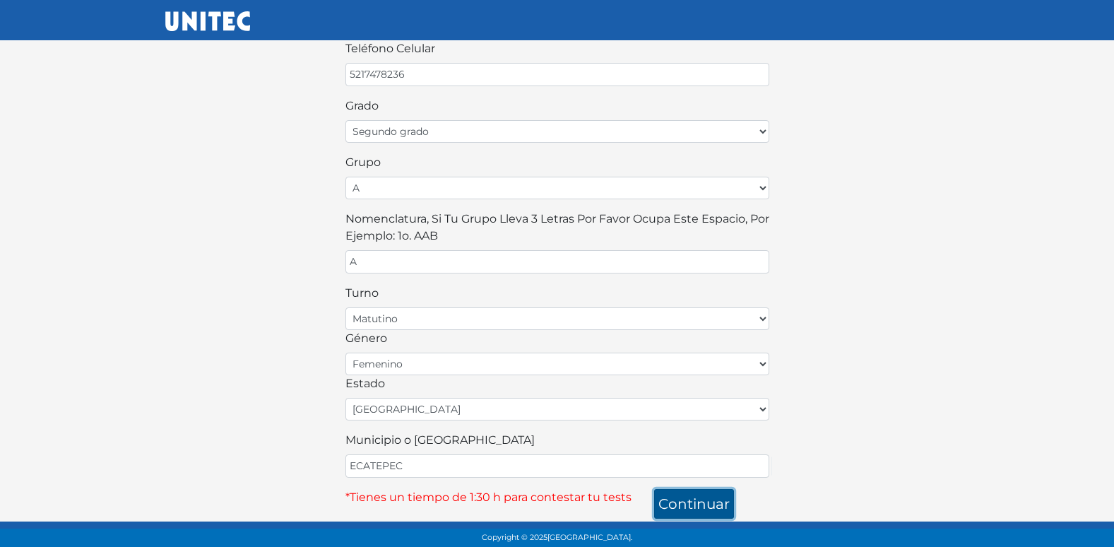
click at [706, 505] on button "continuar" at bounding box center [694, 504] width 80 height 30
